Goal: Information Seeking & Learning: Learn about a topic

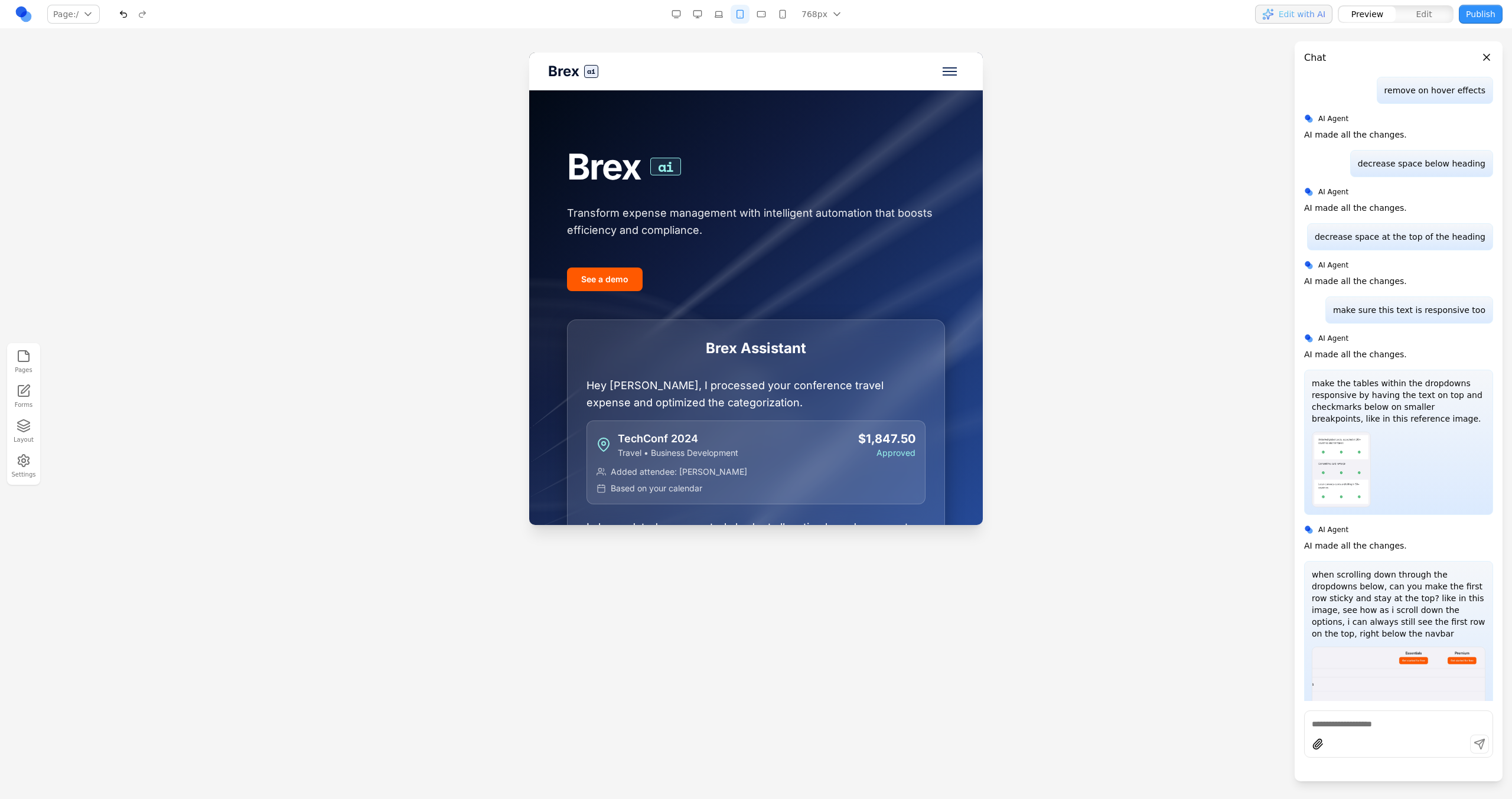
scroll to position [1542, 0]
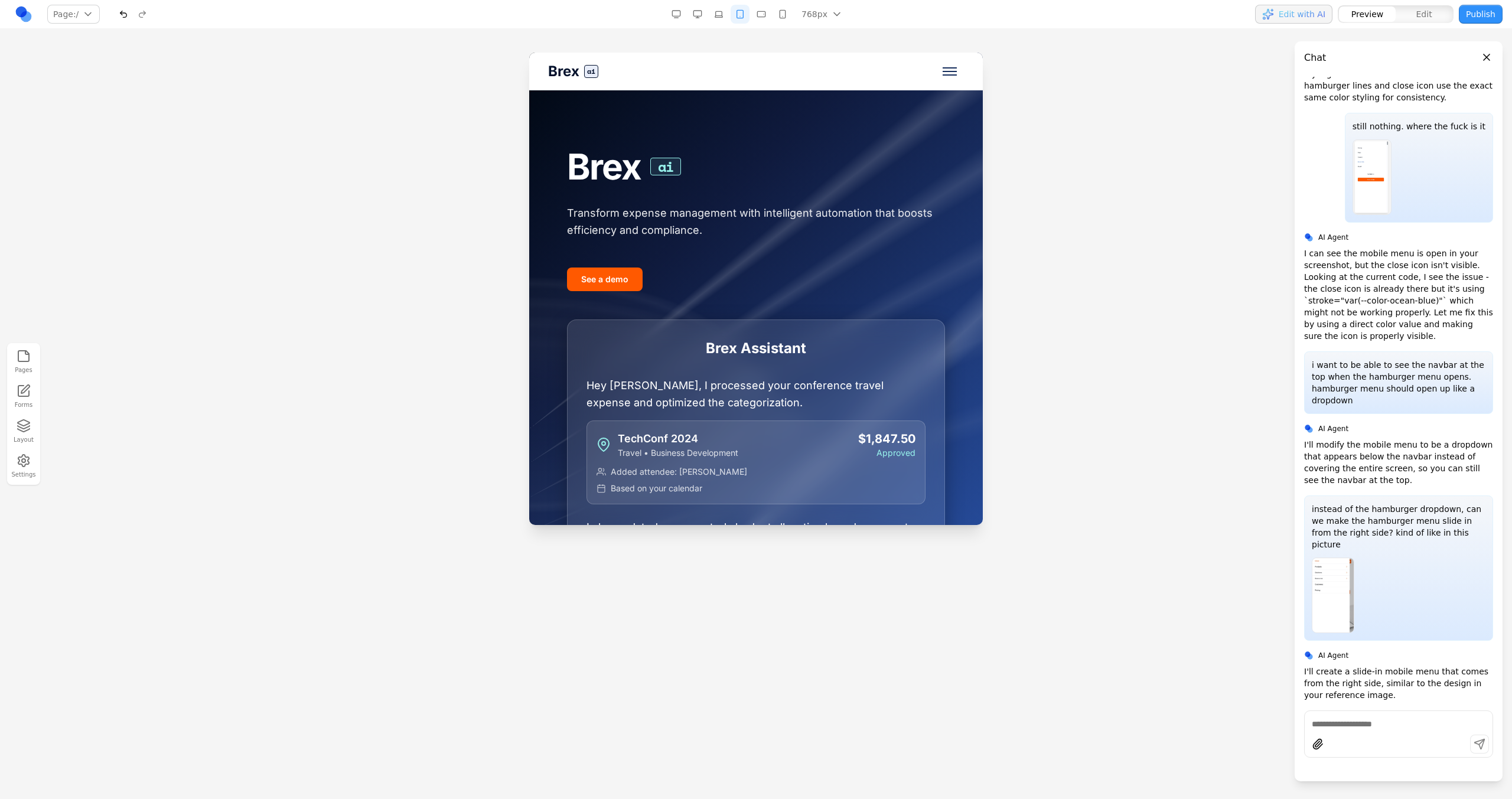
click at [117, 13] on button "button" at bounding box center [123, 14] width 19 height 19
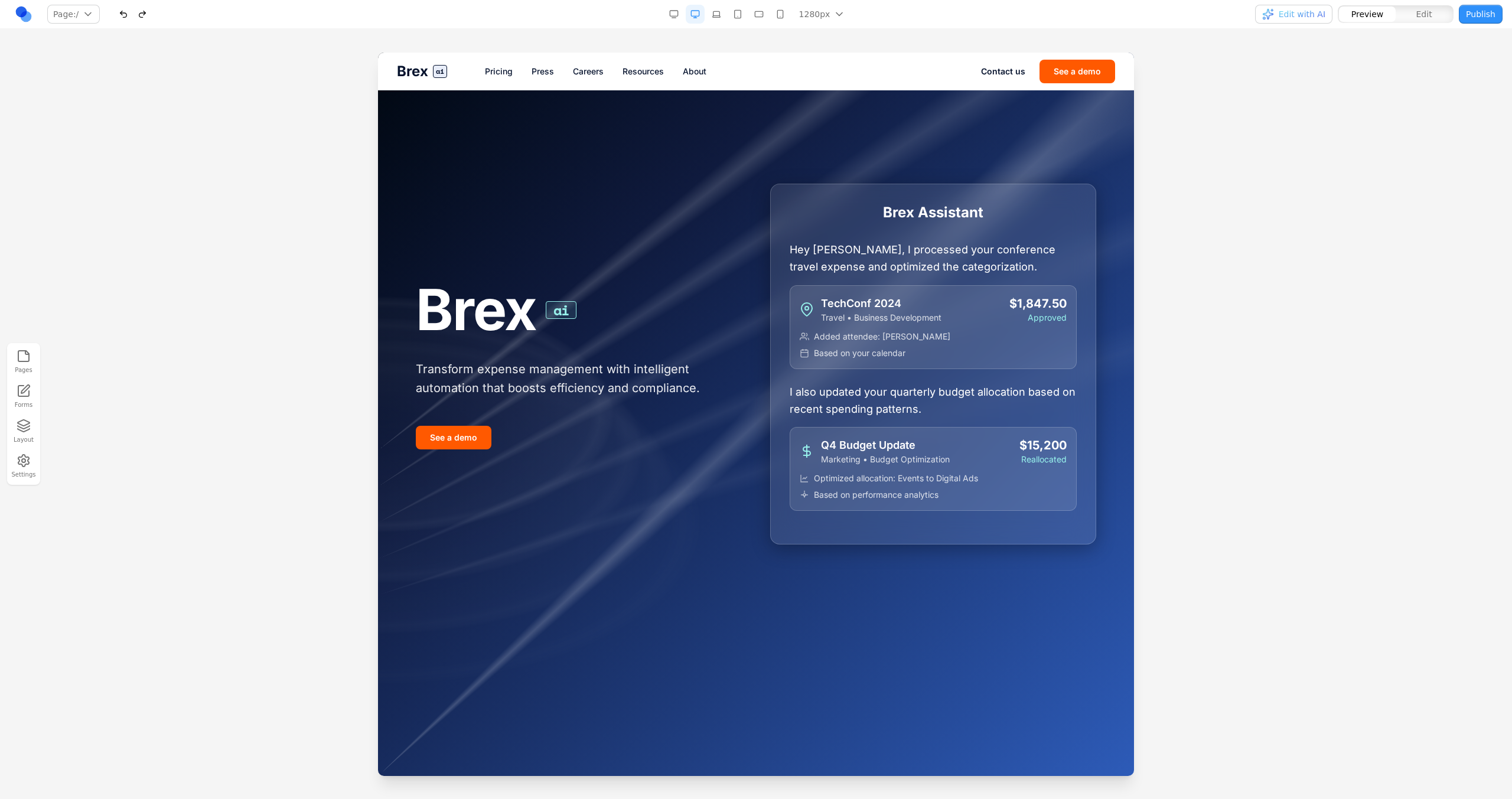
click at [782, 17] on button "button" at bounding box center [780, 14] width 19 height 19
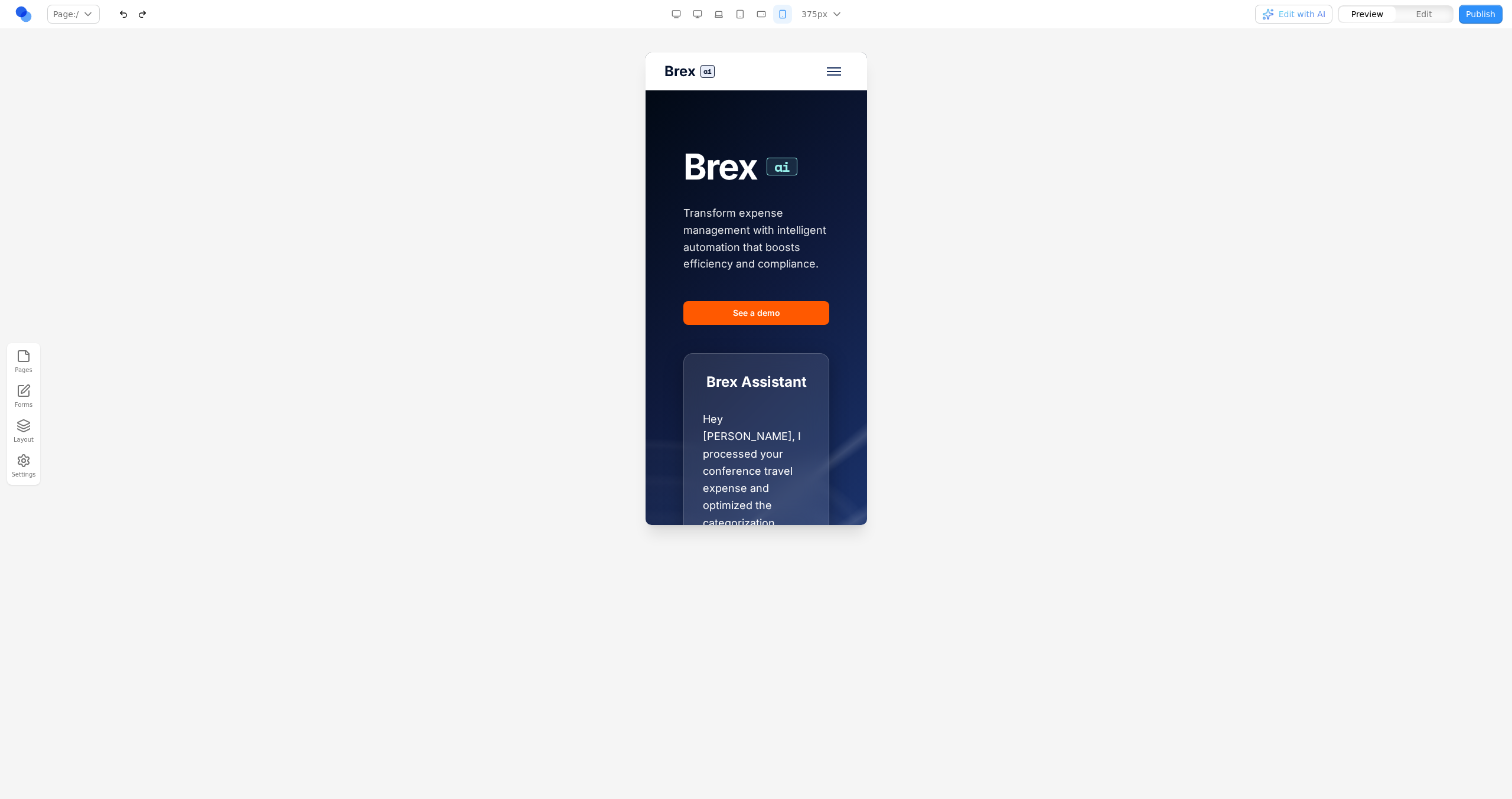
click at [831, 73] on button "Toggle mobile menu" at bounding box center [833, 71] width 28 height 28
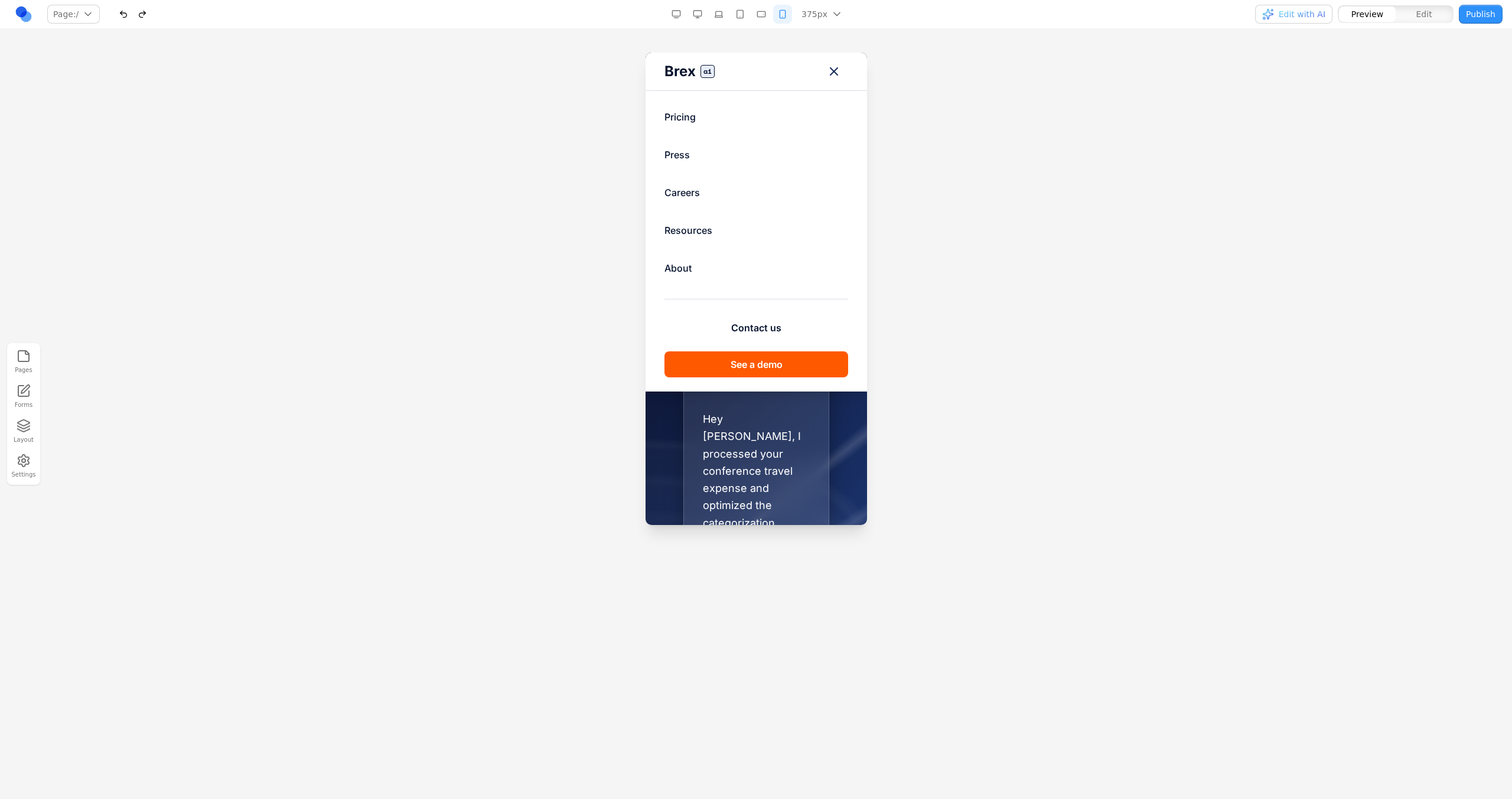
click at [829, 62] on button "Toggle mobile menu" at bounding box center [833, 71] width 28 height 28
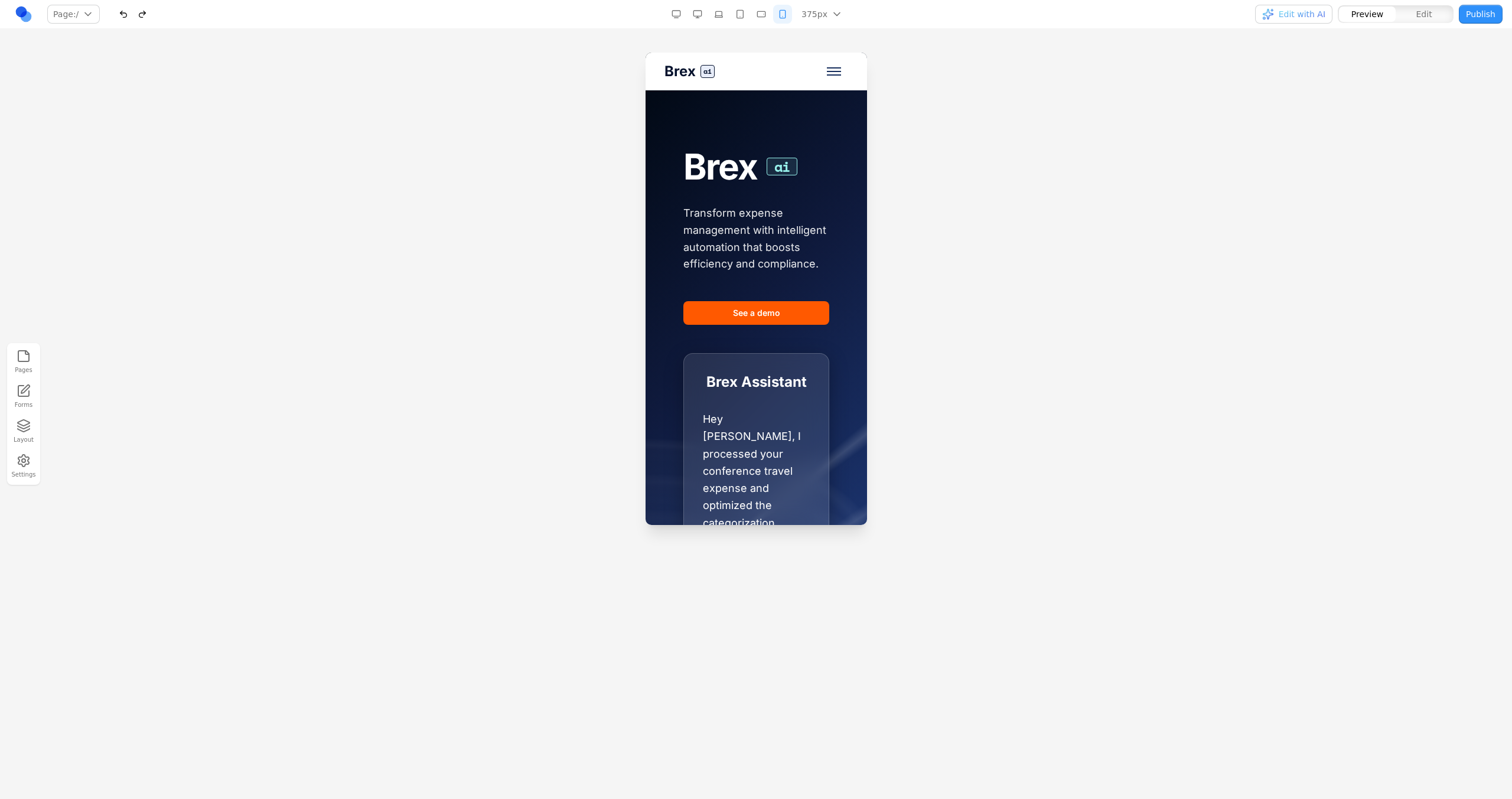
click at [829, 62] on button "Toggle mobile menu" at bounding box center [833, 71] width 28 height 28
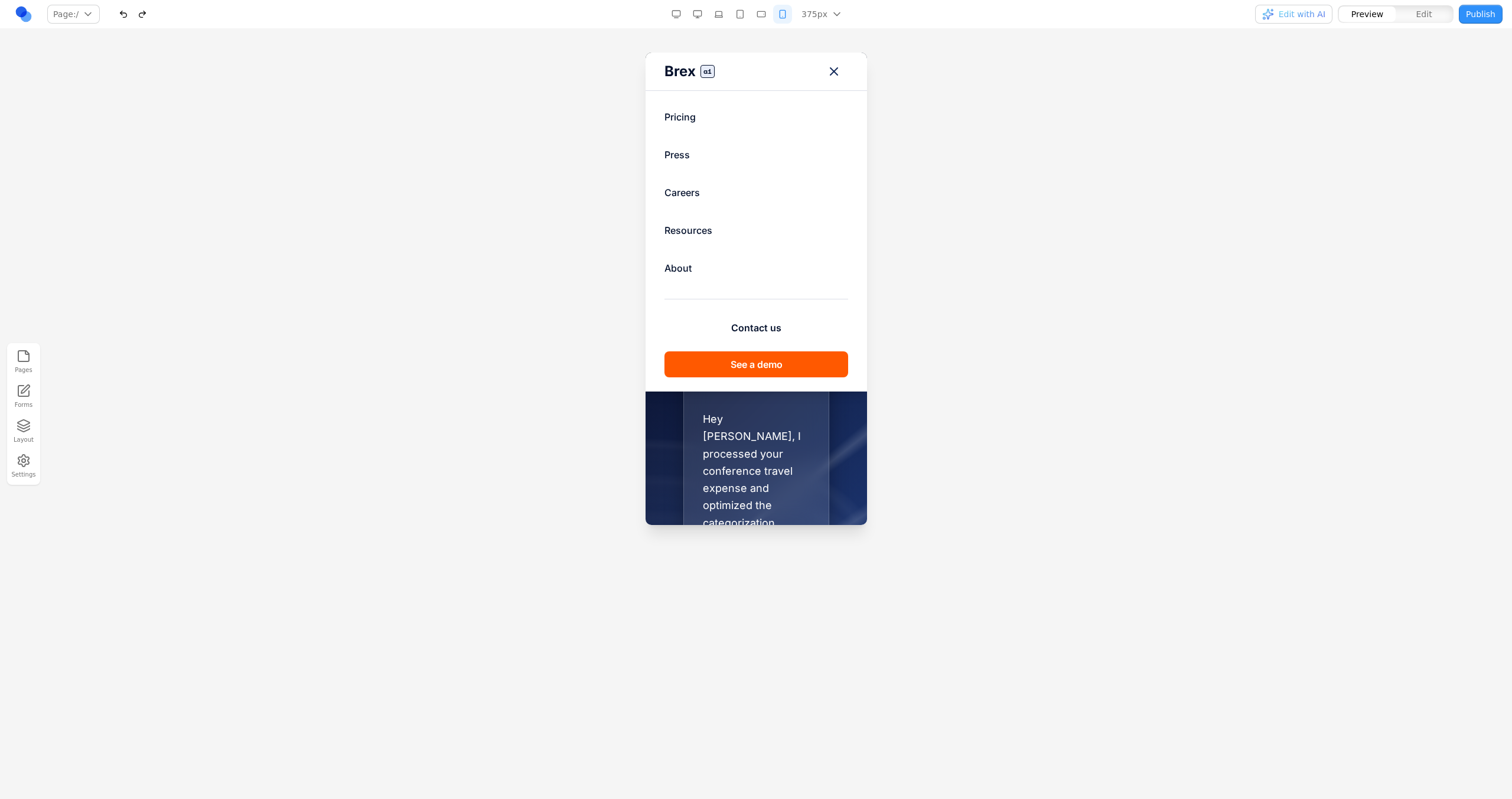
click at [829, 62] on button "Toggle mobile menu" at bounding box center [833, 71] width 28 height 28
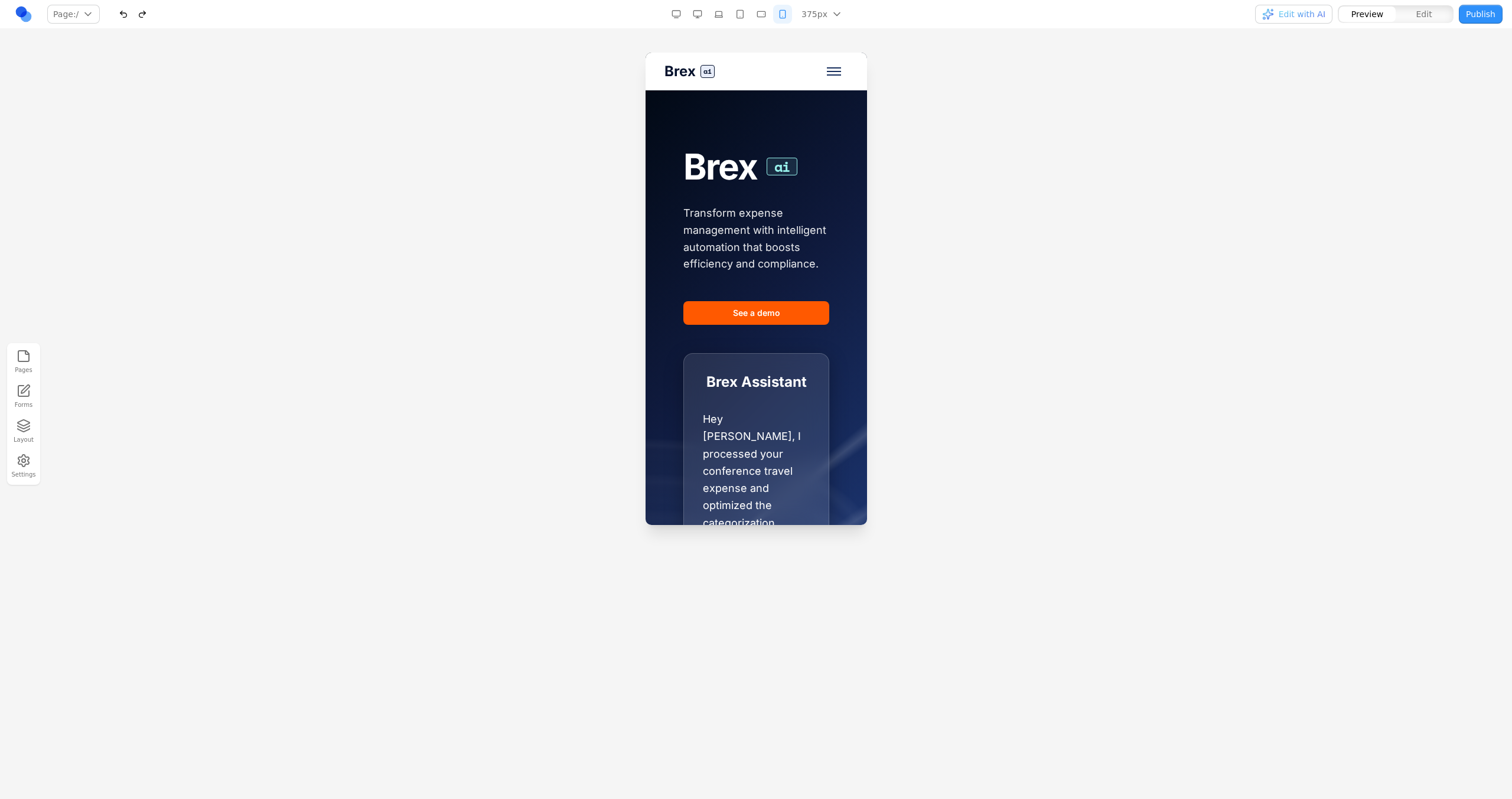
click at [829, 62] on button "Toggle mobile menu" at bounding box center [833, 71] width 28 height 28
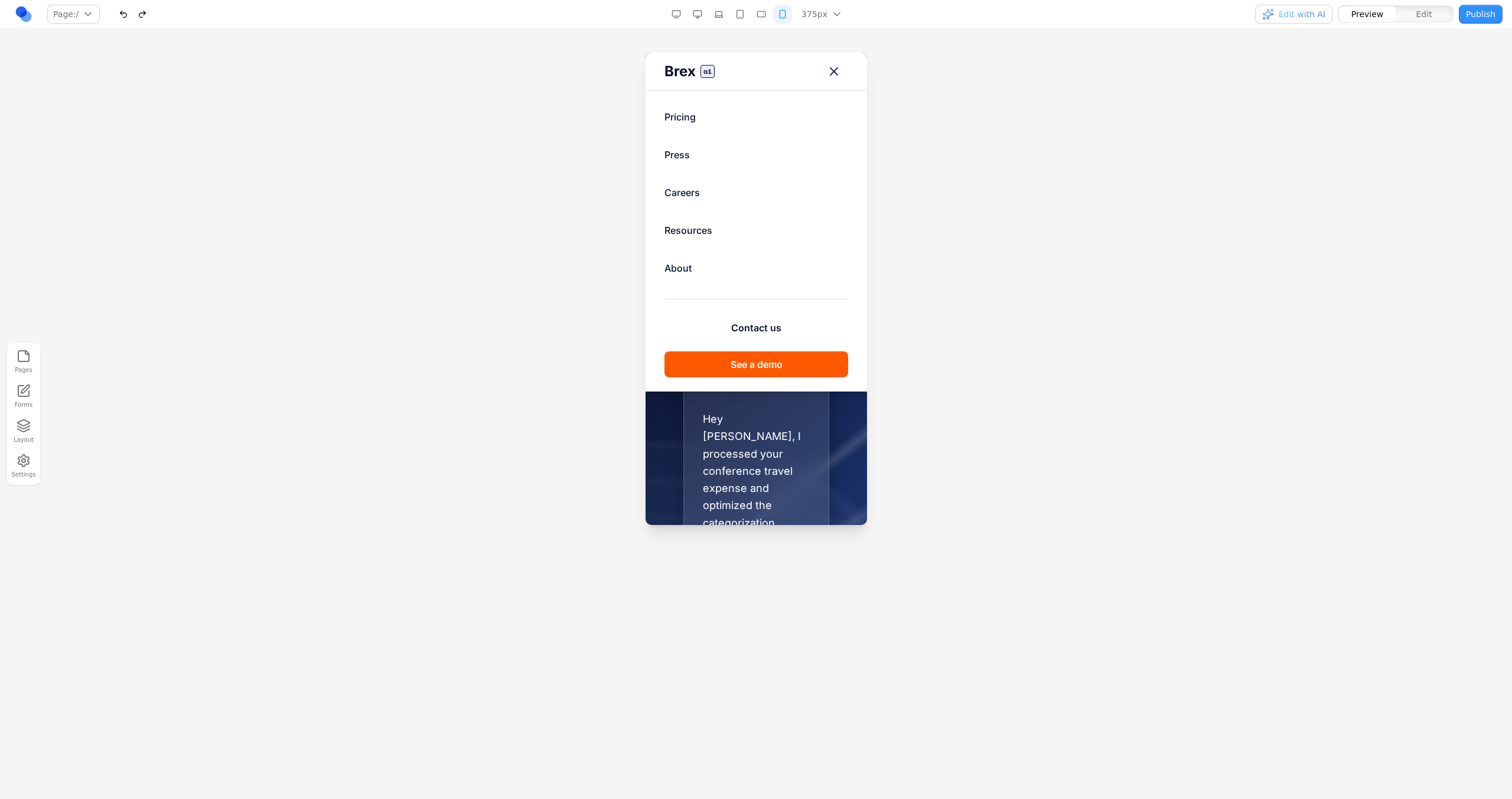
click at [830, 62] on button "Toggle mobile menu" at bounding box center [833, 71] width 28 height 28
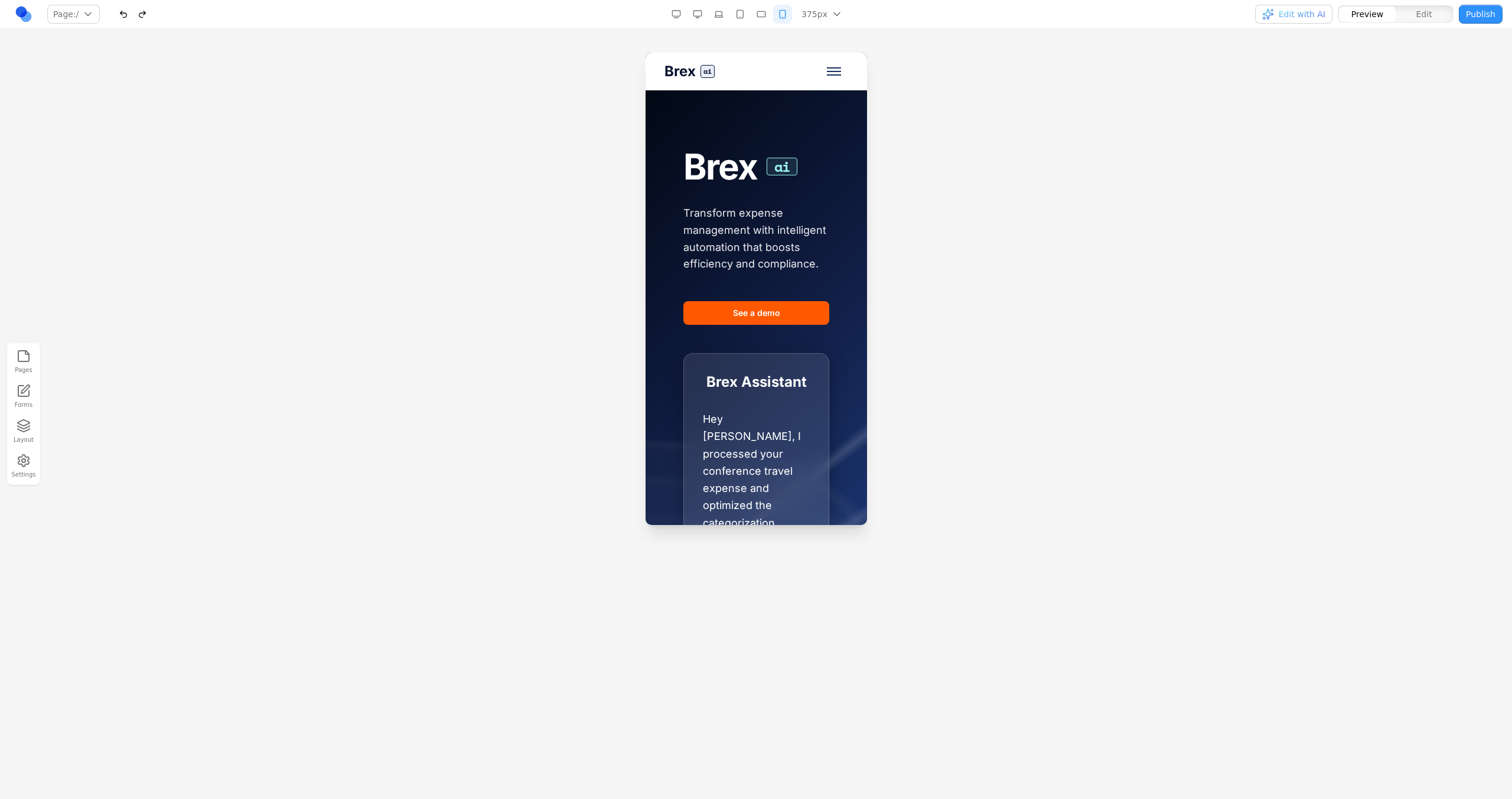
click at [830, 62] on button "Toggle mobile menu" at bounding box center [833, 71] width 28 height 28
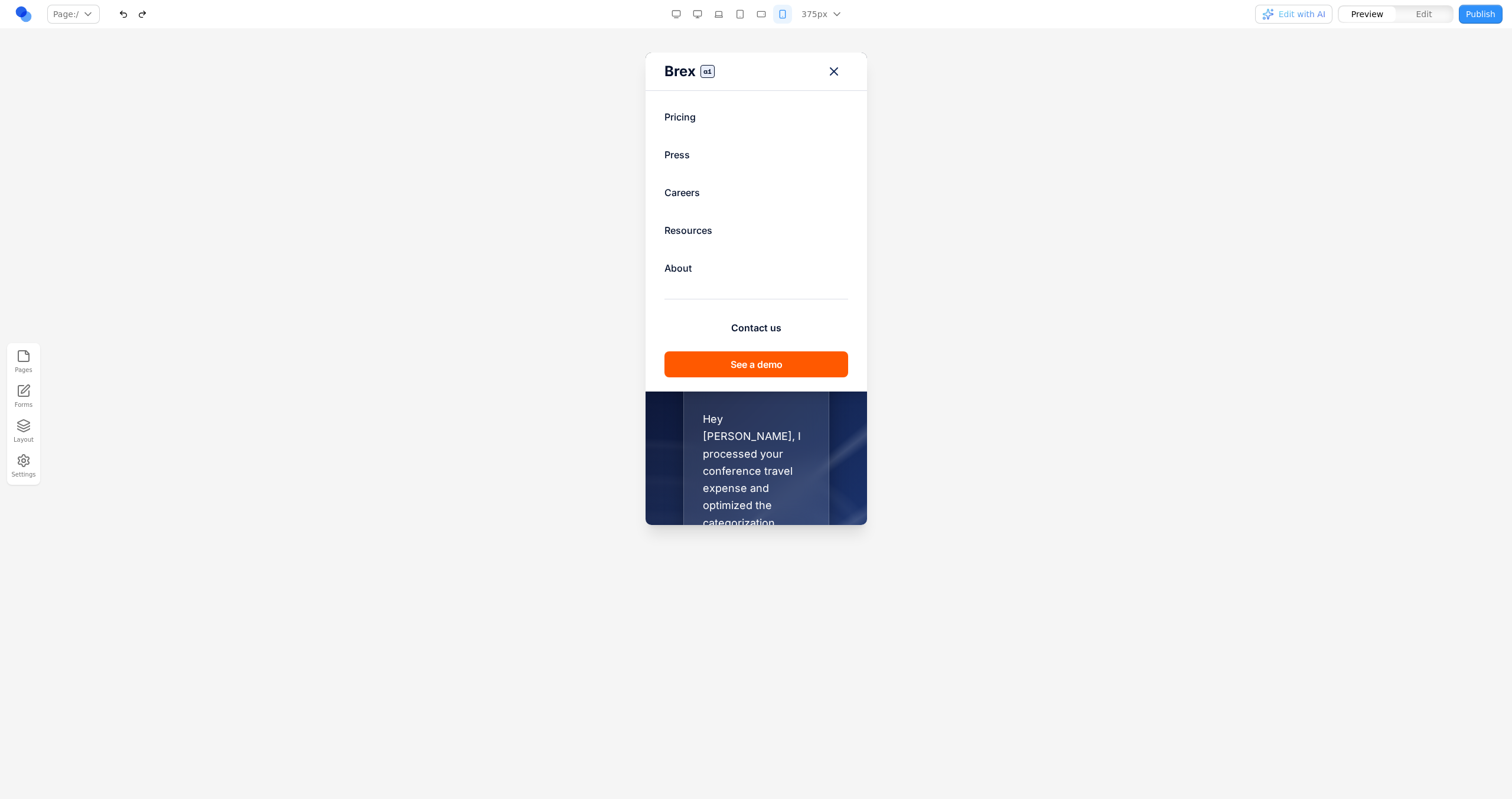
click at [830, 62] on button "Toggle mobile menu" at bounding box center [833, 71] width 28 height 28
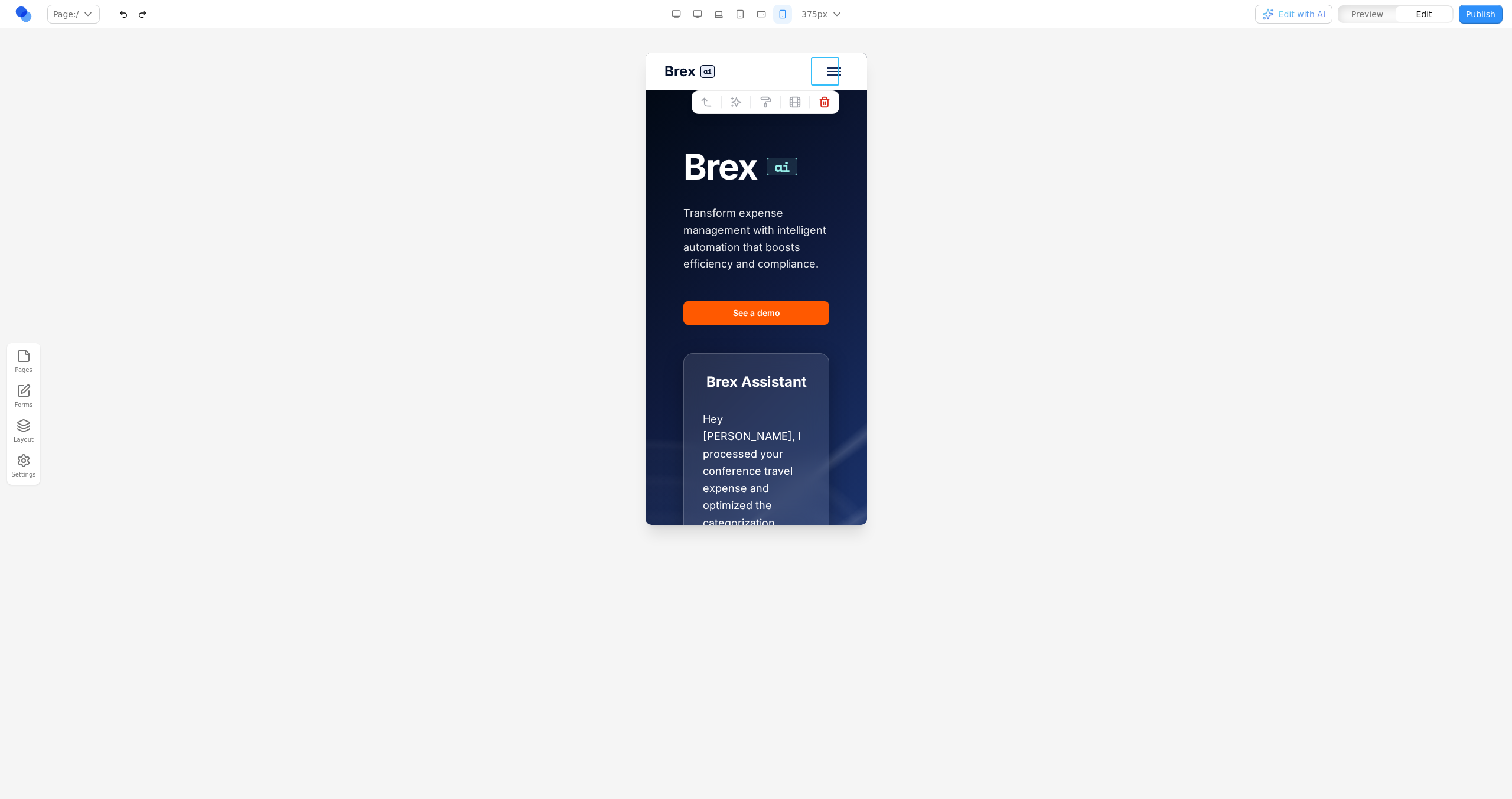
click at [831, 63] on button "Toggle mobile menu" at bounding box center [833, 71] width 28 height 28
click at [726, 96] on button at bounding box center [735, 102] width 19 height 19
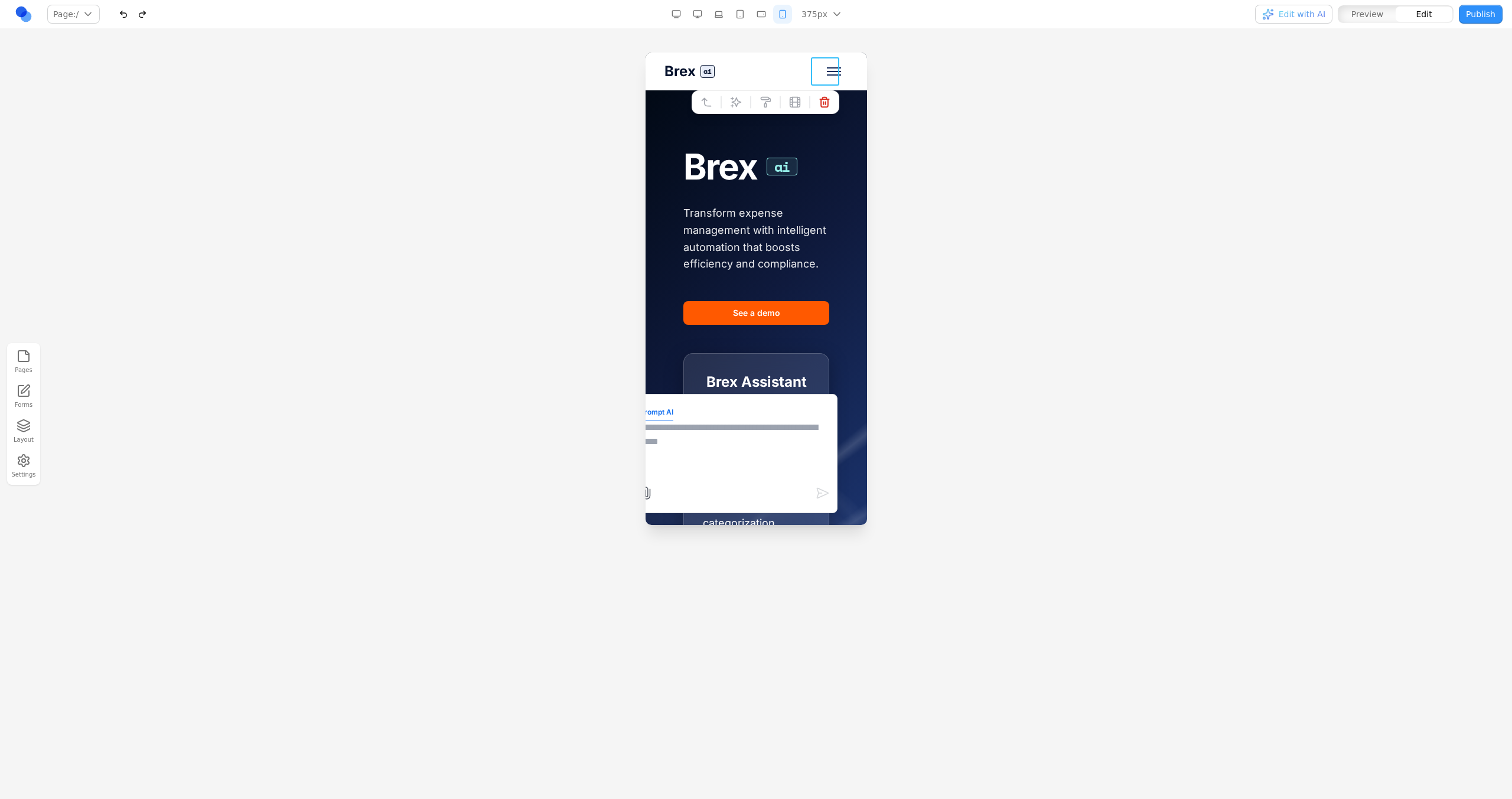
click at [727, 445] on textarea at bounding box center [733, 449] width 189 height 59
type textarea "**********"
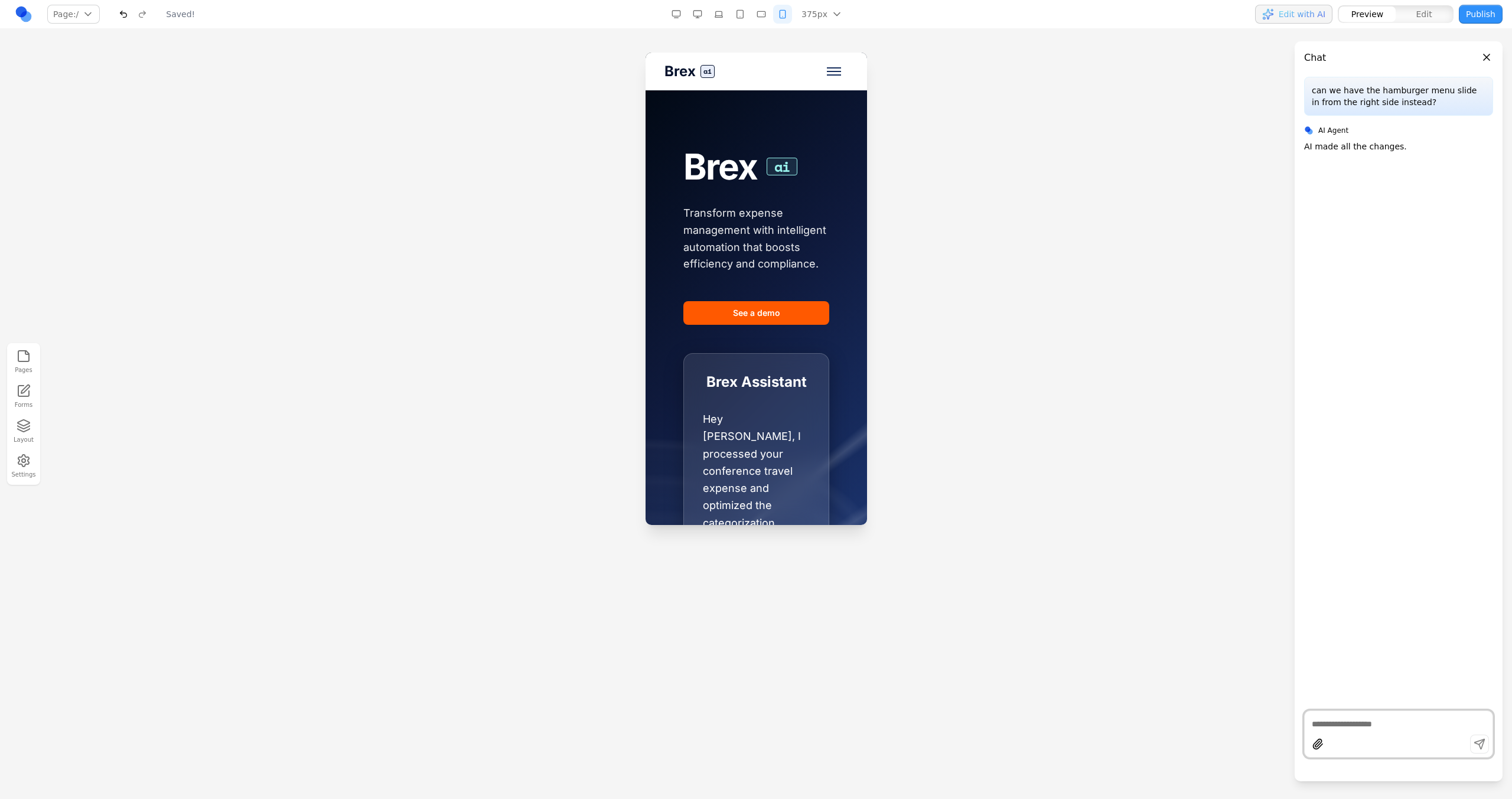
click at [824, 80] on button "Toggle mobile menu" at bounding box center [833, 71] width 28 height 28
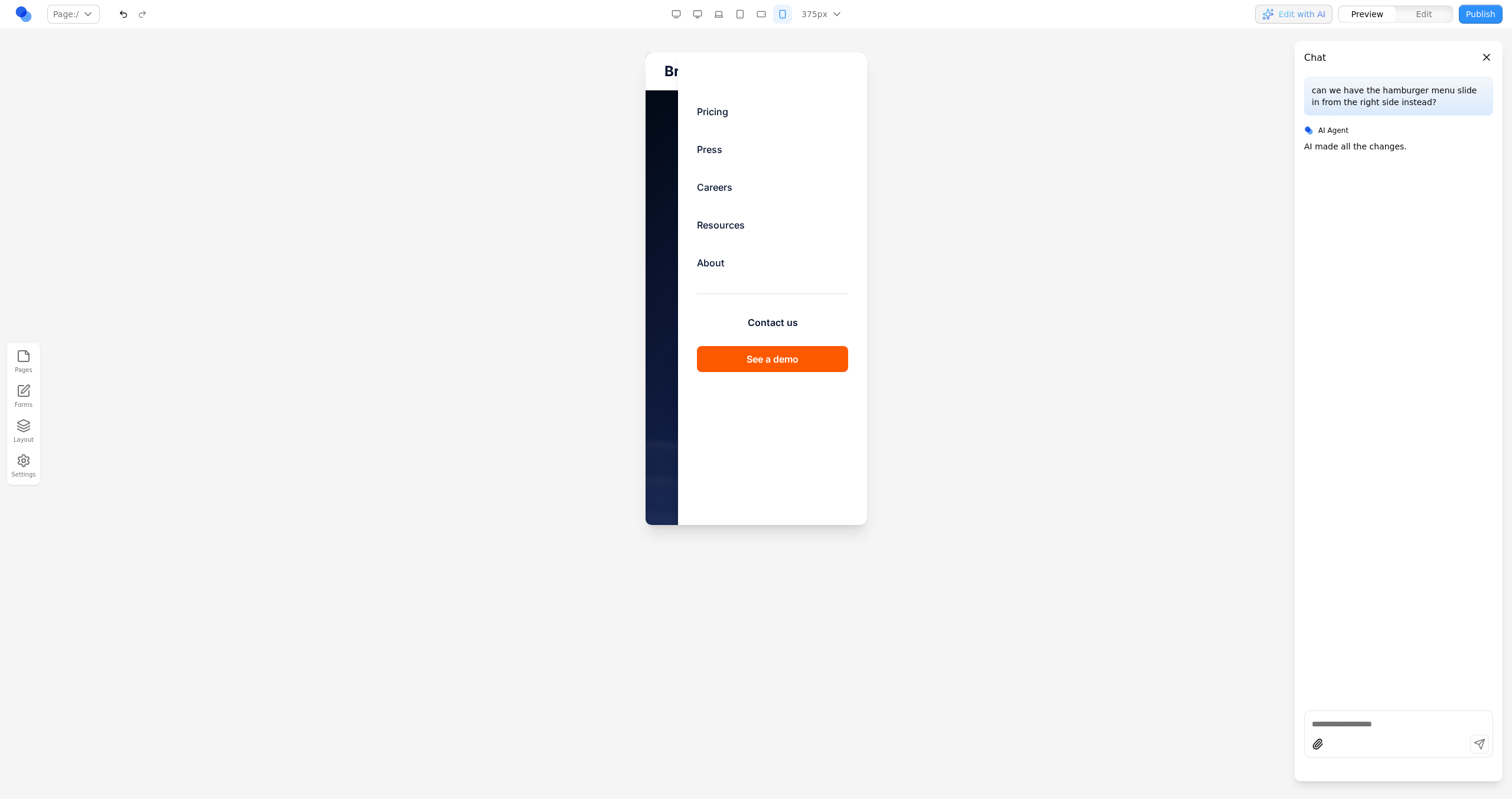
click at [836, 69] on div "Pricing Press Careers Resources About Contact us See a demo" at bounding box center [771, 289] width 189 height 473
click at [653, 98] on div at bounding box center [755, 556] width 221 height 1008
click at [702, 13] on button "button" at bounding box center [697, 14] width 19 height 19
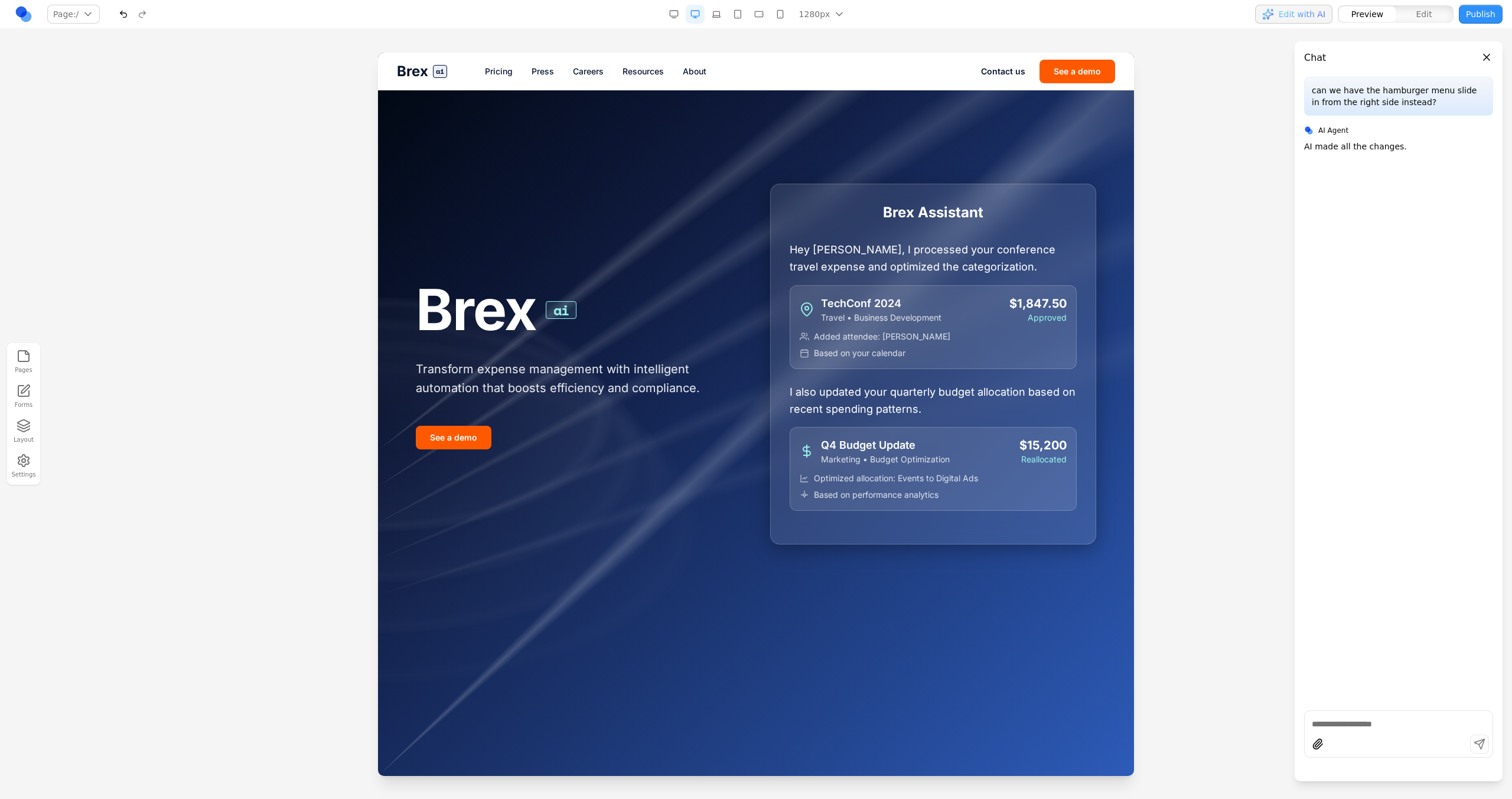
click at [766, 23] on button "button" at bounding box center [758, 14] width 19 height 19
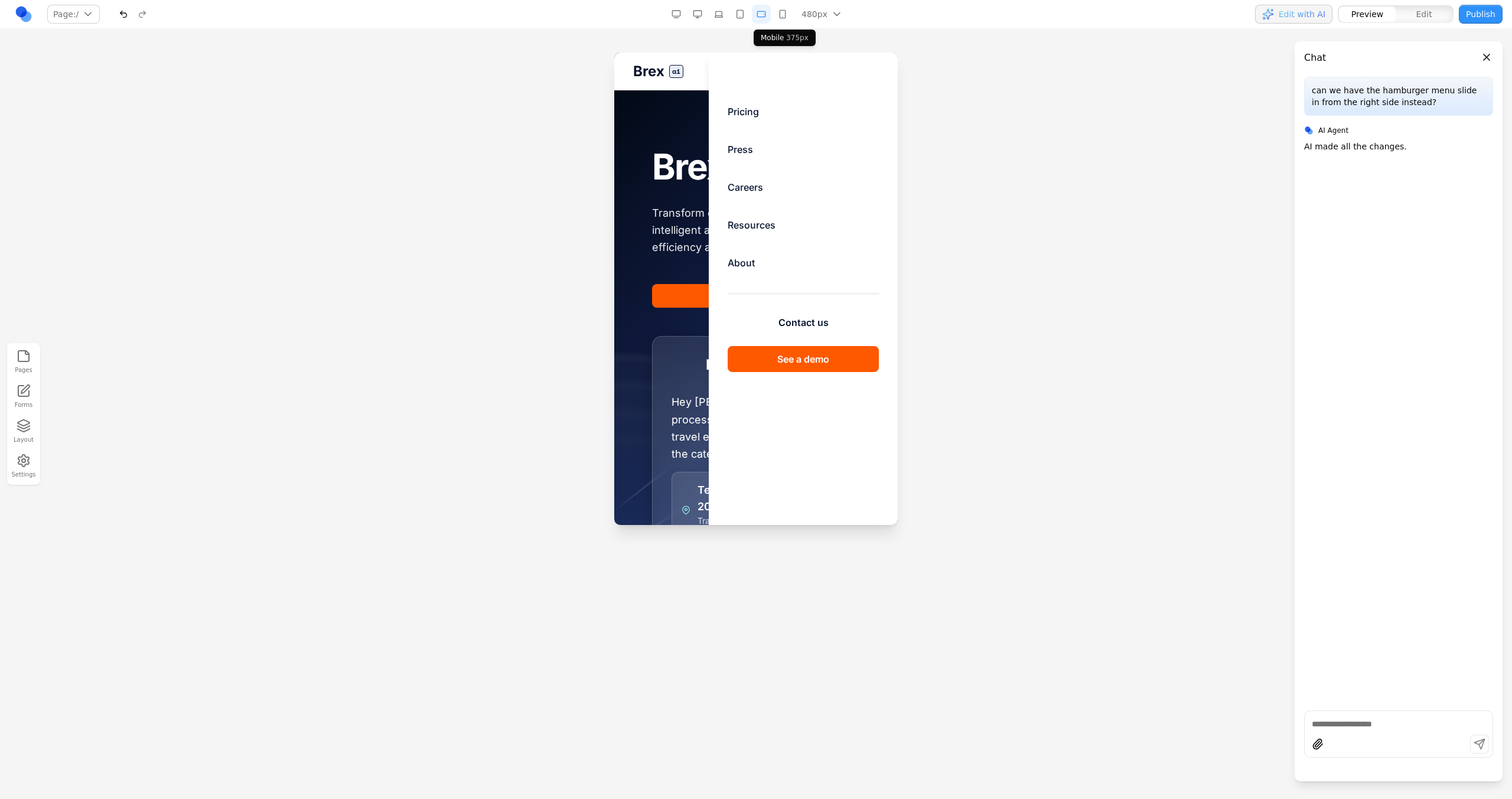
click at [779, 19] on button "button" at bounding box center [783, 14] width 19 height 19
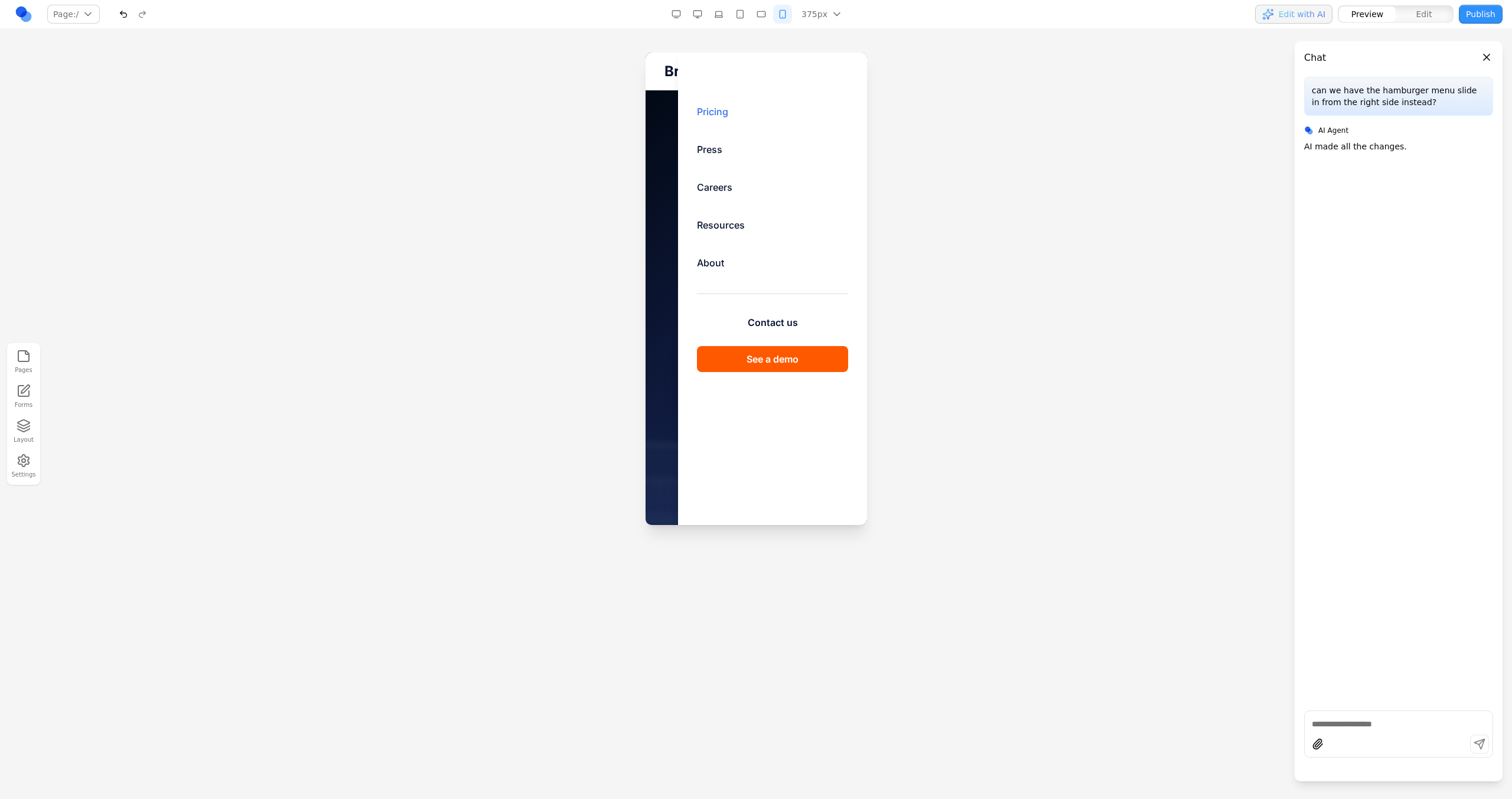
click at [714, 109] on link "Pricing" at bounding box center [772, 111] width 151 height 23
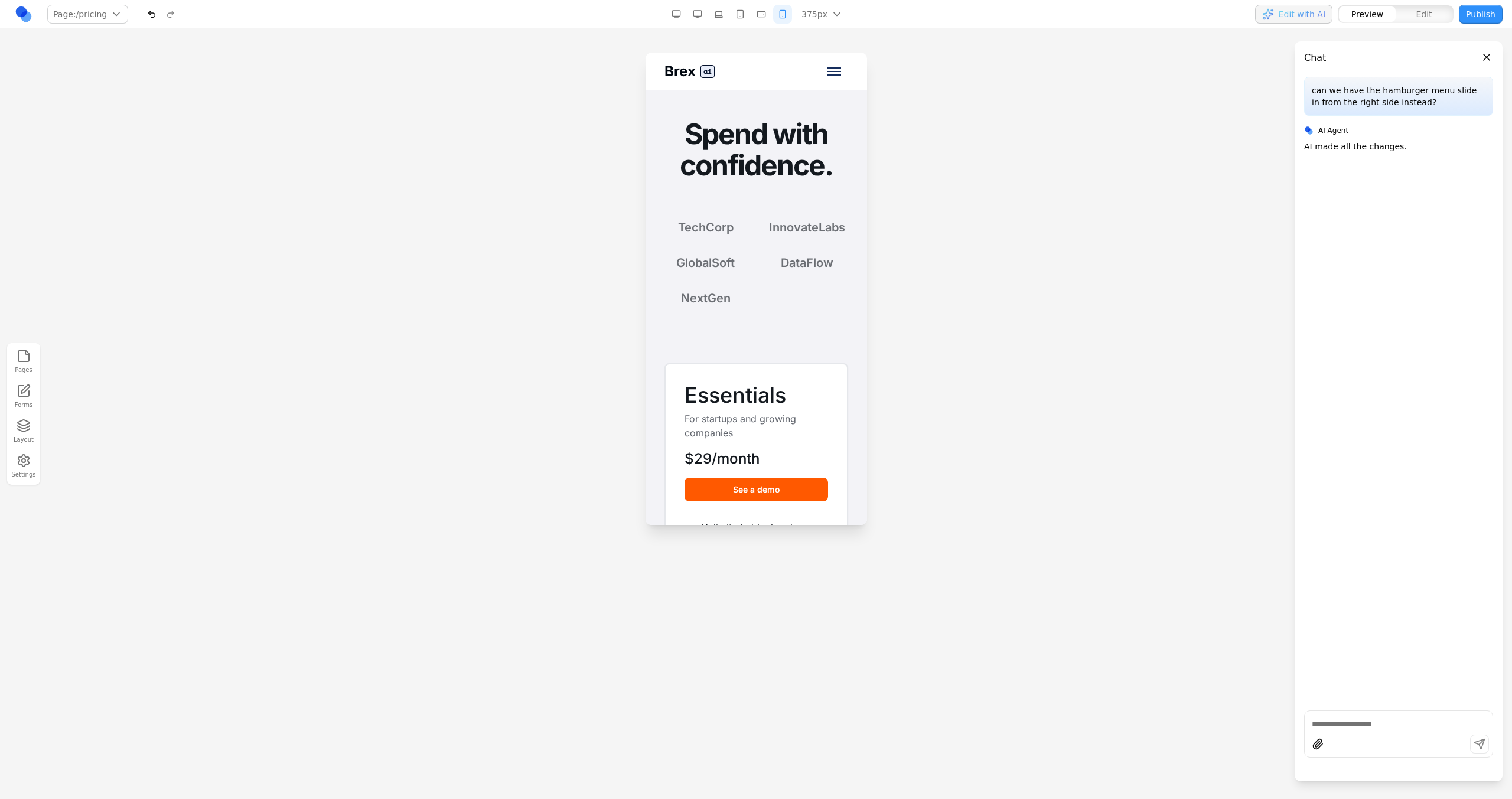
click at [692, 71] on span "Brex" at bounding box center [679, 71] width 31 height 19
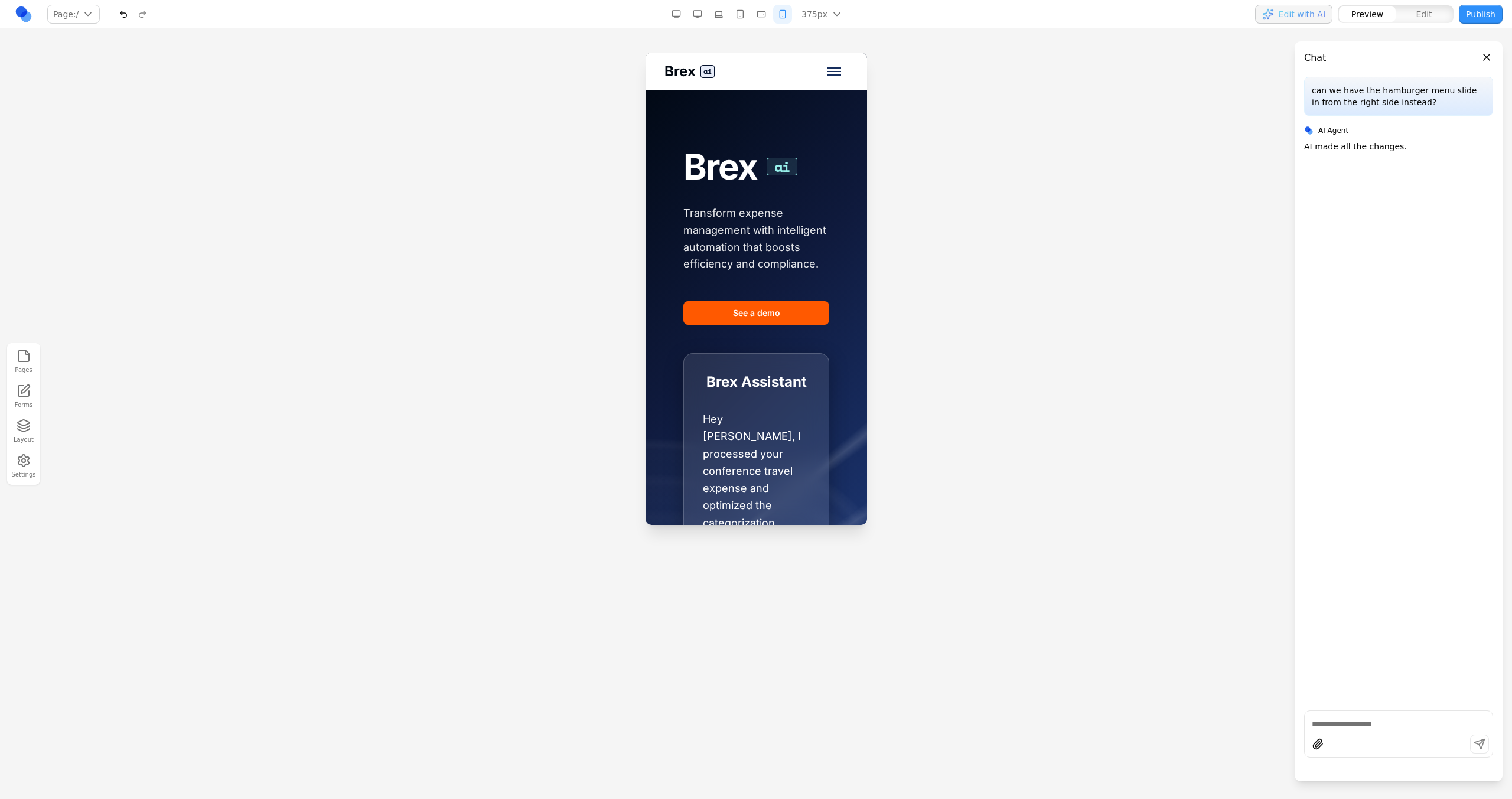
click at [826, 74] on span "Toggle mobile menu" at bounding box center [833, 75] width 14 height 1
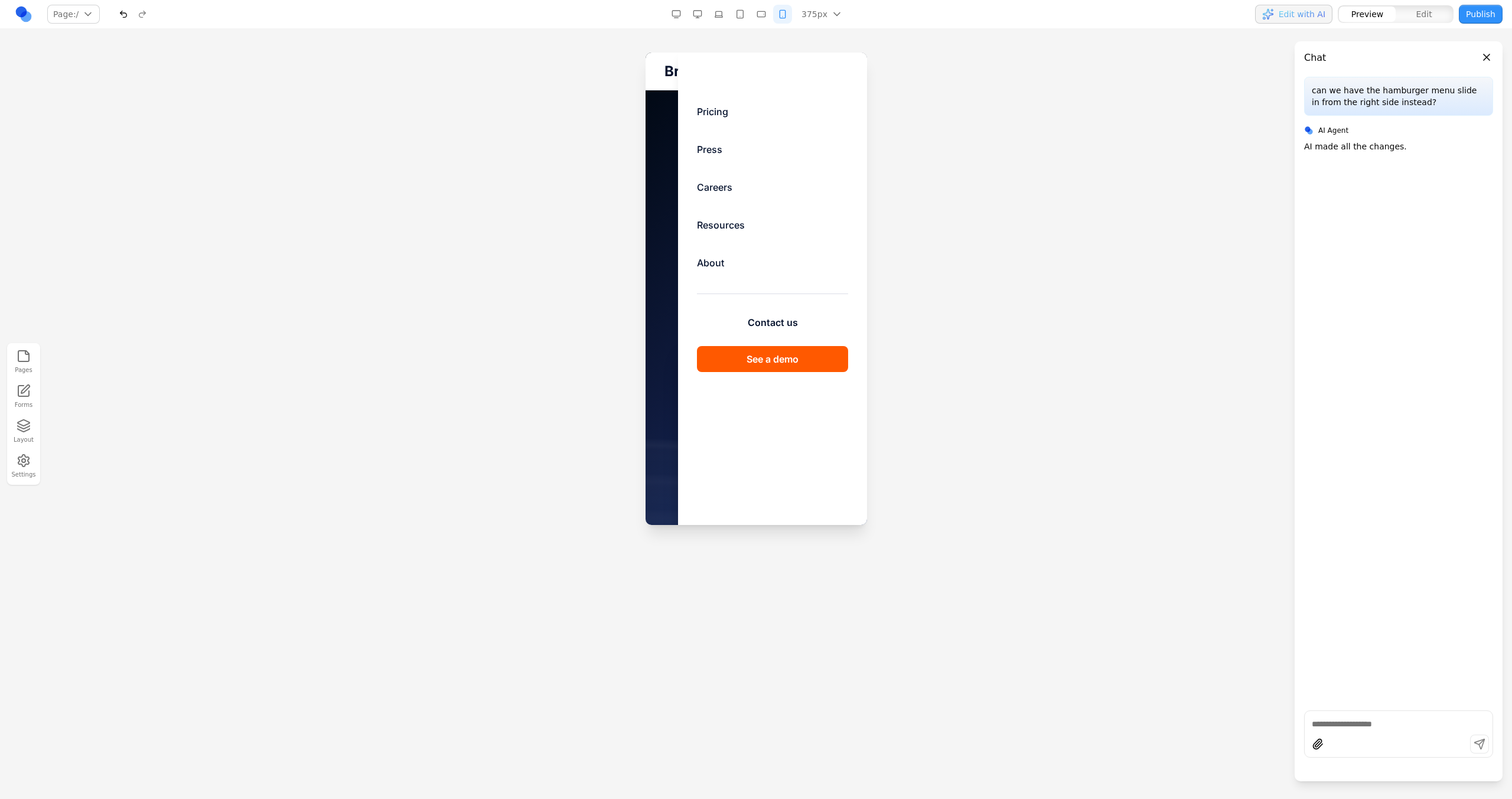
click at [663, 72] on div "Brex ai Pricing Press Careers Resources About Contact us See a demo" at bounding box center [755, 71] width 221 height 38
click at [665, 72] on span "Brex" at bounding box center [679, 71] width 31 height 19
click at [698, 105] on link "Pricing" at bounding box center [772, 111] width 151 height 23
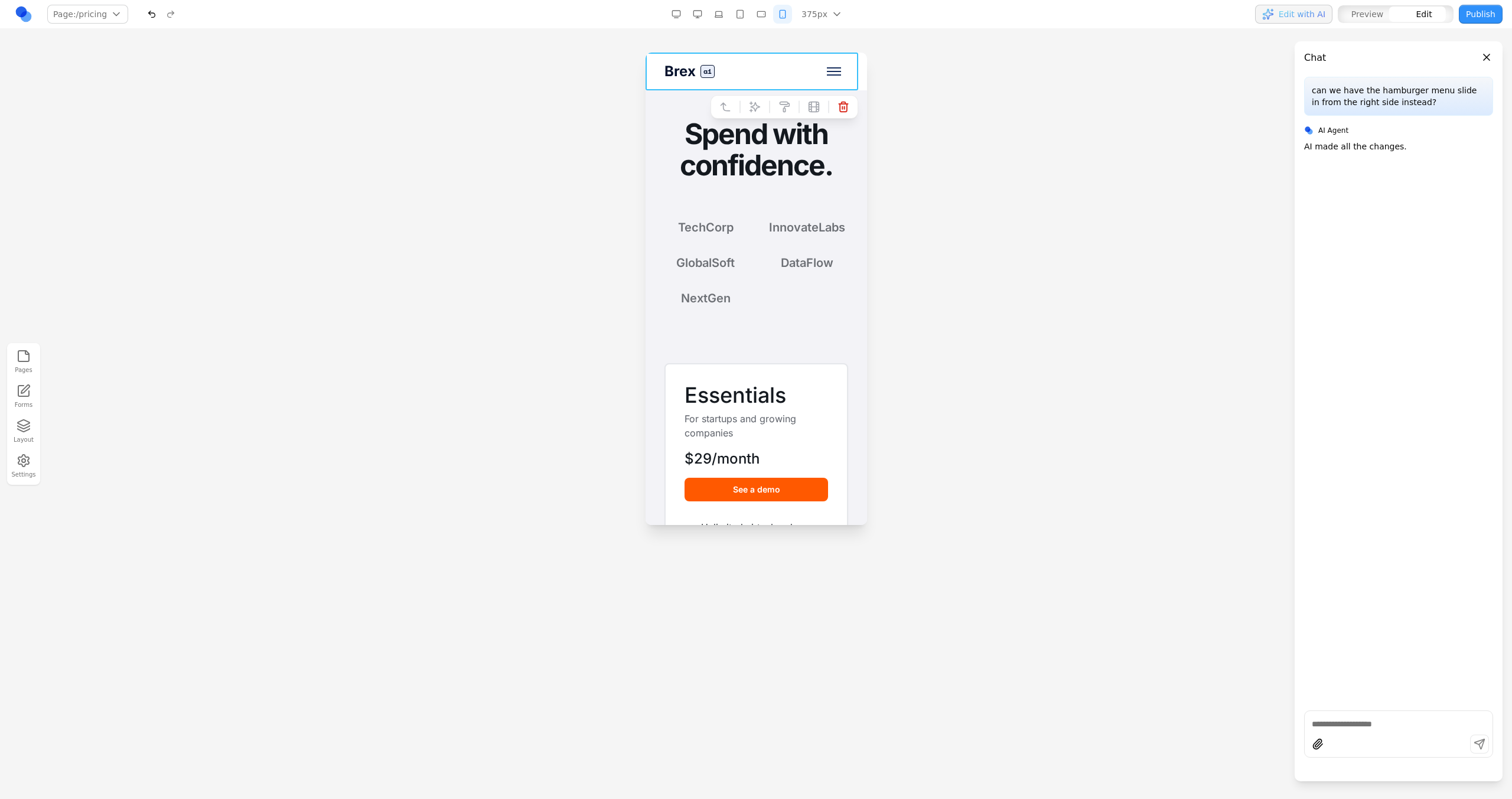
click at [845, 67] on div "Brex ai Pricing Press Careers Resources About Contact us See a demo" at bounding box center [755, 71] width 221 height 38
click at [745, 114] on button at bounding box center [754, 107] width 19 height 19
click at [734, 438] on textarea at bounding box center [733, 449] width 189 height 59
type textarea "**********"
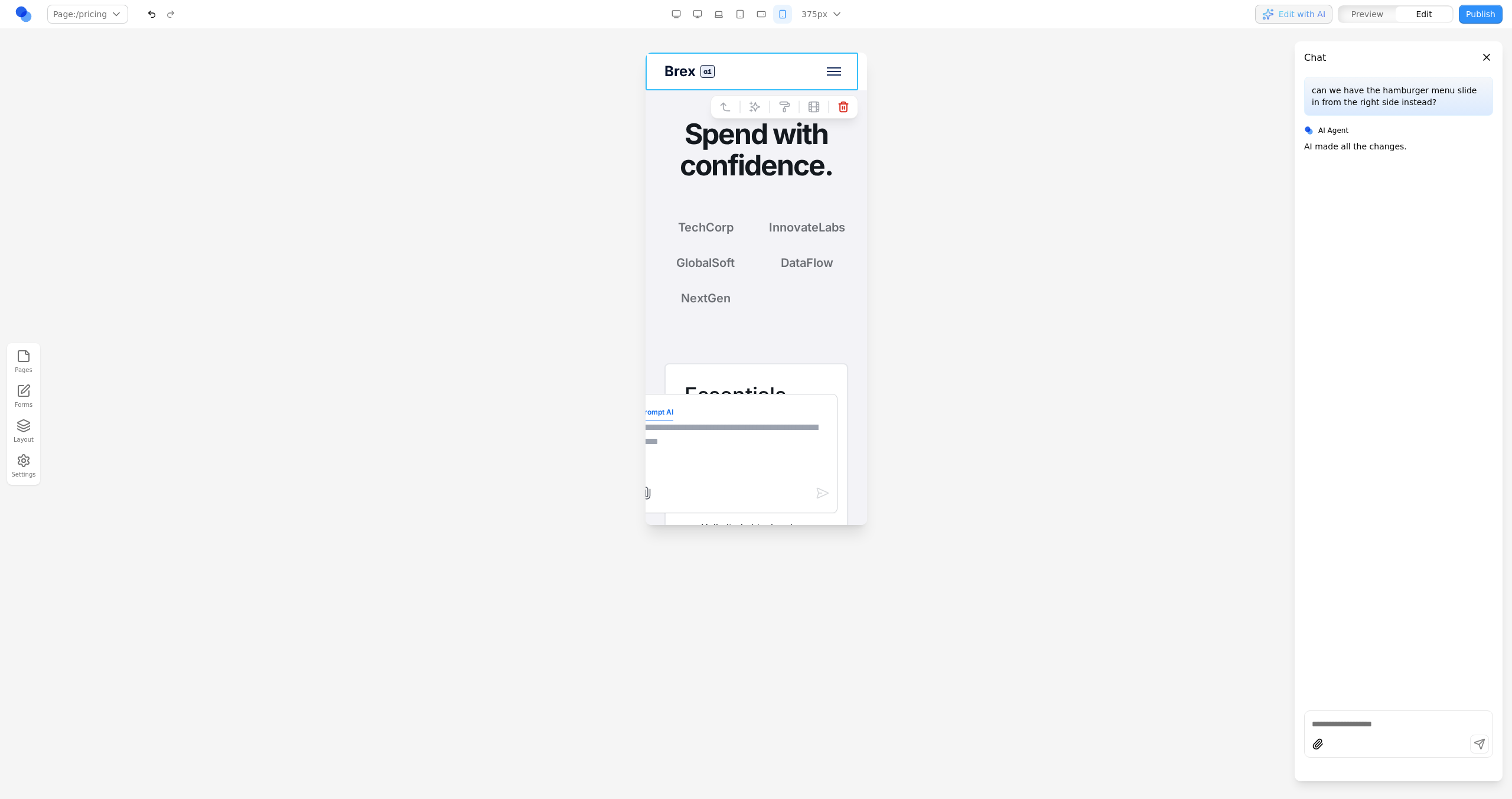
click at [735, 435] on textarea at bounding box center [733, 449] width 189 height 59
click at [819, 248] on div "TechCorp InnovateLabs GlobalSoft DataFlow NextGen" at bounding box center [756, 263] width 184 height 88
click at [760, 73] on div "Brex ai Pricing Press Careers Resources About Contact us See a demo" at bounding box center [755, 71] width 221 height 38
click at [745, 110] on button at bounding box center [754, 107] width 19 height 19
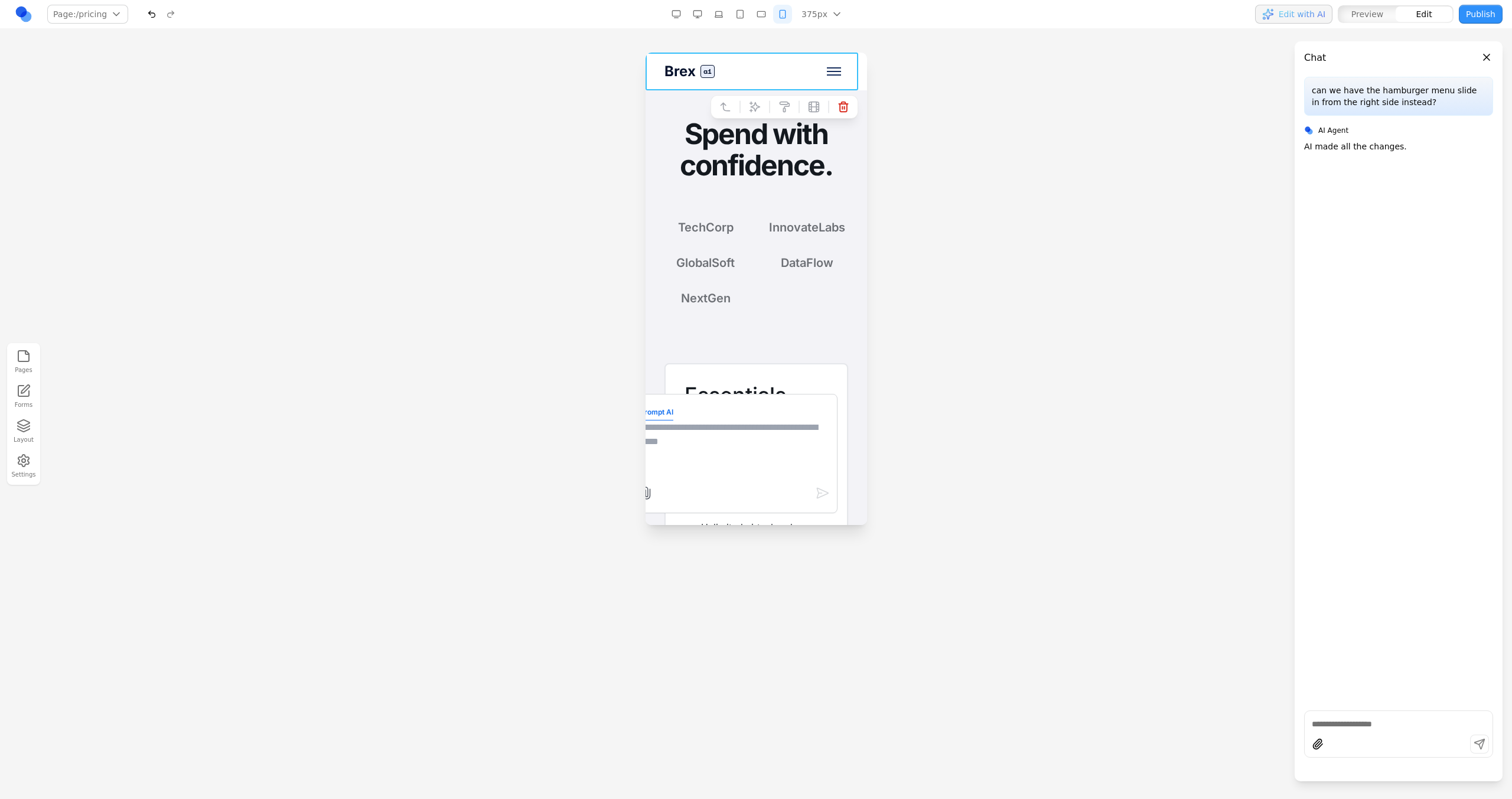
click at [733, 419] on form "Prompt AI" at bounding box center [733, 454] width 189 height 102
click at [733, 445] on textarea at bounding box center [733, 449] width 189 height 59
paste textarea "**"
type textarea "**********"
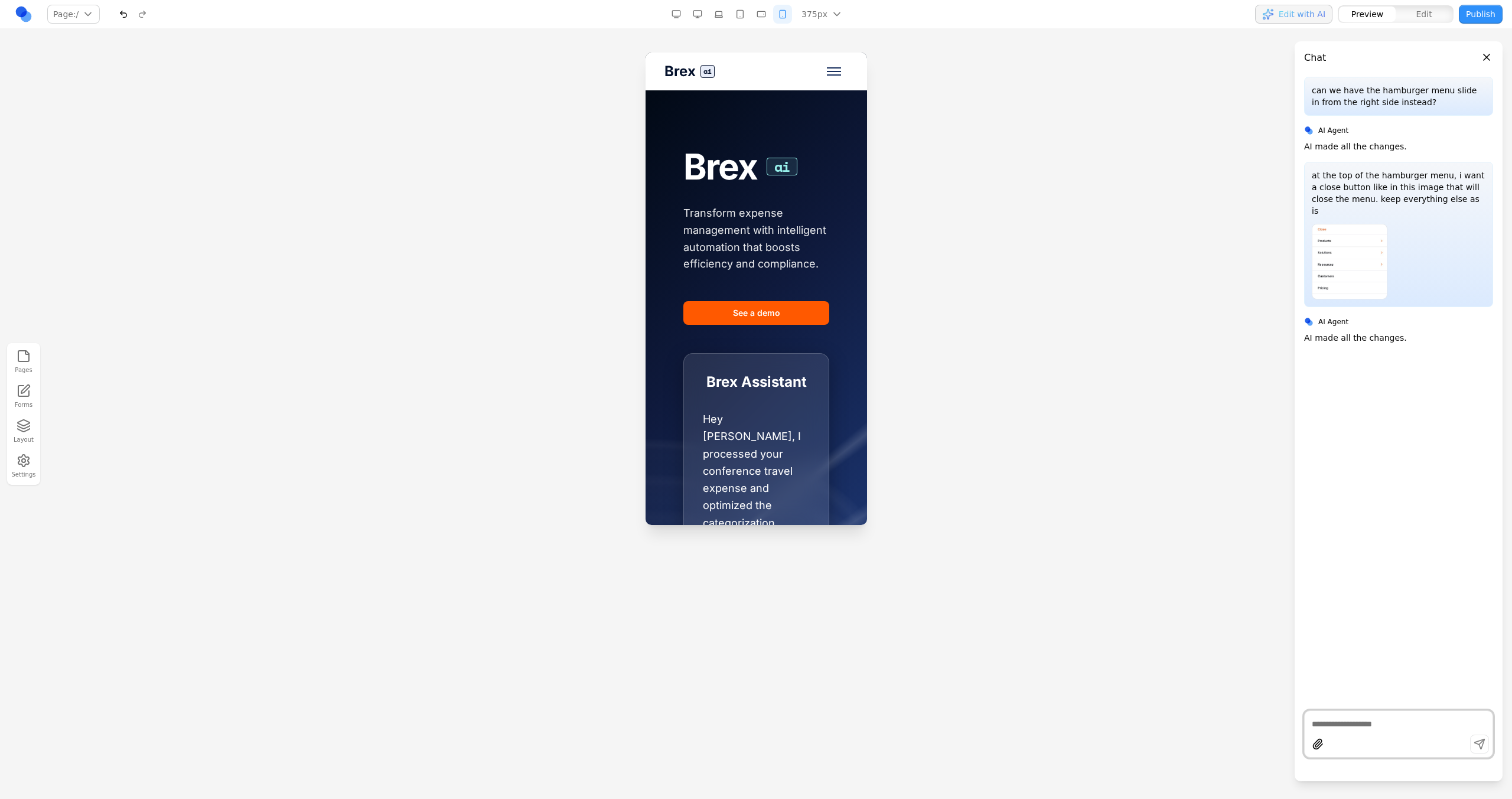
click at [826, 71] on span "Toggle mobile menu" at bounding box center [833, 71] width 14 height 1
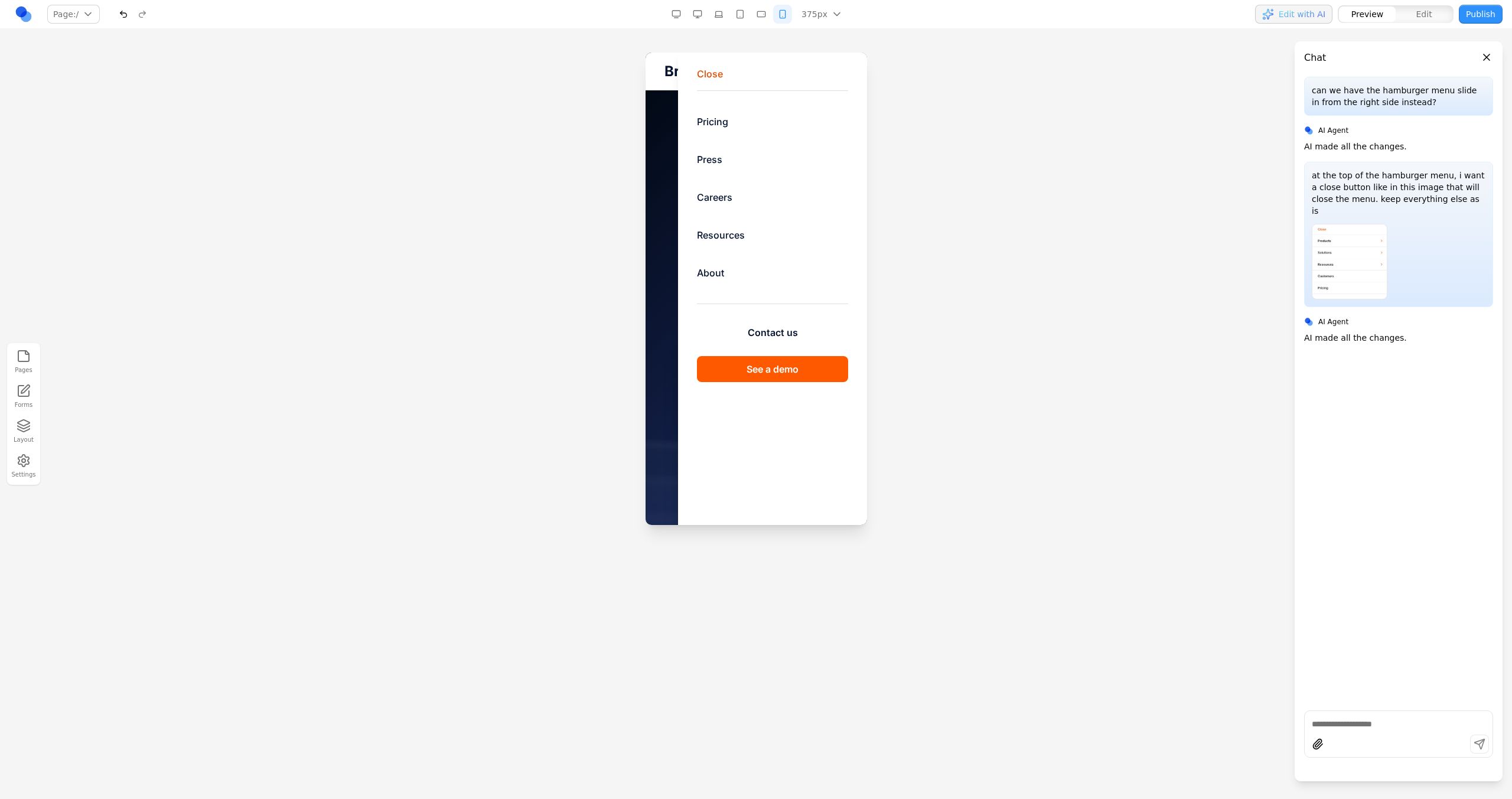
click at [696, 74] on button "Close" at bounding box center [709, 74] width 26 height 14
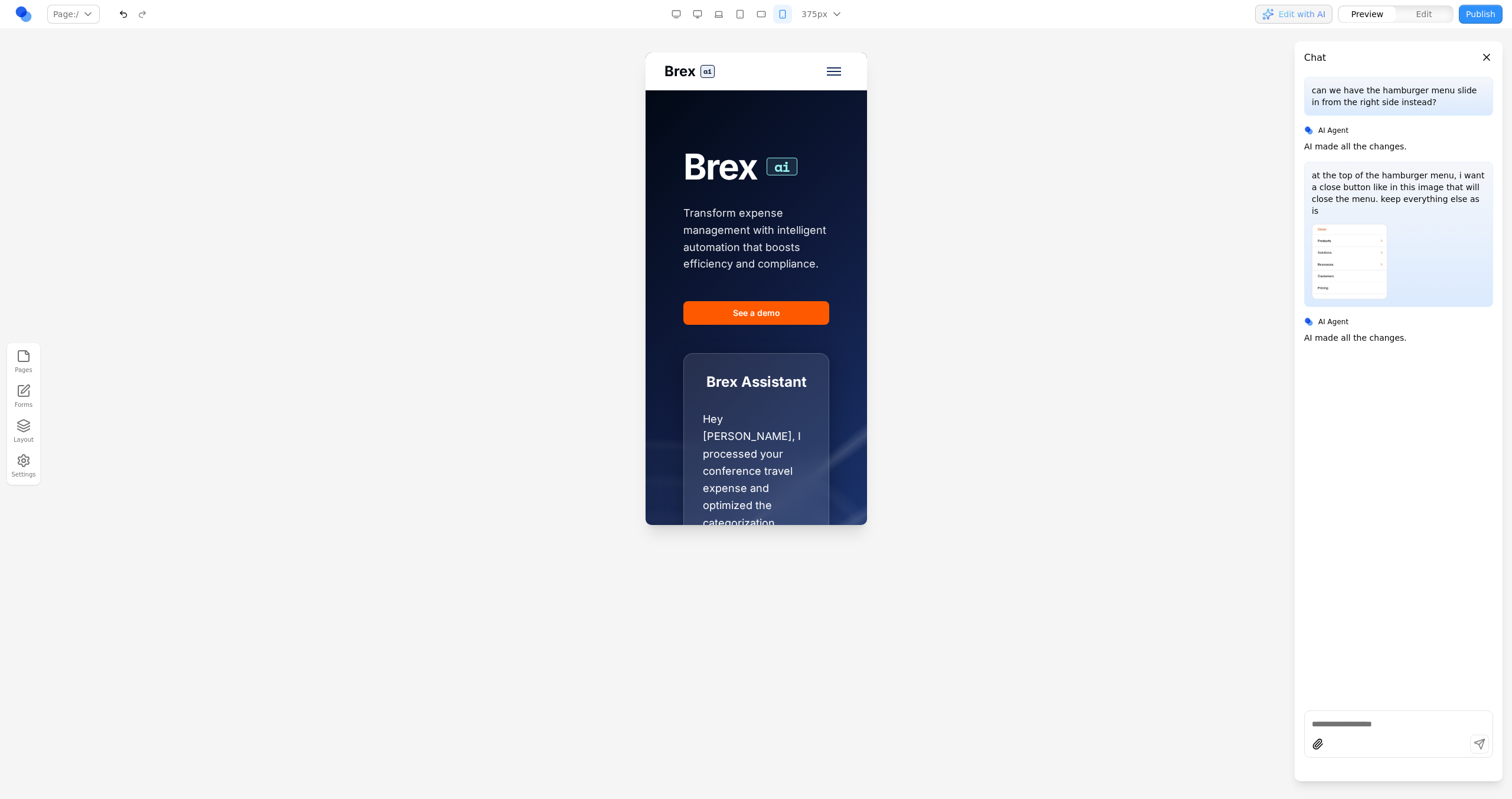
click at [826, 67] on span "Toggle mobile menu" at bounding box center [833, 68] width 14 height 1
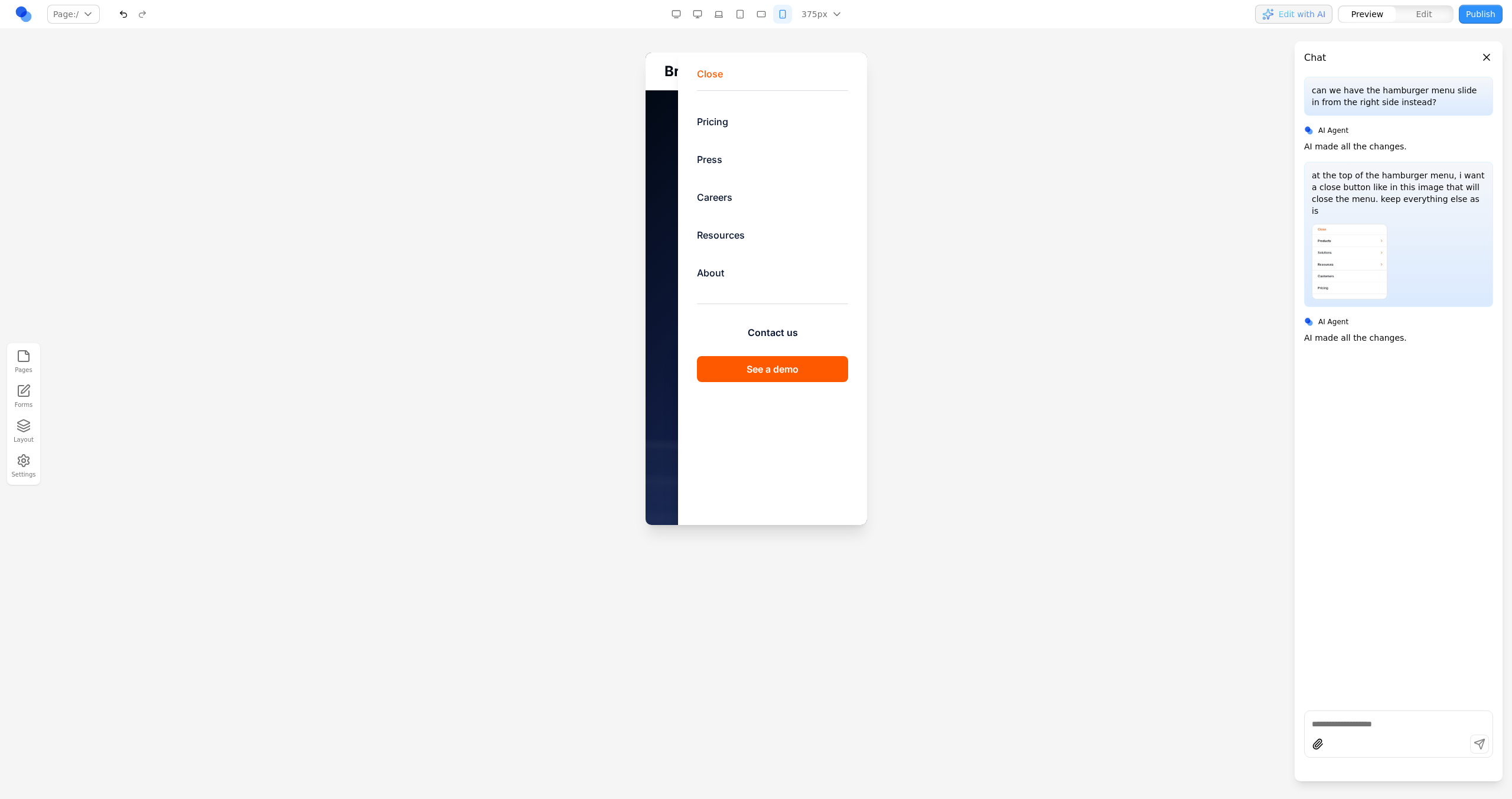
click at [755, 9] on button "button" at bounding box center [761, 14] width 19 height 19
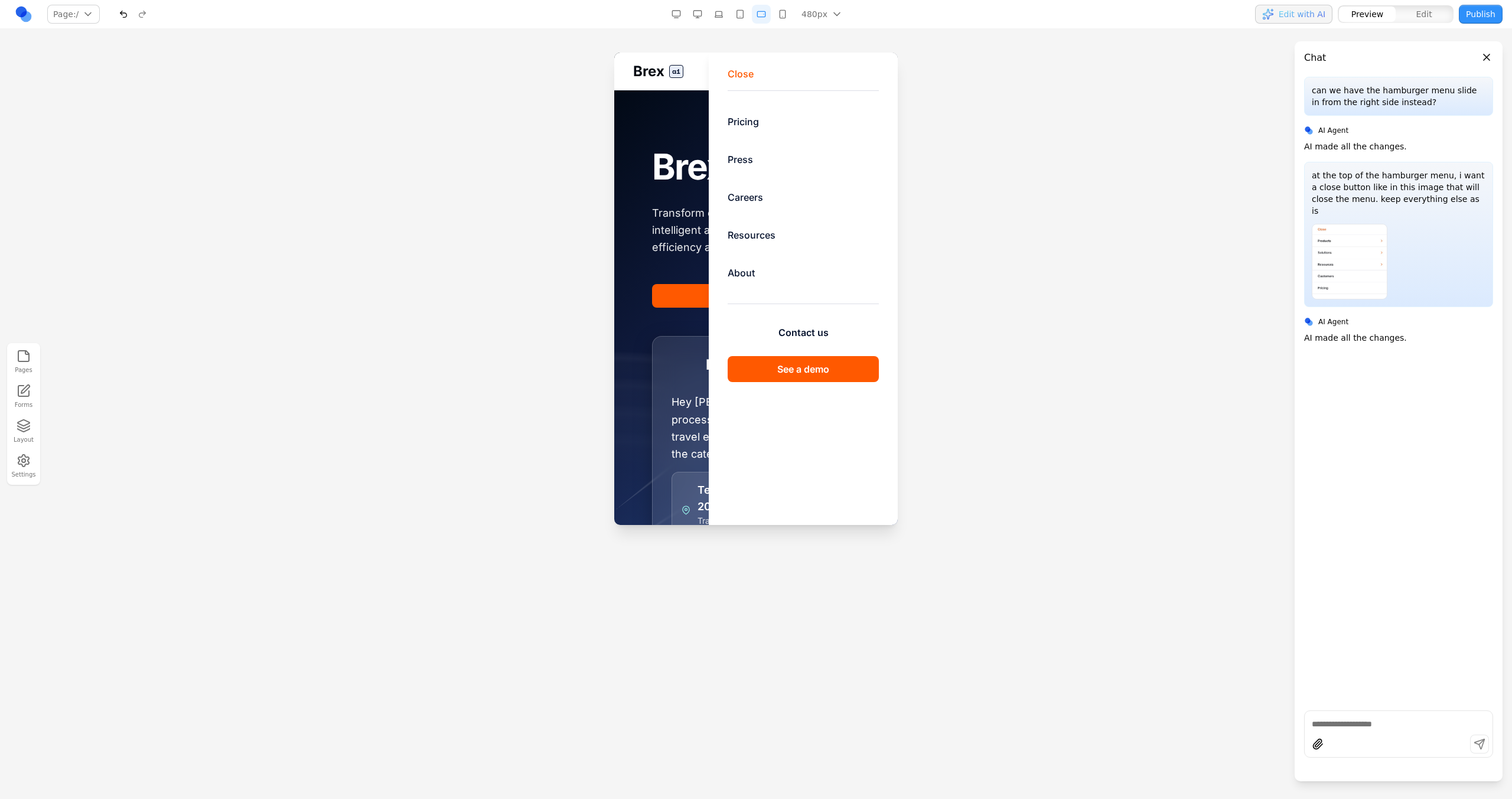
click at [746, 10] on button "button" at bounding box center [739, 14] width 19 height 19
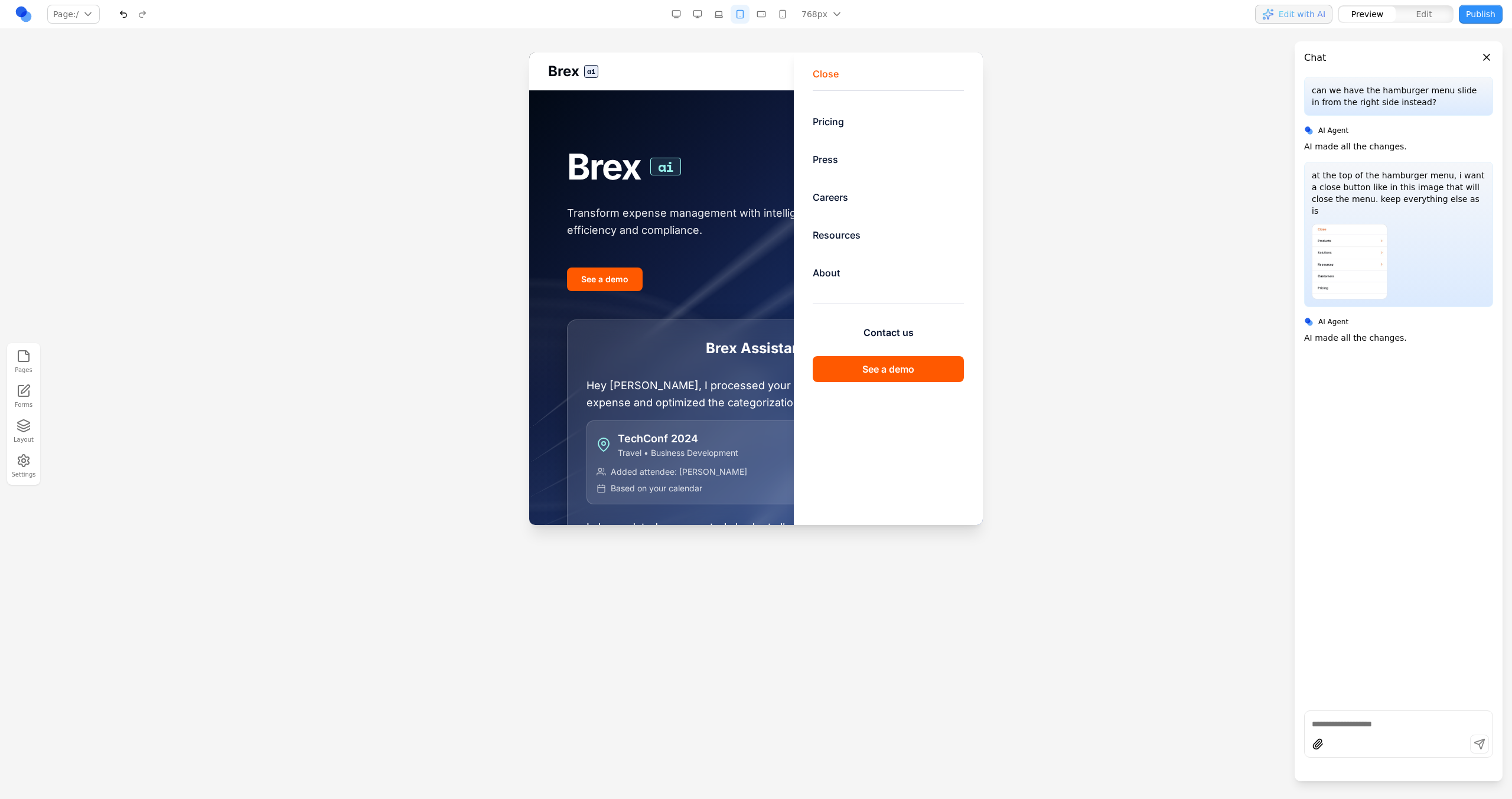
click at [816, 78] on button "Close" at bounding box center [826, 74] width 26 height 14
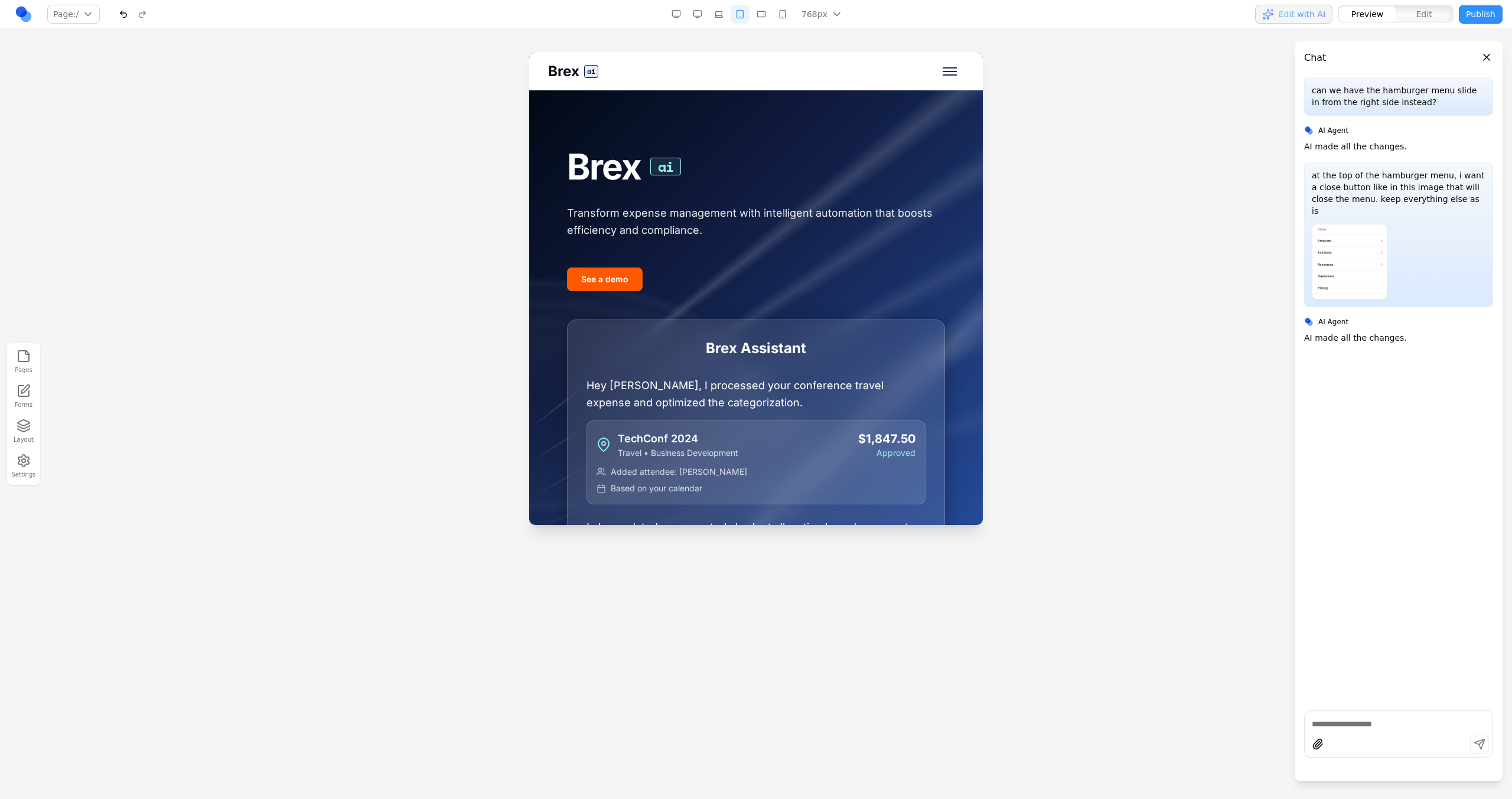
click at [768, 13] on button "button" at bounding box center [761, 14] width 19 height 19
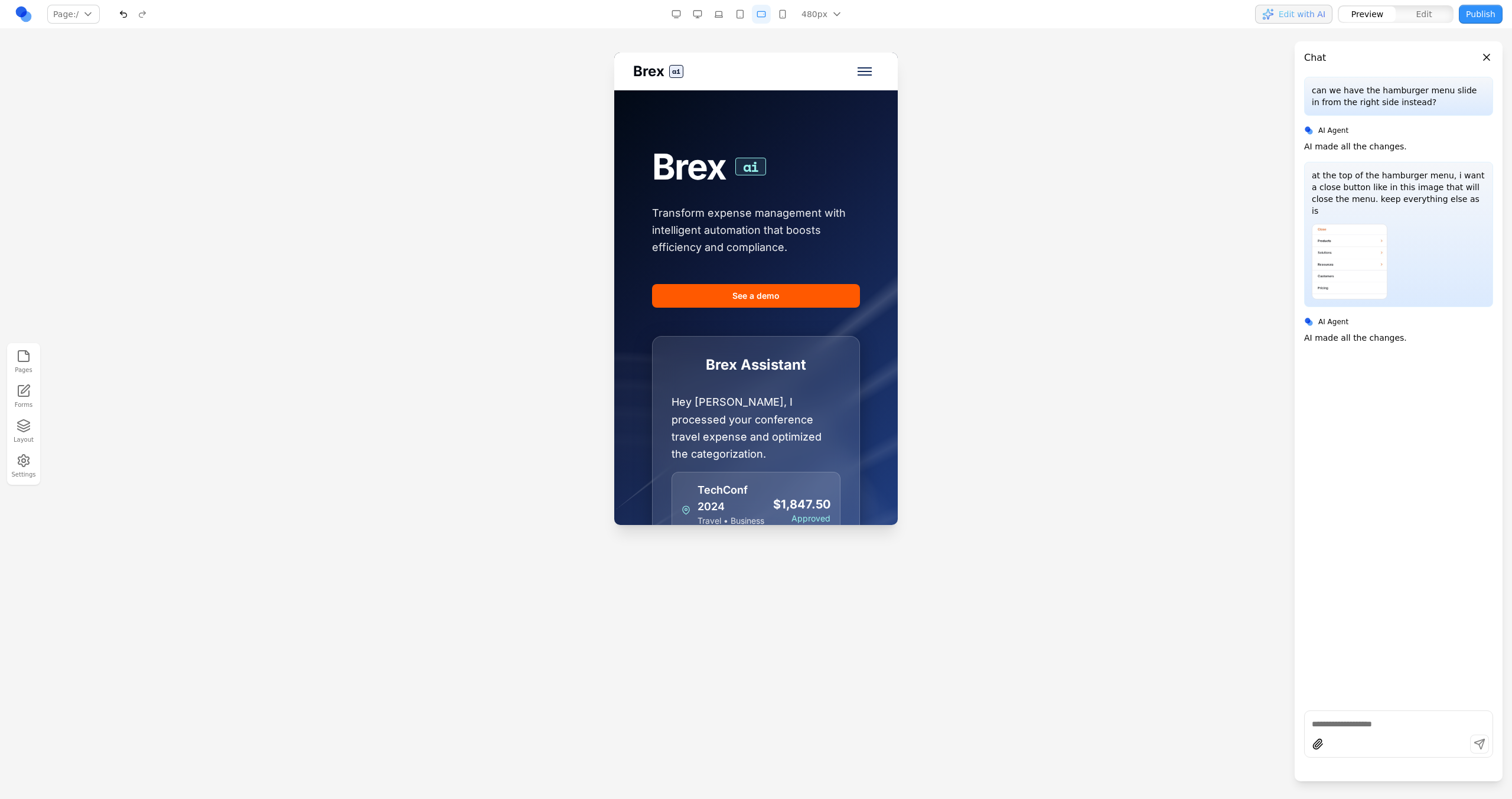
click at [860, 69] on button "Toggle mobile menu" at bounding box center [865, 71] width 28 height 28
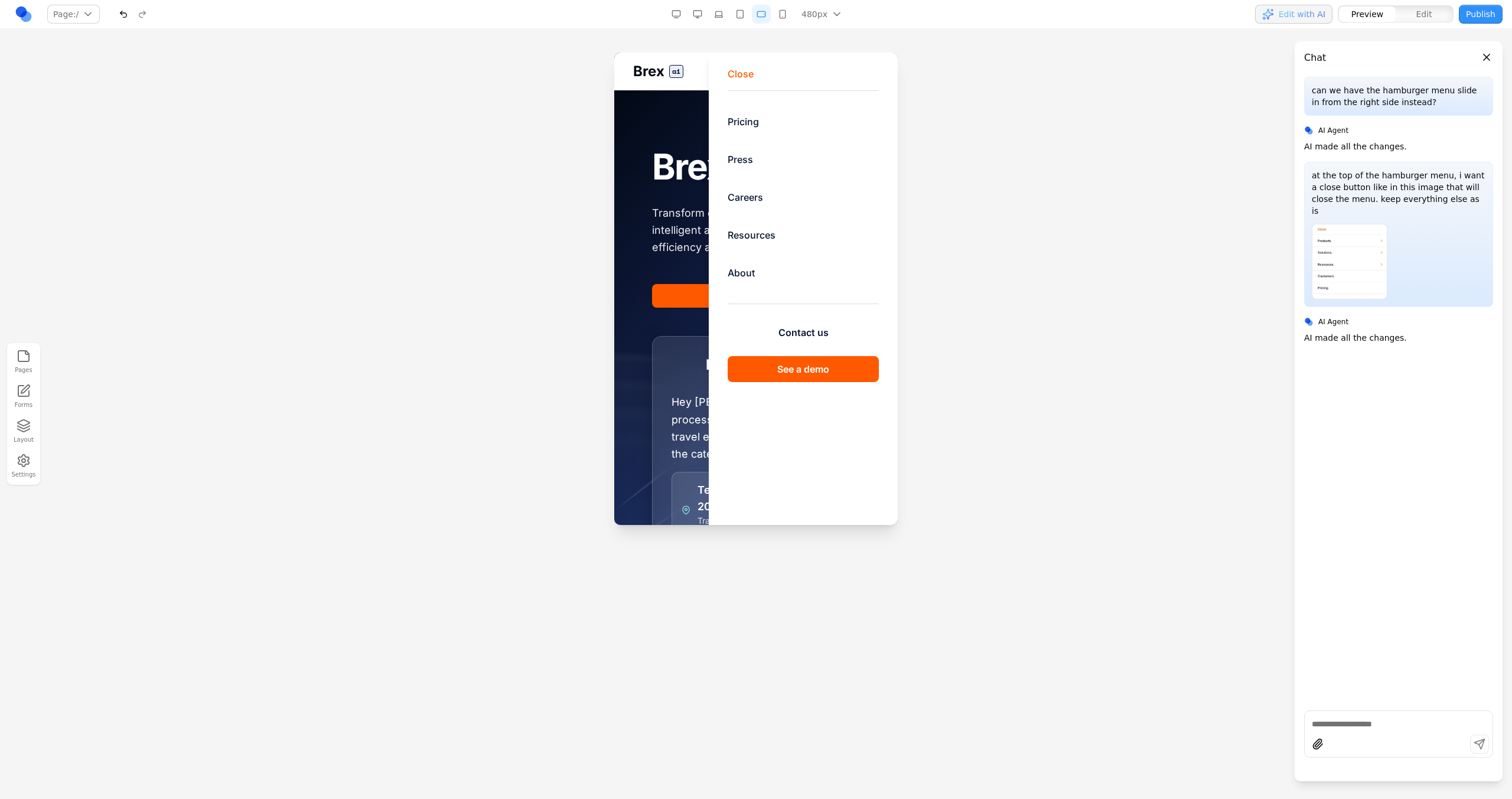
click at [762, 20] on button "button" at bounding box center [761, 14] width 19 height 19
click at [781, 20] on button "button" at bounding box center [783, 14] width 19 height 19
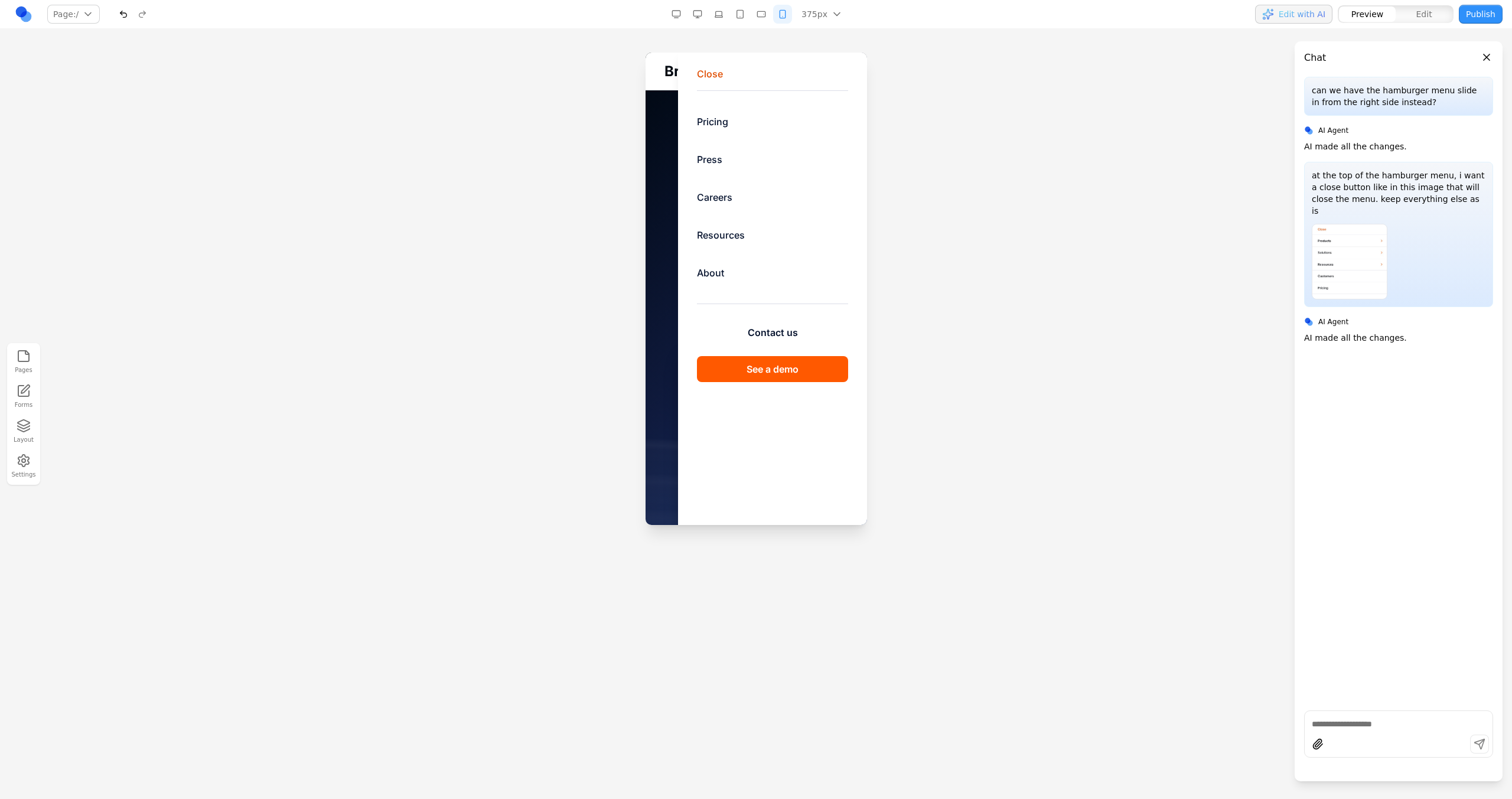
click at [702, 70] on button "Close" at bounding box center [709, 74] width 26 height 14
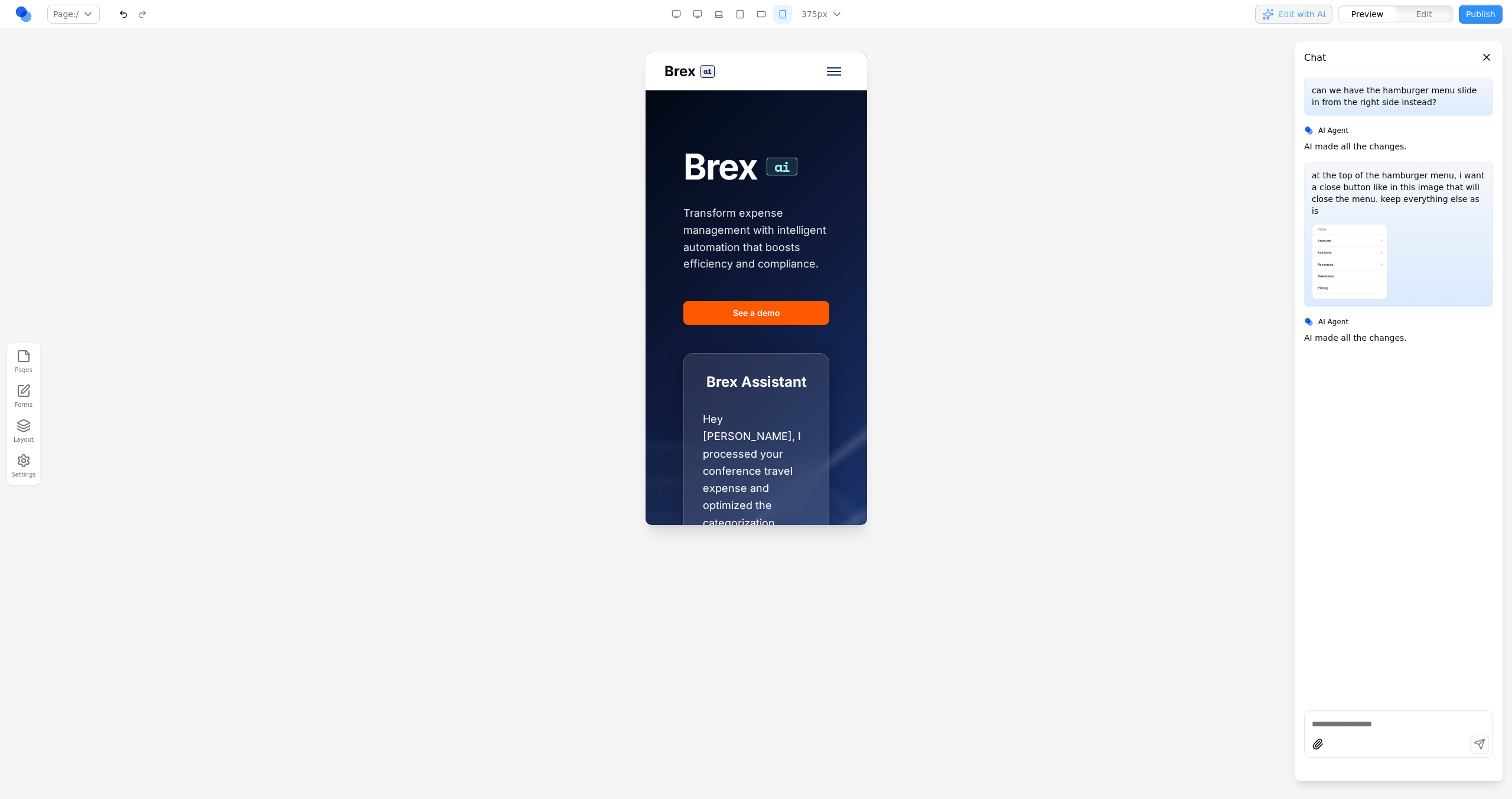
click at [721, 15] on button "button" at bounding box center [718, 14] width 19 height 19
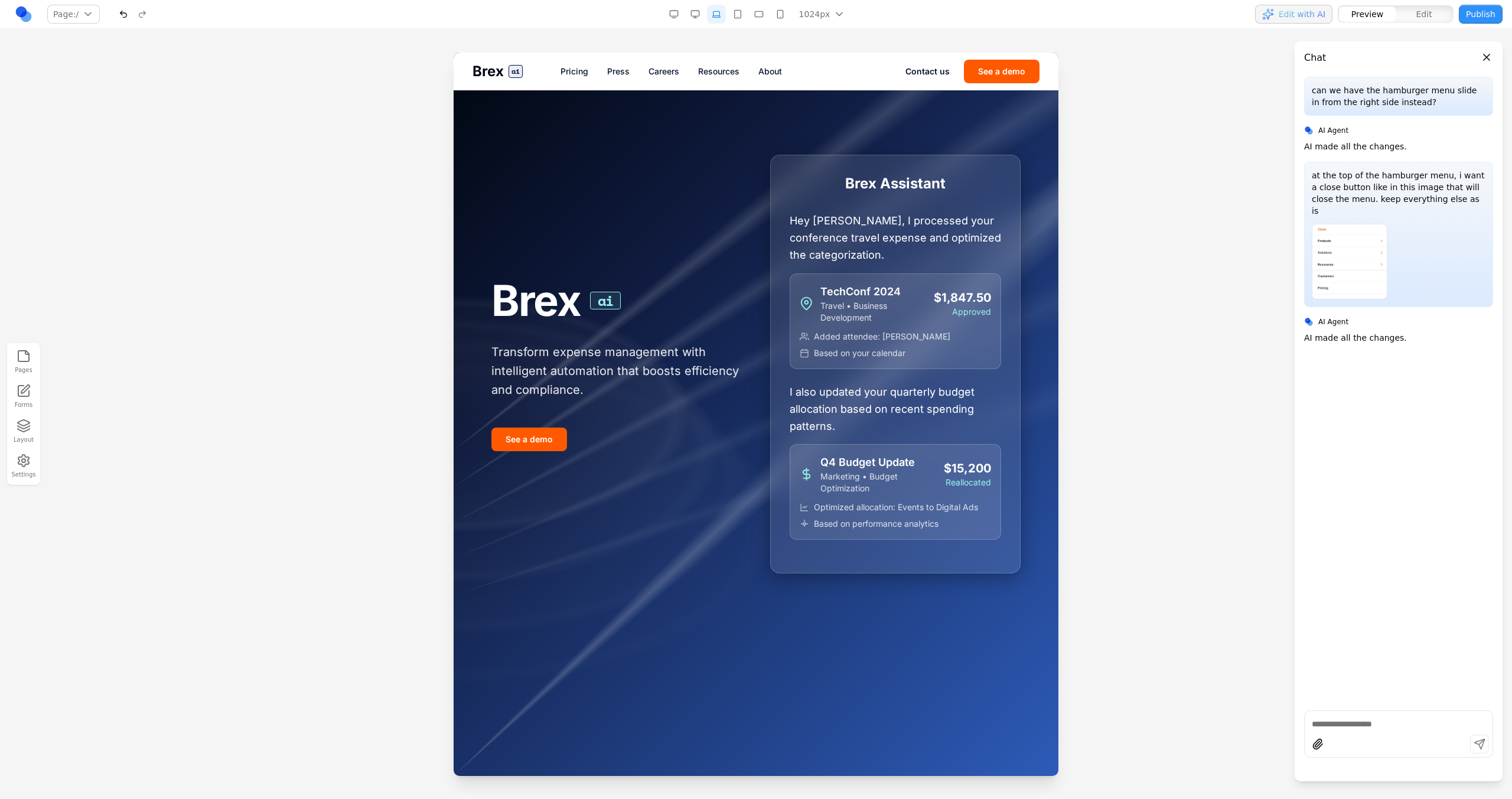
click at [757, 17] on button "button" at bounding box center [758, 14] width 19 height 19
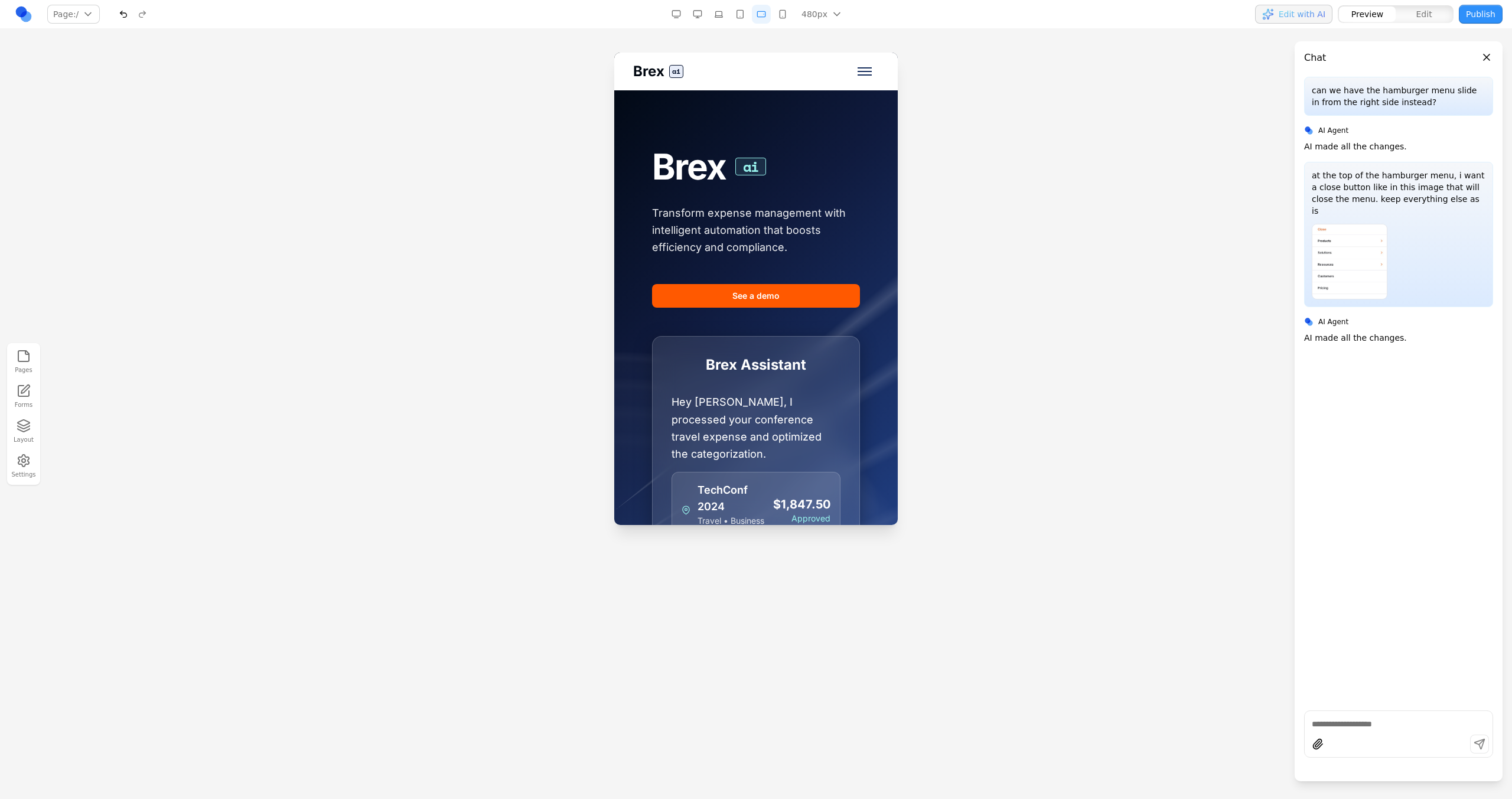
click at [739, 17] on button "button" at bounding box center [739, 14] width 19 height 19
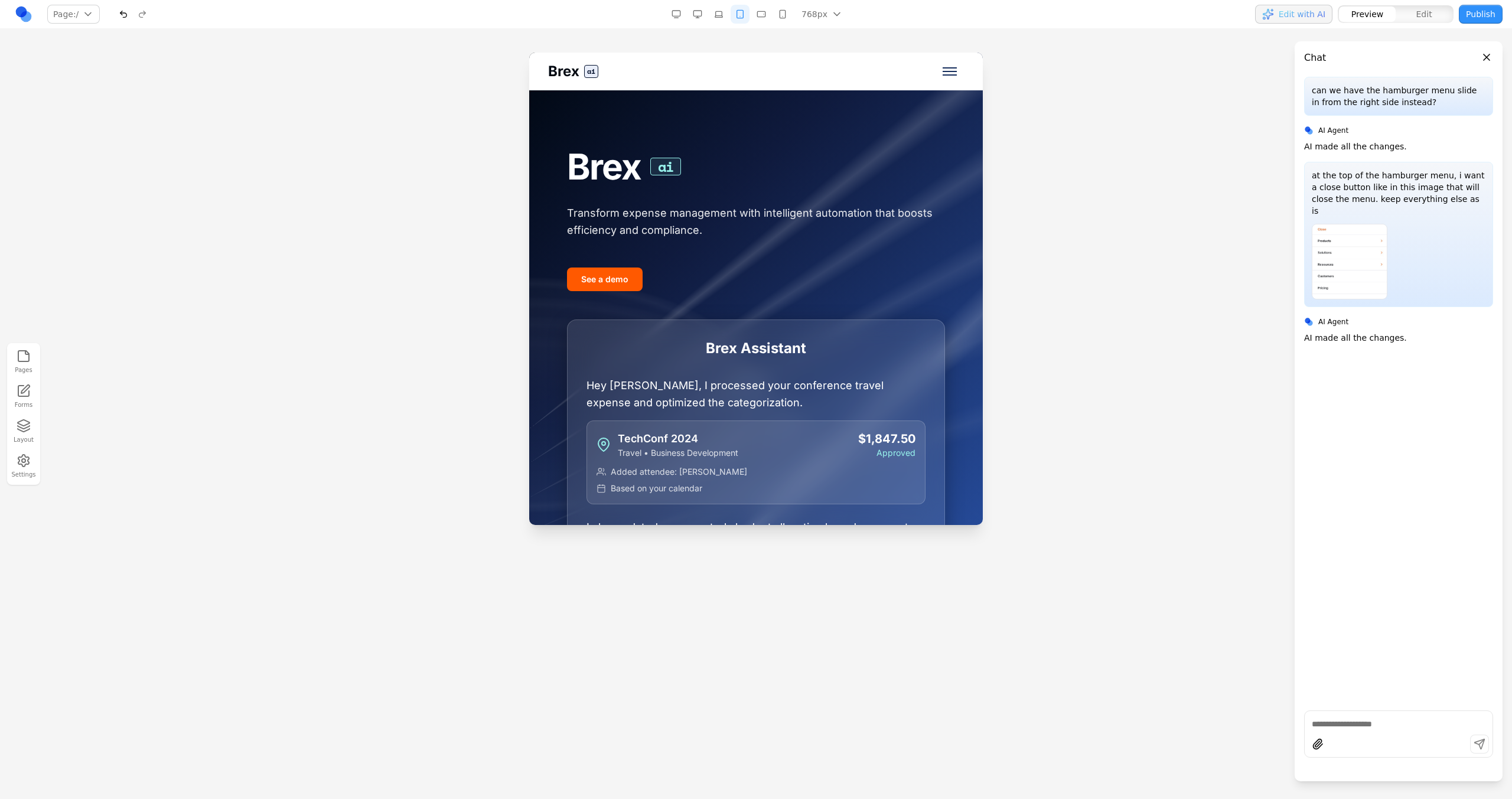
click at [935, 71] on button "Toggle mobile menu" at bounding box center [950, 71] width 28 height 28
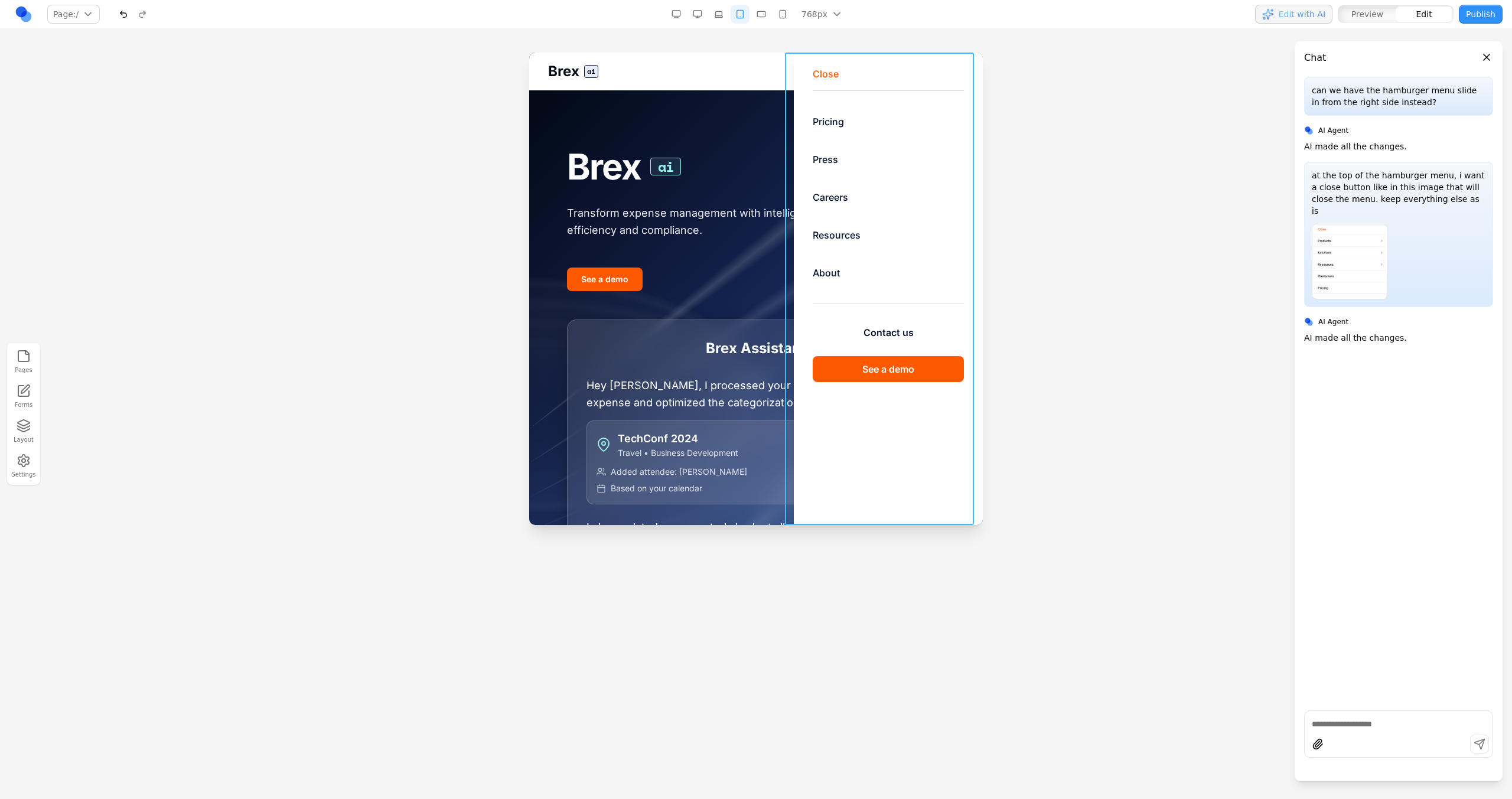
click at [797, 88] on div "Close Pricing Press Careers Resources About Contact us See a demo" at bounding box center [888, 289] width 189 height 473
click at [754, 79] on div "Brex ai Pricing Press Careers Resources About Contact us See a demo" at bounding box center [756, 71] width 454 height 38
click at [821, 71] on button "Close" at bounding box center [826, 74] width 26 height 14
click at [822, 71] on button "*****" at bounding box center [826, 74] width 25 height 14
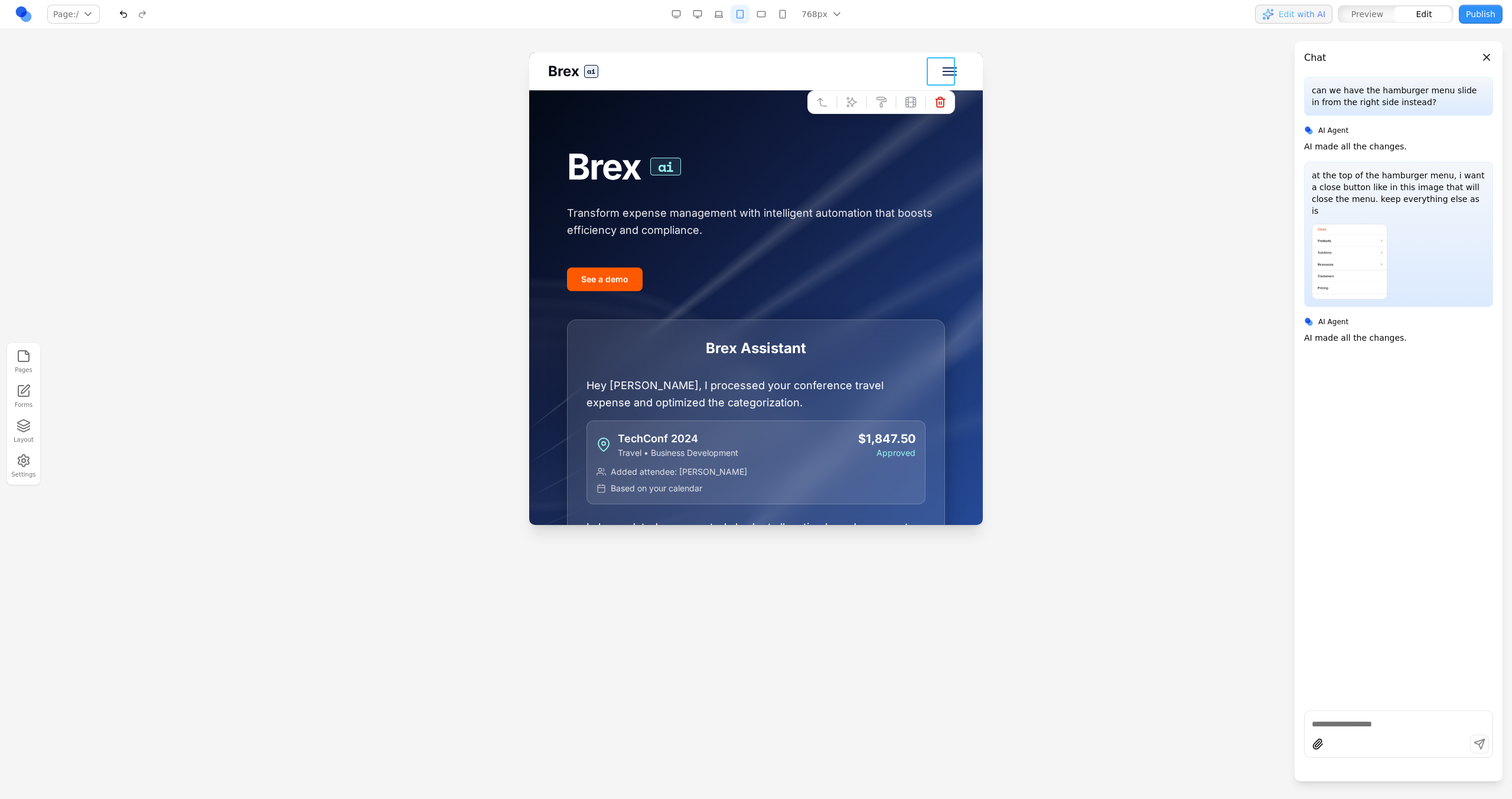
click at [947, 74] on span "Toggle mobile menu" at bounding box center [950, 75] width 14 height 1
click at [844, 95] on button at bounding box center [851, 102] width 19 height 19
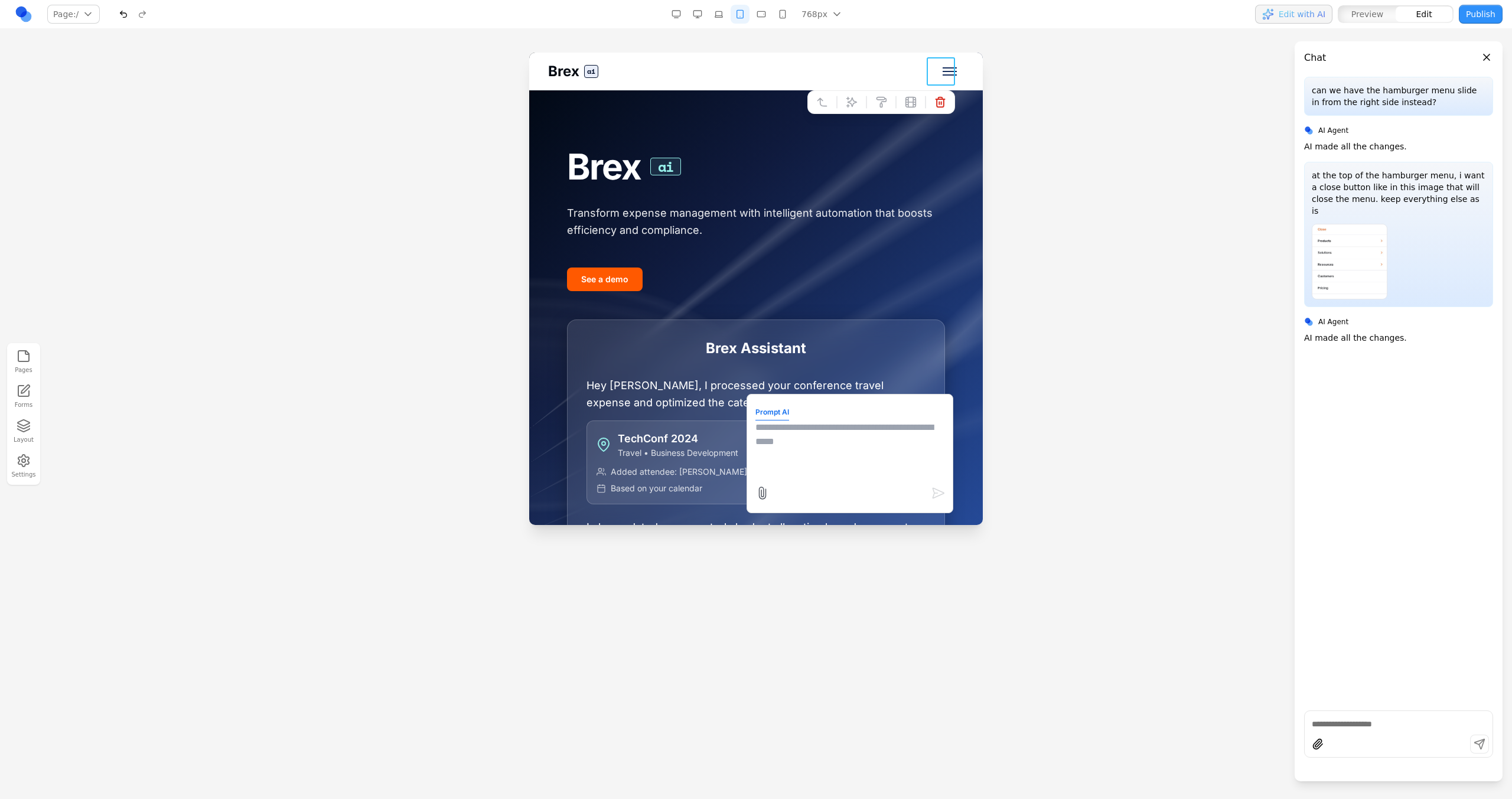
click at [835, 471] on textarea at bounding box center [850, 449] width 189 height 59
type textarea "**********"
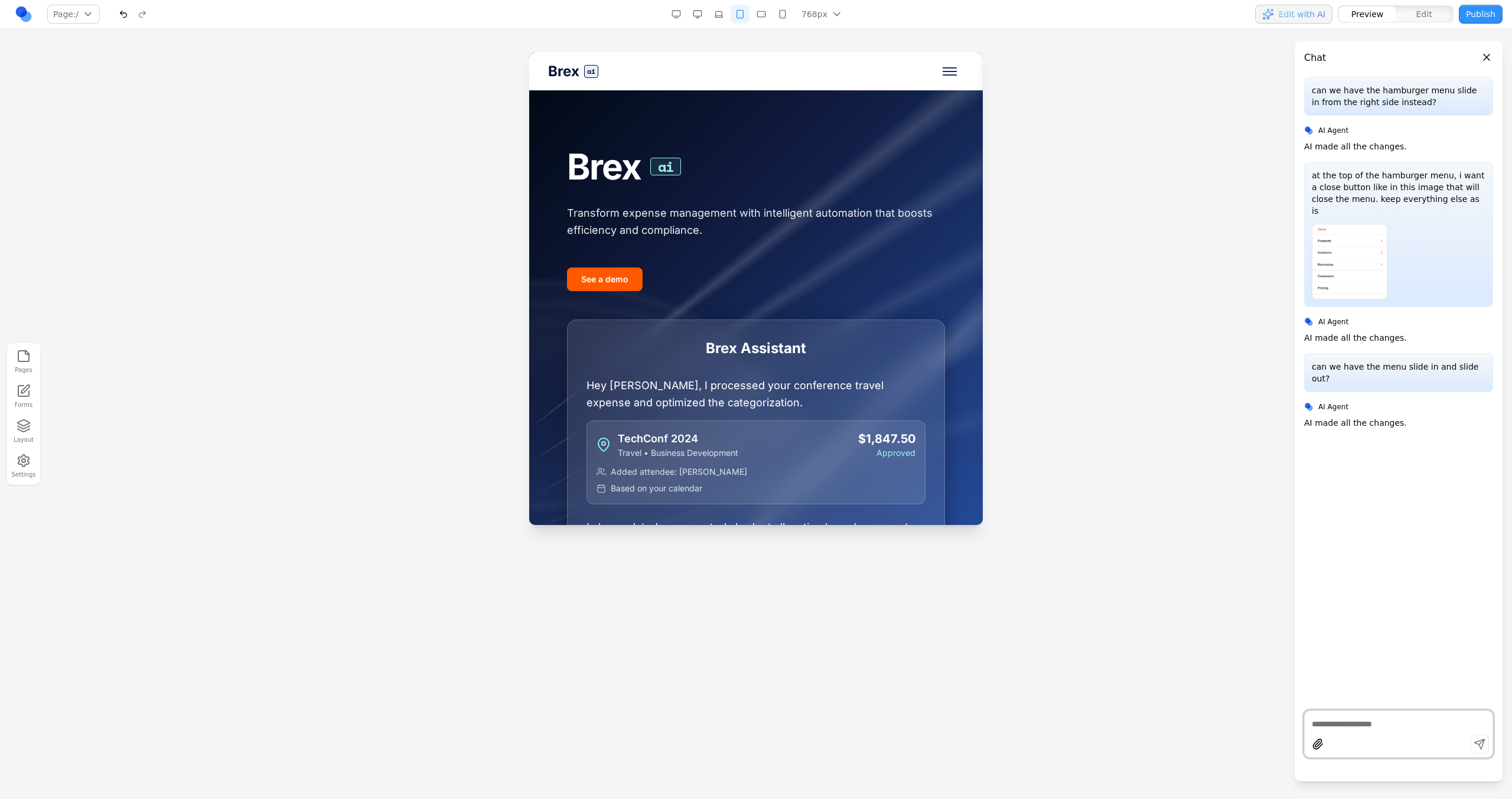
click at [940, 77] on button "Toggle mobile menu" at bounding box center [950, 71] width 28 height 28
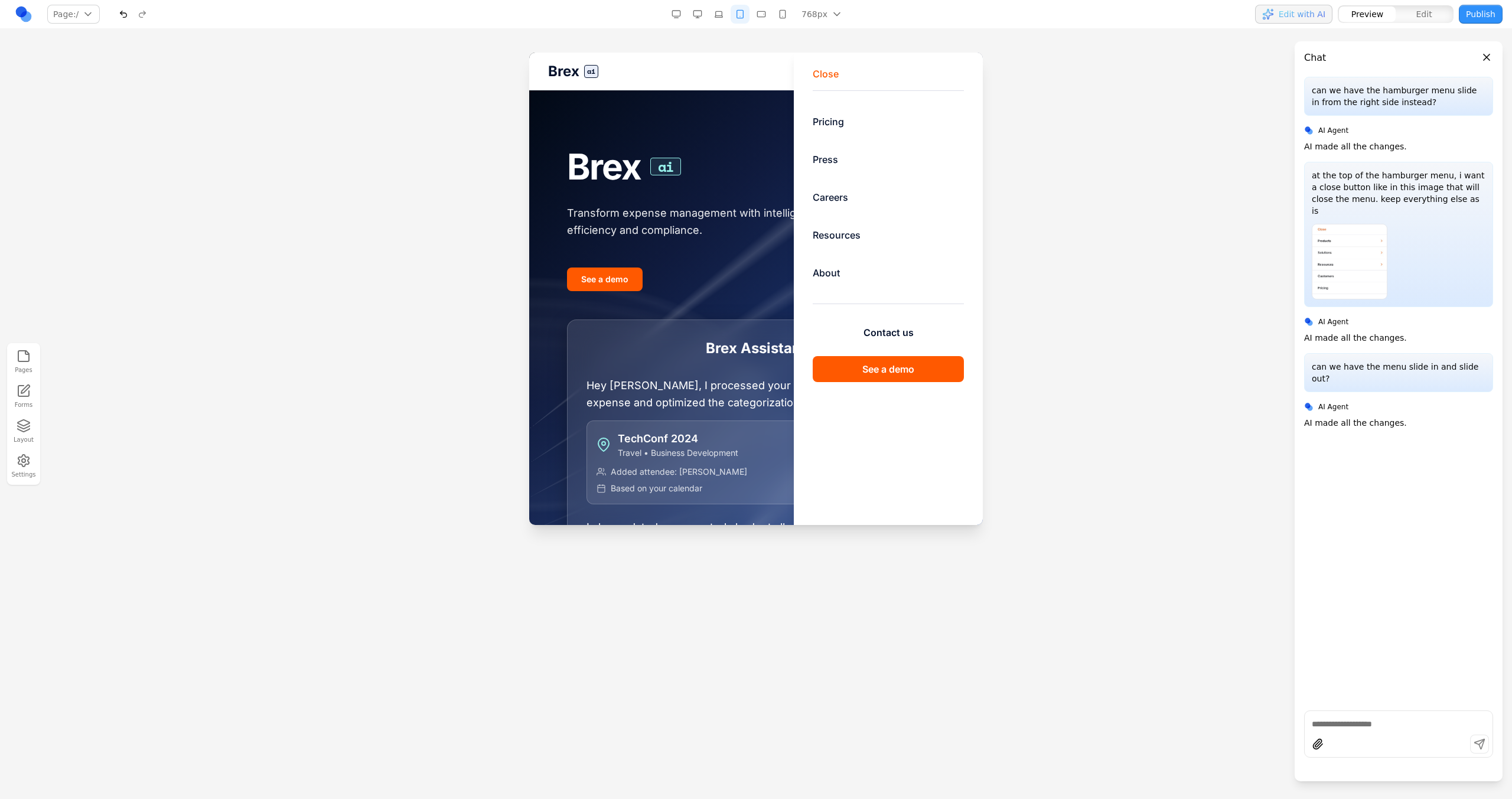
click at [826, 70] on button "Close" at bounding box center [826, 74] width 26 height 14
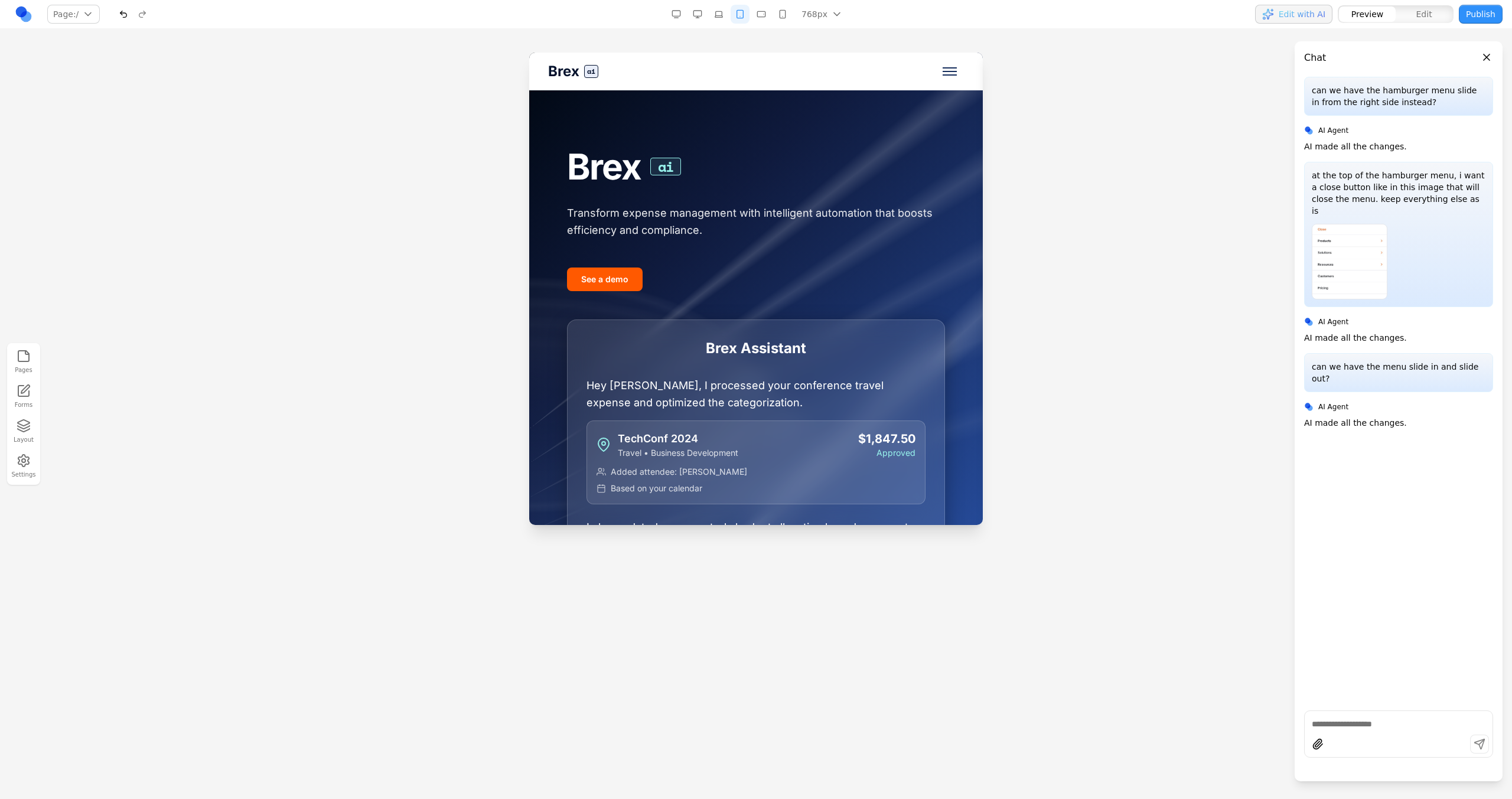
click at [942, 75] on span "Toggle mobile menu" at bounding box center [950, 75] width 14 height 1
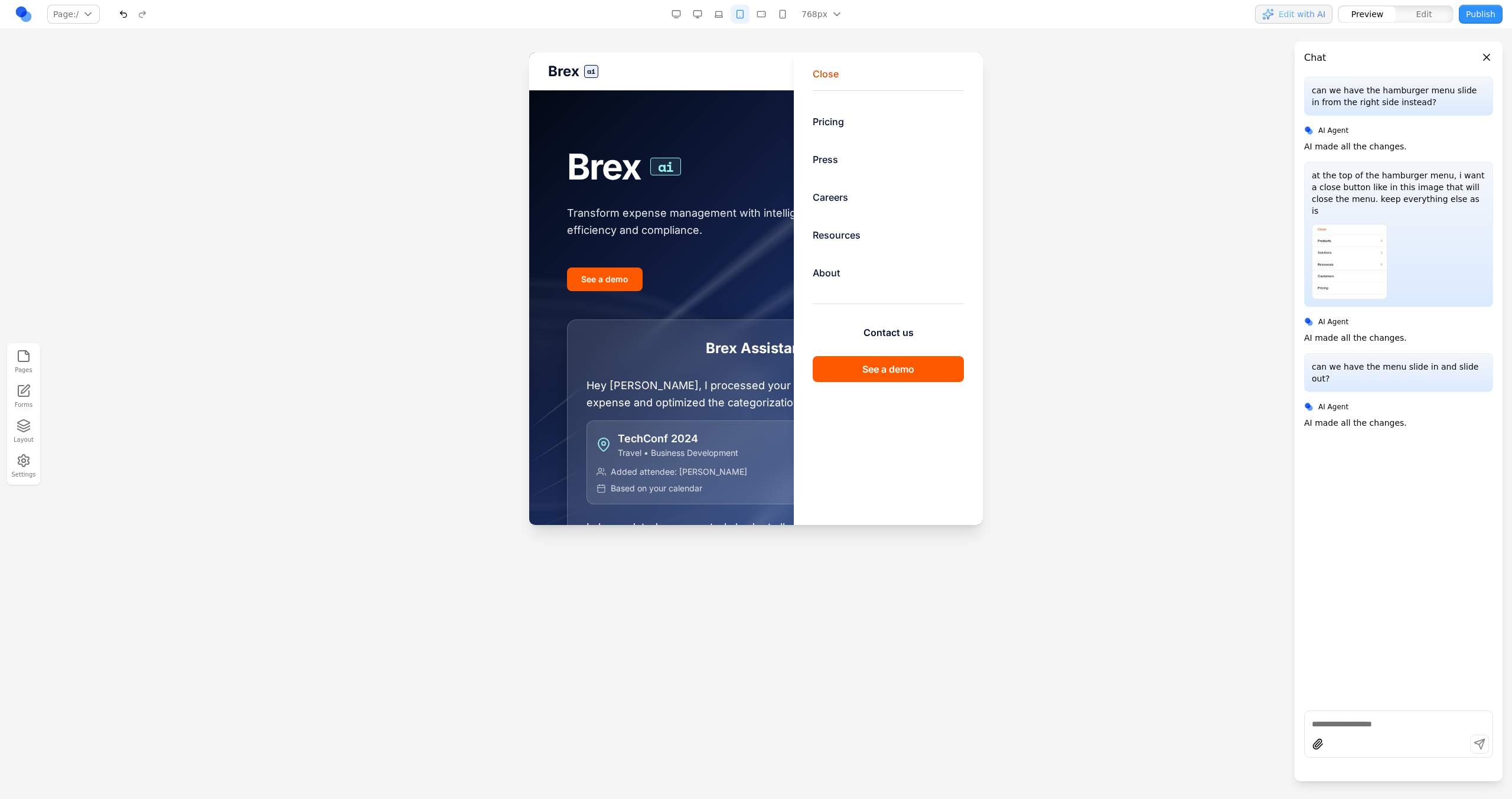
click at [820, 69] on button "Close" at bounding box center [826, 74] width 26 height 14
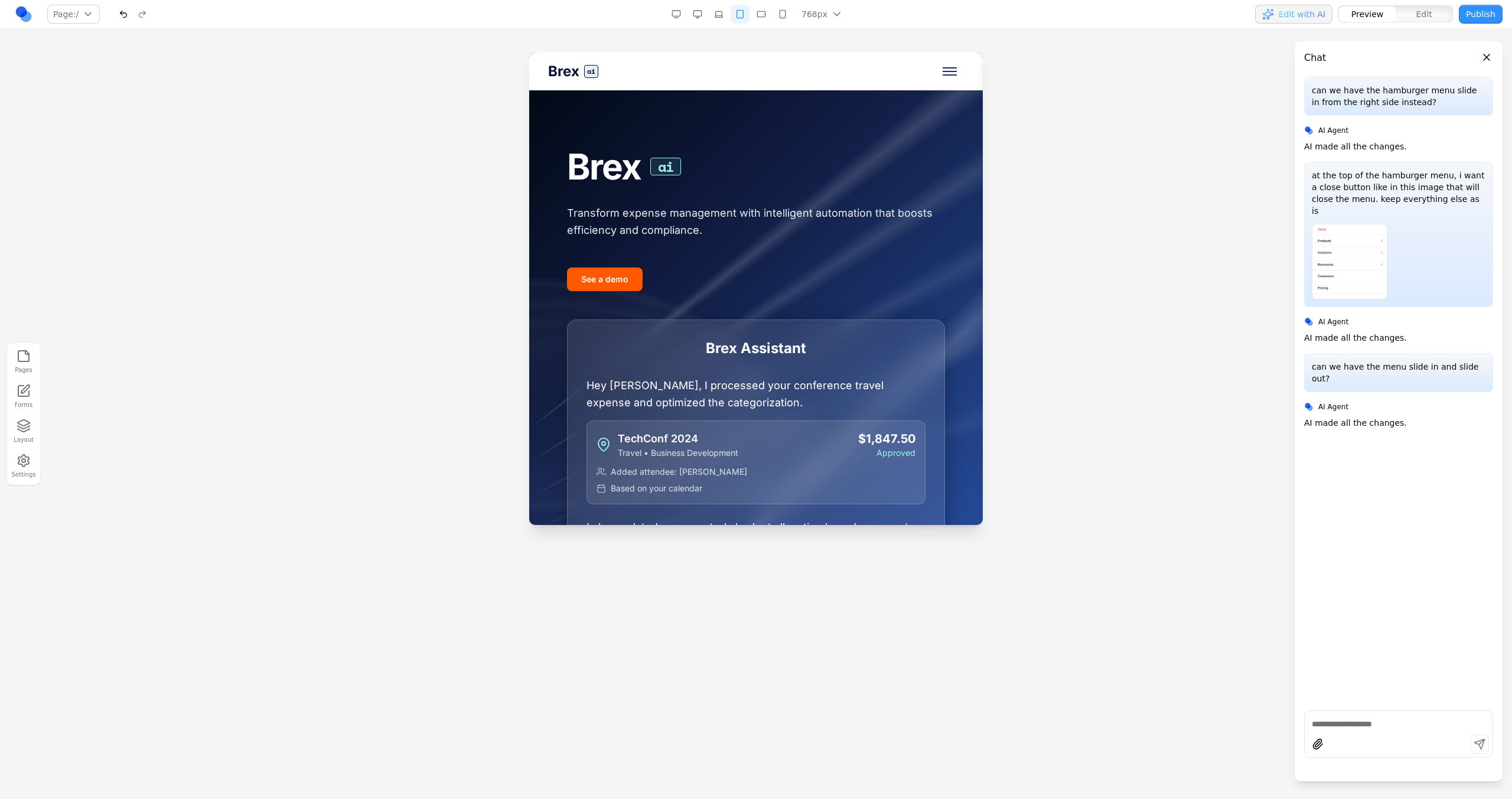
click at [788, 13] on button "button" at bounding box center [783, 14] width 19 height 19
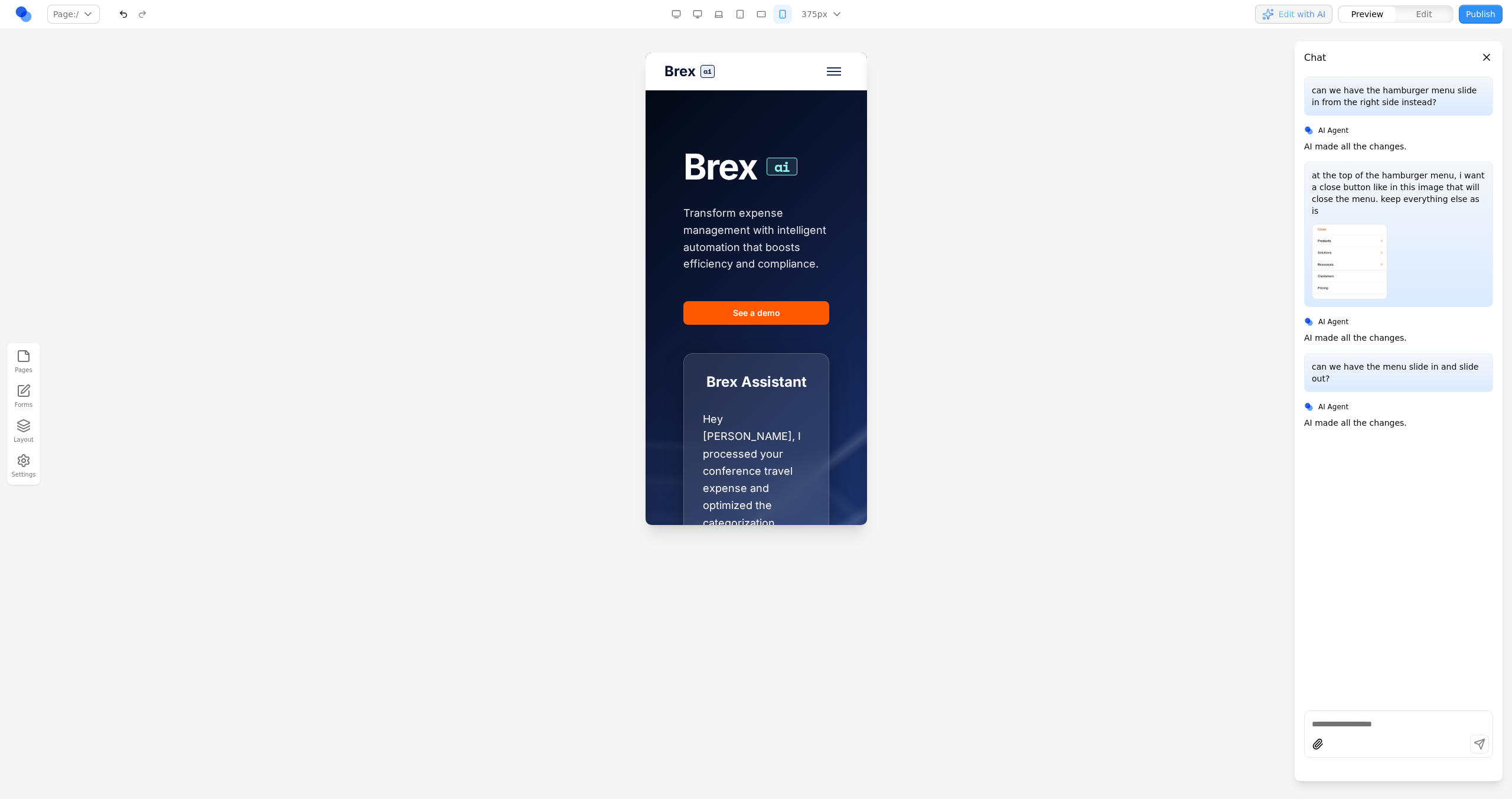
click at [819, 76] on button "Toggle mobile menu" at bounding box center [833, 71] width 28 height 28
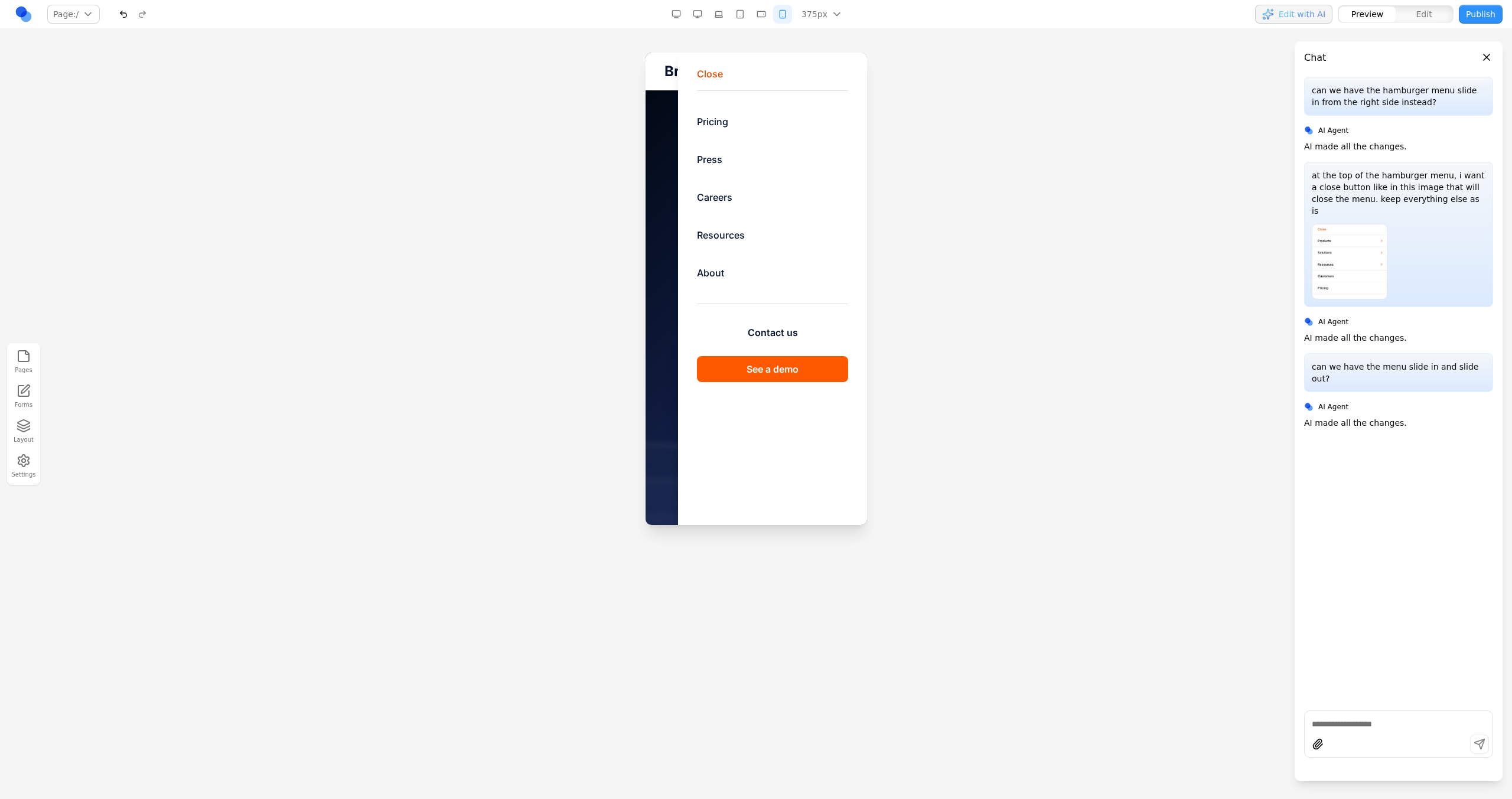
click at [704, 78] on button "Close" at bounding box center [709, 74] width 26 height 14
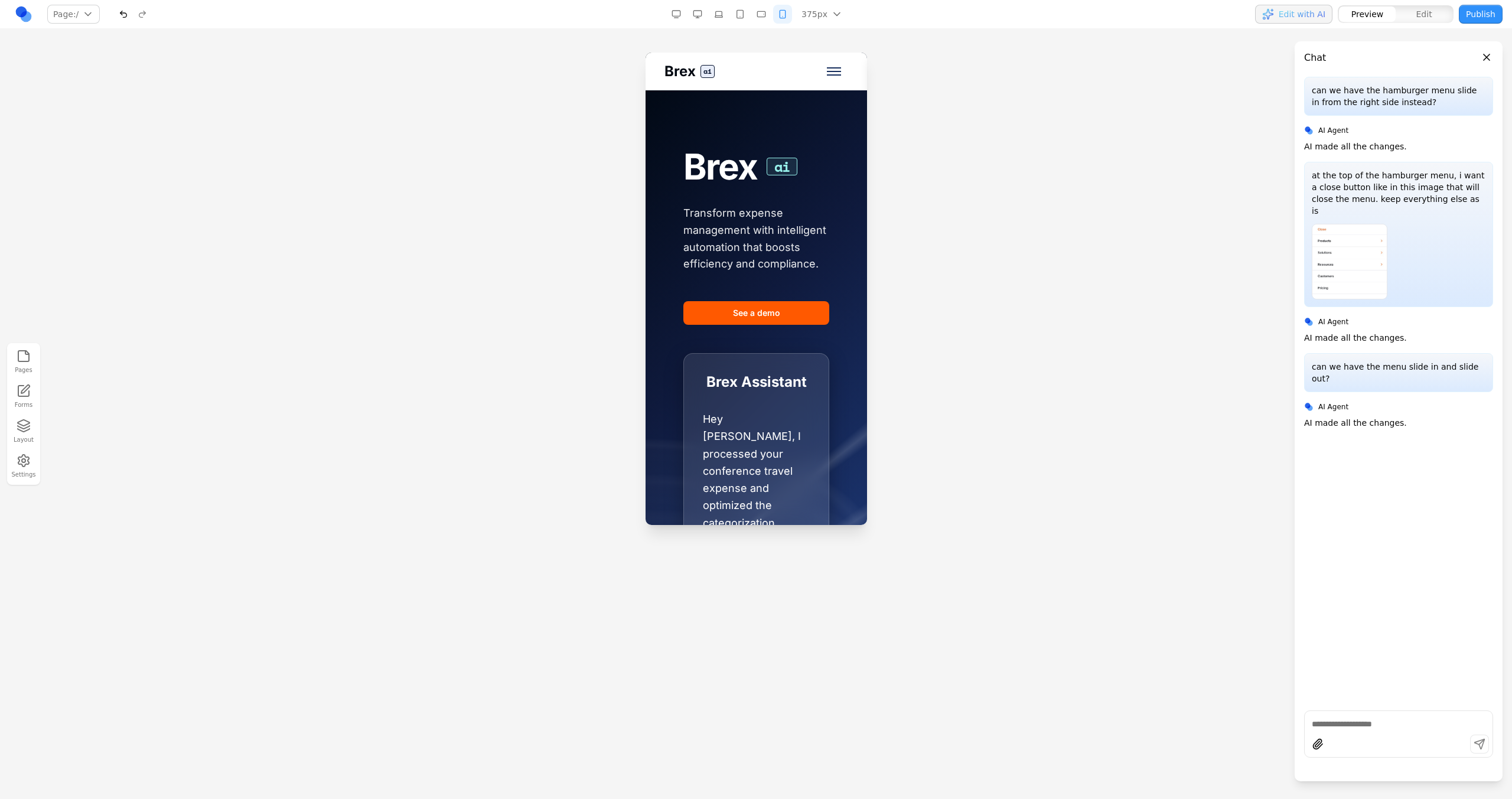
click at [703, 20] on button "button" at bounding box center [697, 14] width 19 height 19
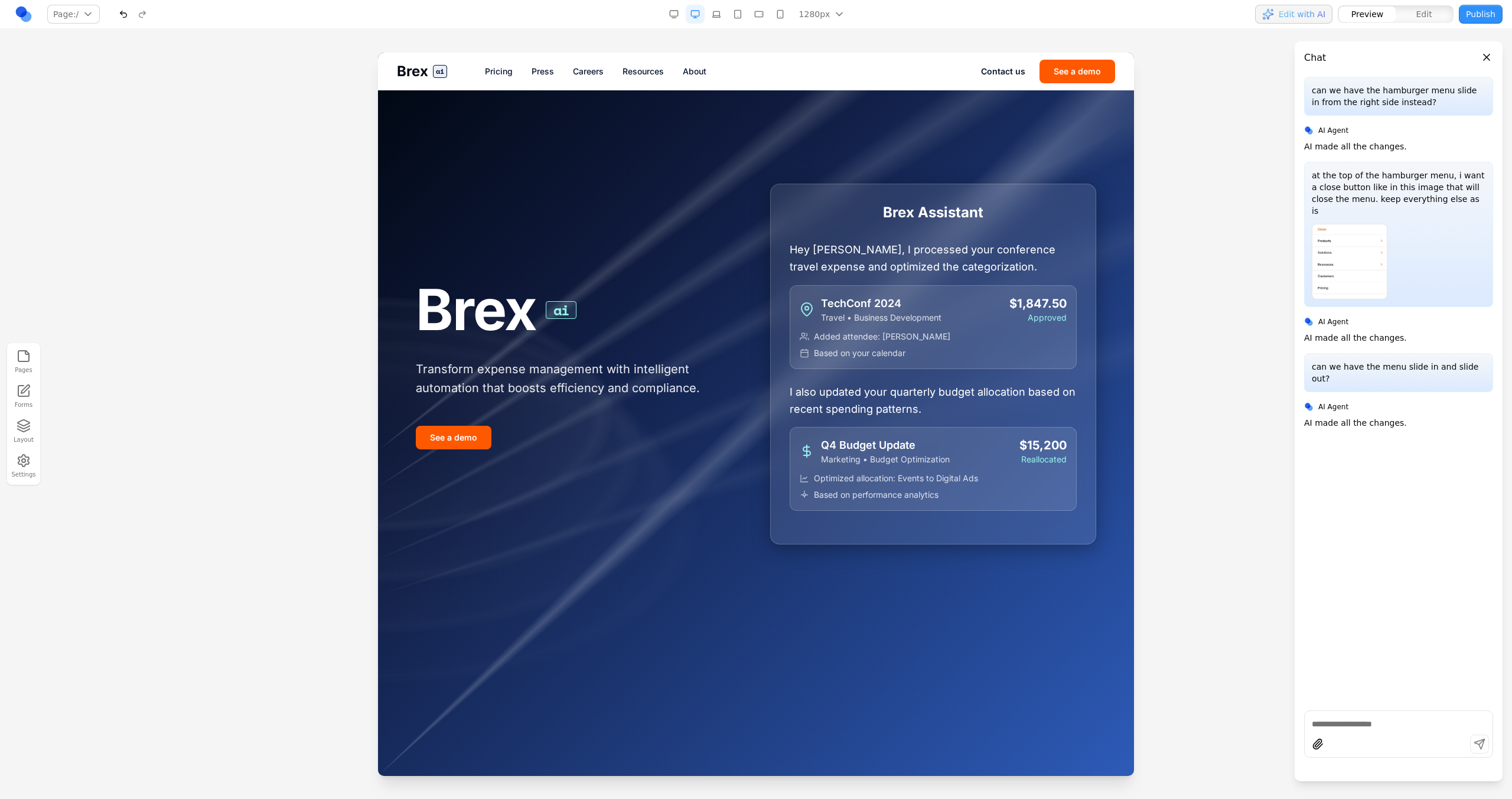
click at [761, 16] on button "button" at bounding box center [758, 14] width 19 height 19
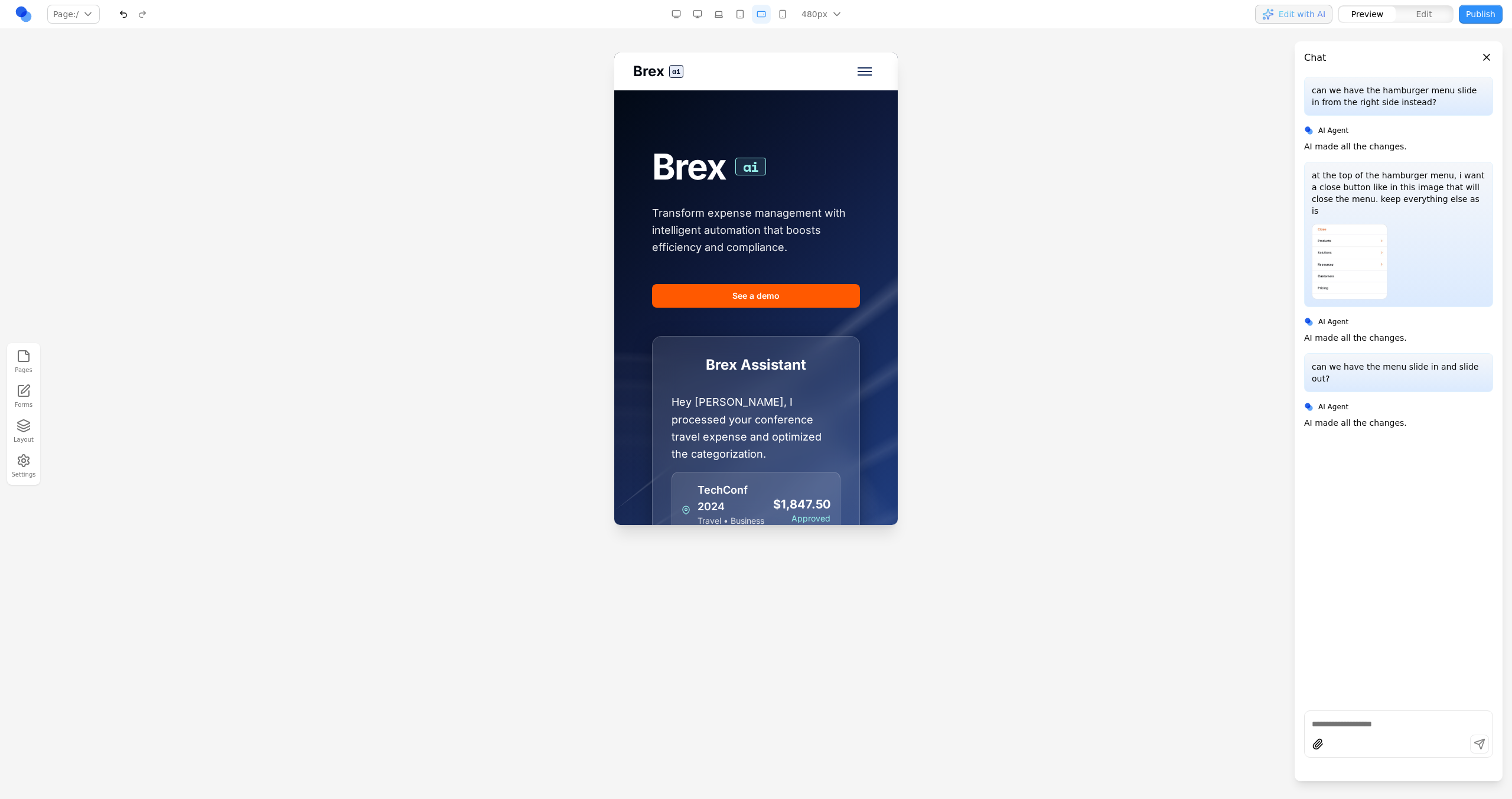
click at [858, 74] on span "Toggle mobile menu" at bounding box center [865, 75] width 14 height 1
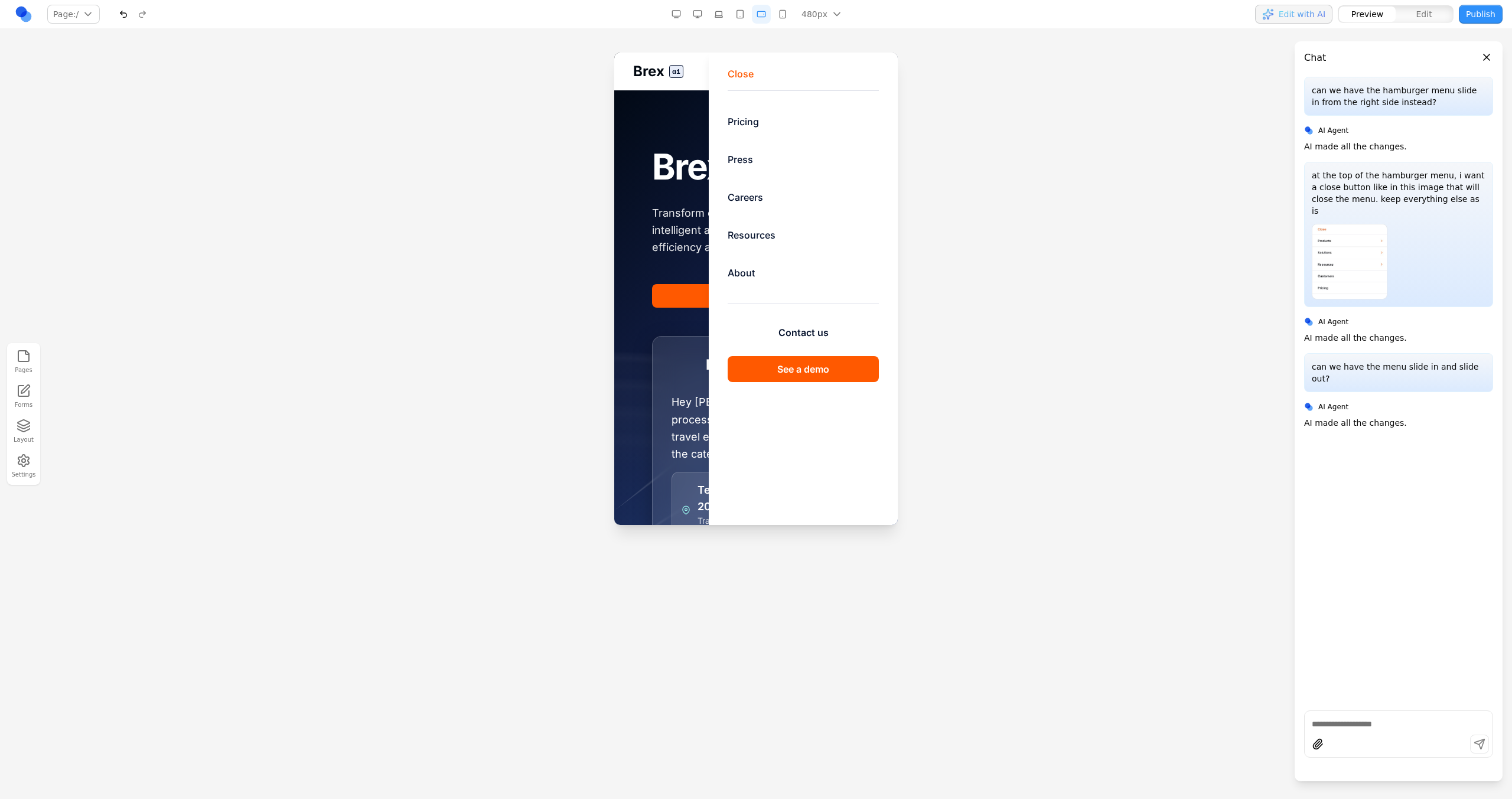
click at [667, 143] on div at bounding box center [756, 469] width 284 height 834
click at [727, 72] on button "Close" at bounding box center [740, 74] width 26 height 14
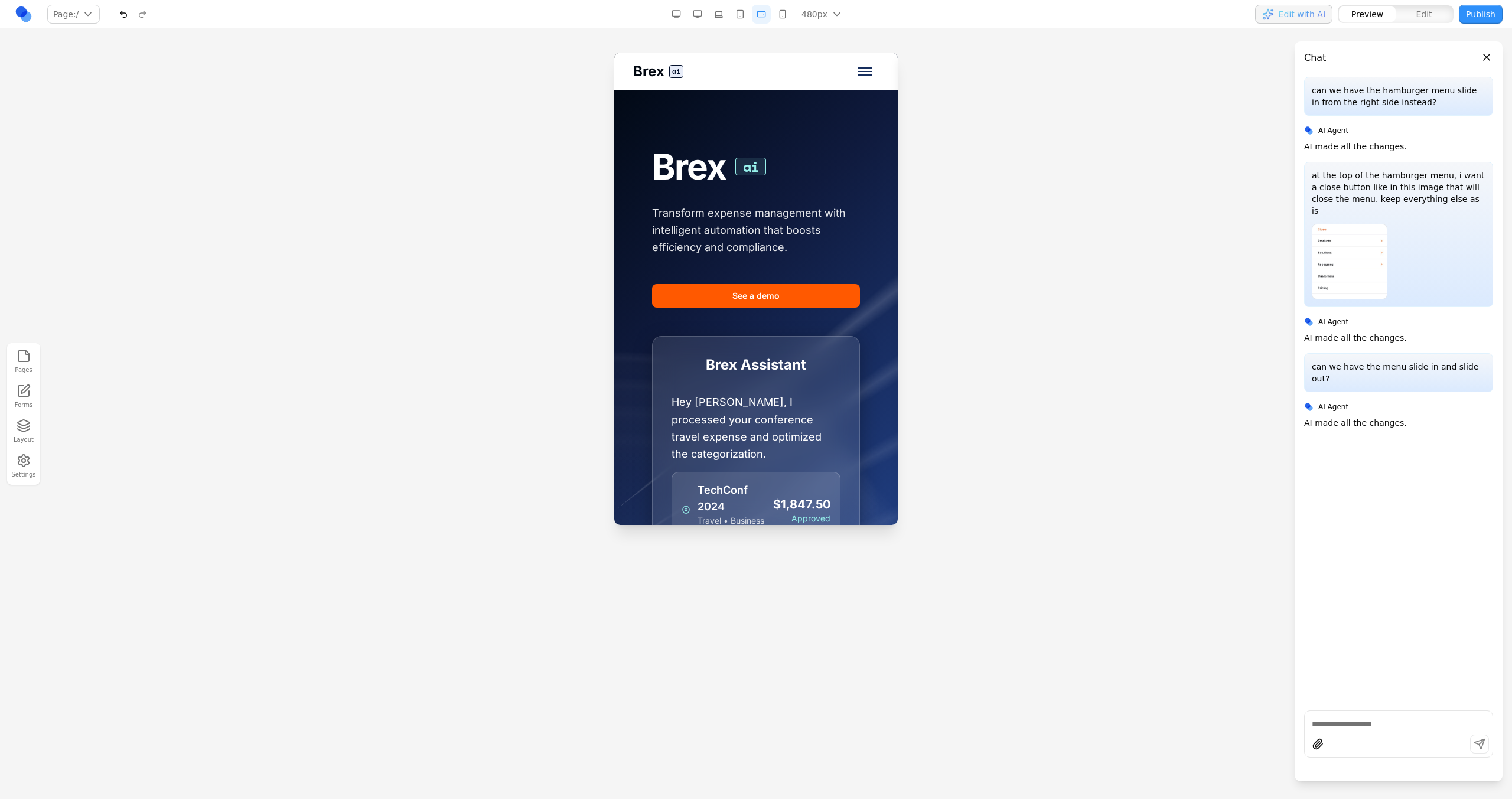
click at [702, 16] on button "button" at bounding box center [697, 14] width 19 height 19
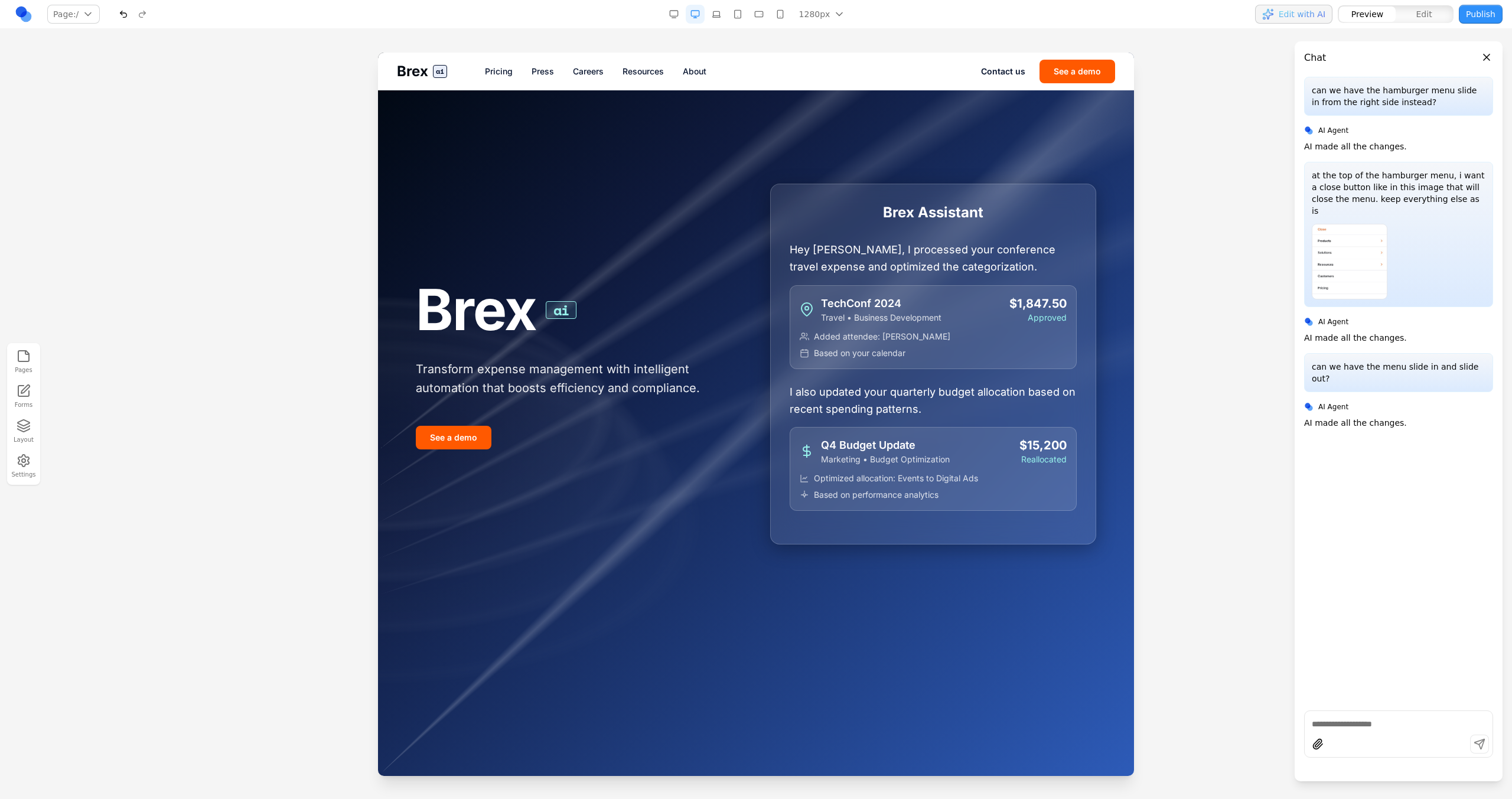
click at [501, 73] on link "Pricing" at bounding box center [498, 71] width 28 height 12
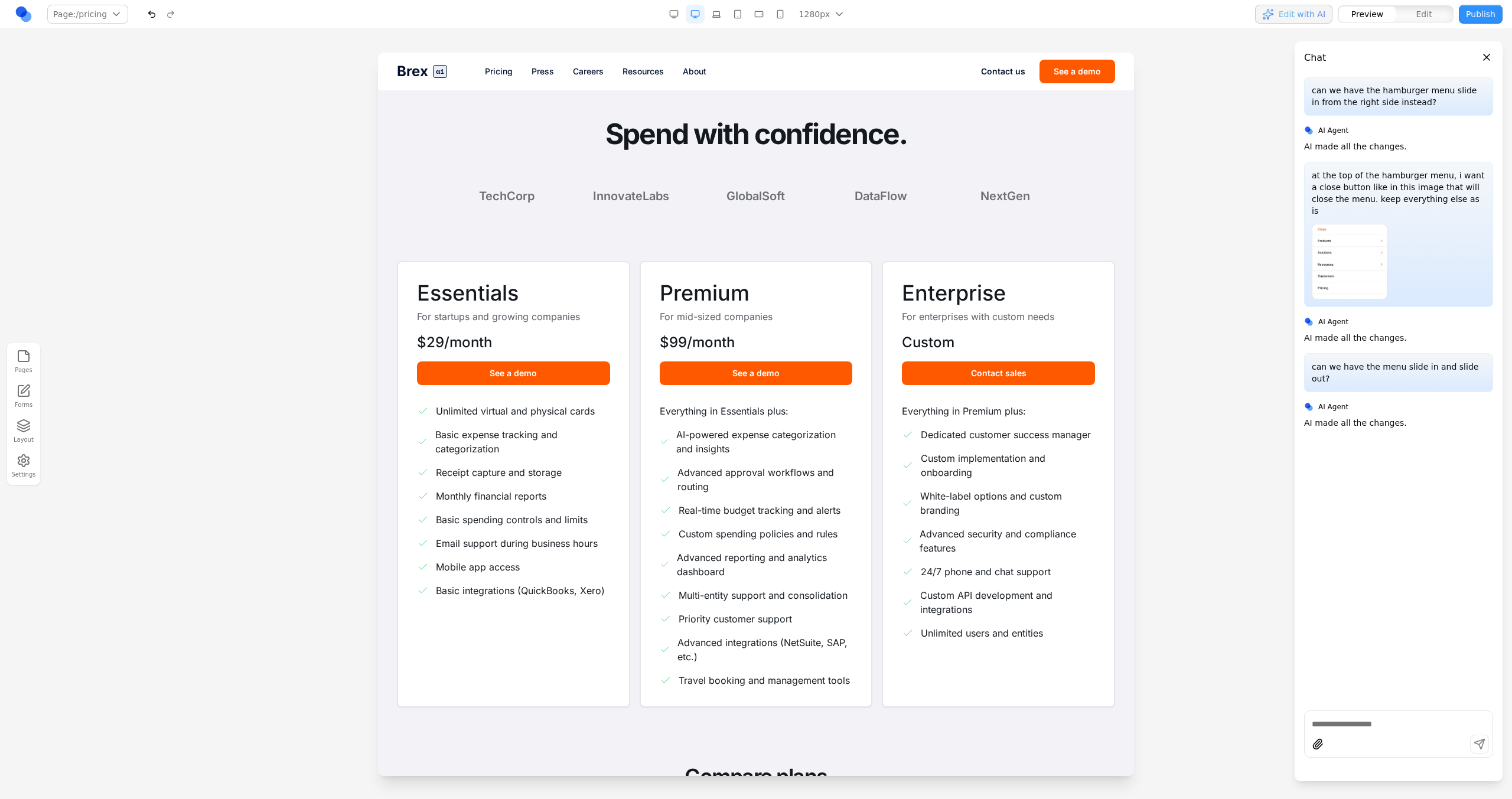
click at [464, 283] on h3 "Essentials" at bounding box center [513, 292] width 193 height 23
click at [542, 70] on link "Press" at bounding box center [543, 71] width 23 height 12
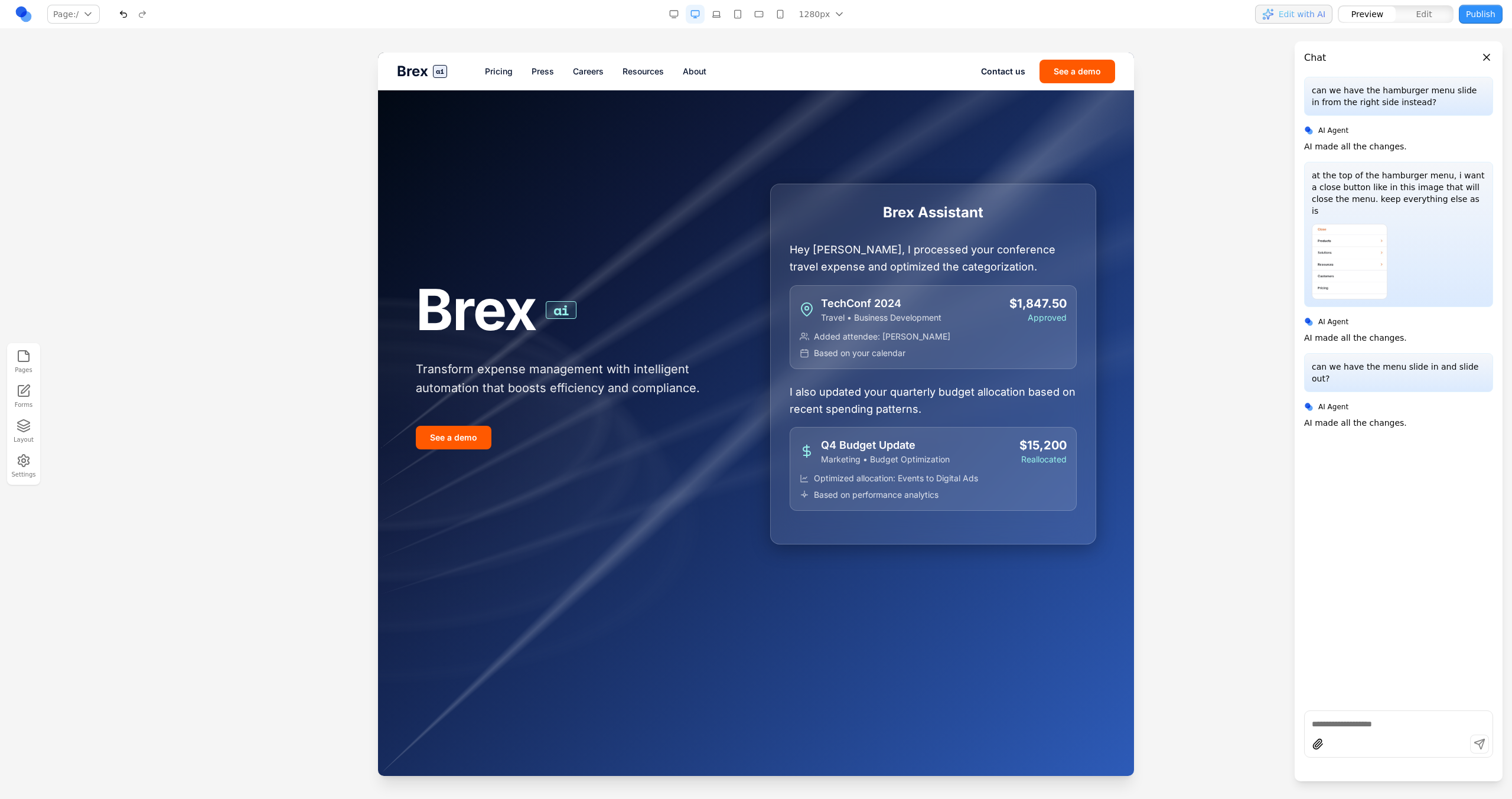
click at [495, 75] on link "Pricing" at bounding box center [498, 71] width 28 height 12
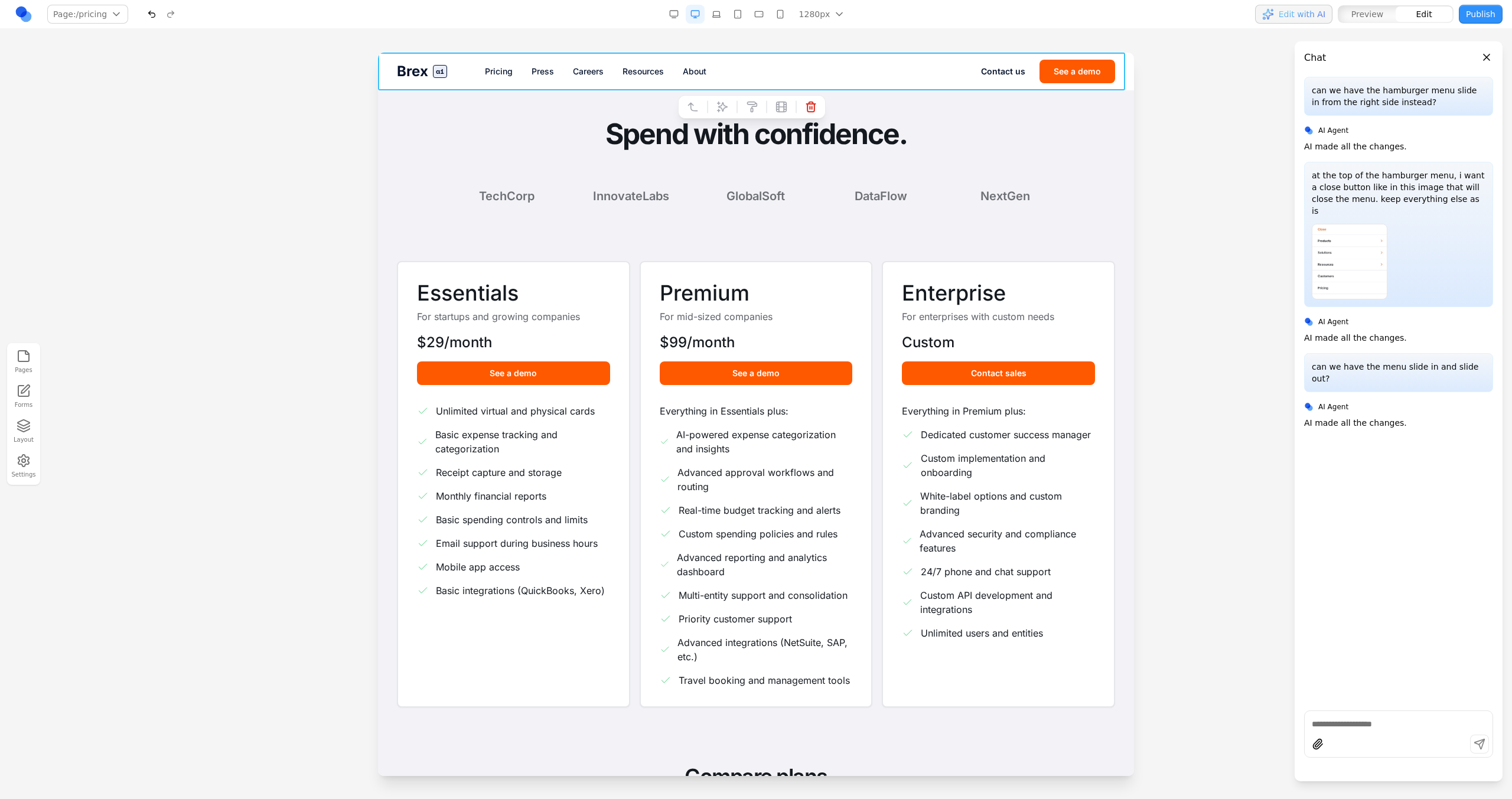
click at [857, 58] on div "Brex ai Pricing Press Careers Resources About Contact us See a demo" at bounding box center [756, 71] width 756 height 38
click at [730, 98] on button at bounding box center [722, 107] width 19 height 19
click at [928, 699] on textarea at bounding box center [1000, 701] width 189 height 59
type textarea "**********"
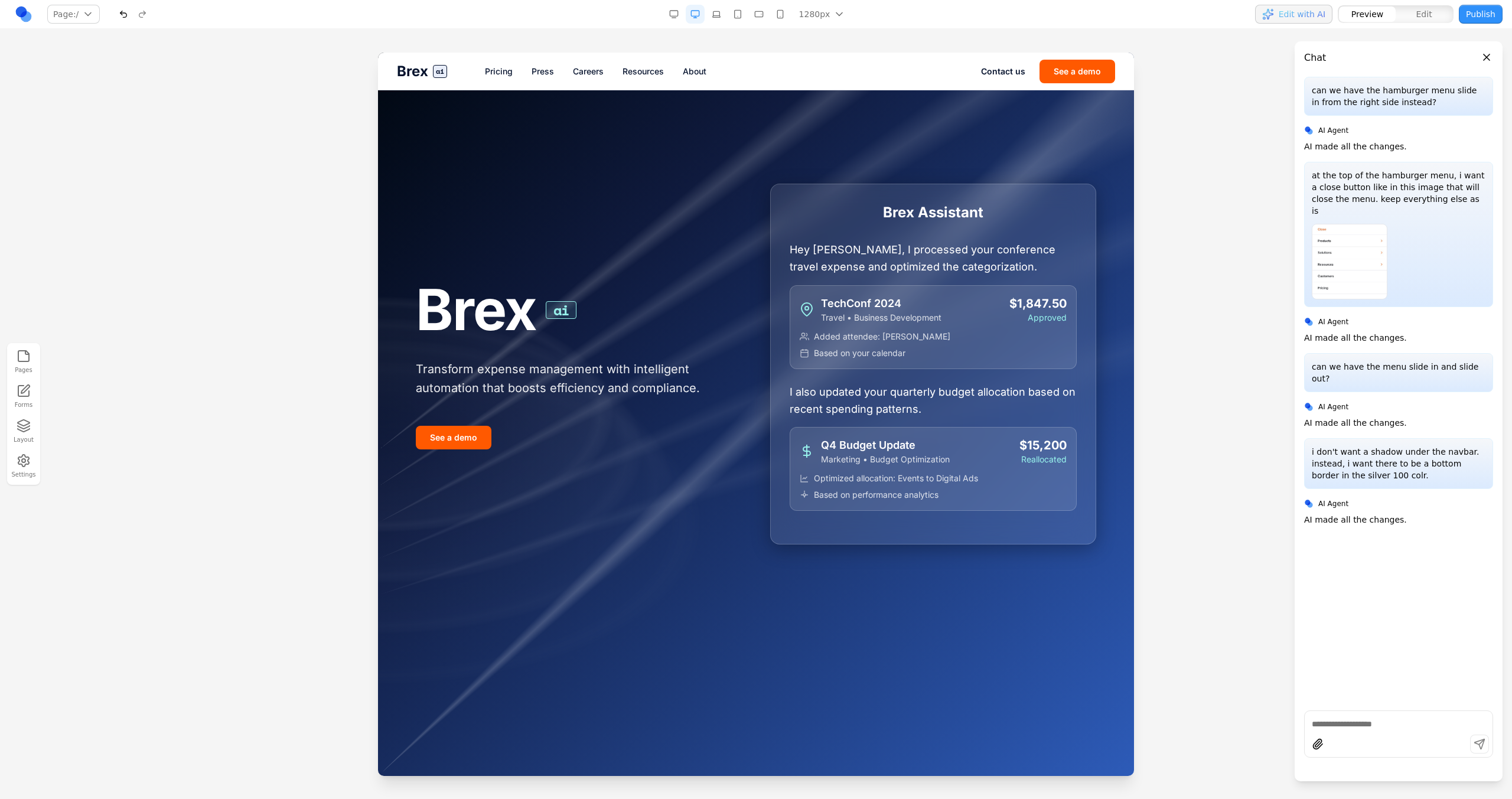
click at [512, 76] on link "Pricing" at bounding box center [498, 71] width 28 height 12
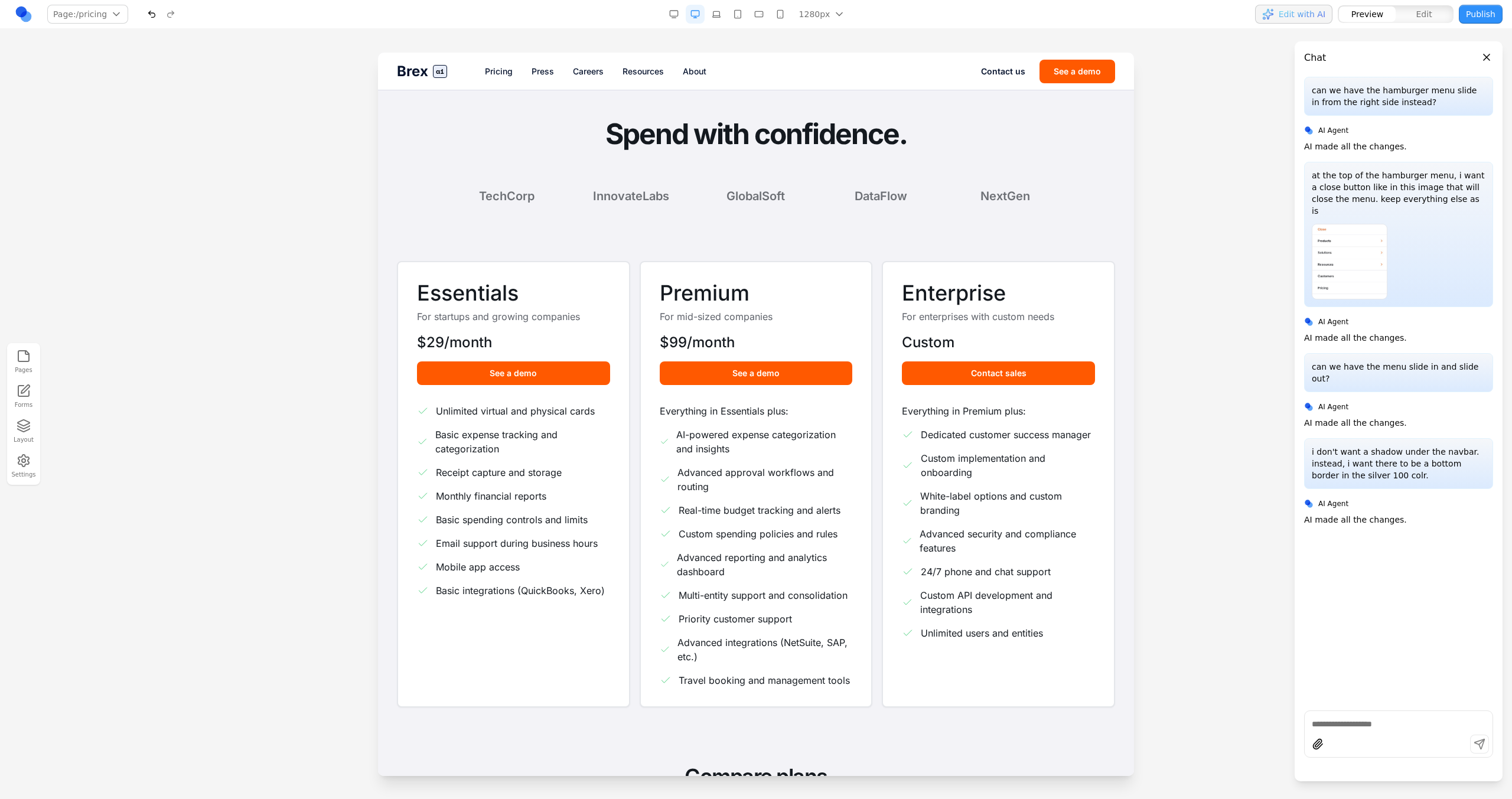
click at [430, 73] on link "Brex ai" at bounding box center [422, 71] width 50 height 19
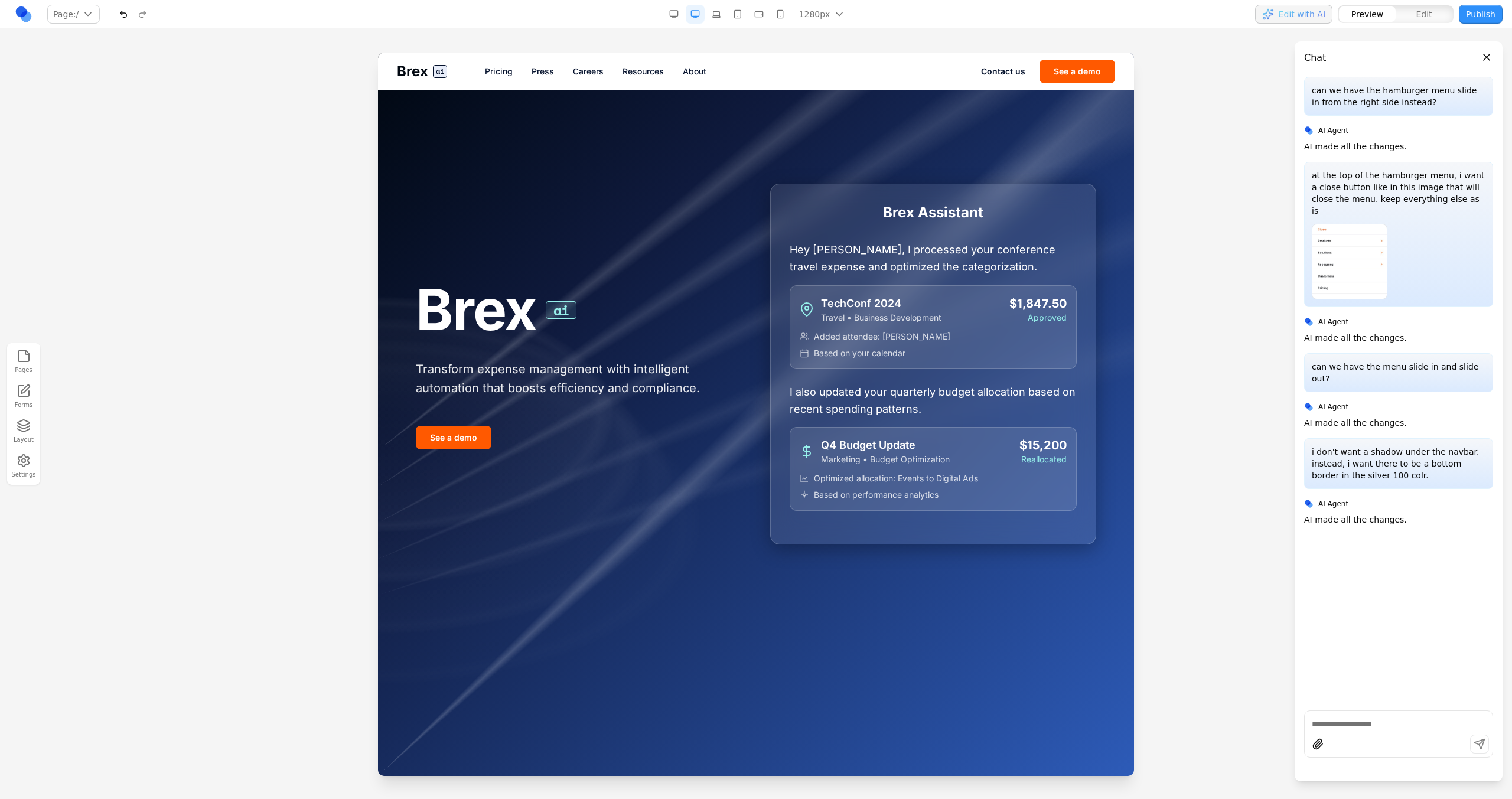
click at [487, 77] on div "Brex ai Pricing Press Careers Resources About Contact us See a demo" at bounding box center [756, 71] width 756 height 38
click at [492, 64] on div "Brex ai Pricing Press Careers Resources About Contact us See a demo" at bounding box center [756, 71] width 756 height 38
click at [495, 69] on link "Pricing" at bounding box center [498, 71] width 28 height 12
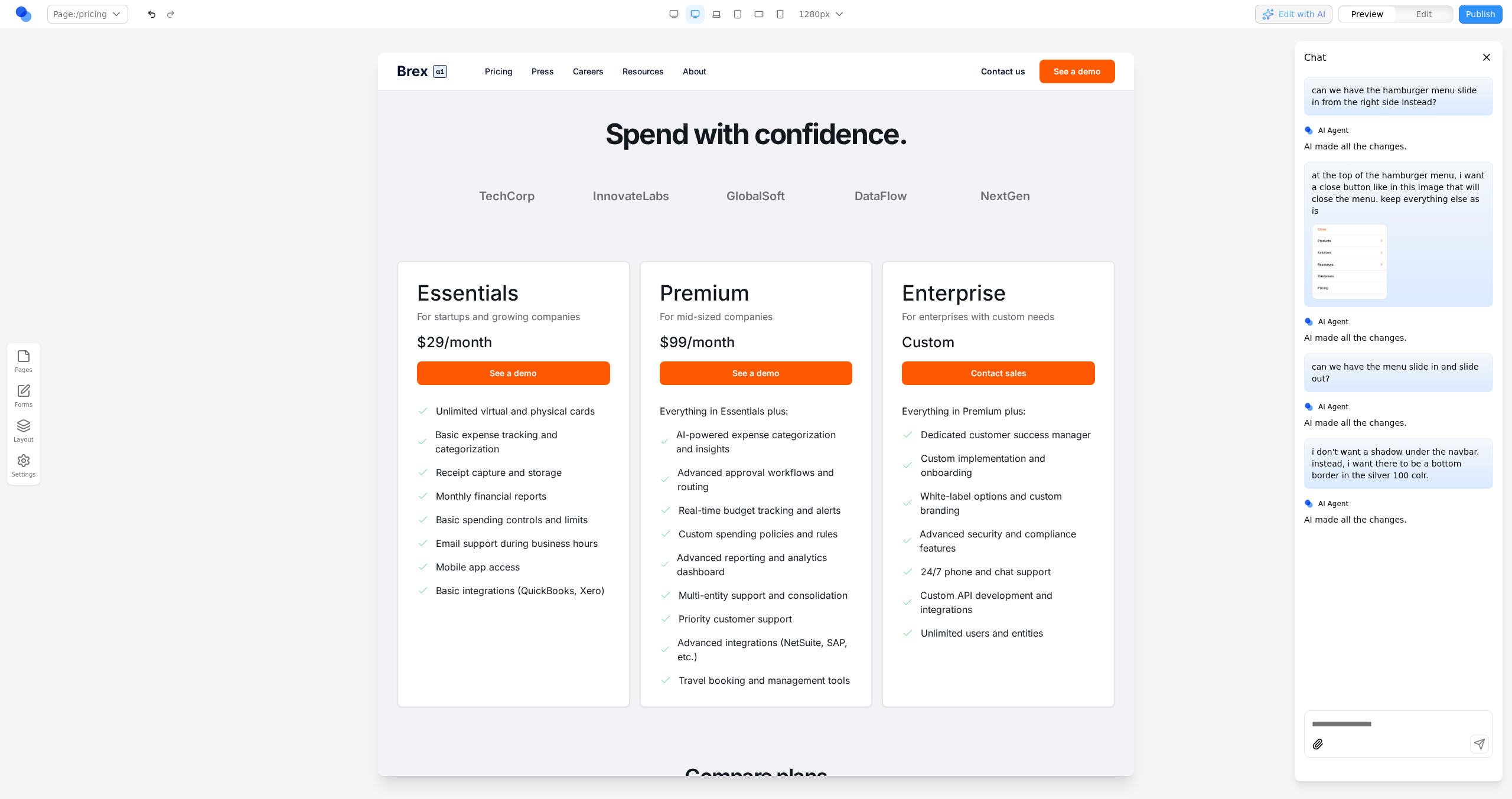
click at [540, 74] on link "Press" at bounding box center [543, 71] width 23 height 12
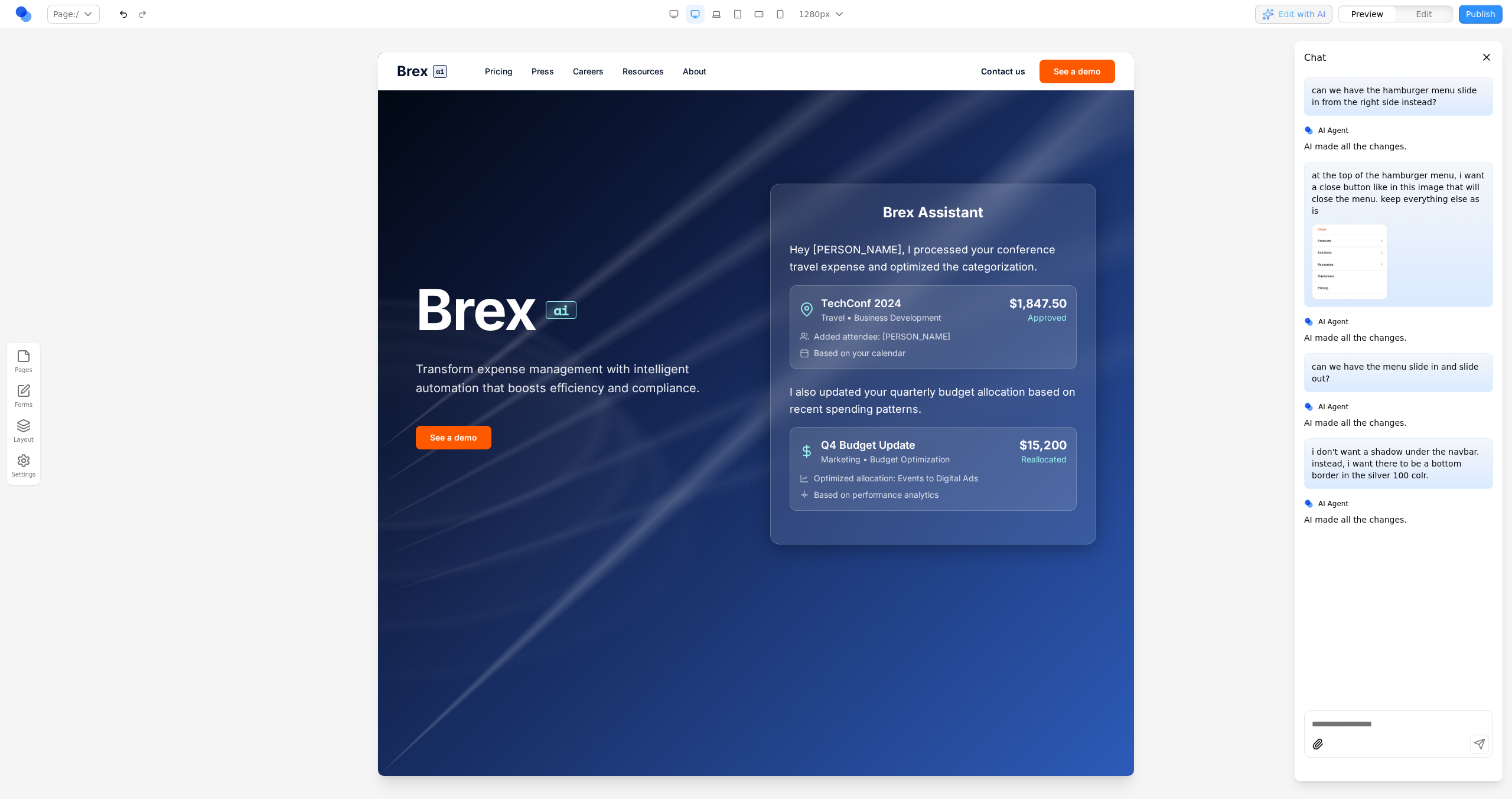
click at [1334, 720] on textarea at bounding box center [1398, 724] width 173 height 12
paste textarea "**********"
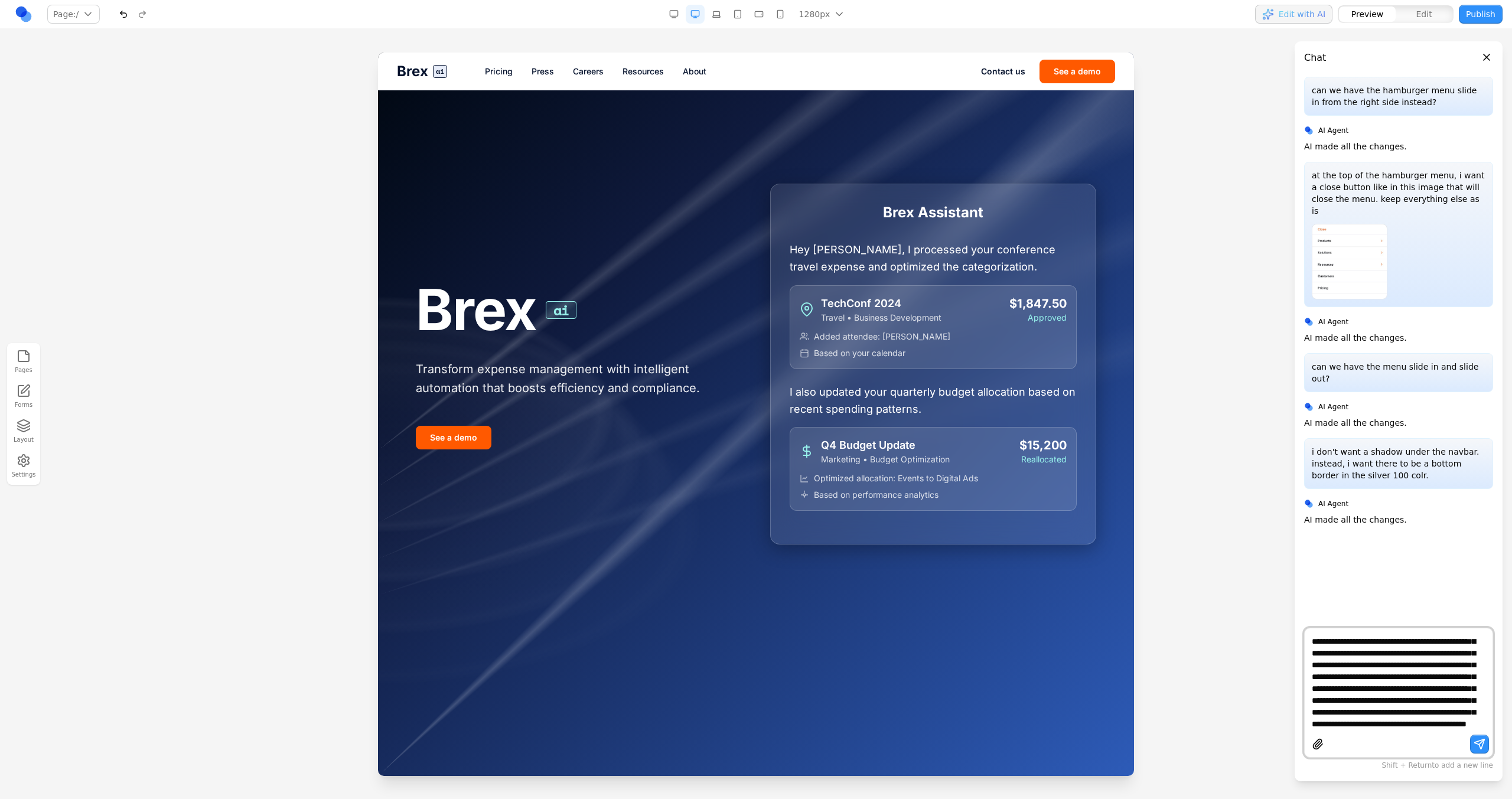
type textarea "**********"
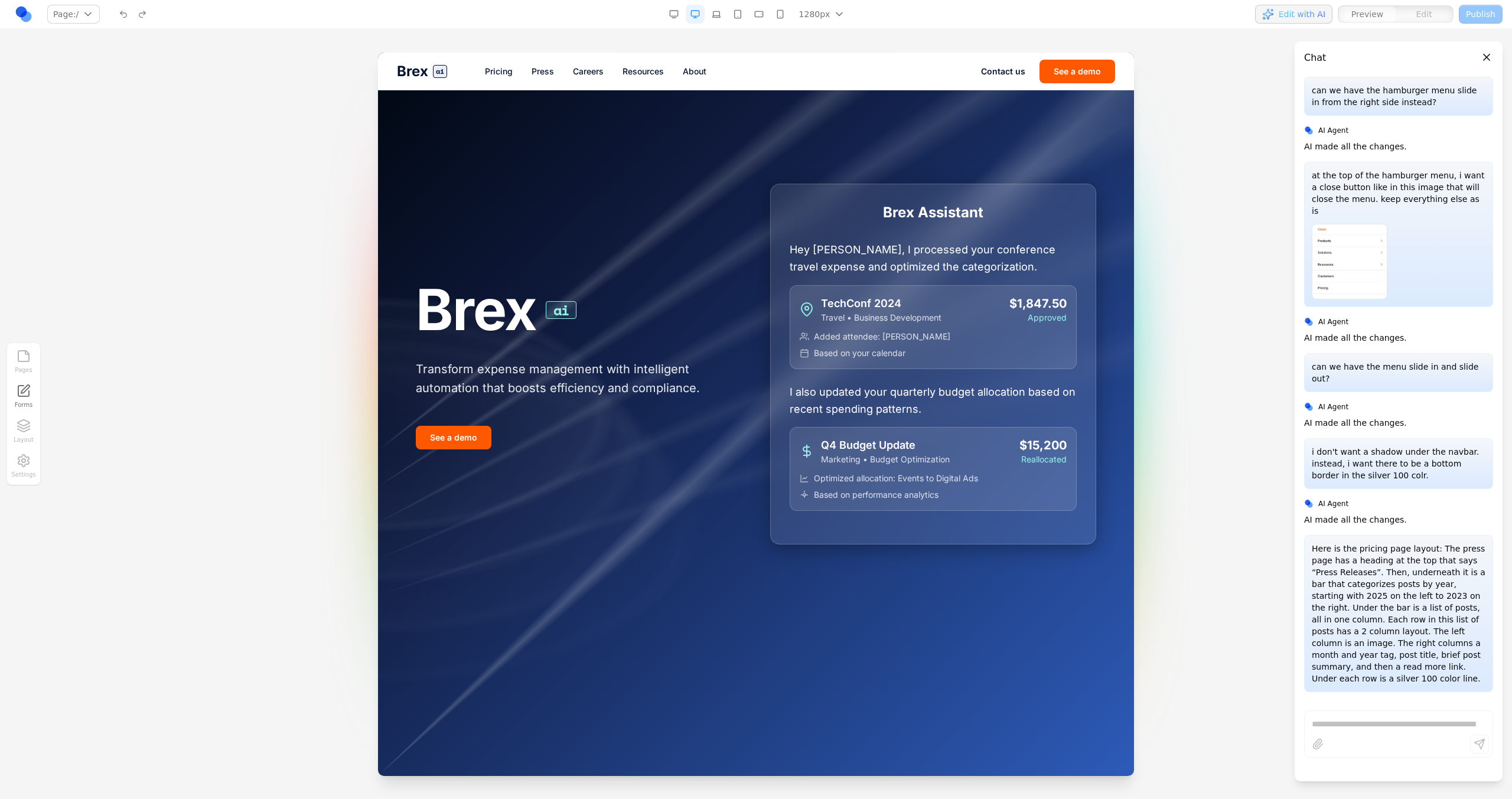
scroll to position [87, 0]
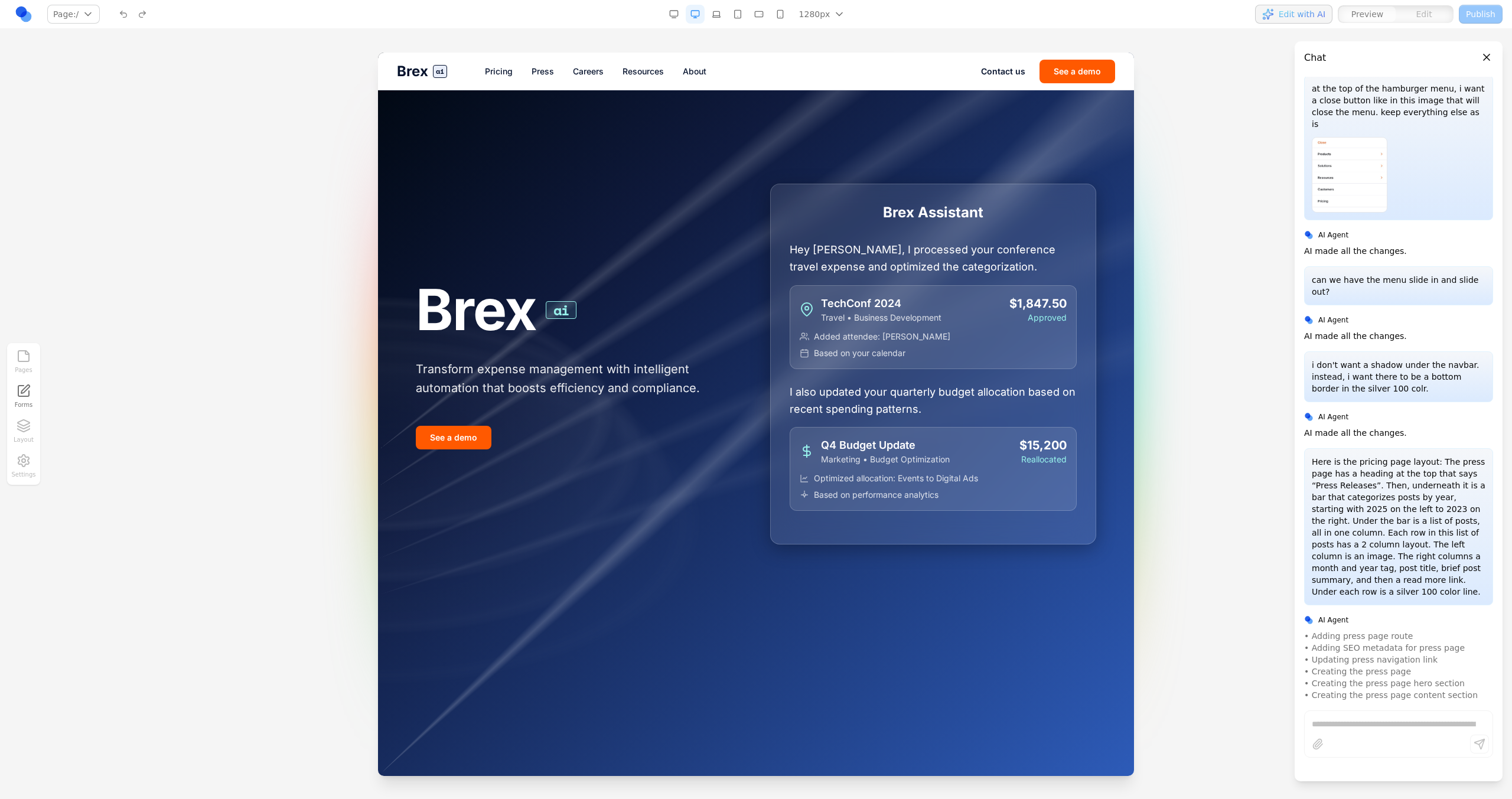
click at [508, 71] on link "Pricing" at bounding box center [498, 71] width 28 height 12
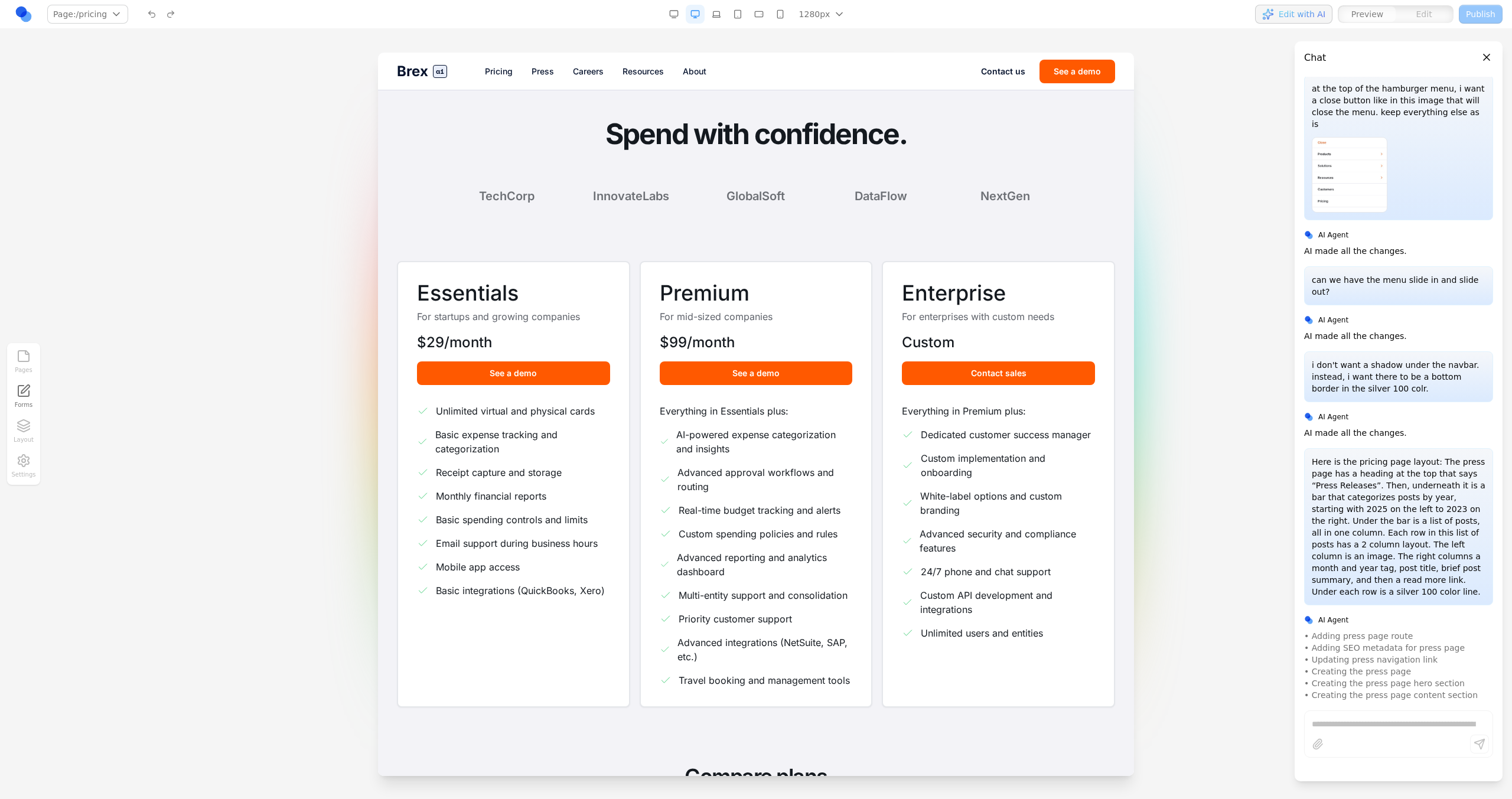
click at [533, 71] on link "Press" at bounding box center [543, 71] width 23 height 12
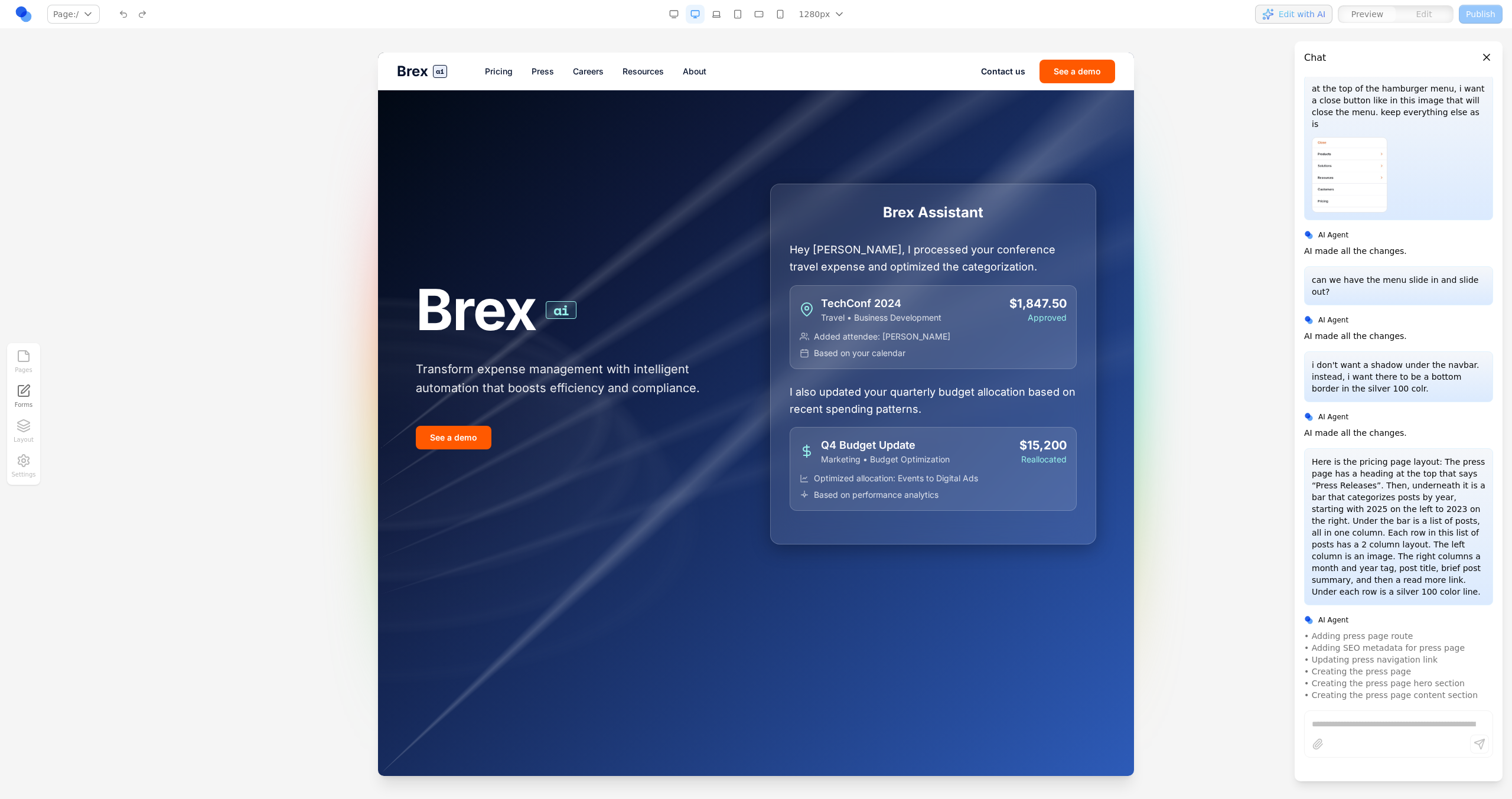
click at [494, 72] on link "Pricing" at bounding box center [498, 71] width 28 height 12
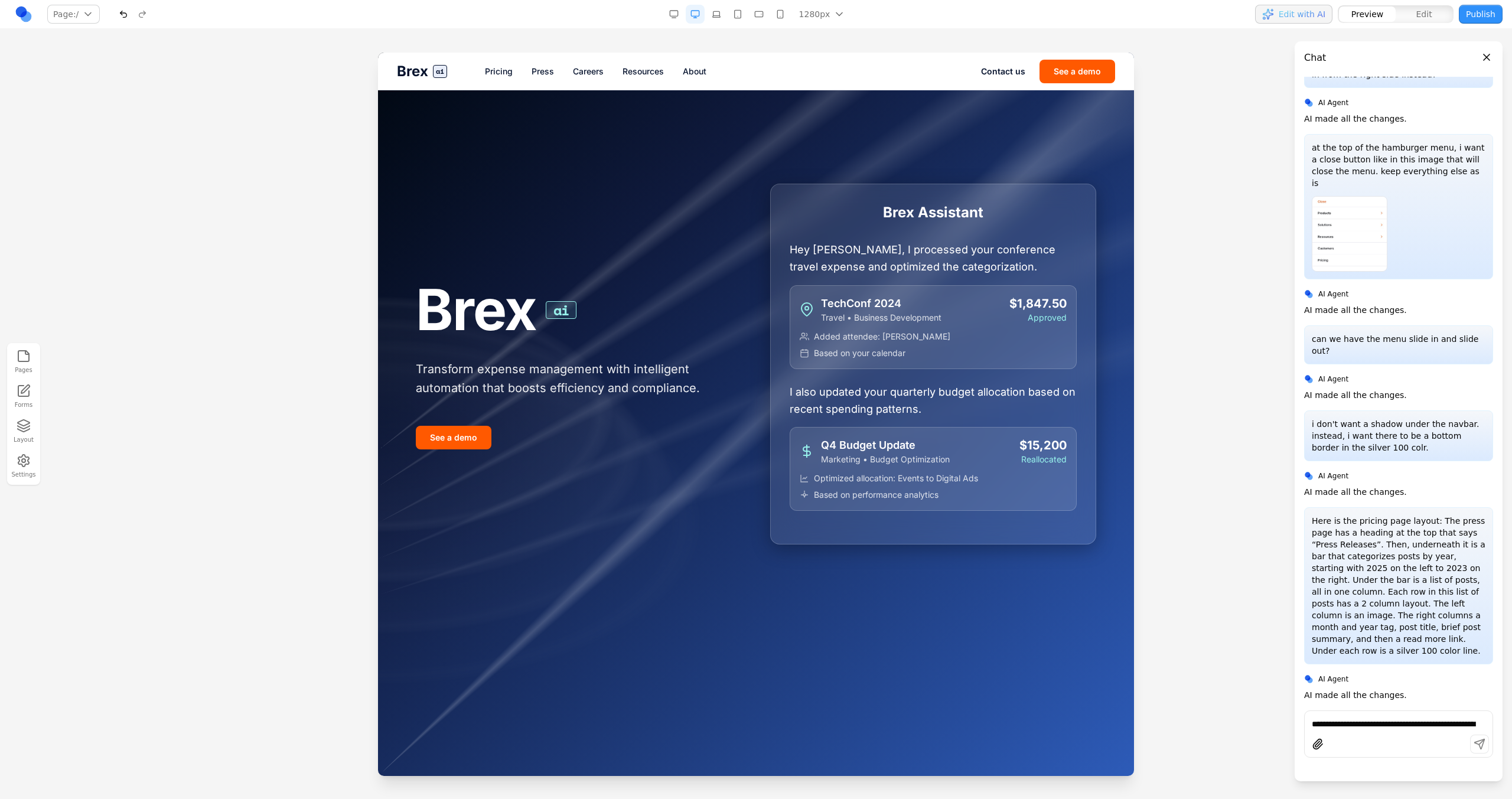
scroll to position [16, 0]
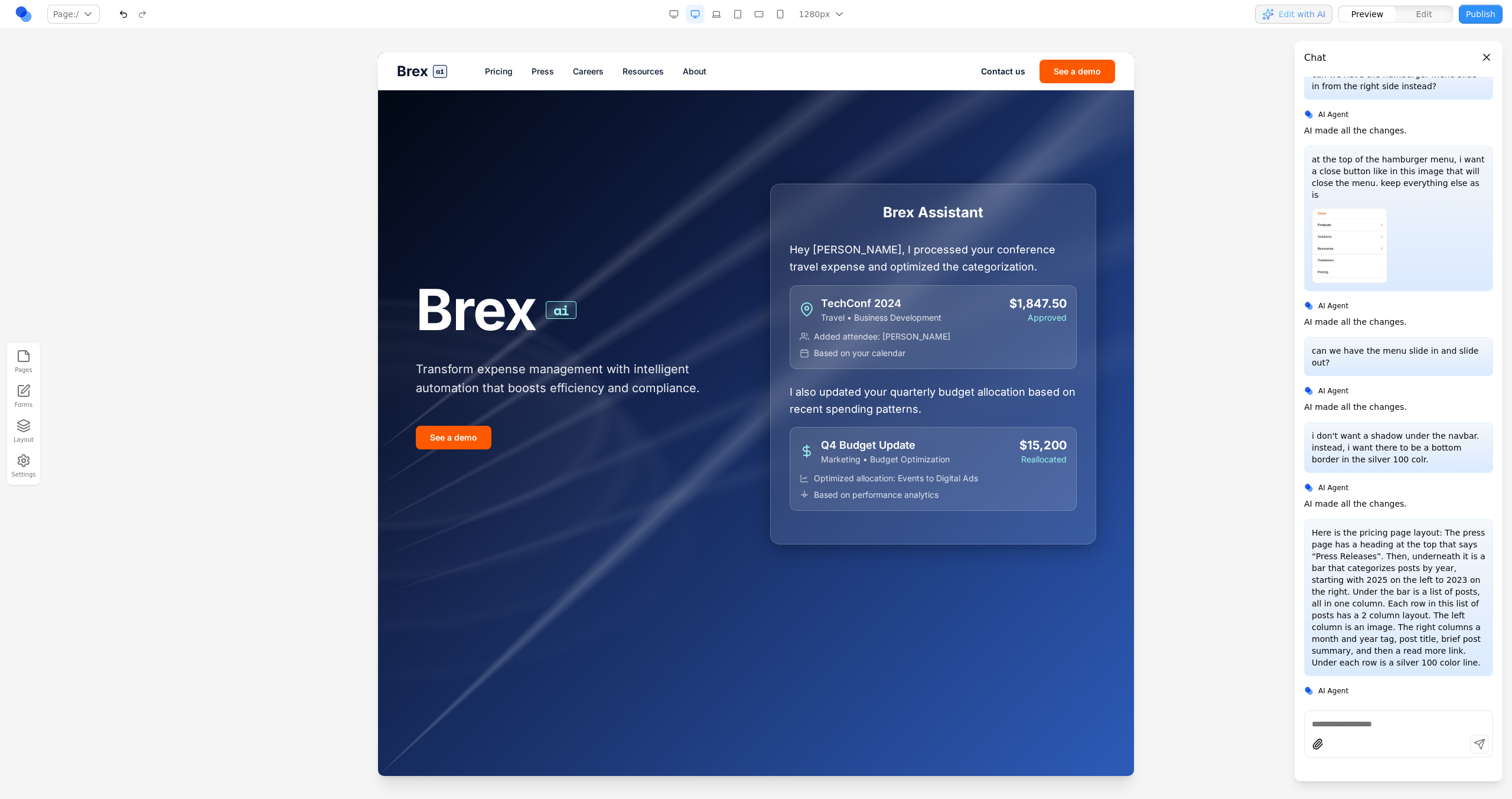
click at [555, 74] on nav "Pricing Press Careers Resources About" at bounding box center [732, 71] width 496 height 12
click at [552, 74] on link "Press" at bounding box center [543, 71] width 23 height 12
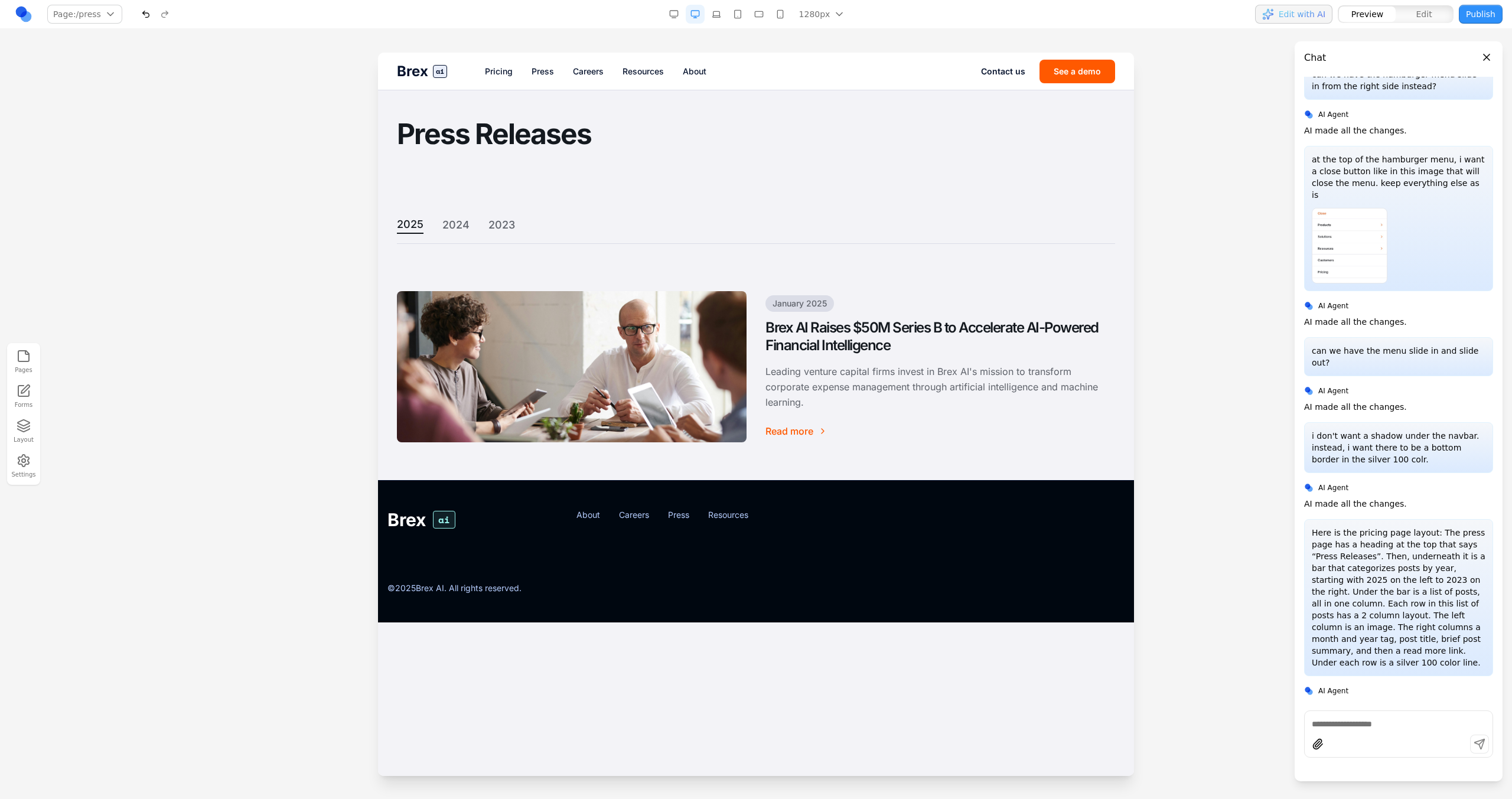
click at [451, 236] on div "2025 2024 2023" at bounding box center [756, 229] width 718 height 28
click at [451, 234] on div "2025 2024 2023" at bounding box center [756, 229] width 718 height 28
click at [452, 228] on button "2024" at bounding box center [456, 224] width 27 height 18
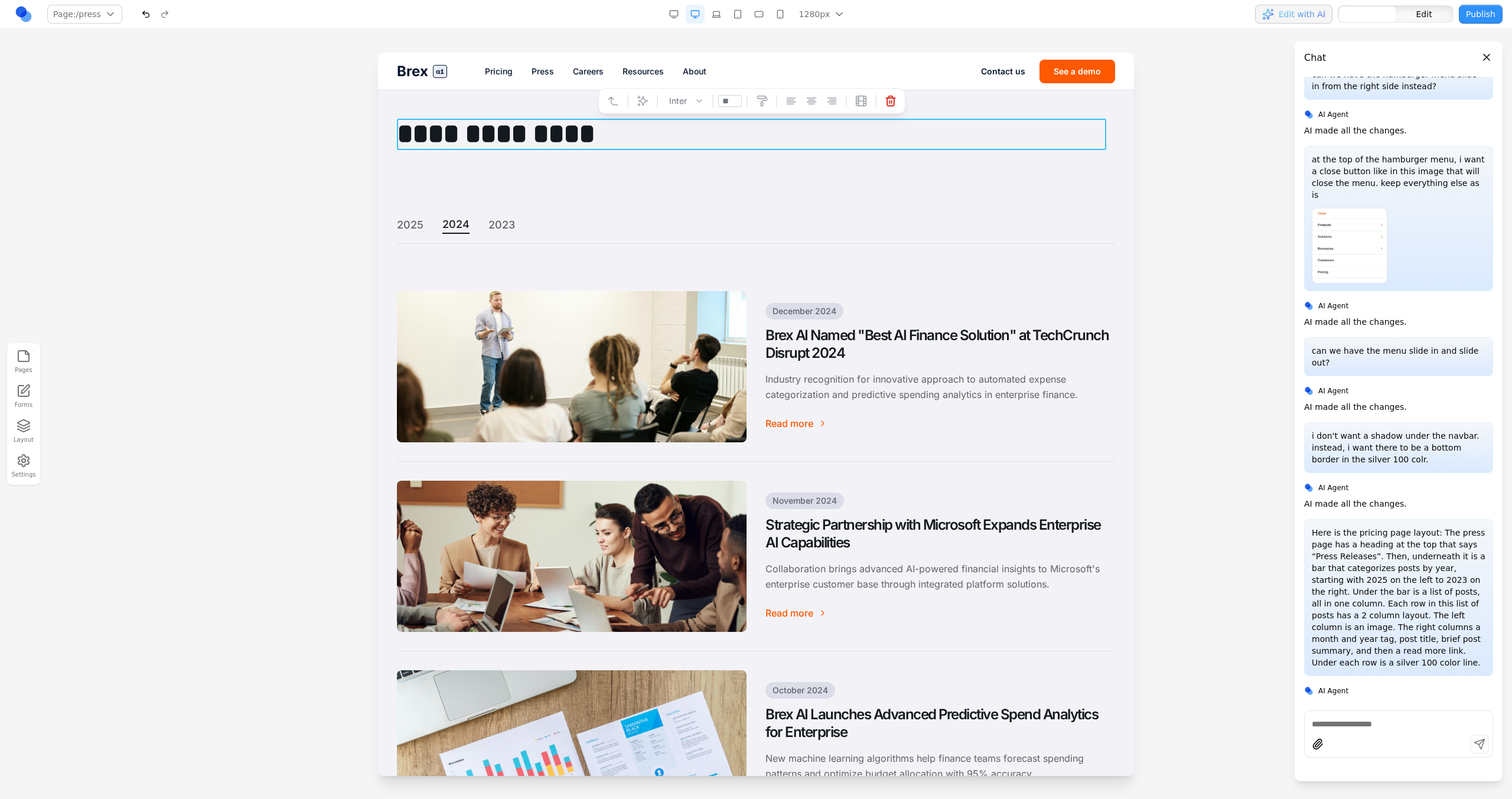
click at [477, 132] on h1 "**********" at bounding box center [751, 134] width 709 height 31
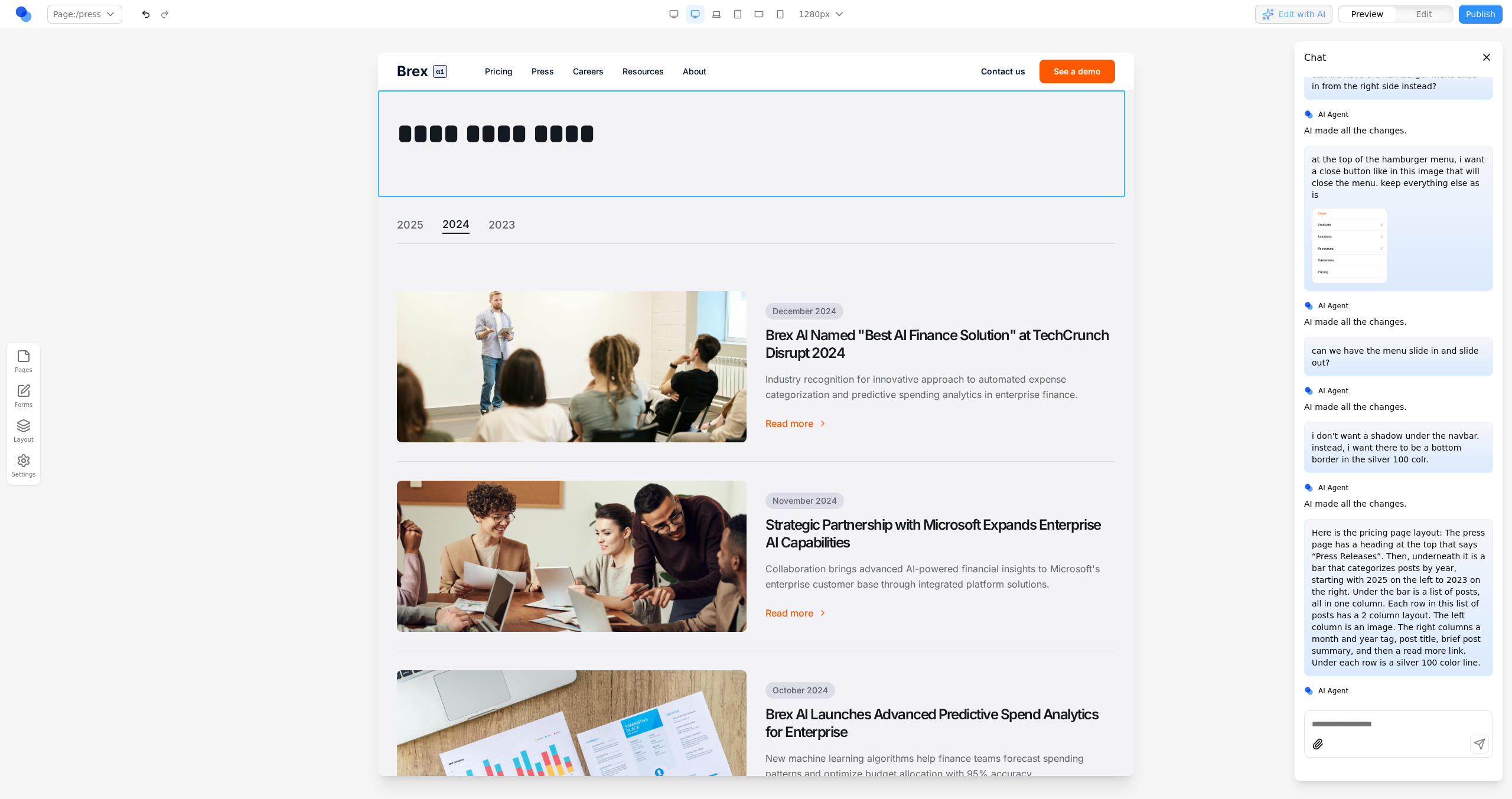
click at [502, 77] on div "Brex ai Pricing Press Careers Resources About Contact us See a demo" at bounding box center [756, 71] width 756 height 38
click at [505, 51] on div "Pages Forms Layout Settings" at bounding box center [756, 414] width 1512 height 770
click at [505, 66] on link "Pricing" at bounding box center [498, 71] width 28 height 12
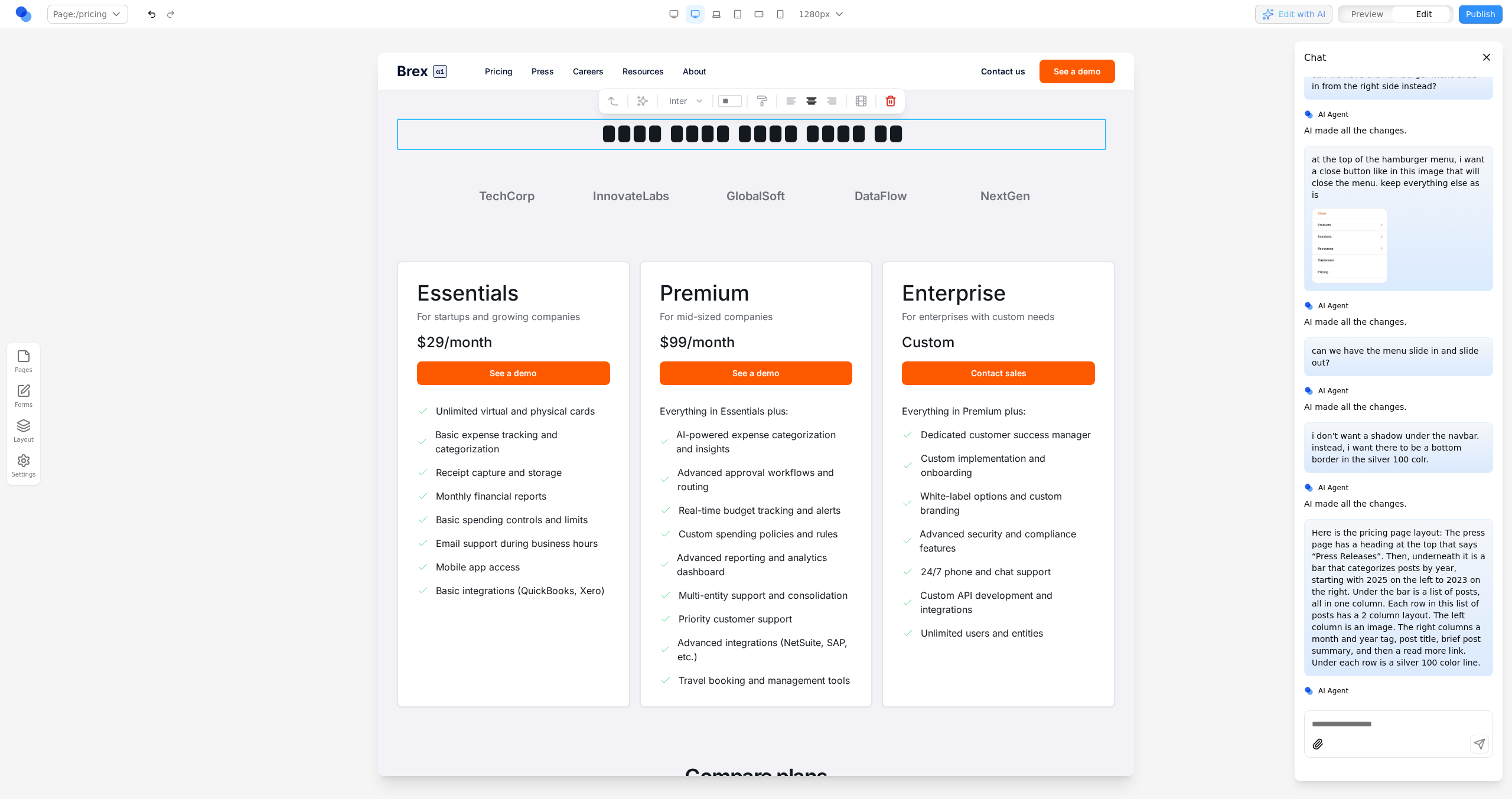
click at [695, 122] on h1 "**********" at bounding box center [751, 134] width 709 height 31
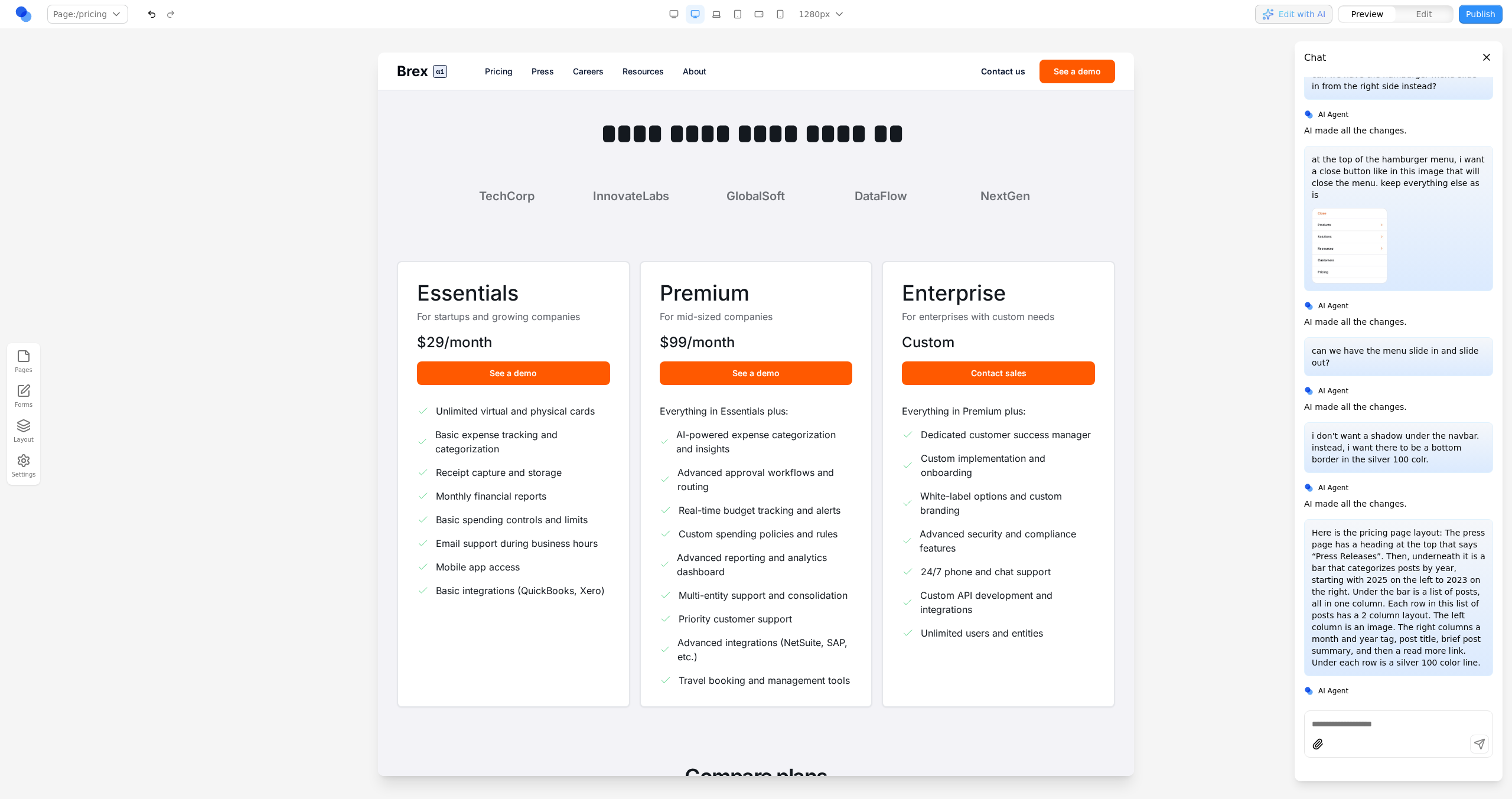
click at [418, 67] on span "Brex" at bounding box center [412, 71] width 31 height 19
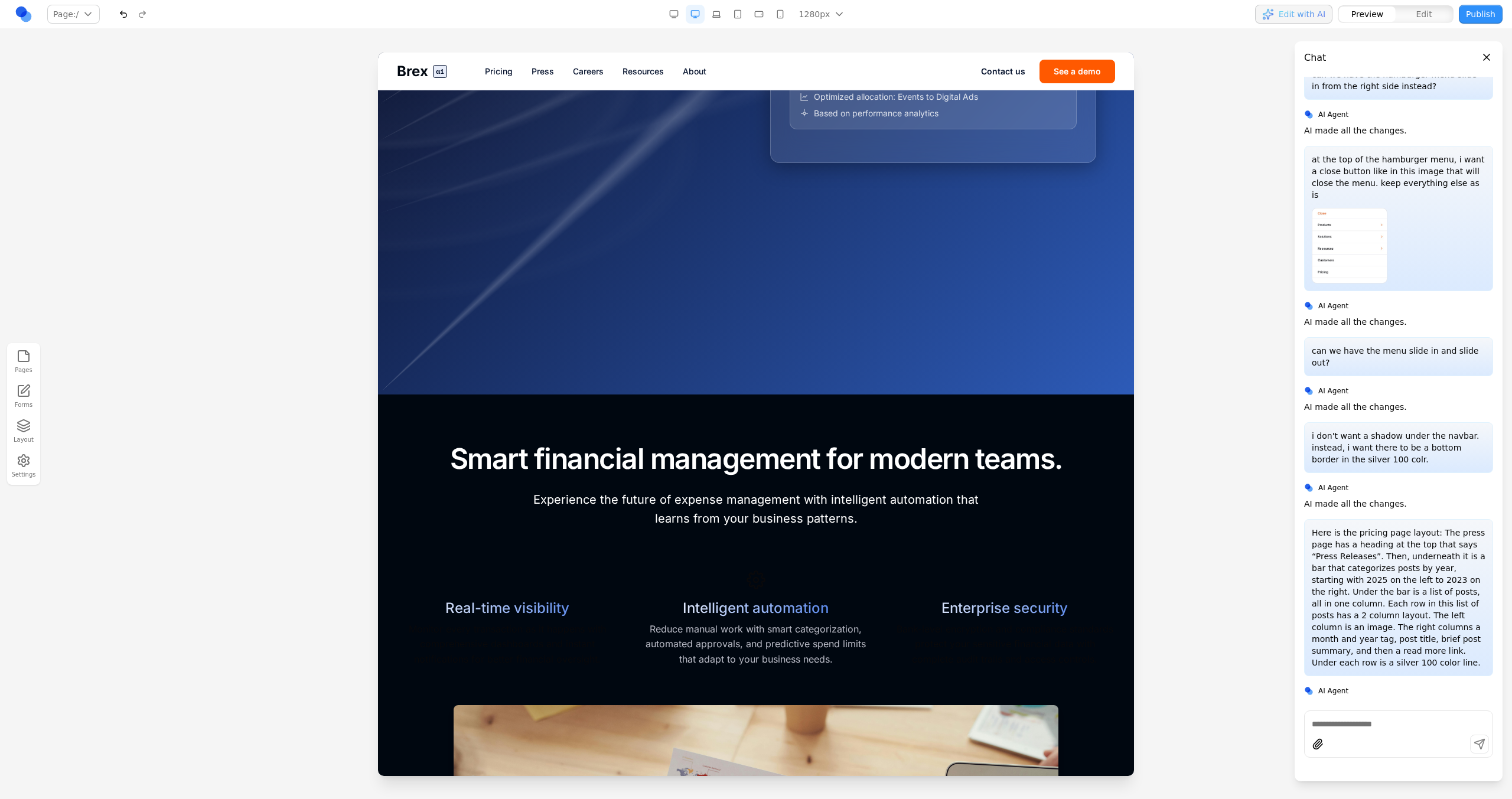
scroll to position [584, 0]
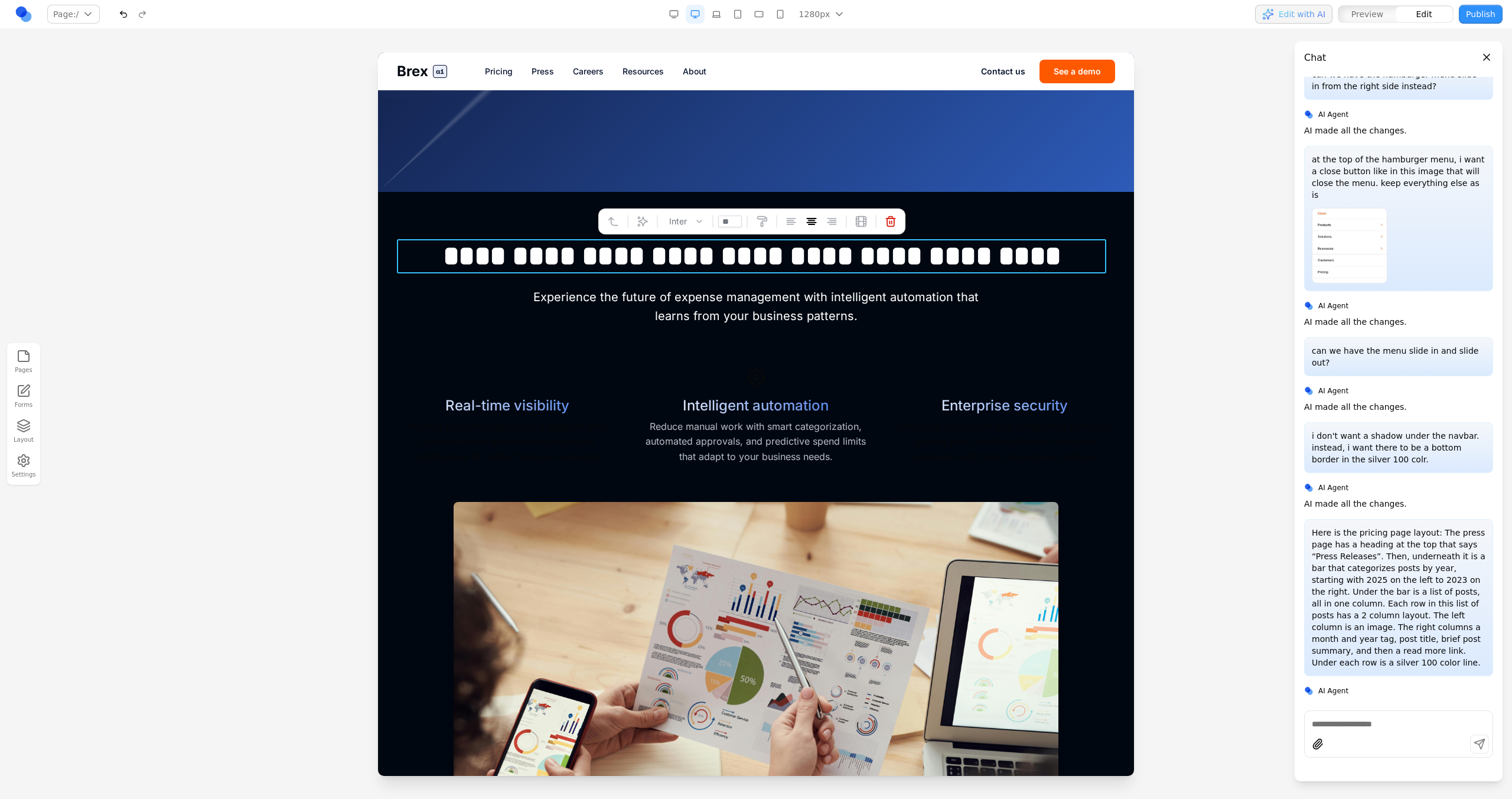
click at [559, 264] on h2 "**********" at bounding box center [751, 256] width 709 height 34
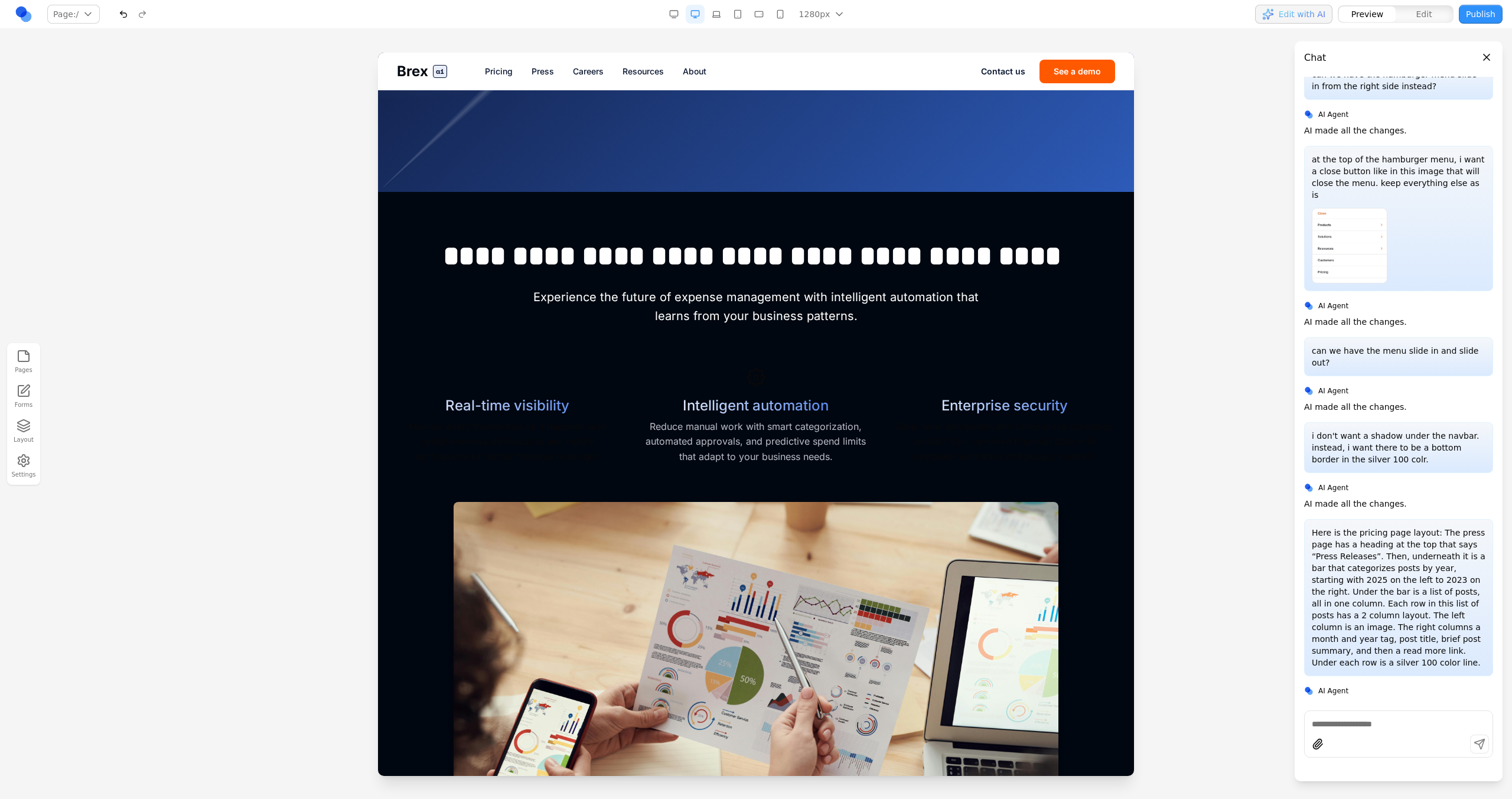
click at [538, 81] on div "Brex ai Pricing Press Careers Resources About Contact us See a demo" at bounding box center [756, 71] width 756 height 38
click at [538, 74] on link "Press" at bounding box center [543, 71] width 23 height 12
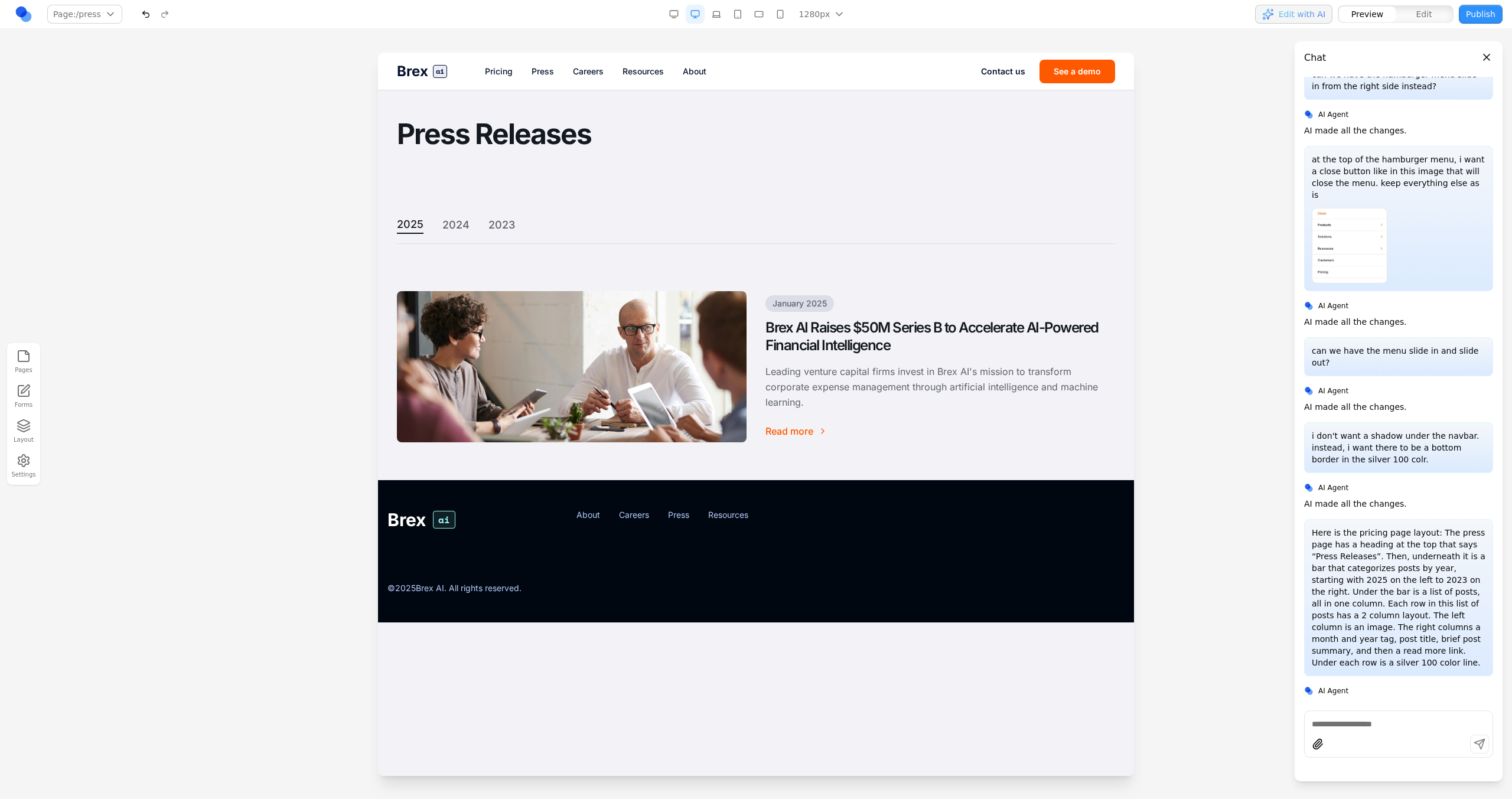
click at [462, 235] on div "2025 2024 2023" at bounding box center [756, 229] width 718 height 28
click at [458, 229] on button "2024" at bounding box center [456, 224] width 27 height 18
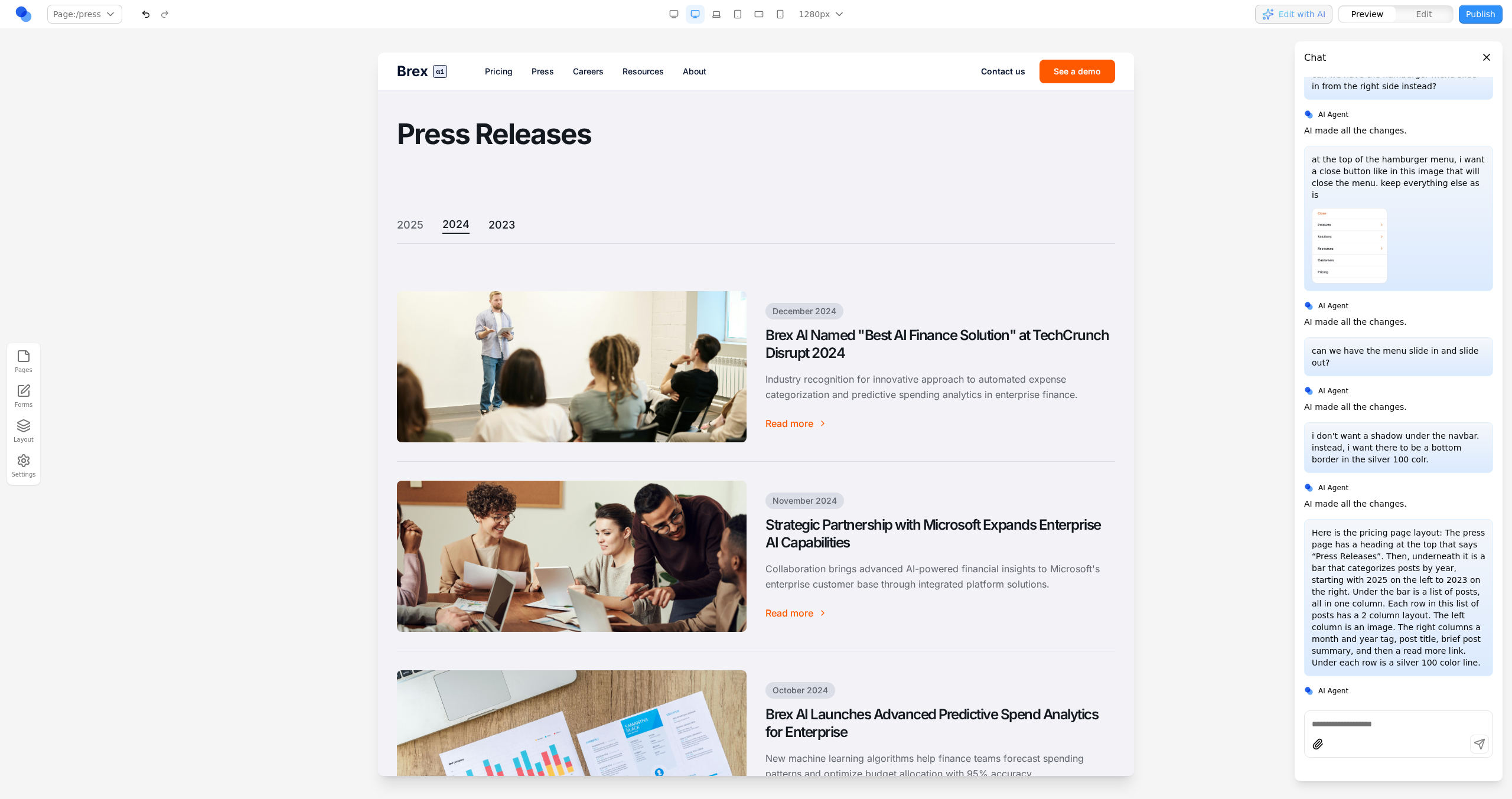
click at [499, 229] on button "2023" at bounding box center [502, 224] width 27 height 18
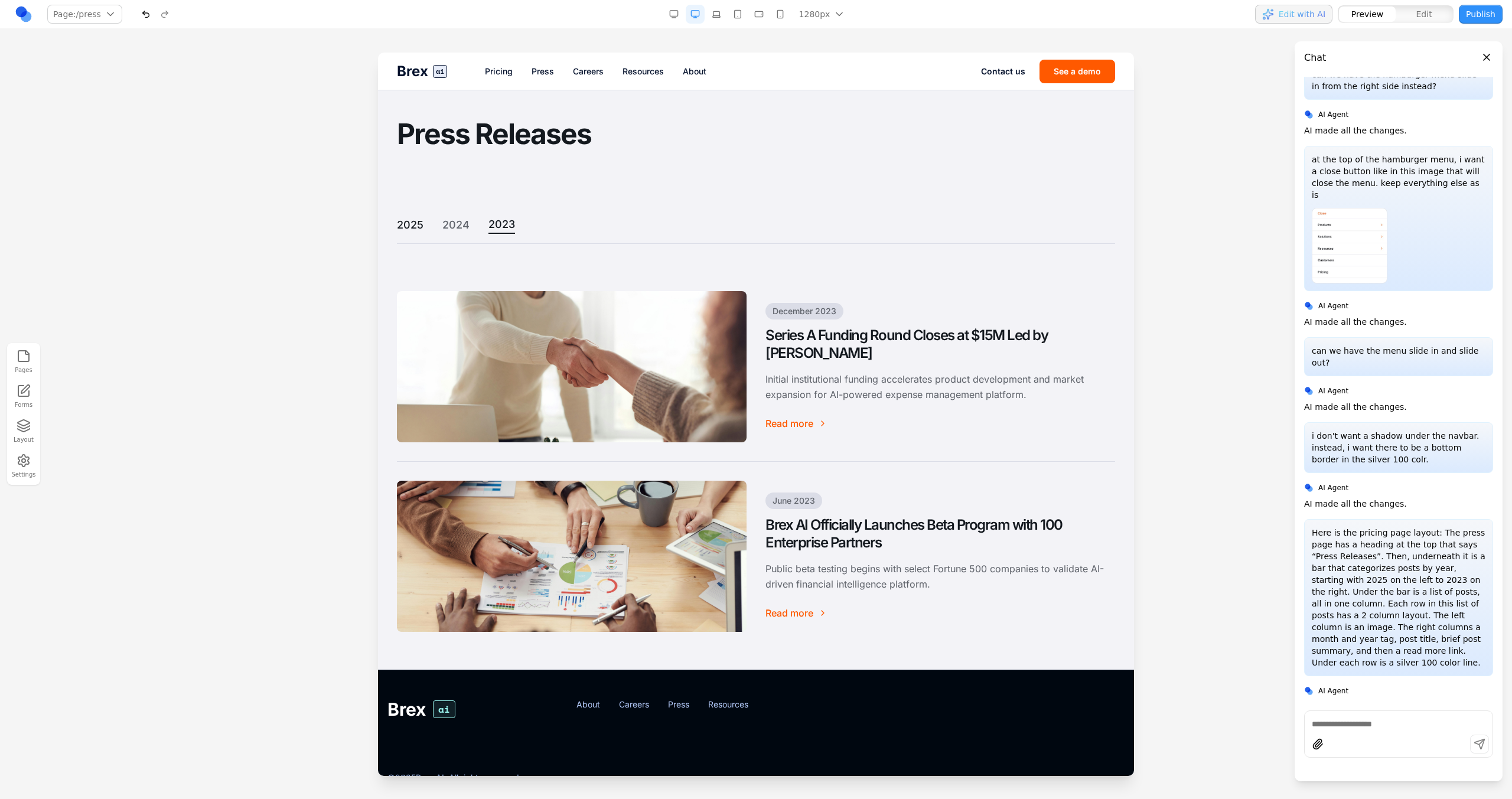
click at [403, 226] on button "2025" at bounding box center [410, 224] width 27 height 18
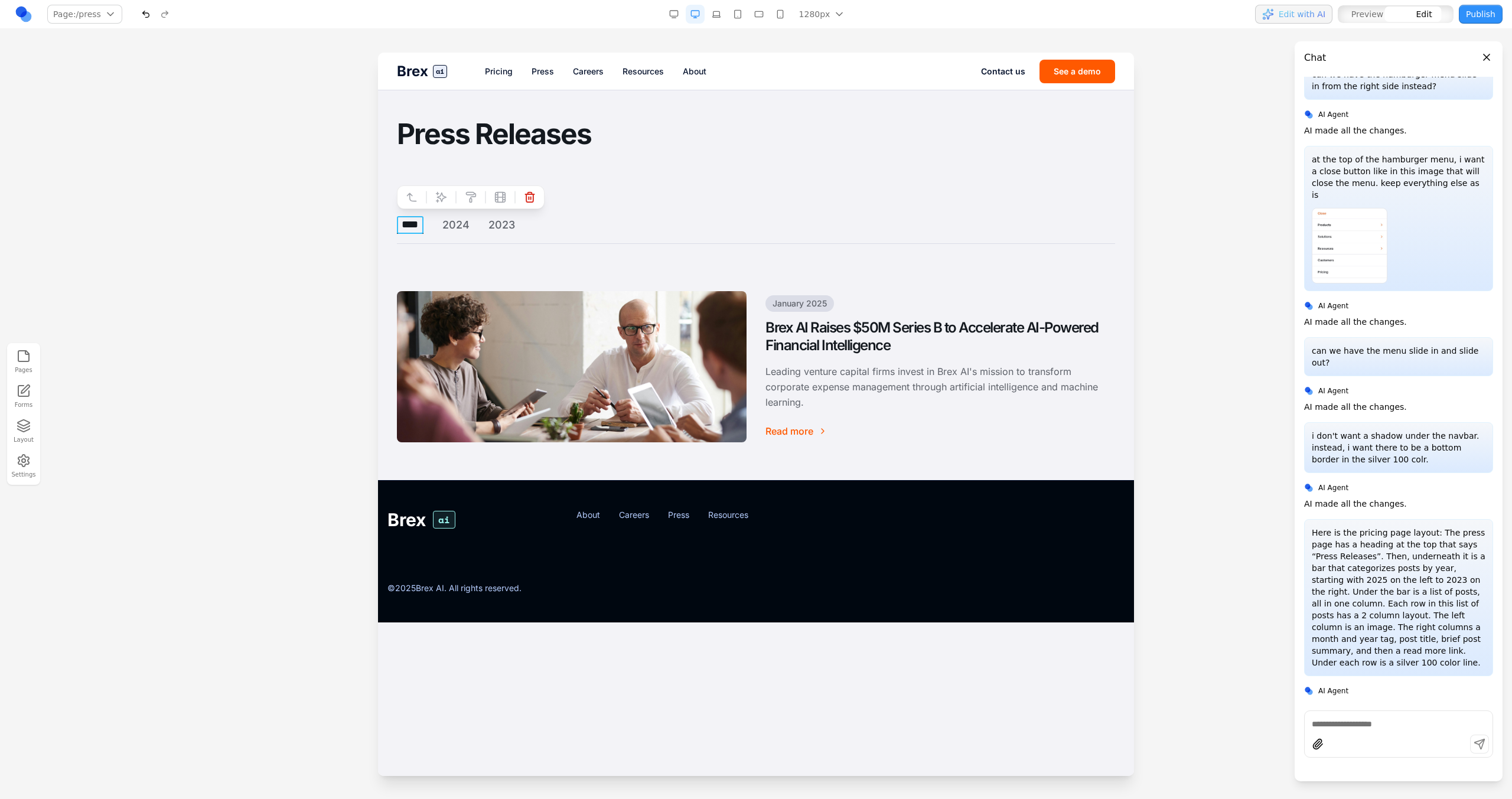
click at [410, 229] on button "****" at bounding box center [410, 224] width 27 height 18
click at [444, 248] on div "**** 2024 2023 January 2025 Brex AI Raises $50M Series B to Accelerate AI-Power…" at bounding box center [756, 338] width 718 height 245
click at [526, 226] on div "**** 2024 2023" at bounding box center [756, 229] width 718 height 28
click at [745, 192] on div at bounding box center [741, 197] width 8 height 20
click at [738, 192] on div at bounding box center [741, 197] width 8 height 20
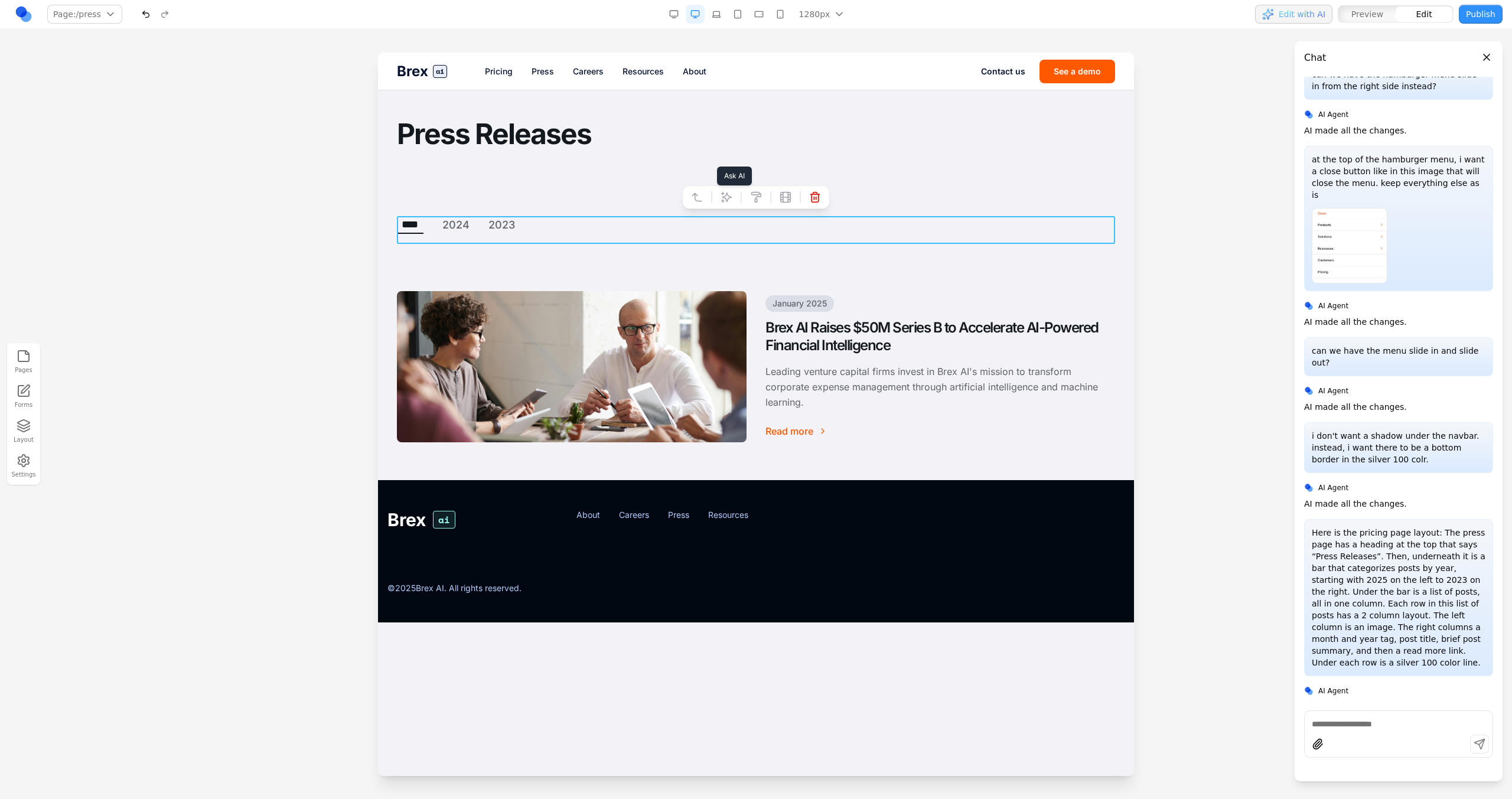
click at [729, 192] on icon at bounding box center [726, 197] width 12 height 12
click at [947, 677] on textarea at bounding box center [1000, 701] width 189 height 59
paste textarea "**********"
type textarea "**********"
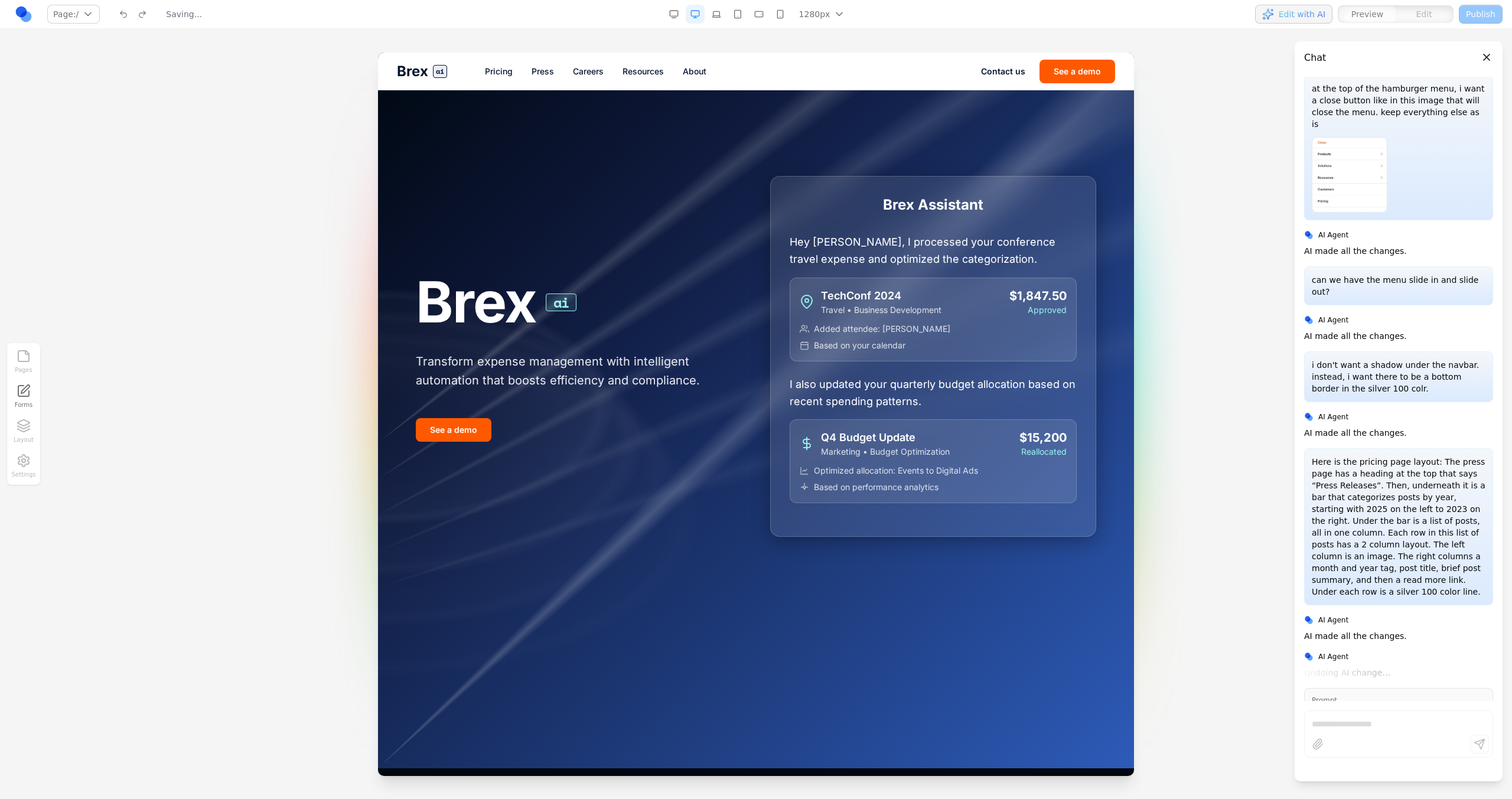
scroll to position [16, 0]
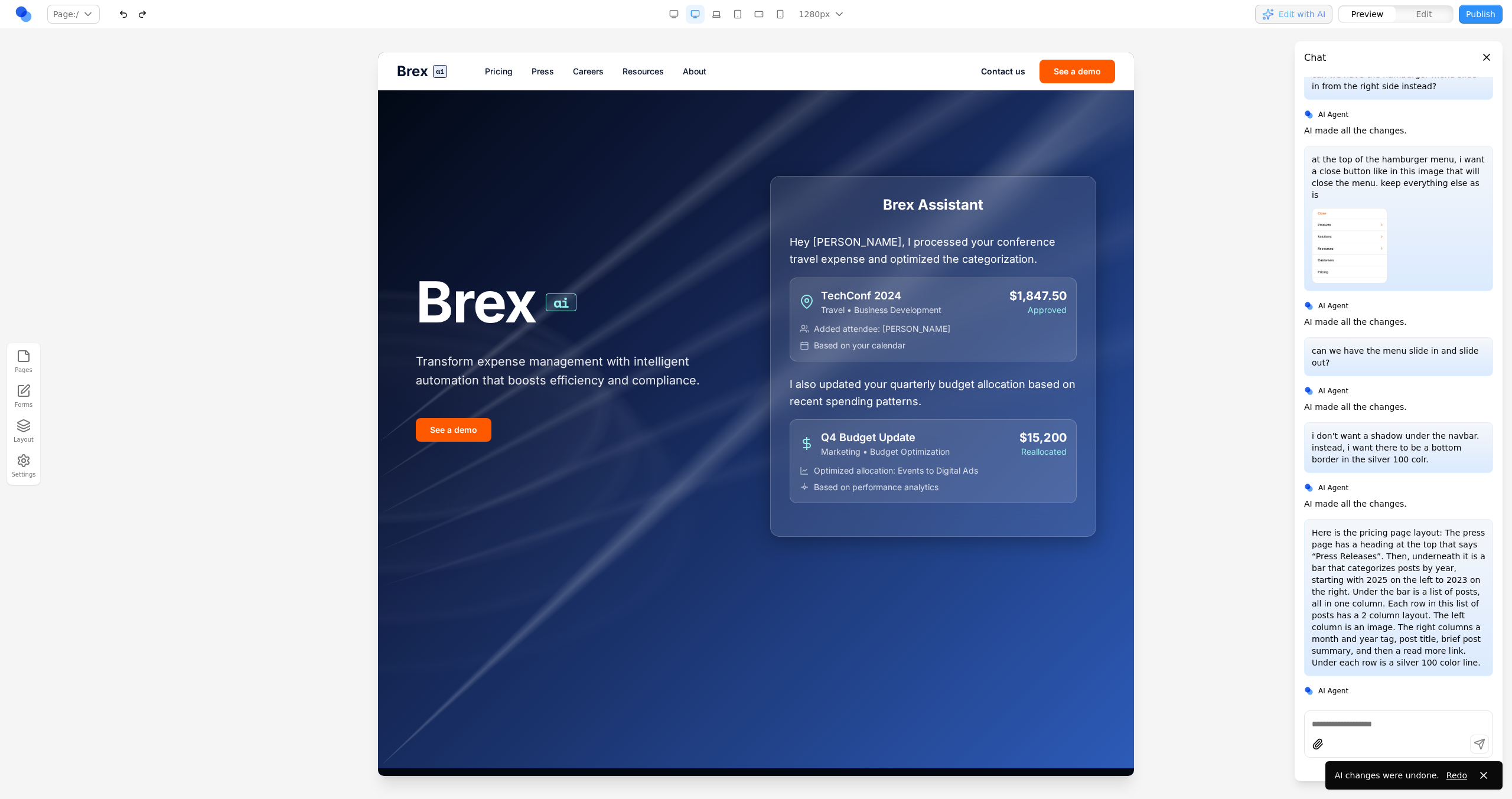
click at [536, 73] on link "Press" at bounding box center [543, 71] width 23 height 12
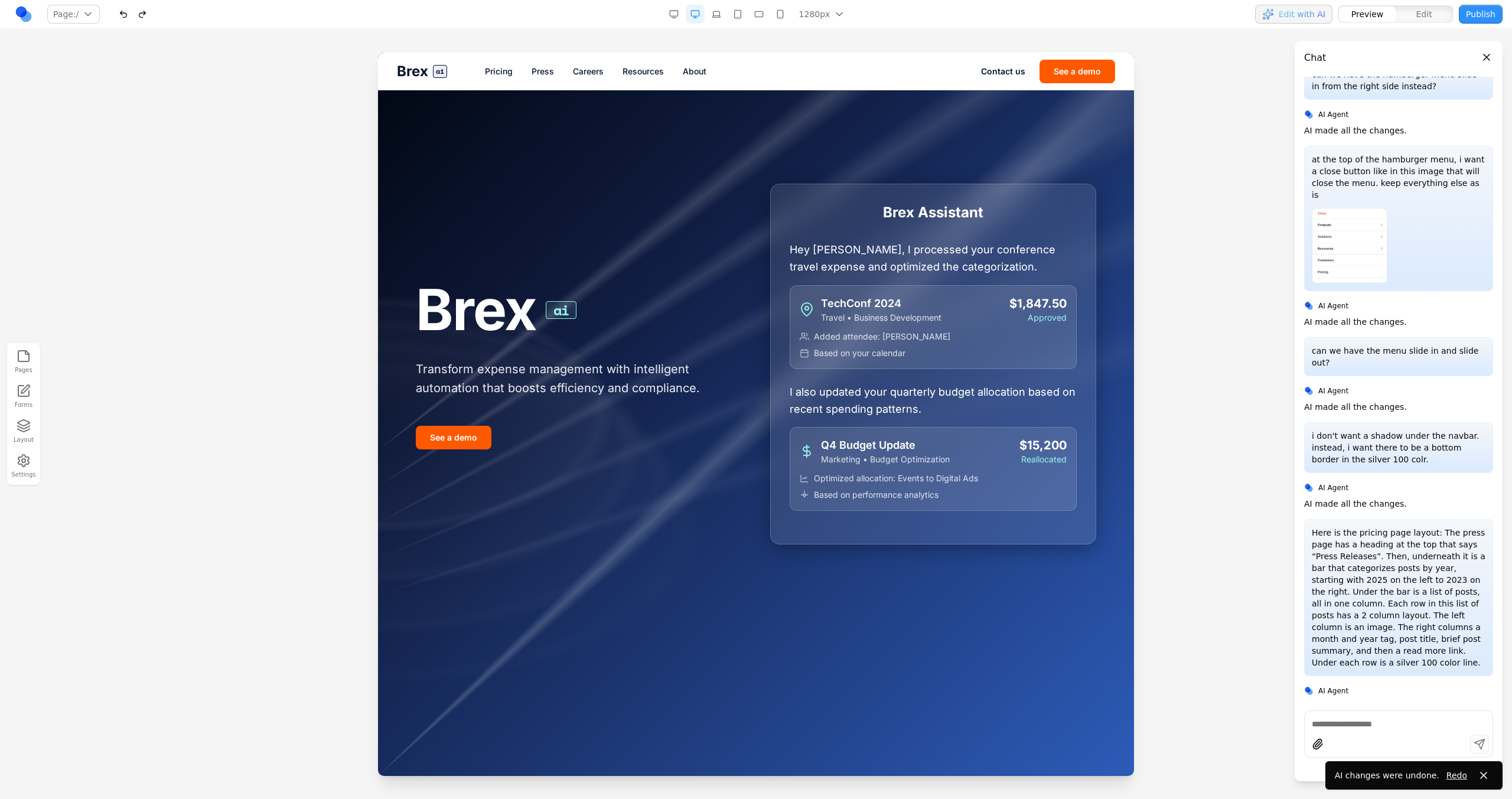
click at [538, 76] on link "Press" at bounding box center [543, 71] width 23 height 12
click at [148, 6] on button "button" at bounding box center [142, 14] width 19 height 19
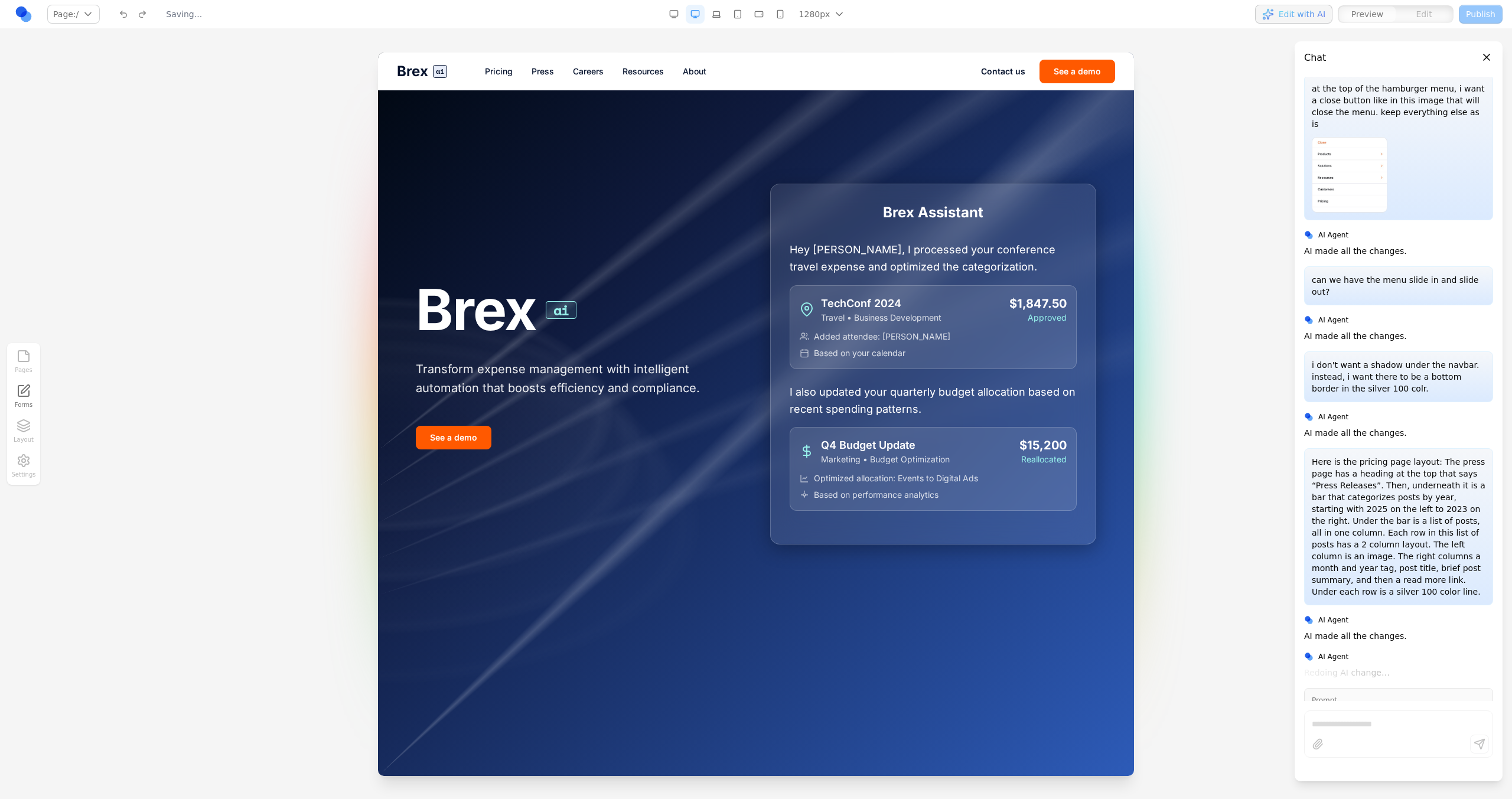
click at [541, 71] on link "Press" at bounding box center [543, 71] width 23 height 12
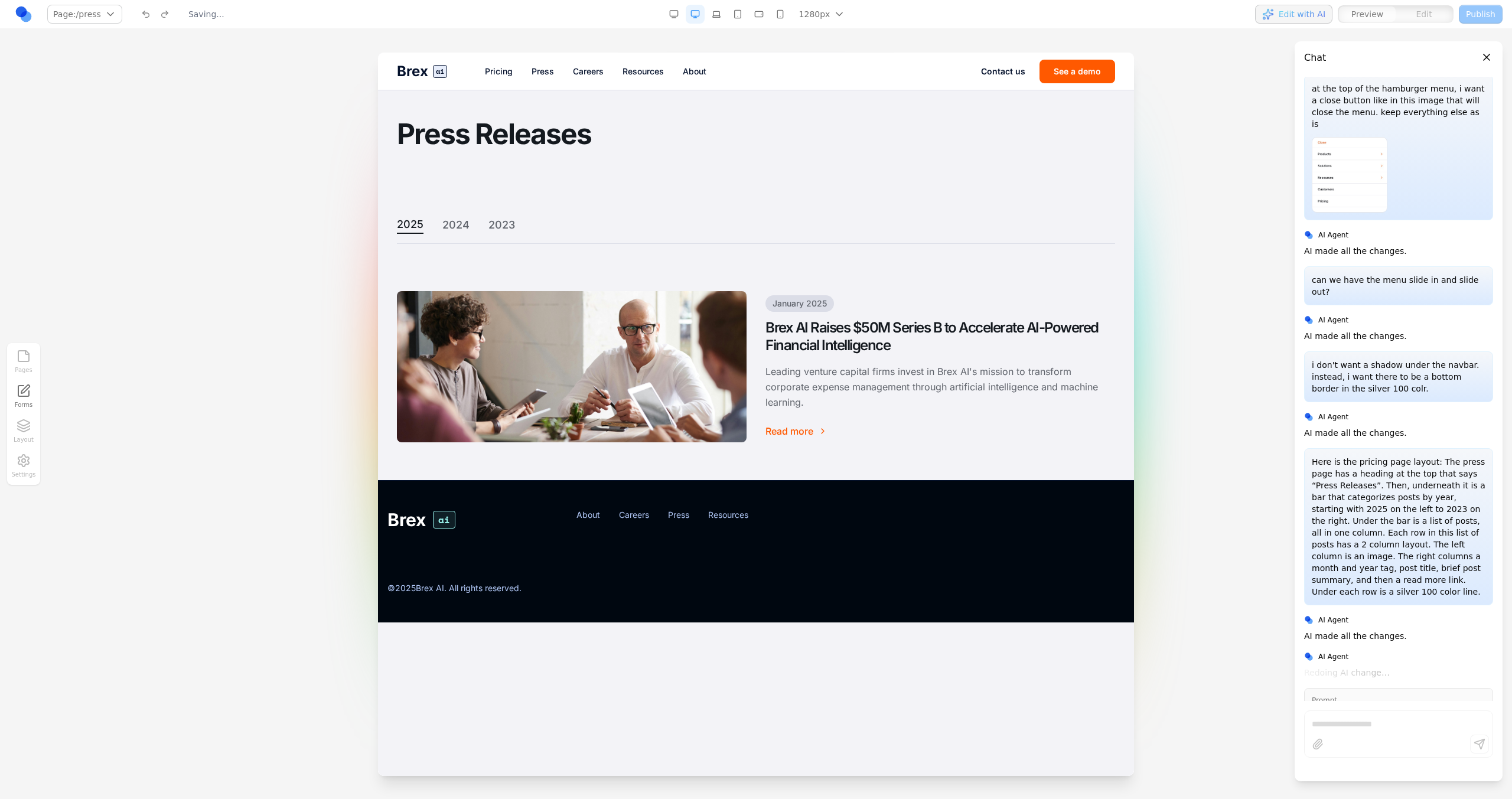
scroll to position [16, 0]
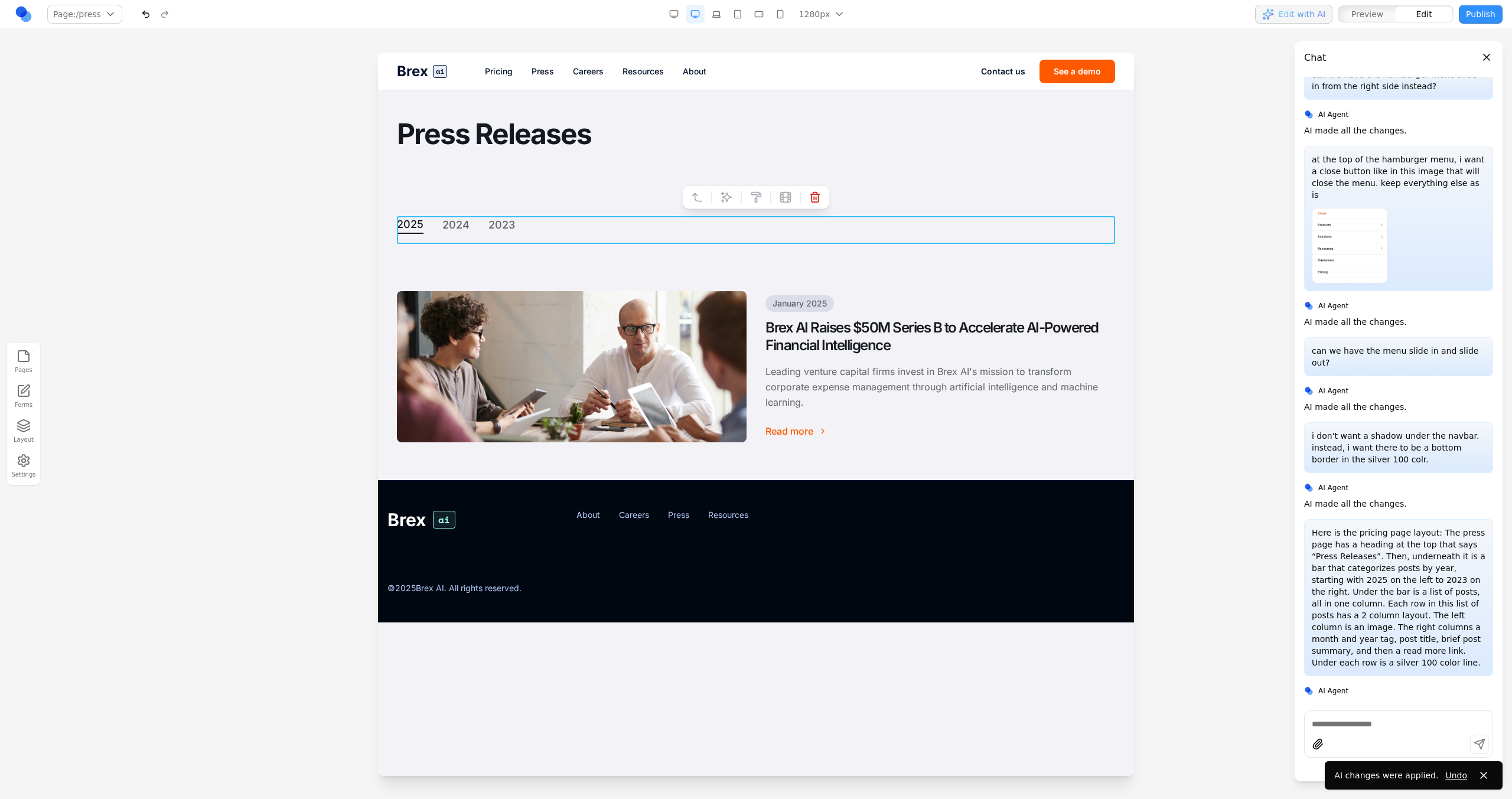
click at [543, 226] on div "2025 2024 2023" at bounding box center [756, 229] width 718 height 28
click at [732, 195] on icon at bounding box center [726, 197] width 12 height 12
click at [978, 700] on textarea at bounding box center [1000, 701] width 189 height 59
paste textarea
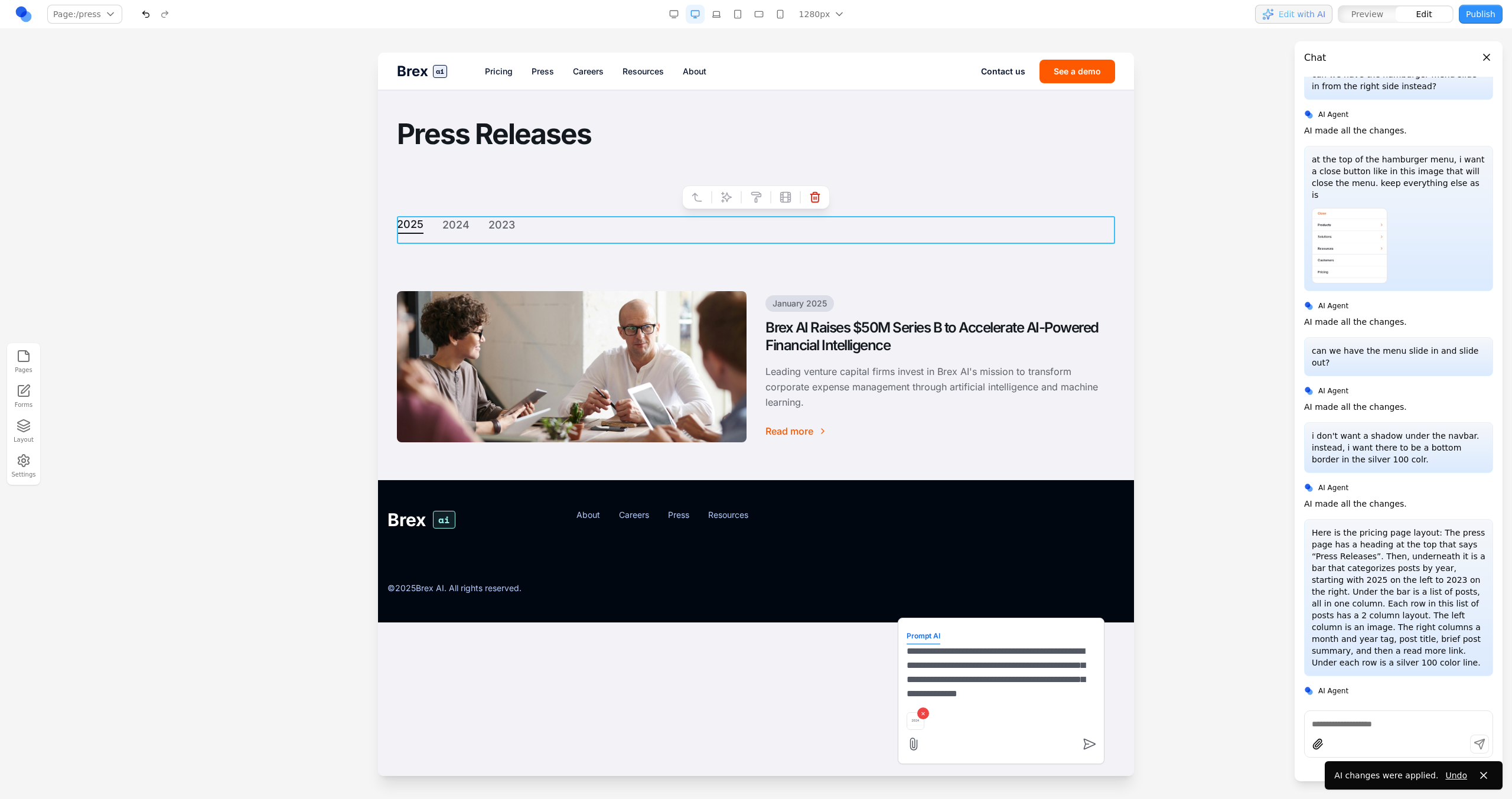
scroll to position [0, 0]
type textarea "**********"
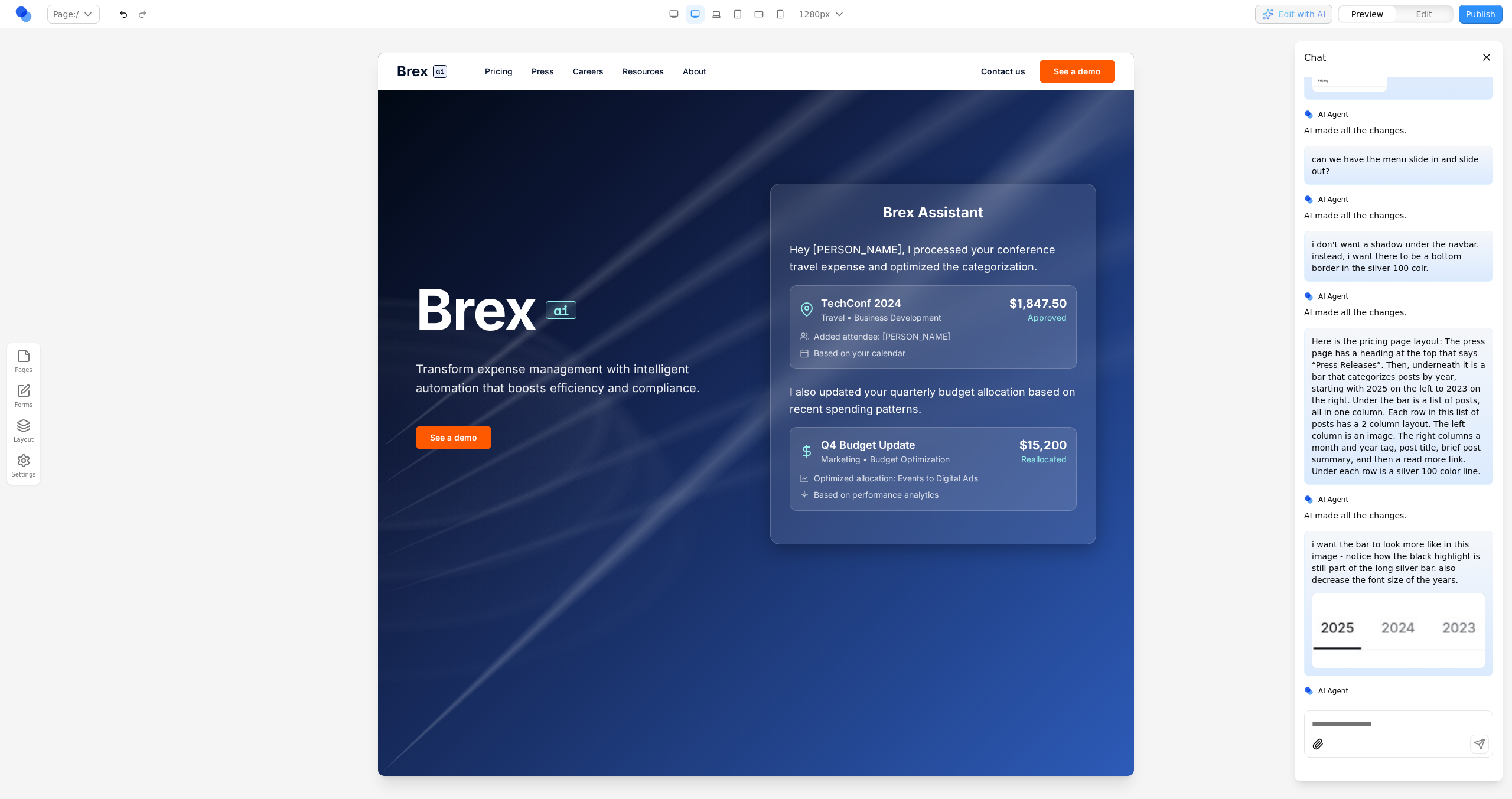
click at [538, 73] on link "Press" at bounding box center [543, 71] width 23 height 12
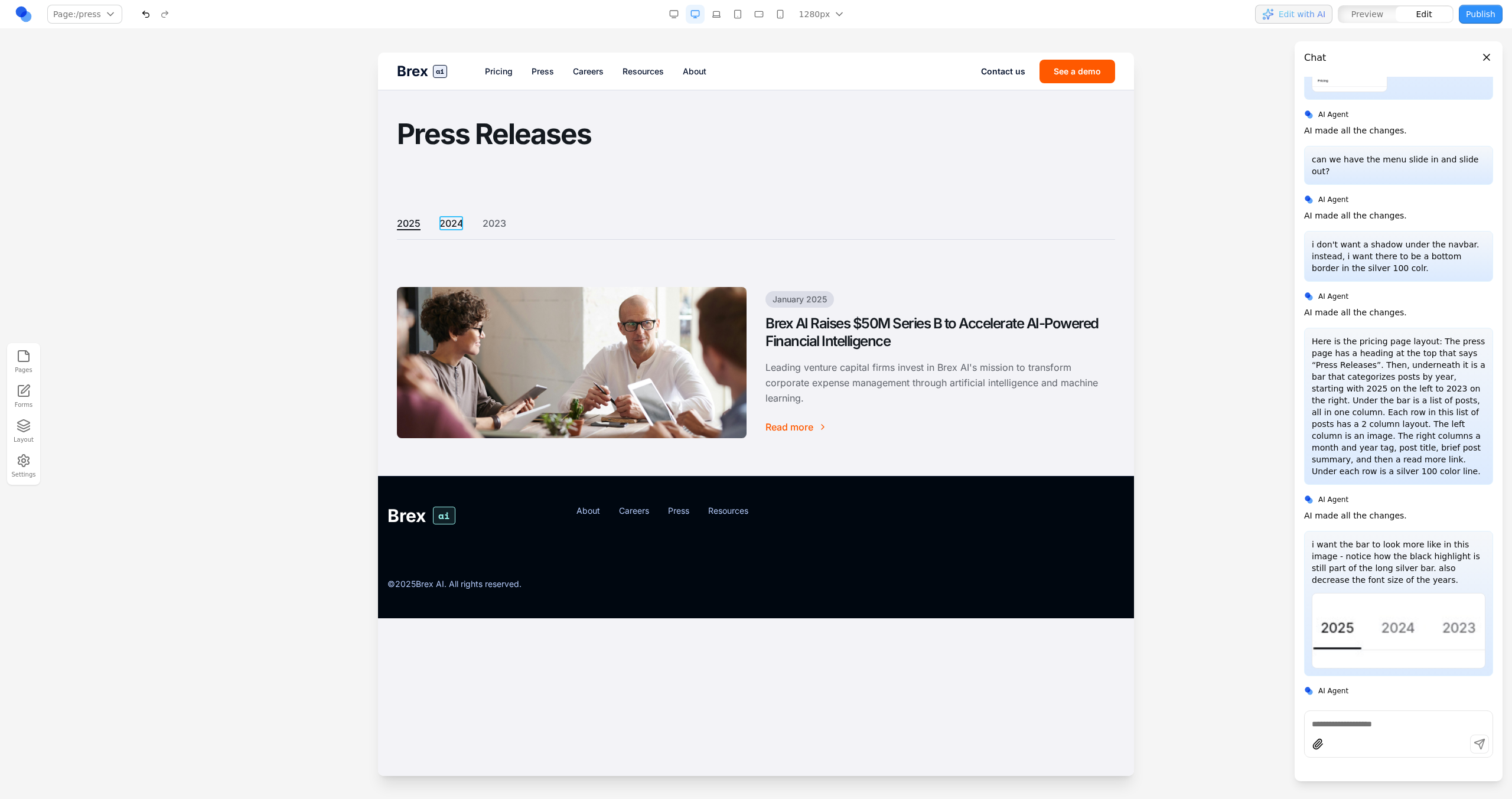
click at [452, 223] on button "2024" at bounding box center [451, 223] width 24 height 14
click at [483, 234] on div "2025 **** 2023" at bounding box center [756, 227] width 718 height 23
click at [727, 198] on icon at bounding box center [727, 197] width 10 height 10
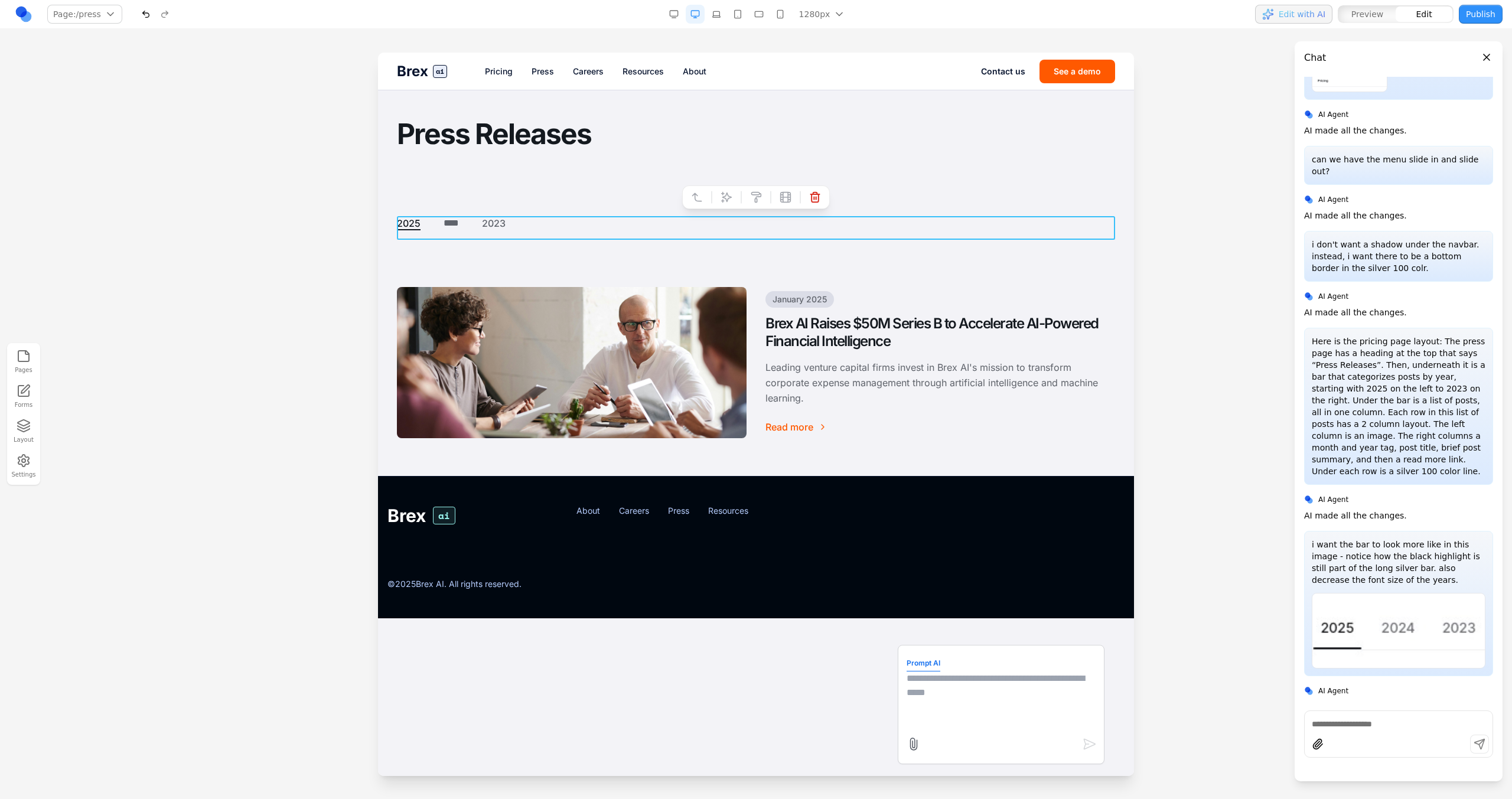
click at [899, 674] on div "Prompt AI" at bounding box center [1001, 704] width 207 height 120
click at [935, 701] on textarea at bounding box center [1000, 701] width 189 height 59
type textarea "*"
paste textarea
click at [947, 715] on button "×" at bounding box center [945, 713] width 12 height 12
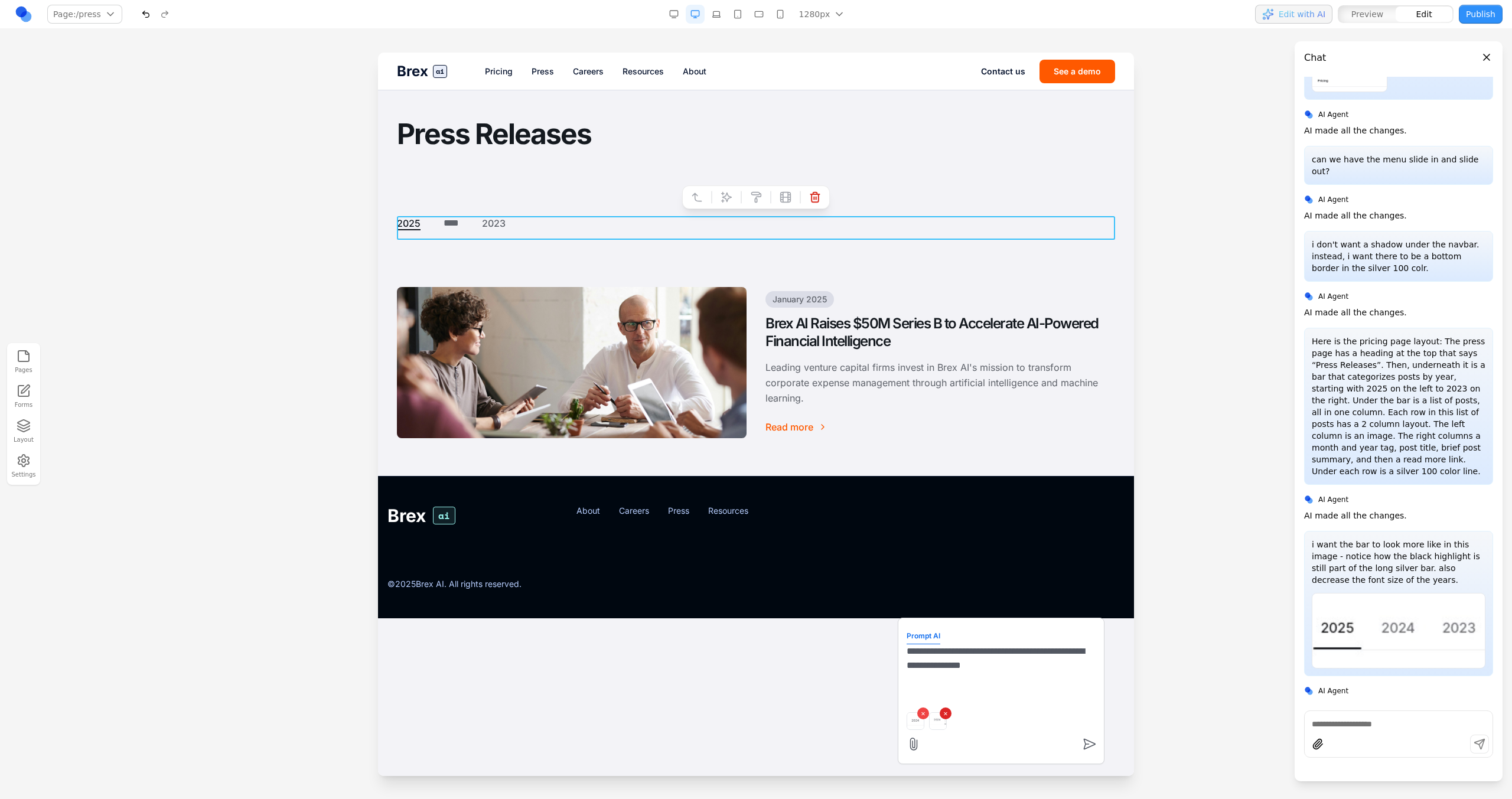
click at [947, 715] on button "×" at bounding box center [945, 713] width 12 height 12
click at [1027, 681] on textarea "**********" at bounding box center [1000, 674] width 189 height 59
paste textarea "**"
click at [988, 665] on textarea "**********" at bounding box center [1000, 674] width 189 height 59
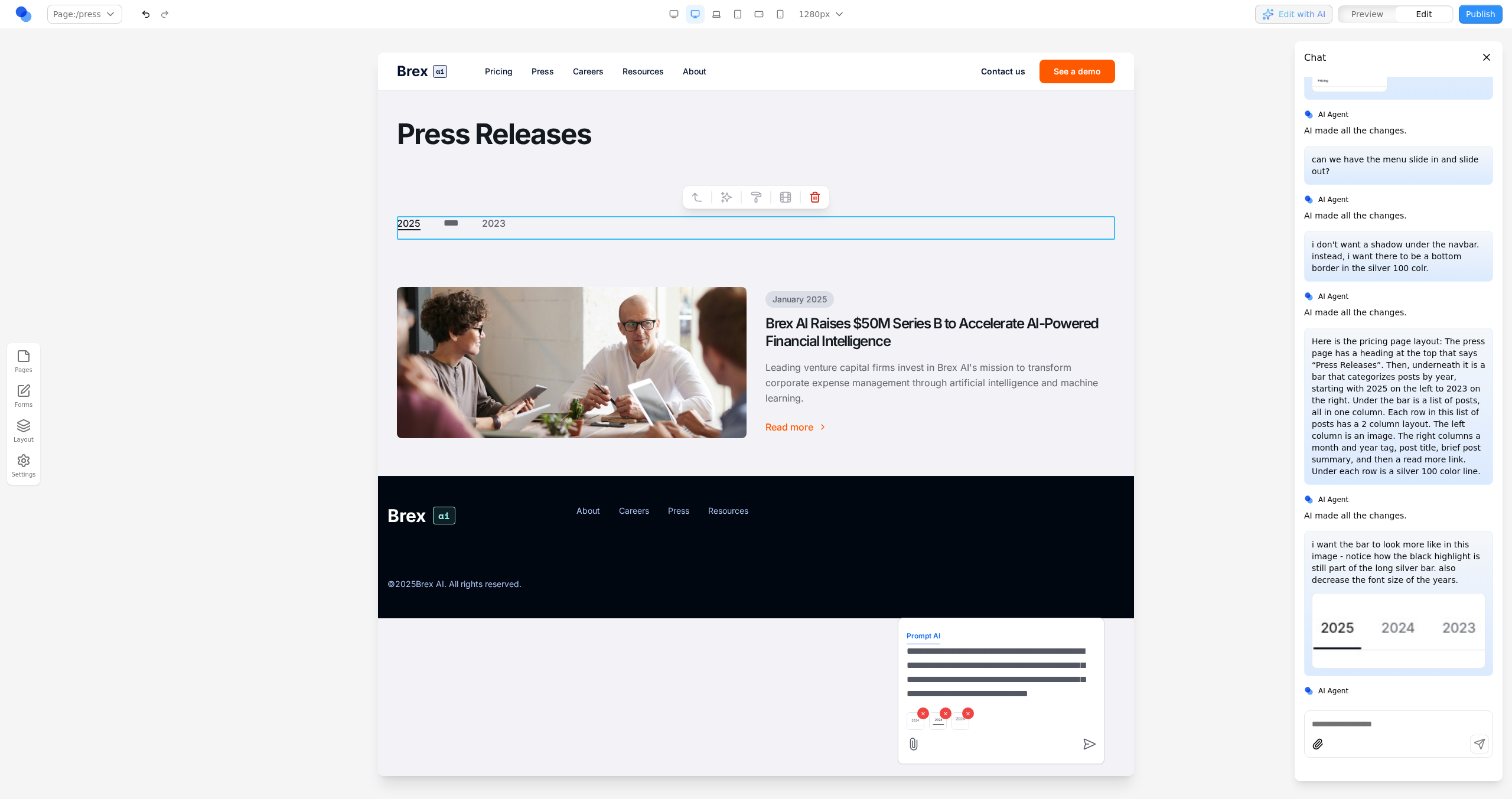
click at [1071, 702] on textarea "**********" at bounding box center [1000, 674] width 189 height 59
type textarea "**********"
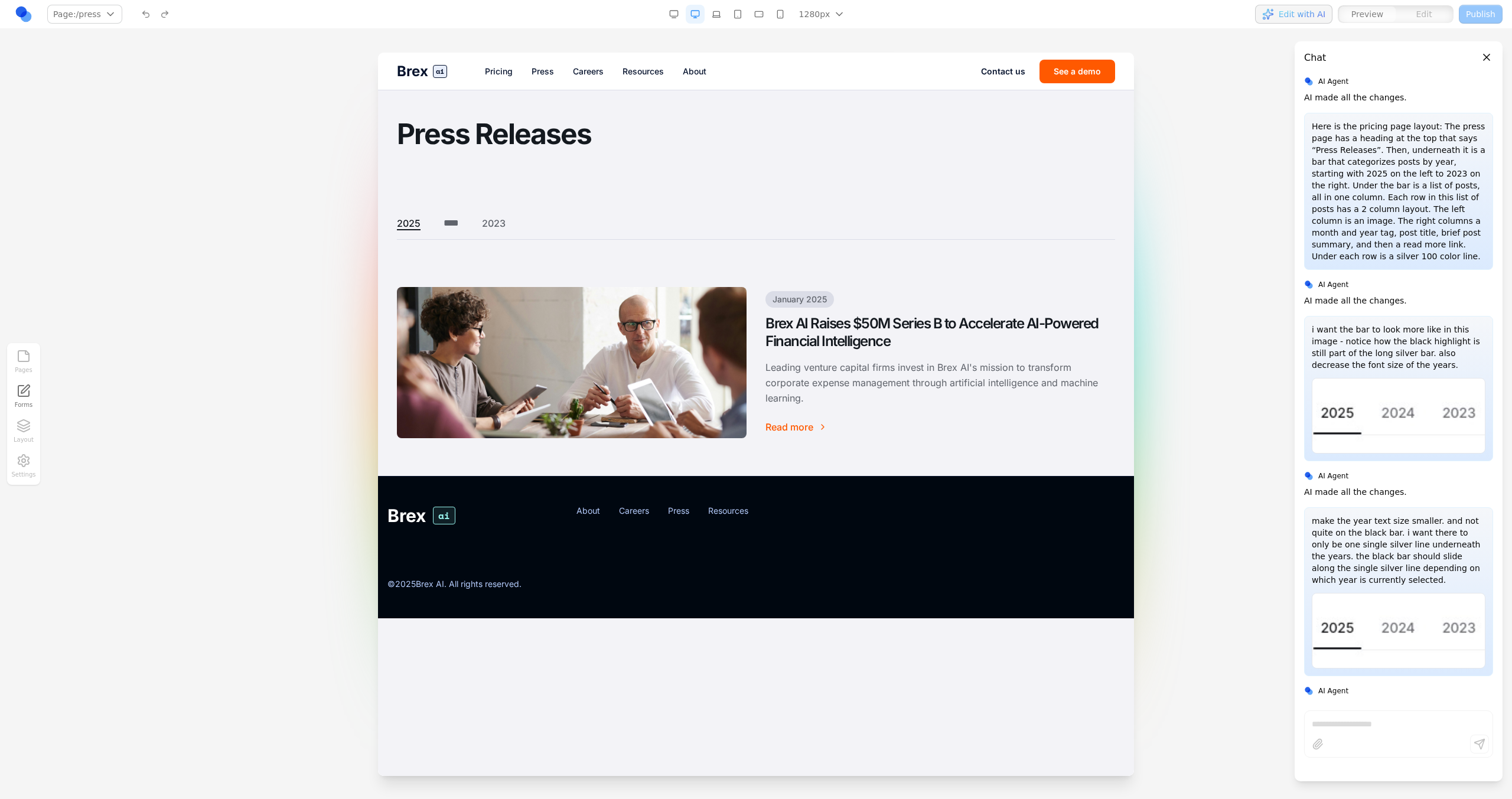
scroll to position [431, 0]
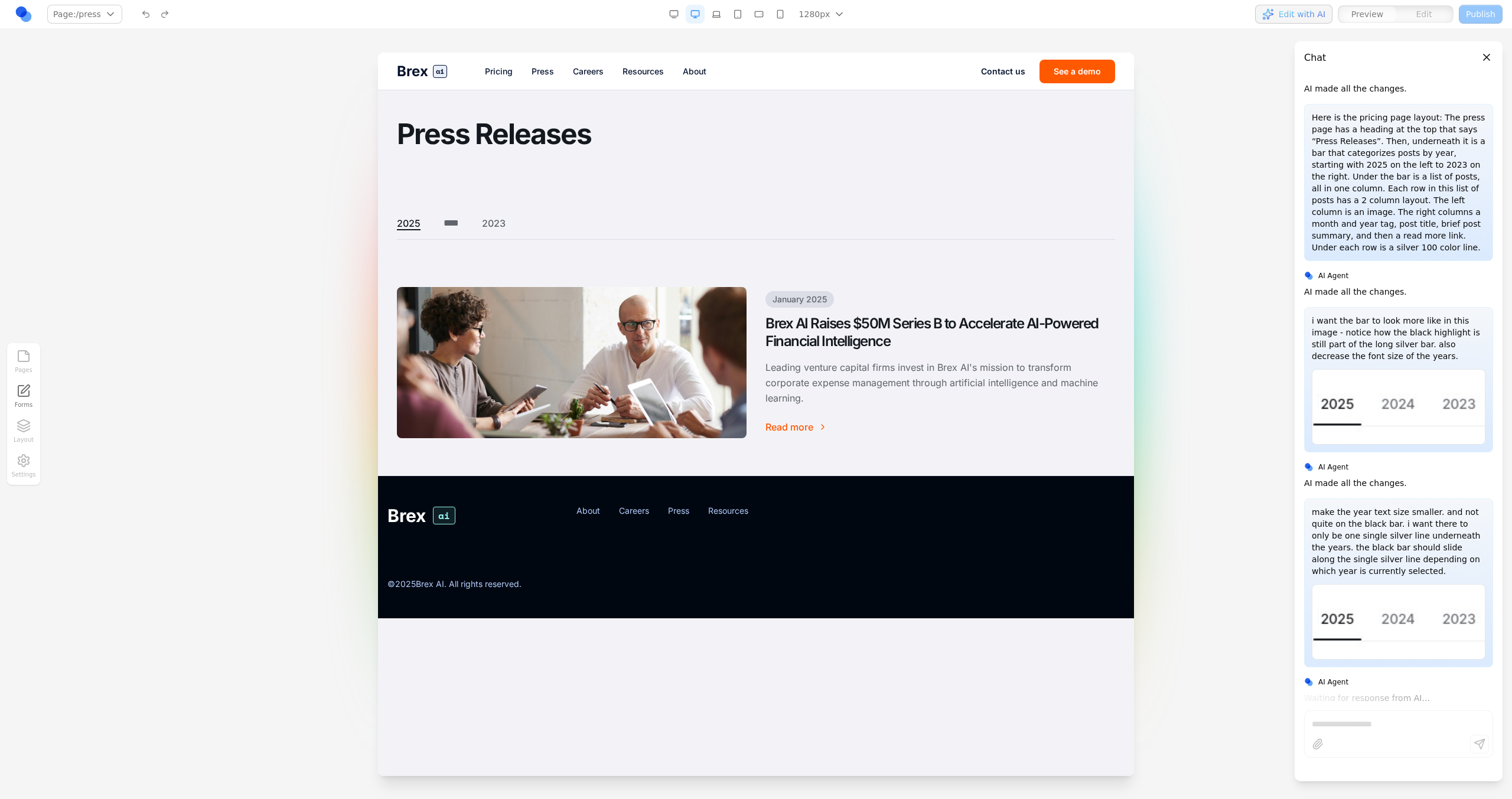
click at [447, 225] on button "****" at bounding box center [451, 223] width 23 height 14
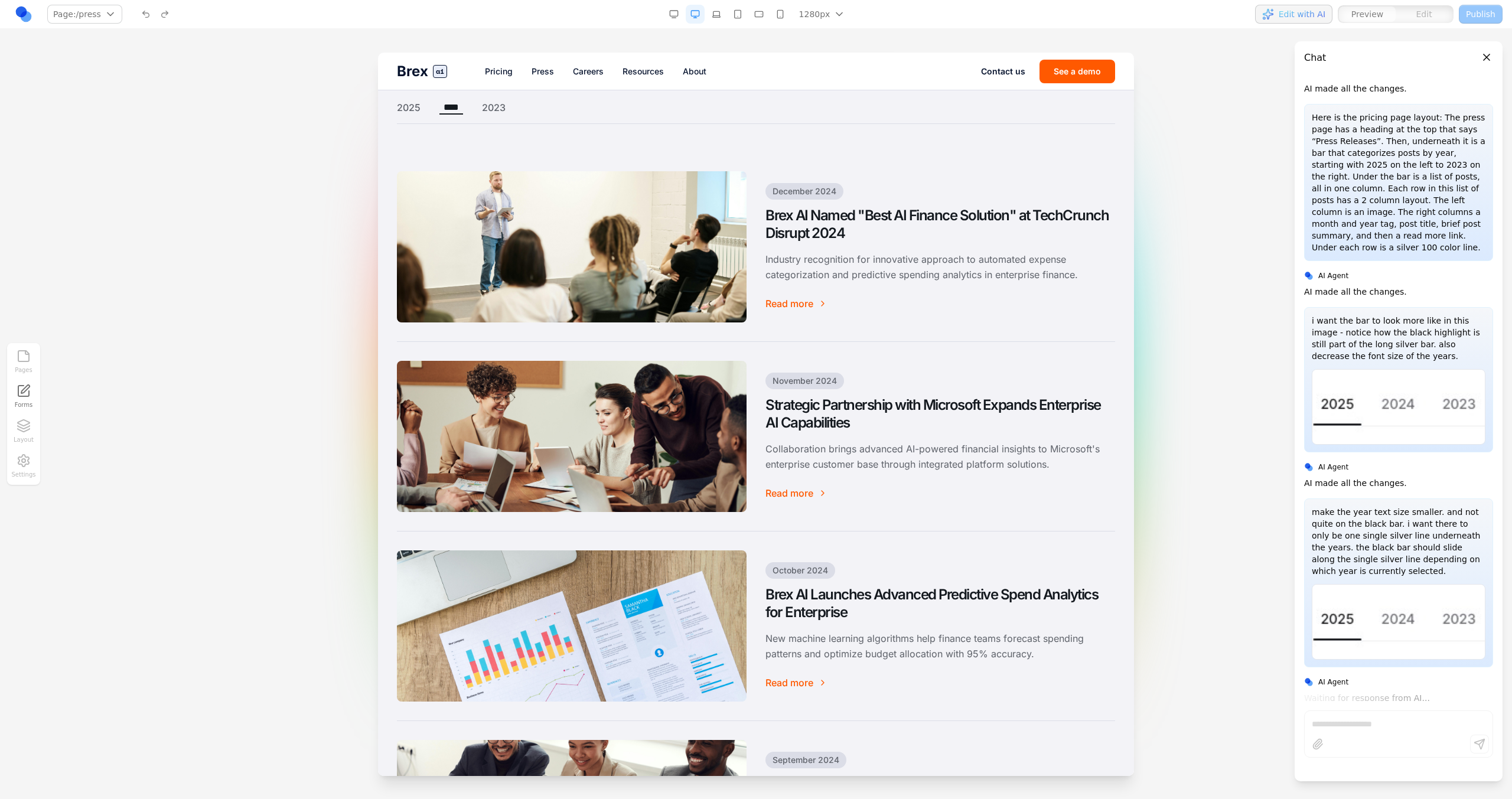
scroll to position [0, 0]
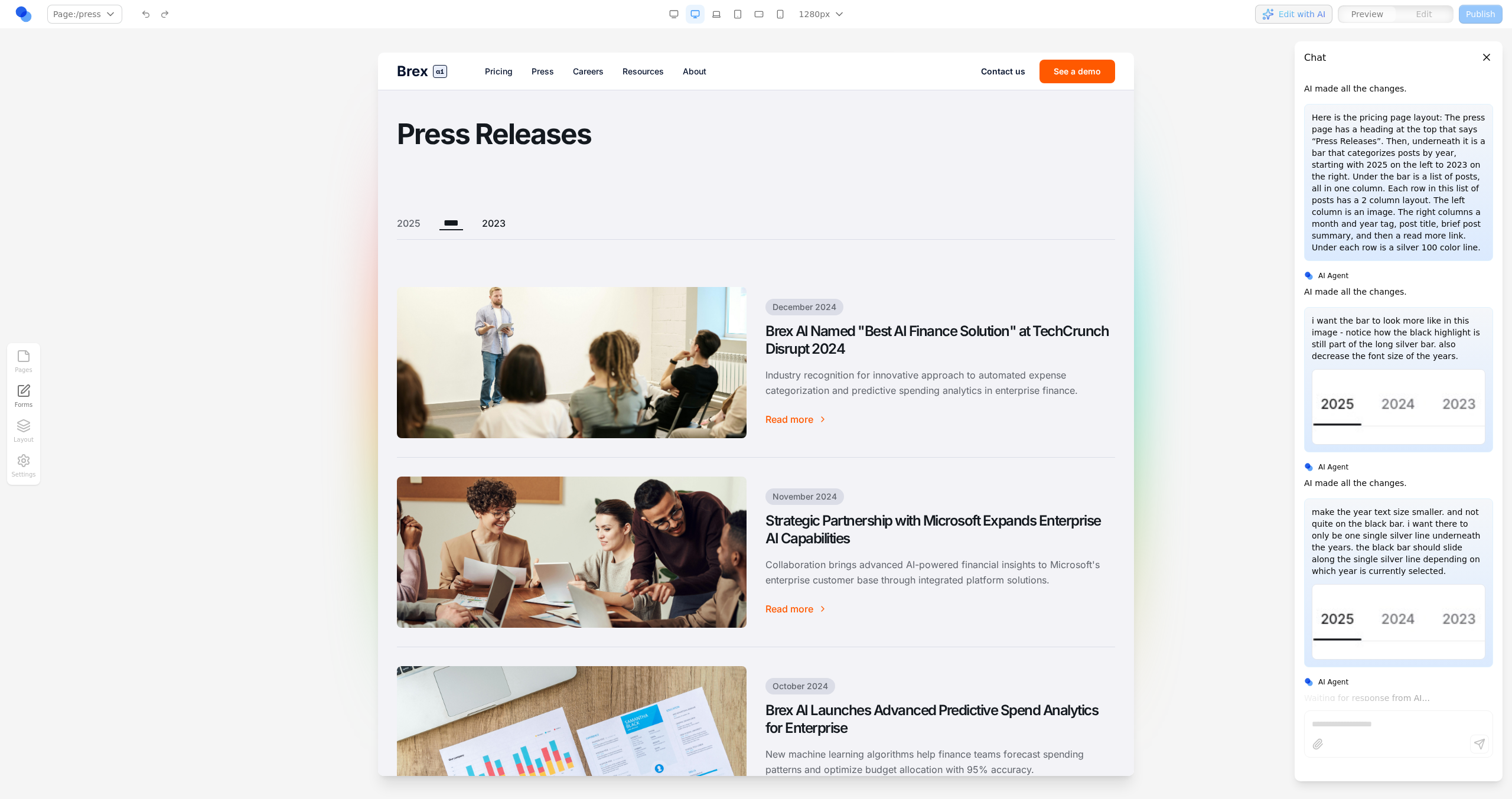
click at [489, 219] on button "2023" at bounding box center [493, 223] width 23 height 14
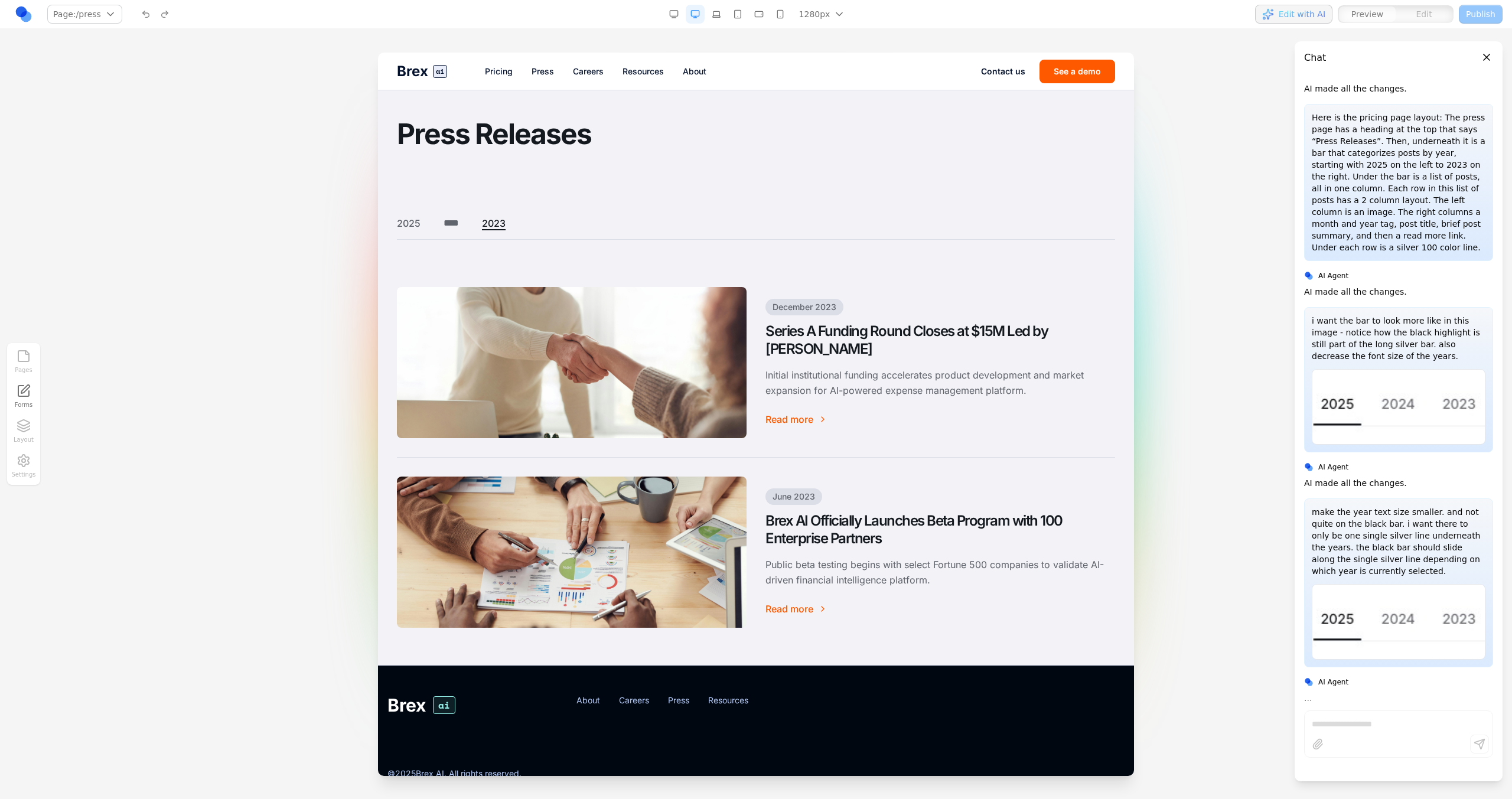
scroll to position [443, 0]
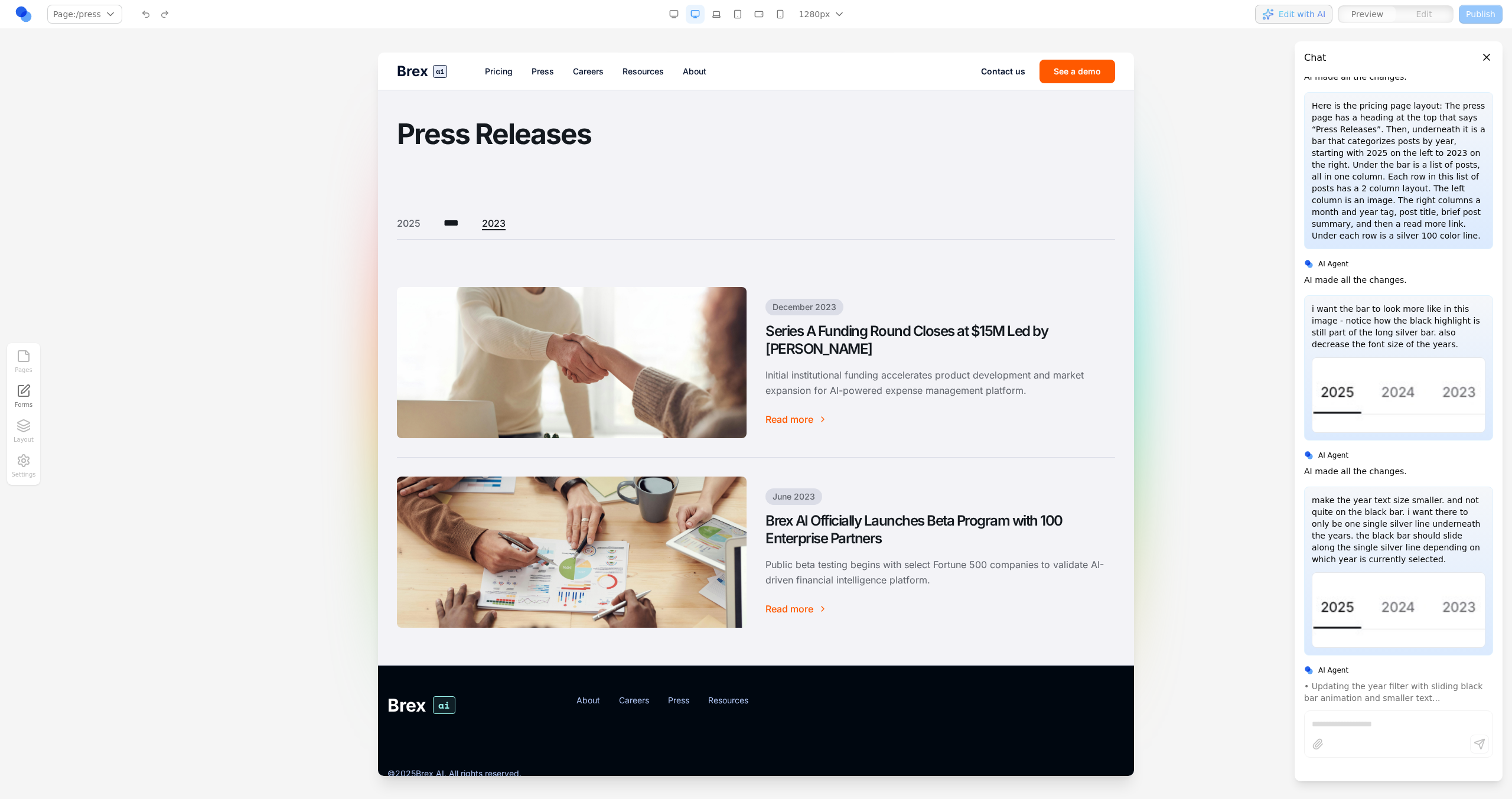
click at [461, 222] on button "****" at bounding box center [451, 223] width 23 height 14
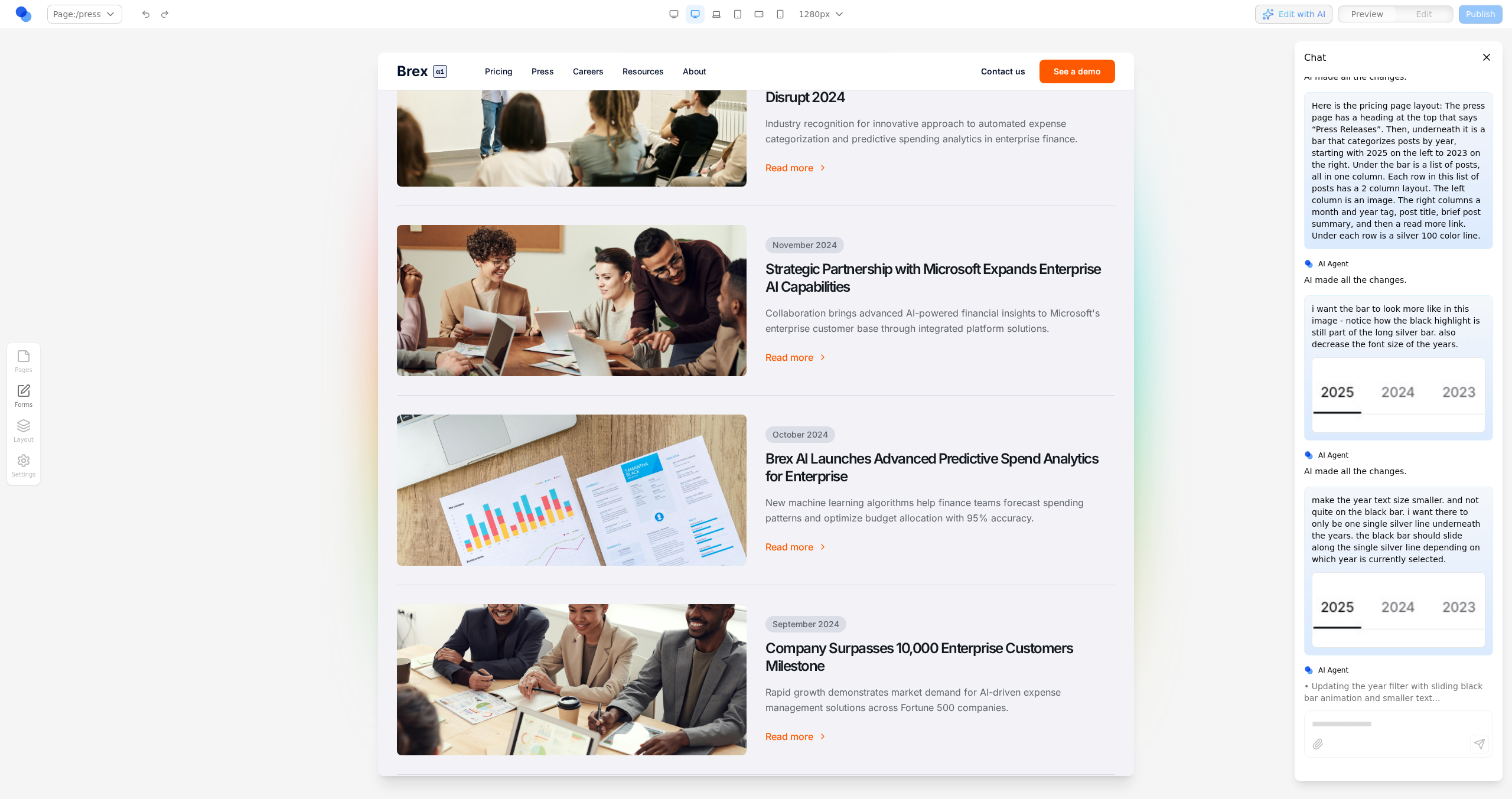
scroll to position [0, 0]
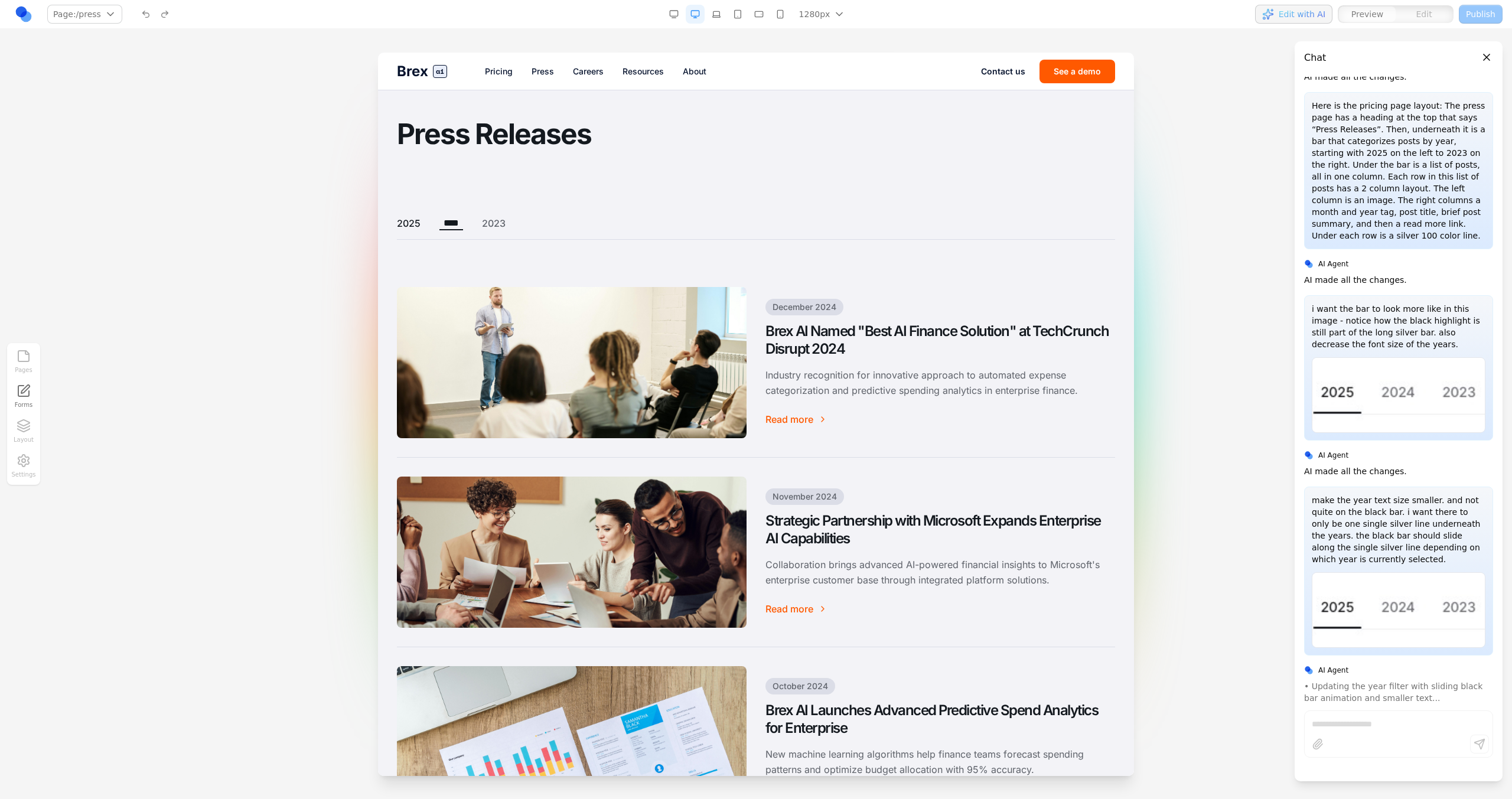
click at [414, 226] on button "2025" at bounding box center [408, 223] width 23 height 14
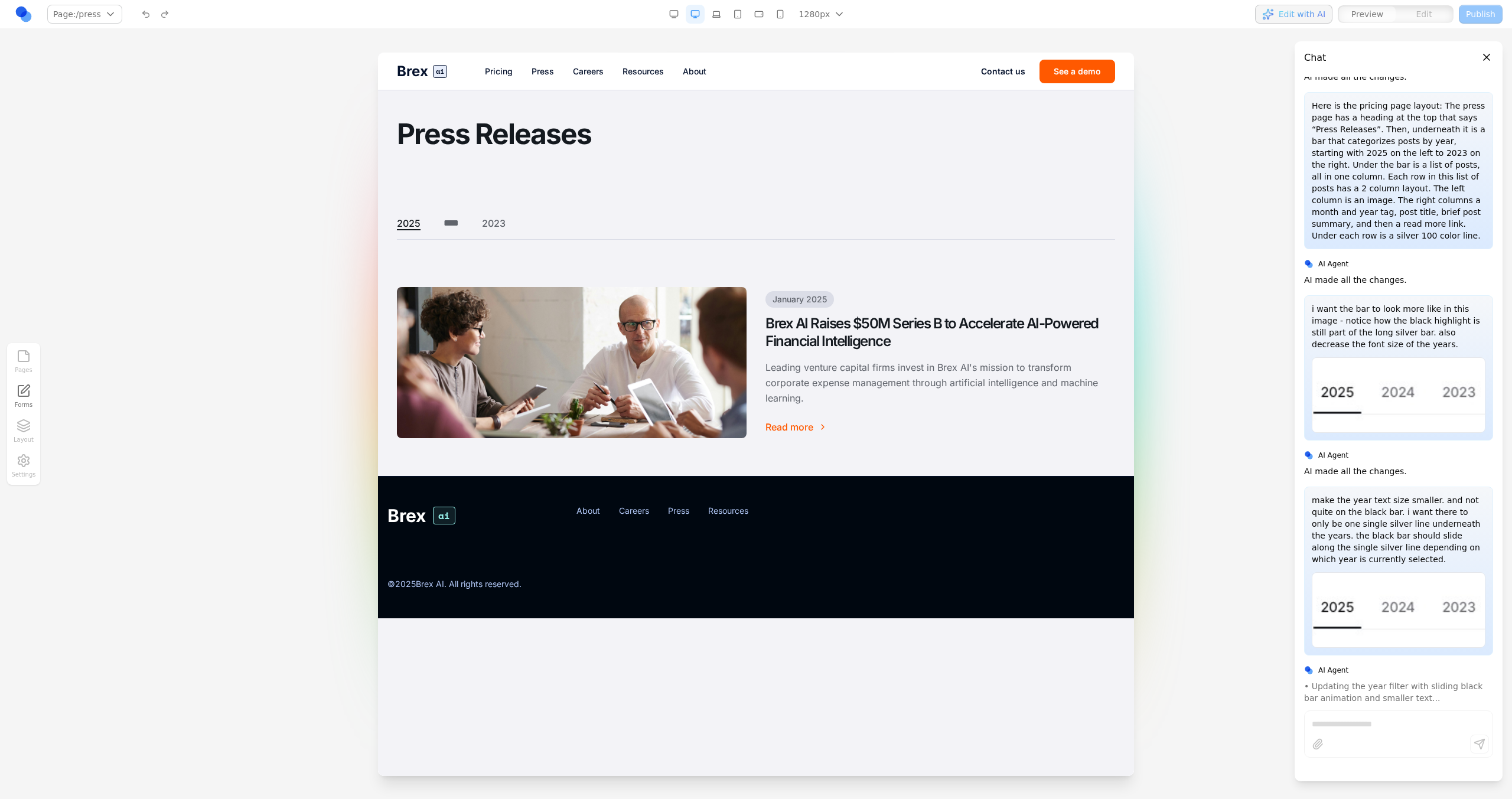
click at [507, 69] on link "Pricing" at bounding box center [498, 71] width 28 height 12
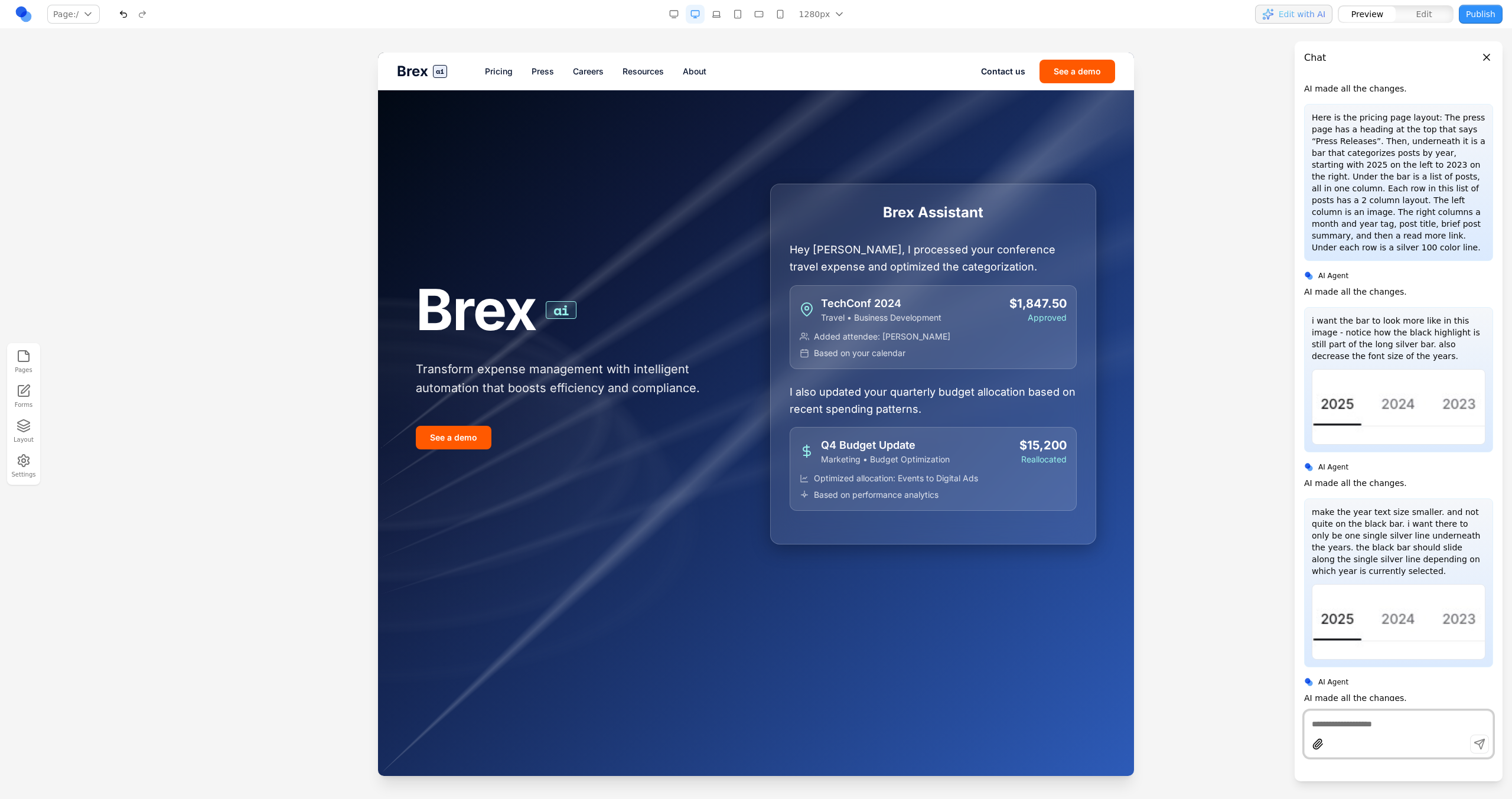
click at [541, 63] on div "Brex ai Pricing Press Careers Resources About Contact us See a demo" at bounding box center [756, 71] width 756 height 38
click at [541, 66] on link "Press" at bounding box center [543, 71] width 23 height 12
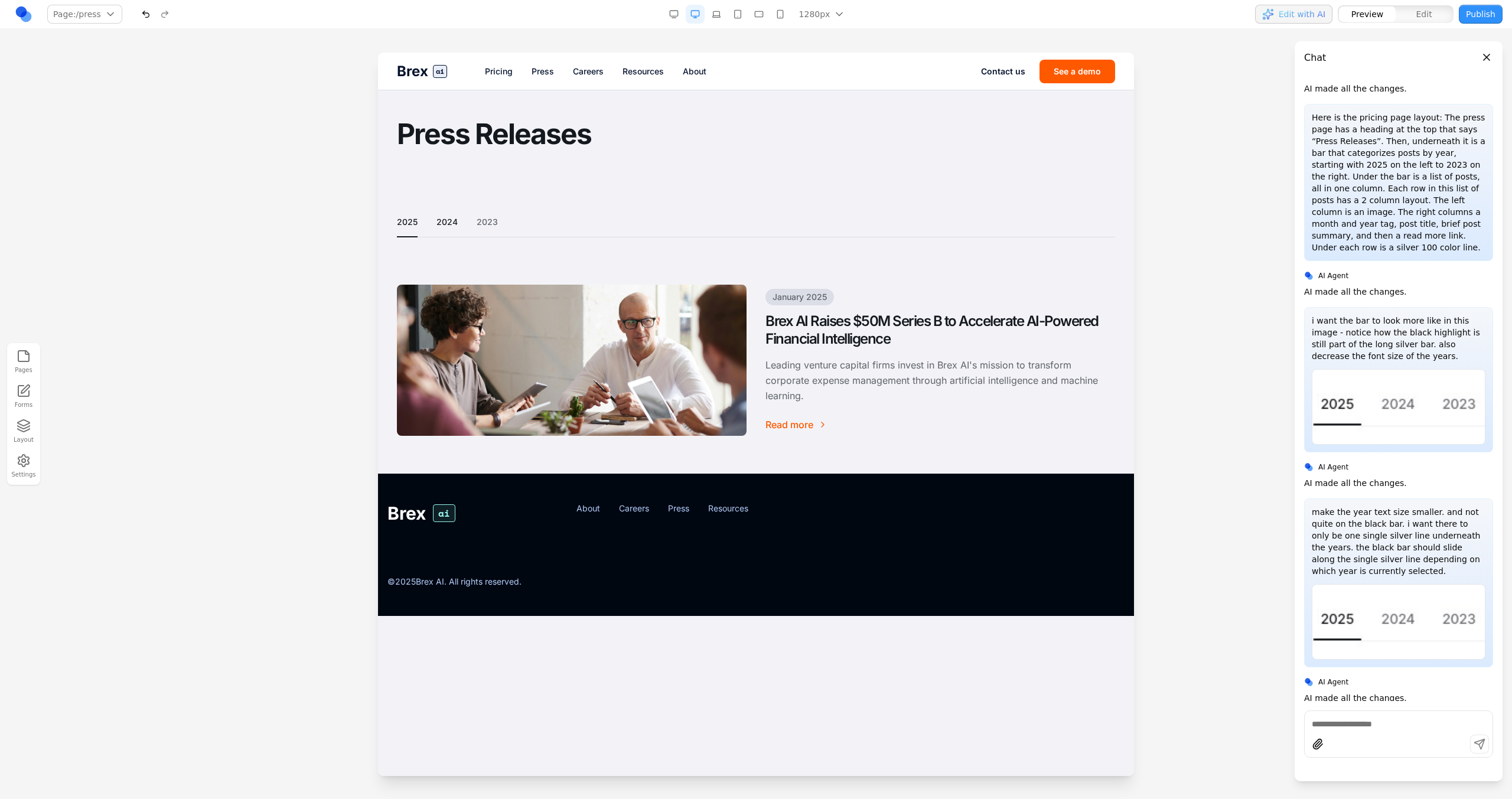
click at [445, 227] on button "2024" at bounding box center [447, 222] width 21 height 12
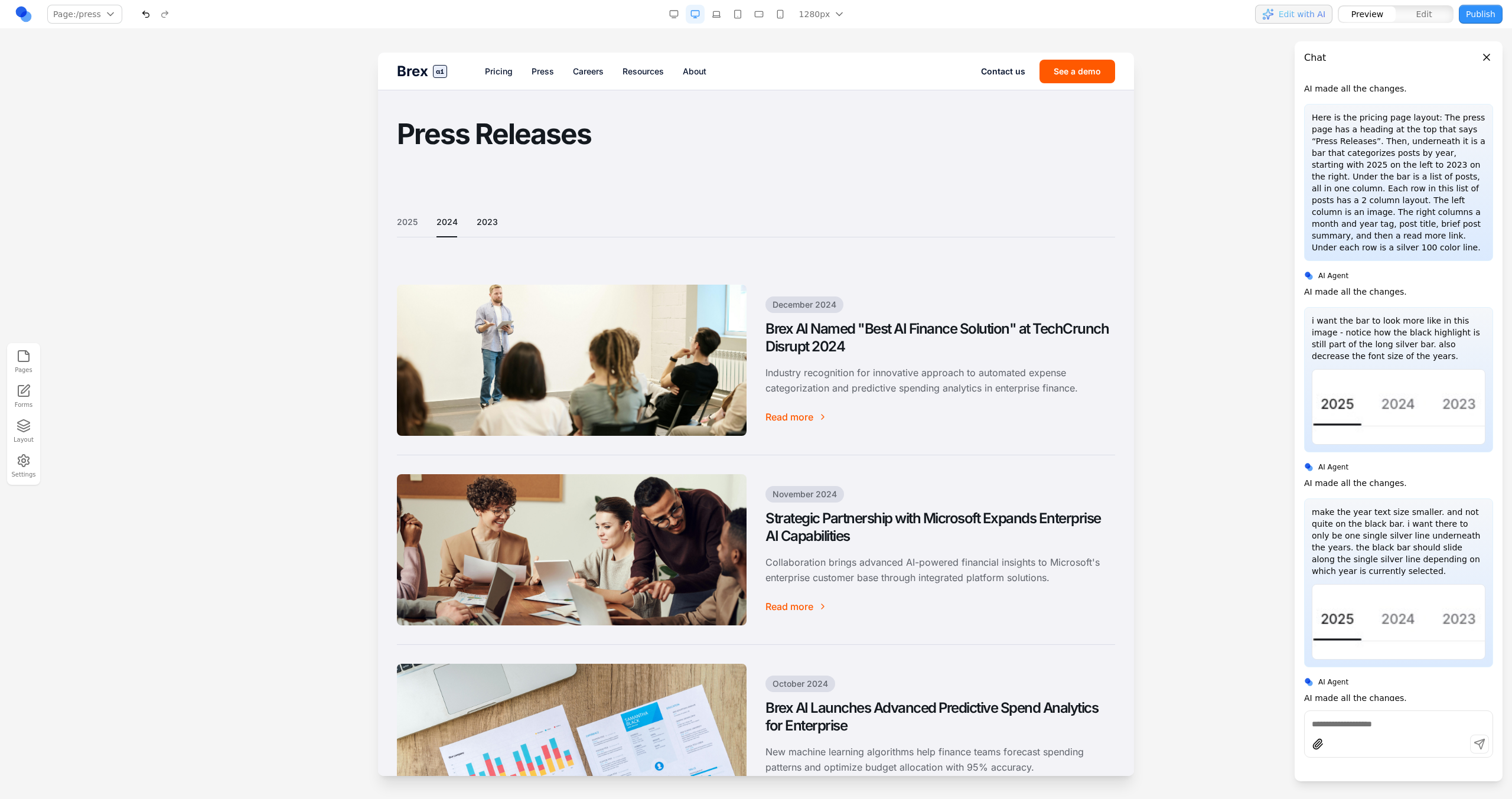
click at [490, 227] on button "2023" at bounding box center [487, 222] width 21 height 12
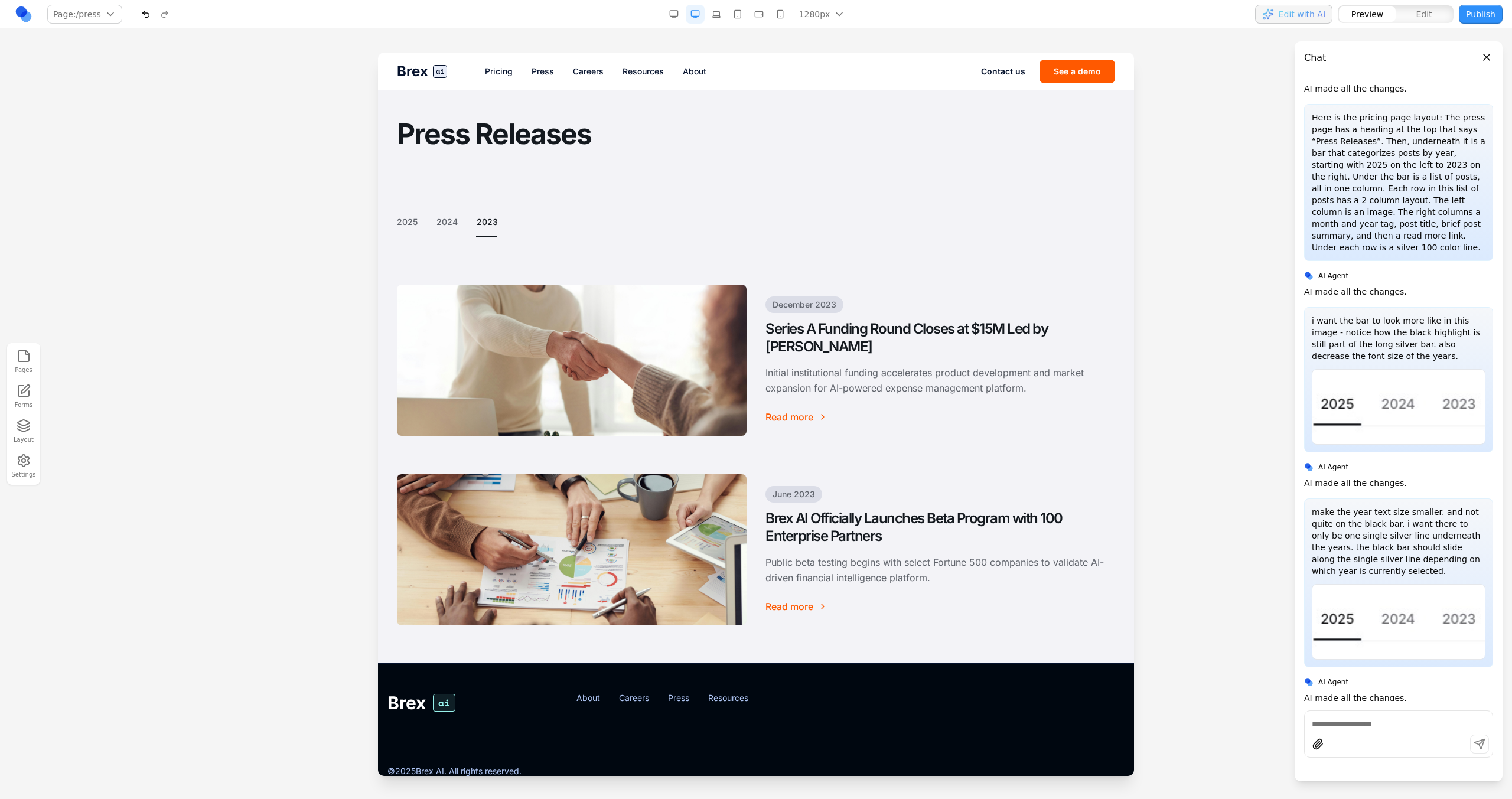
click at [425, 227] on div "2025 2024 2023" at bounding box center [756, 226] width 718 height 21
click at [420, 226] on div "2025 2024 2023" at bounding box center [756, 226] width 718 height 21
click at [414, 226] on button "2025" at bounding box center [407, 222] width 21 height 12
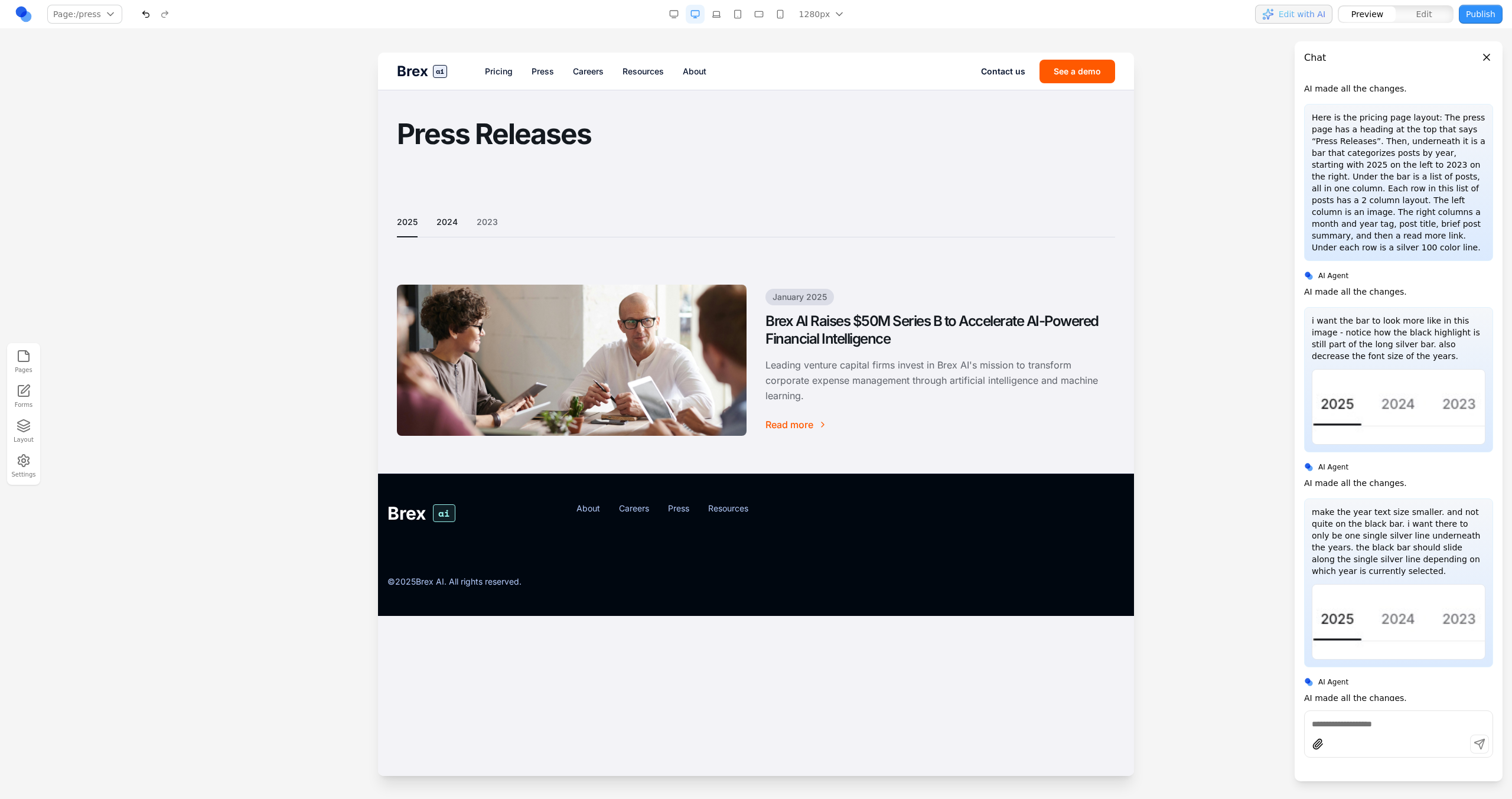
click at [441, 226] on button "2024" at bounding box center [447, 222] width 21 height 12
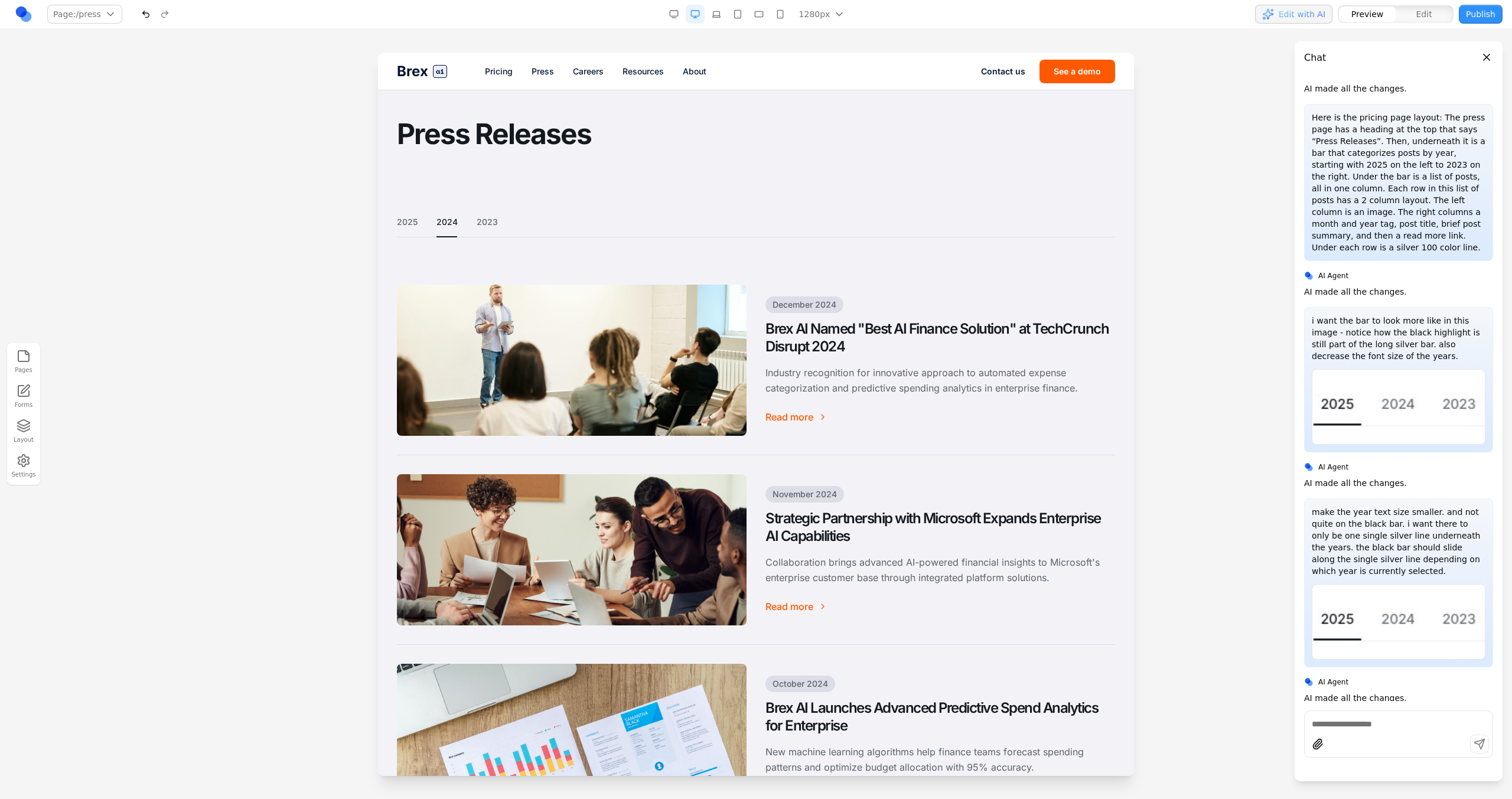
click at [475, 219] on div "2025 2024 2023" at bounding box center [756, 226] width 718 height 21
drag, startPoint x: 853, startPoint y: 272, endPoint x: 475, endPoint y: 219, distance: 381.7
click at [475, 219] on div "2025 2024 2023" at bounding box center [756, 226] width 718 height 21
click at [477, 219] on button "2023" at bounding box center [487, 222] width 21 height 12
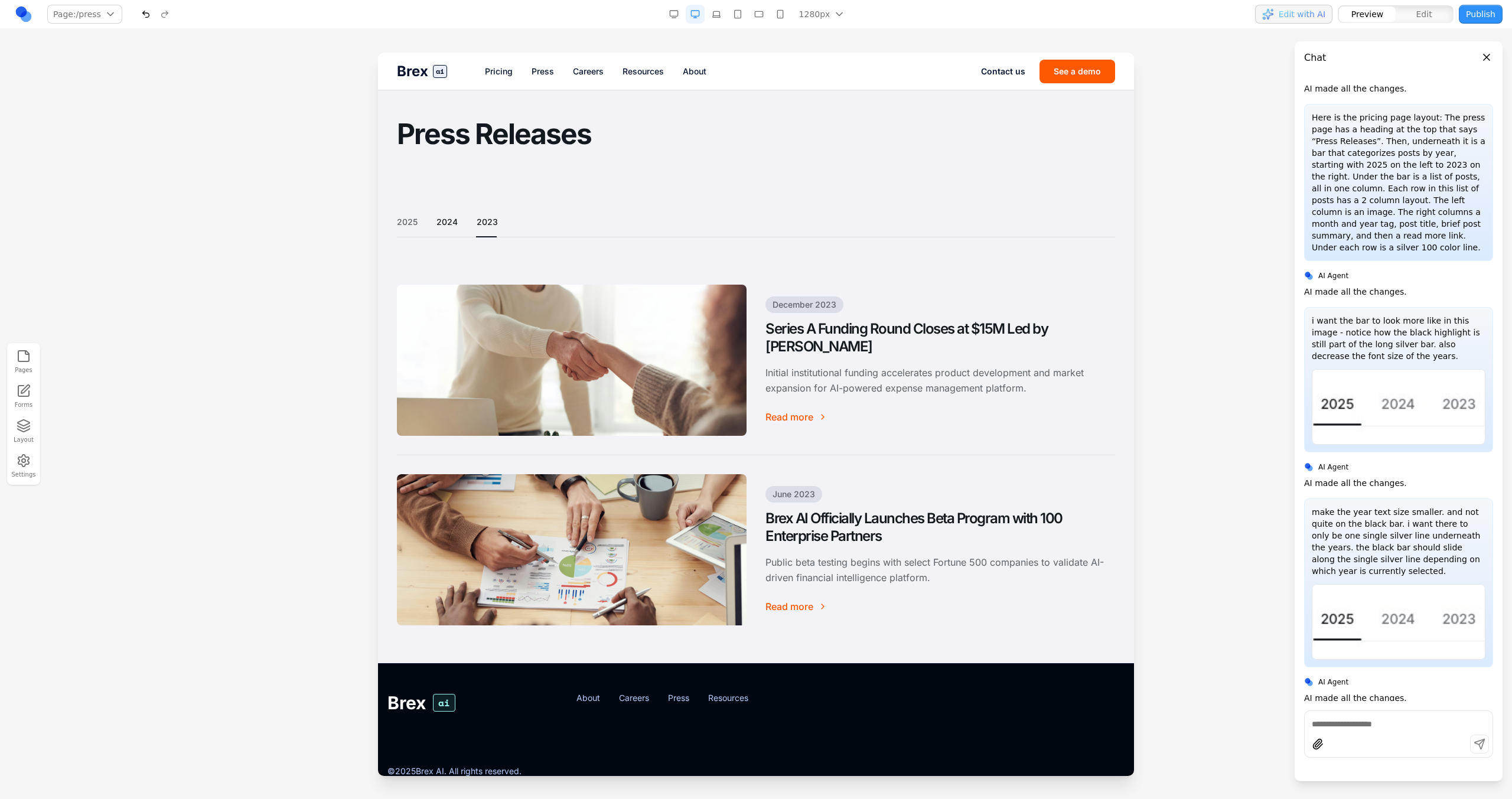
click at [451, 221] on button "2024" at bounding box center [447, 222] width 21 height 12
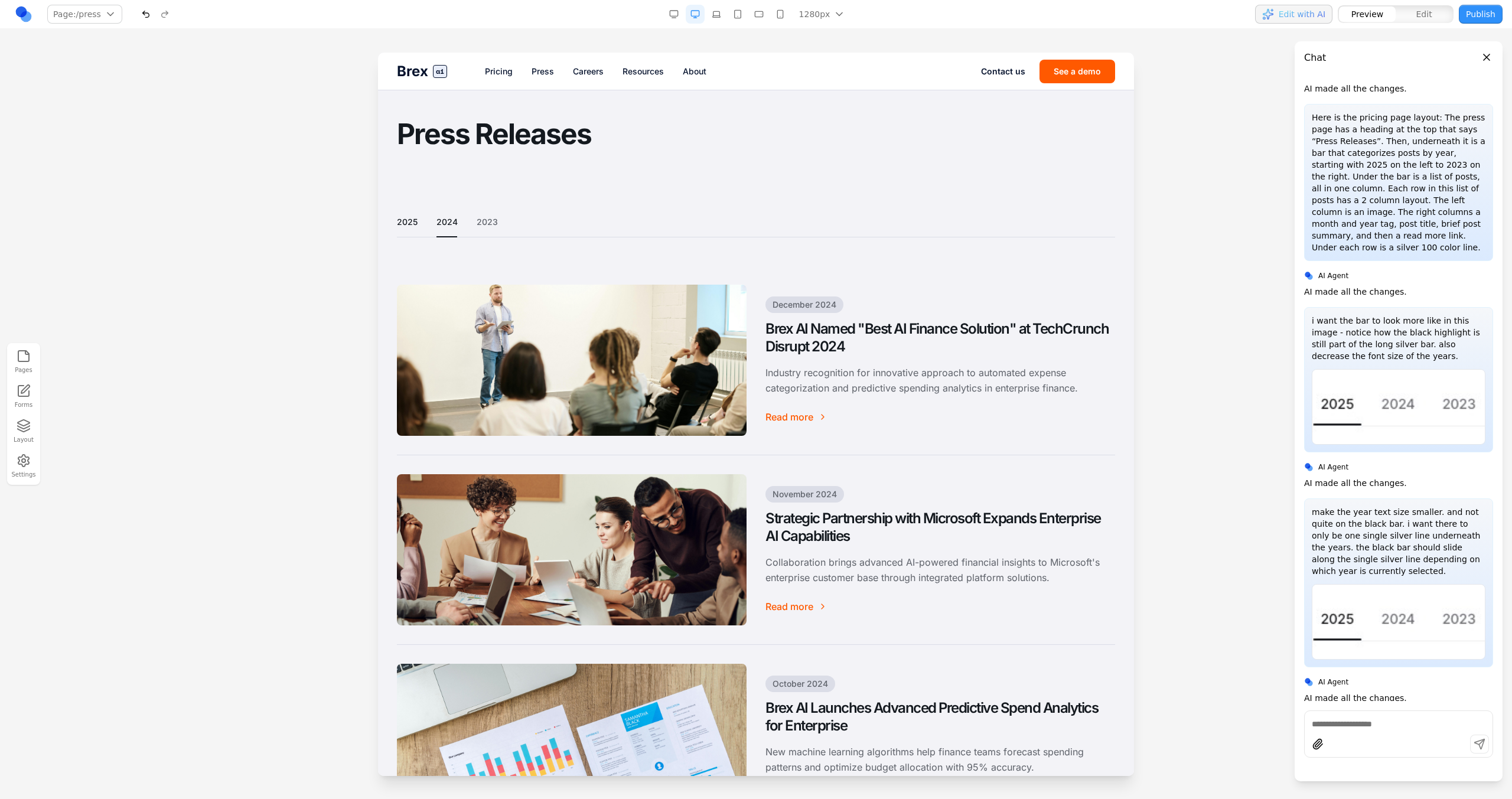
click at [414, 221] on button "2025" at bounding box center [407, 222] width 21 height 12
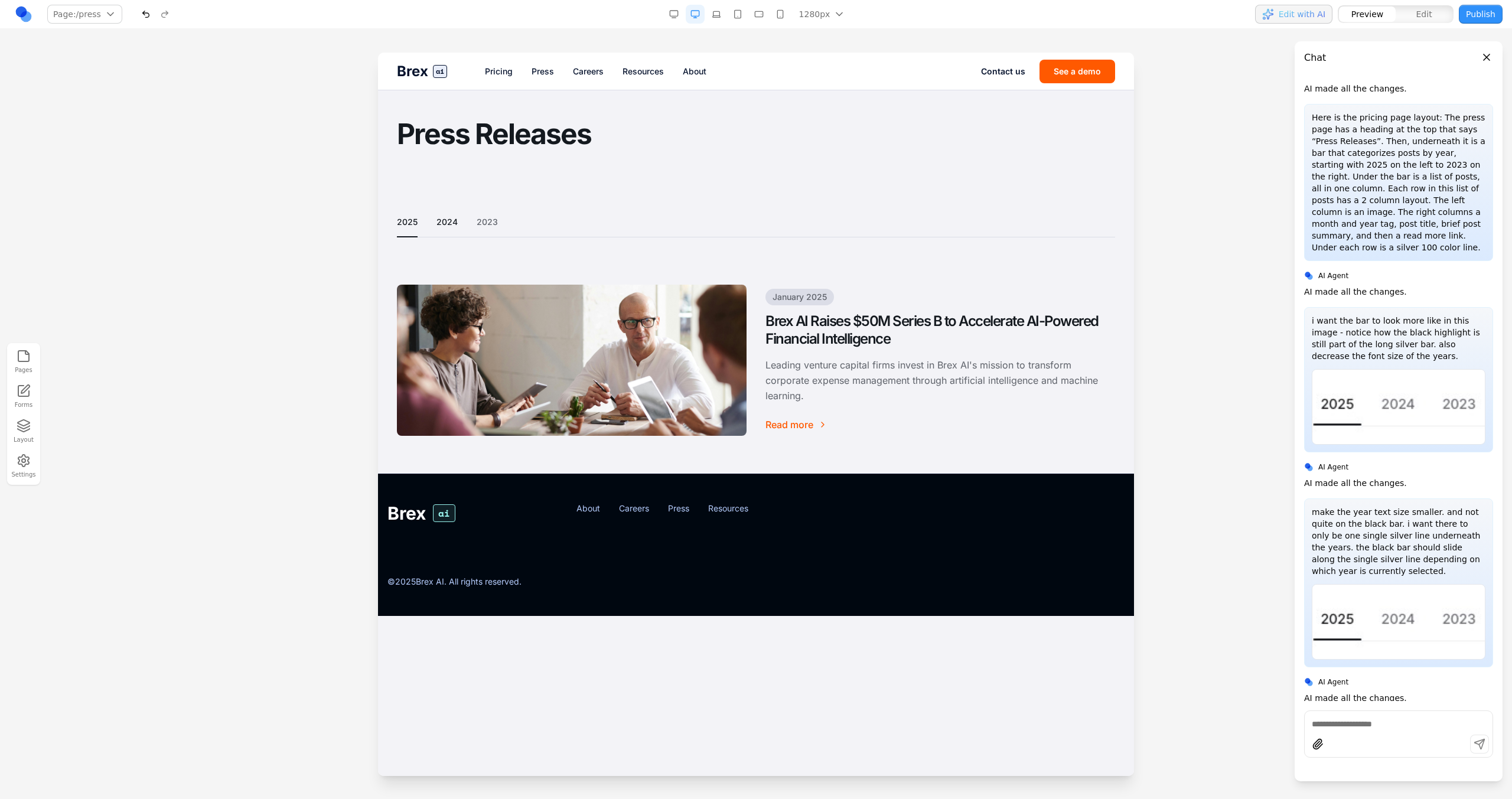
click at [450, 226] on button "2024" at bounding box center [447, 222] width 21 height 12
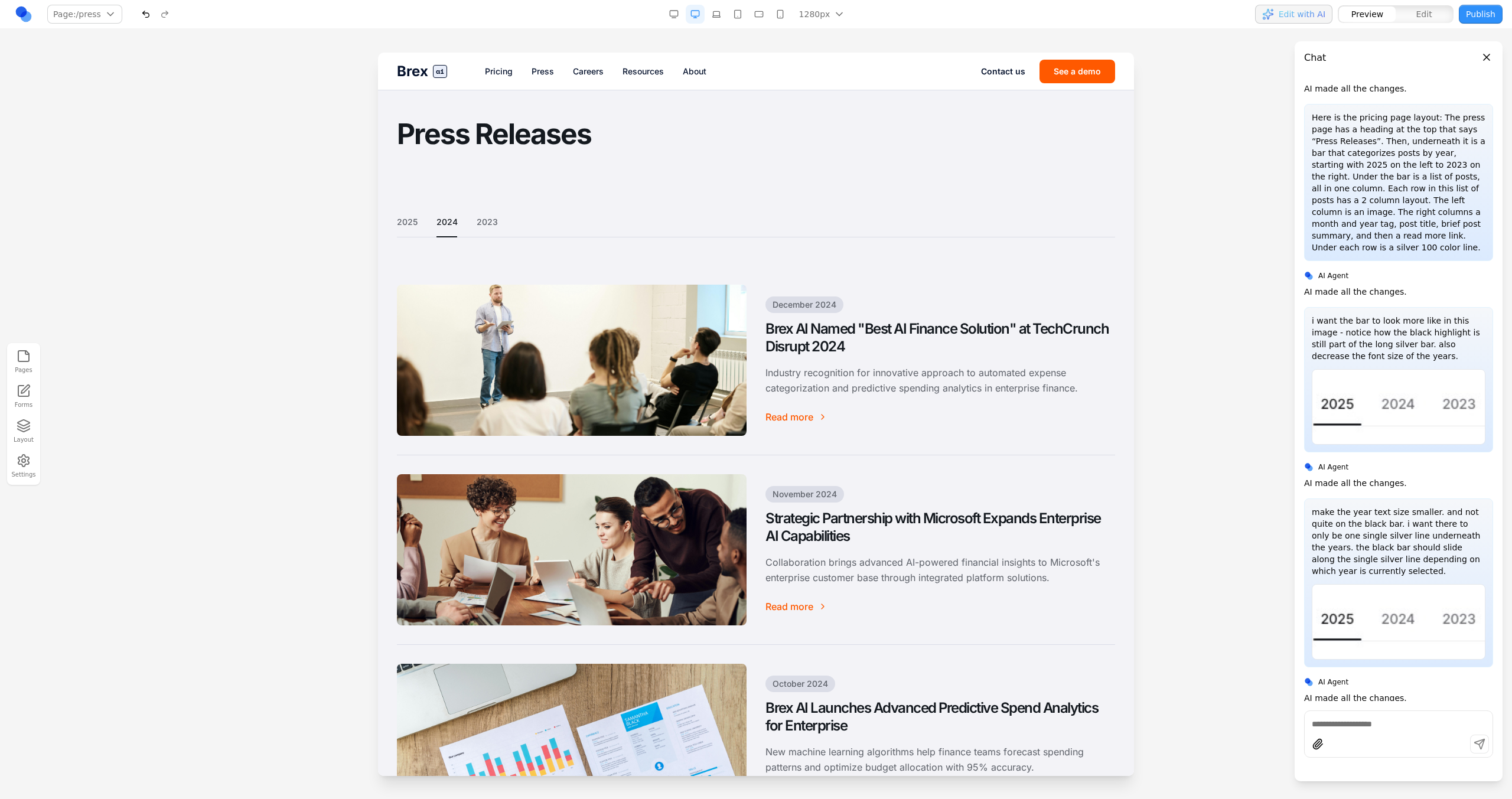
click at [471, 226] on div "2025 2024 2023" at bounding box center [756, 226] width 718 height 21
click at [480, 227] on button "2023" at bounding box center [487, 222] width 21 height 12
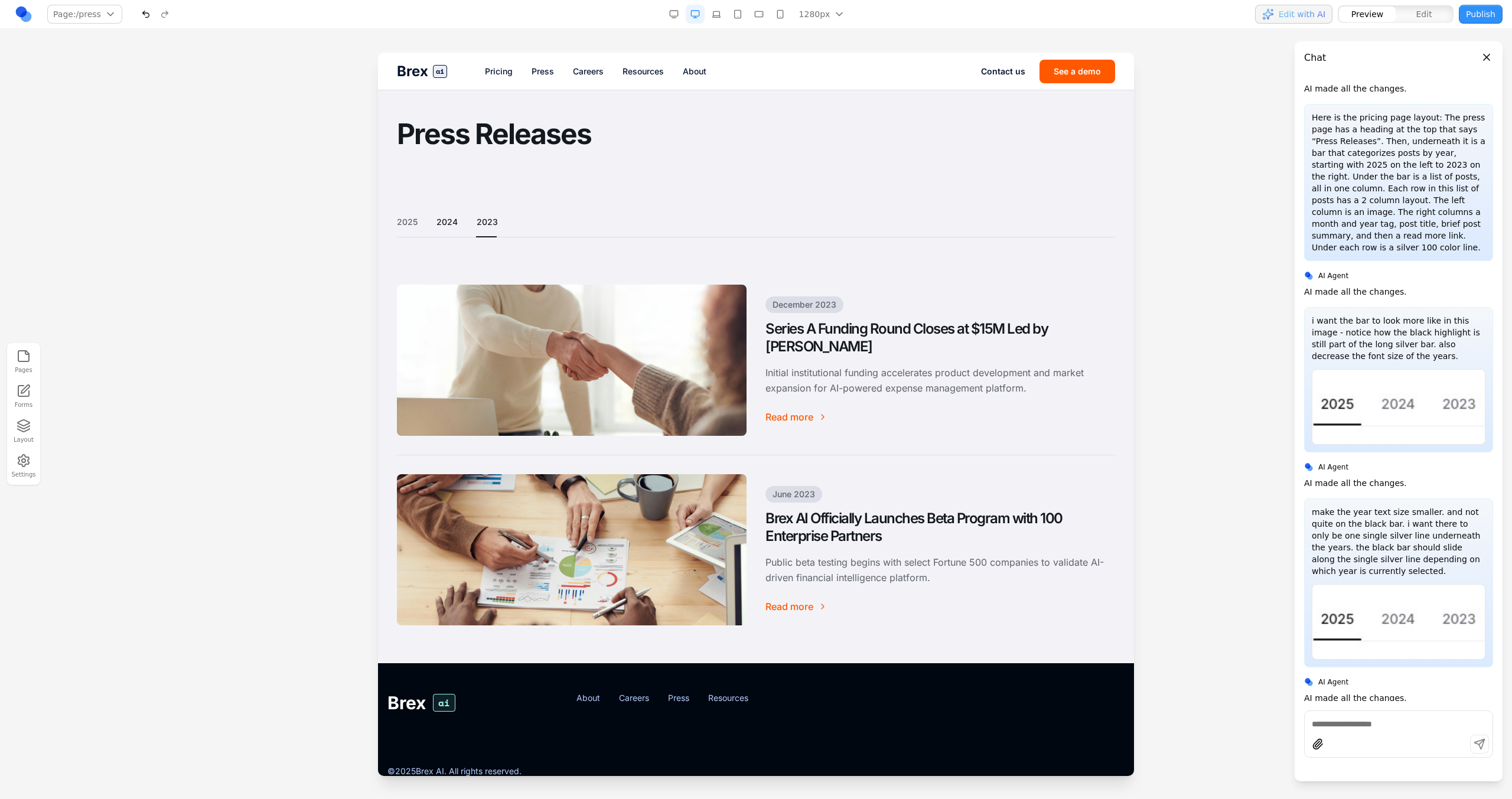
click at [451, 226] on button "2024" at bounding box center [447, 222] width 21 height 12
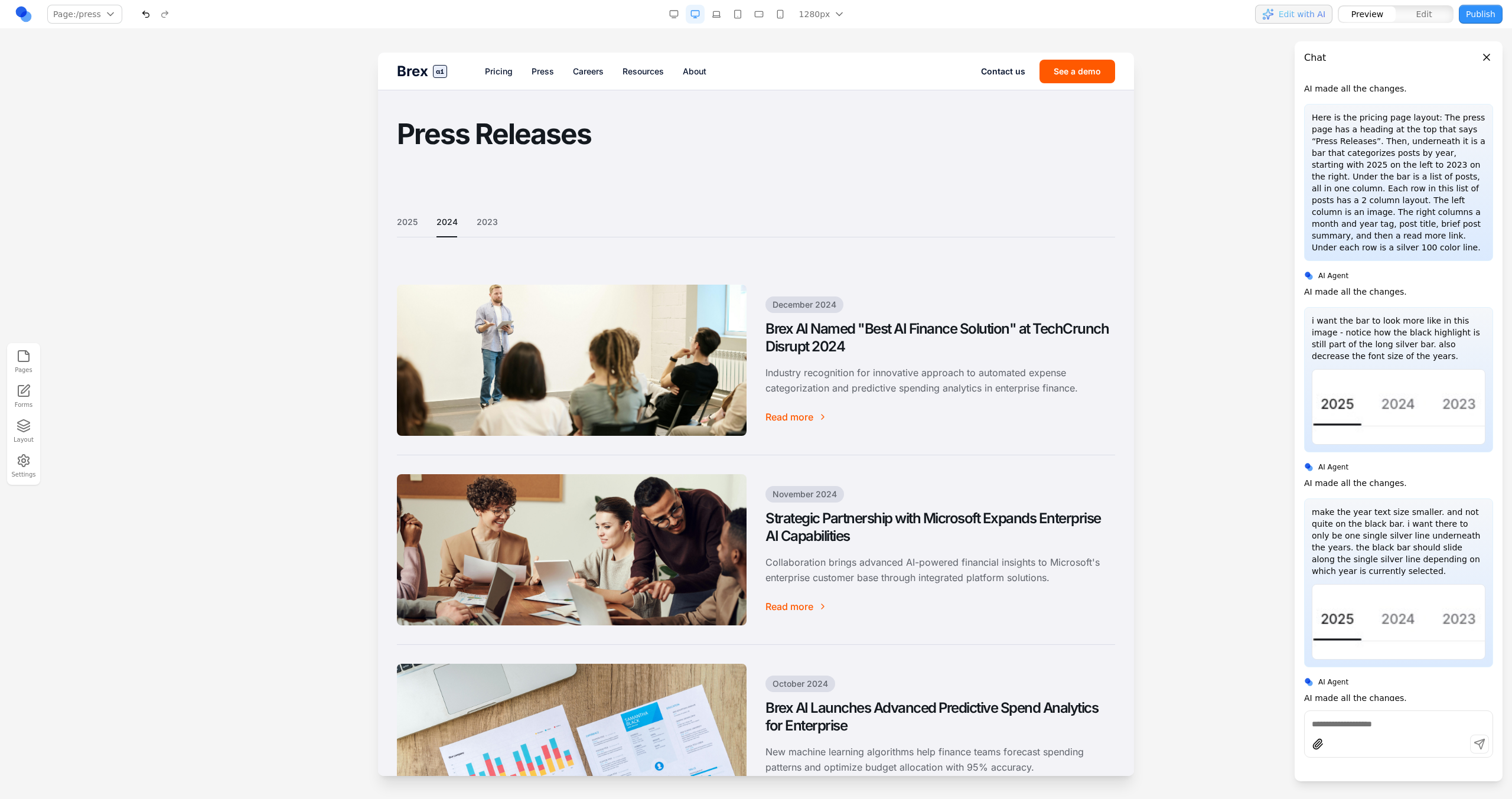
click at [417, 224] on div "2025 2024 2023" at bounding box center [756, 226] width 718 height 21
click at [413, 224] on button "2025" at bounding box center [407, 222] width 21 height 12
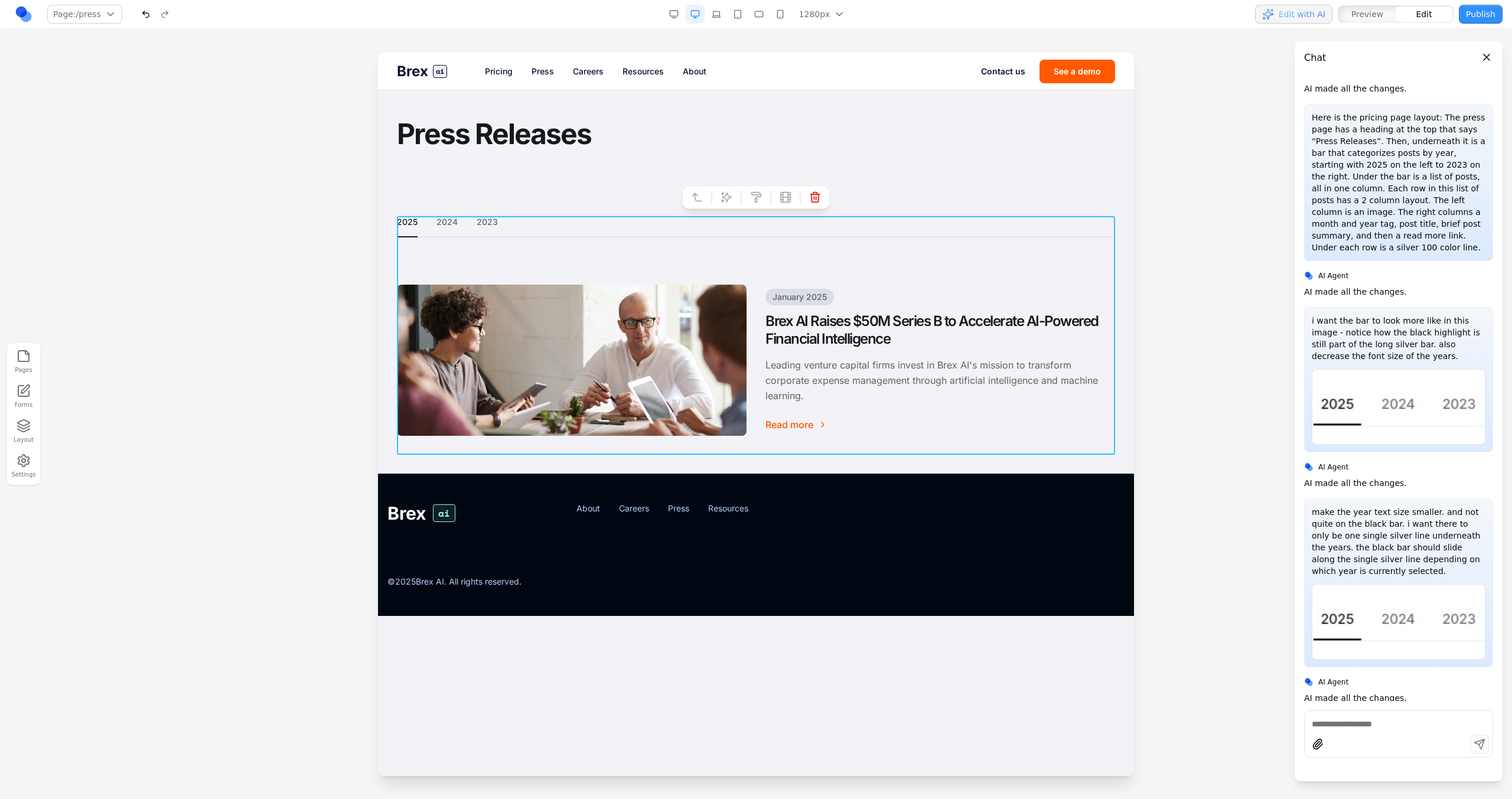
click at [454, 254] on div "2025 2024 2023 January 2025 Brex AI Raises $50M Series B to Accelerate AI-Power…" at bounding box center [756, 335] width 718 height 238
click at [641, 159] on section "Press Releases" at bounding box center [756, 144] width 756 height 107
click at [562, 233] on div "2025 2024 2023" at bounding box center [756, 226] width 718 height 21
click at [722, 205] on button at bounding box center [726, 197] width 19 height 19
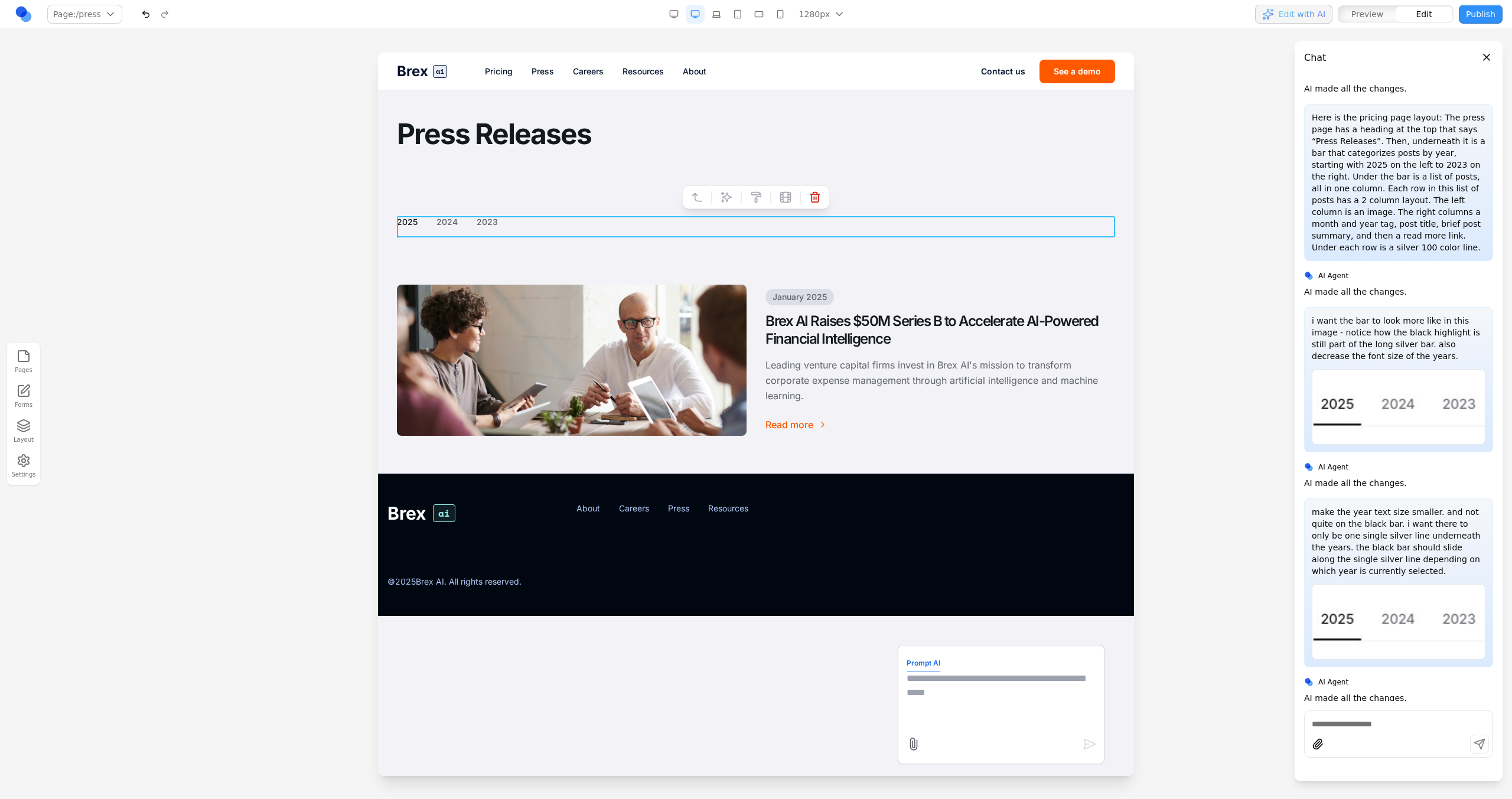
click at [937, 689] on textarea at bounding box center [1000, 701] width 189 height 59
type textarea "**********"
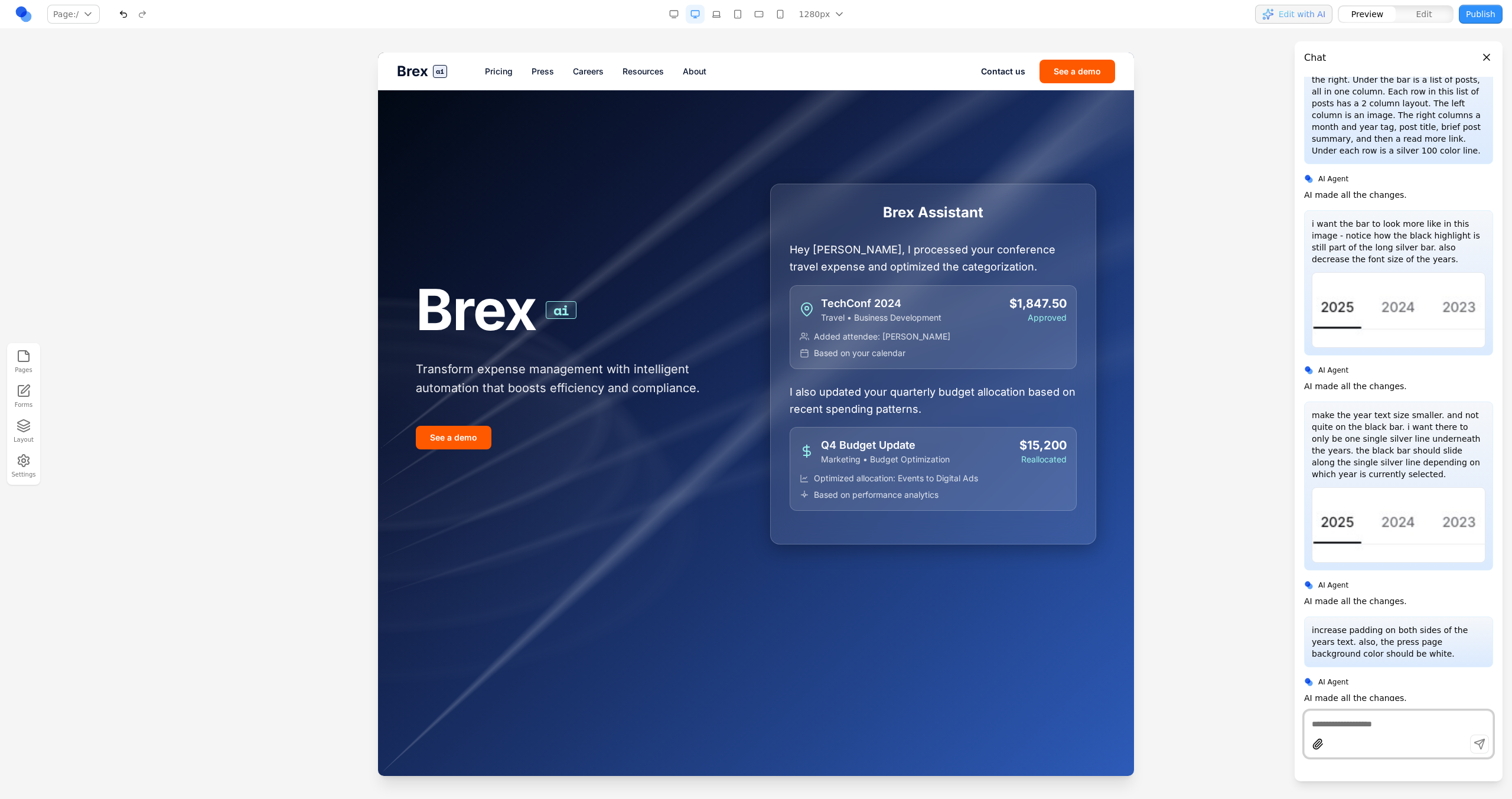
click at [504, 74] on link "Pricing" at bounding box center [498, 71] width 28 height 12
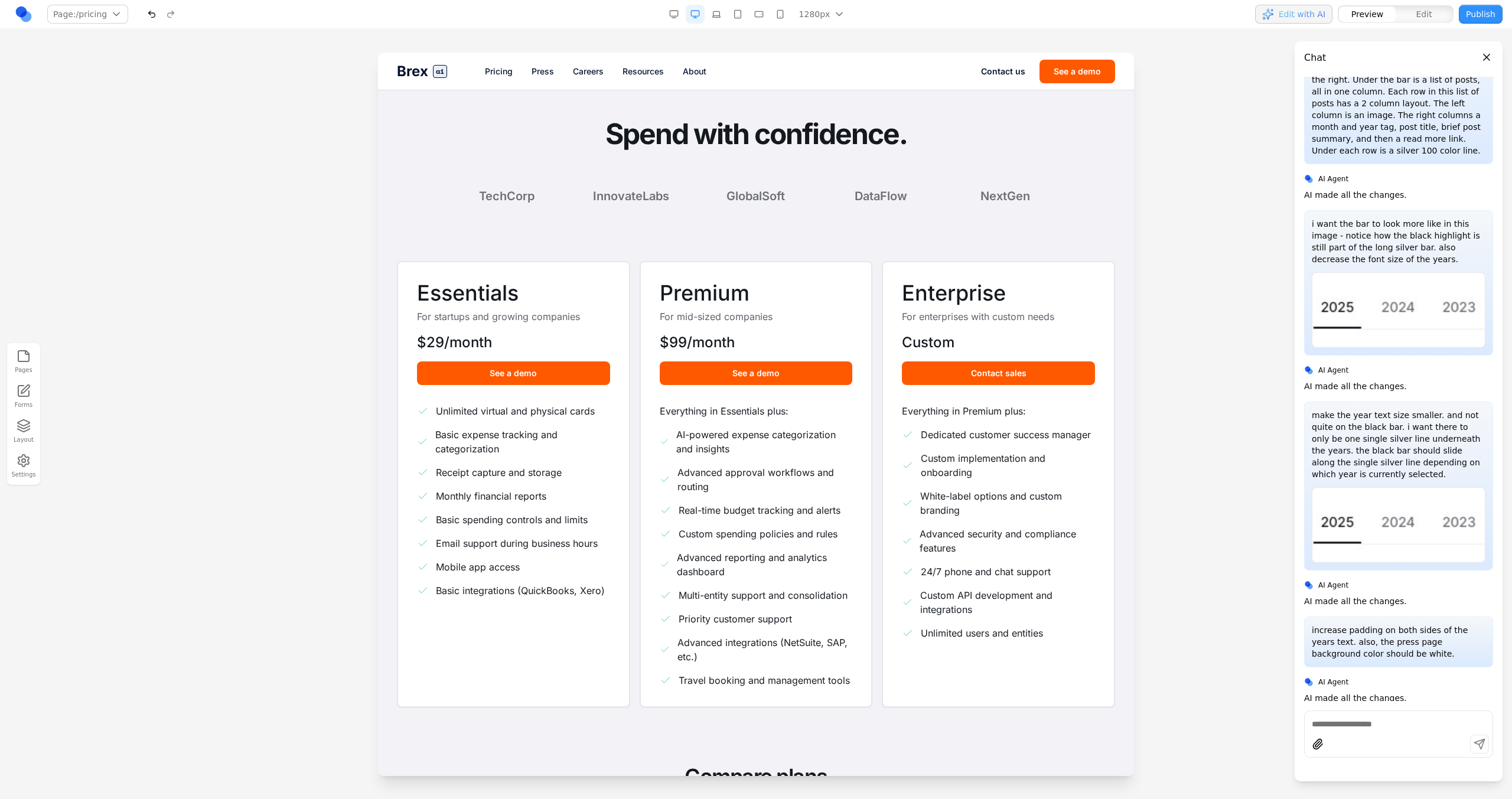
click at [541, 74] on link "Press" at bounding box center [543, 71] width 23 height 12
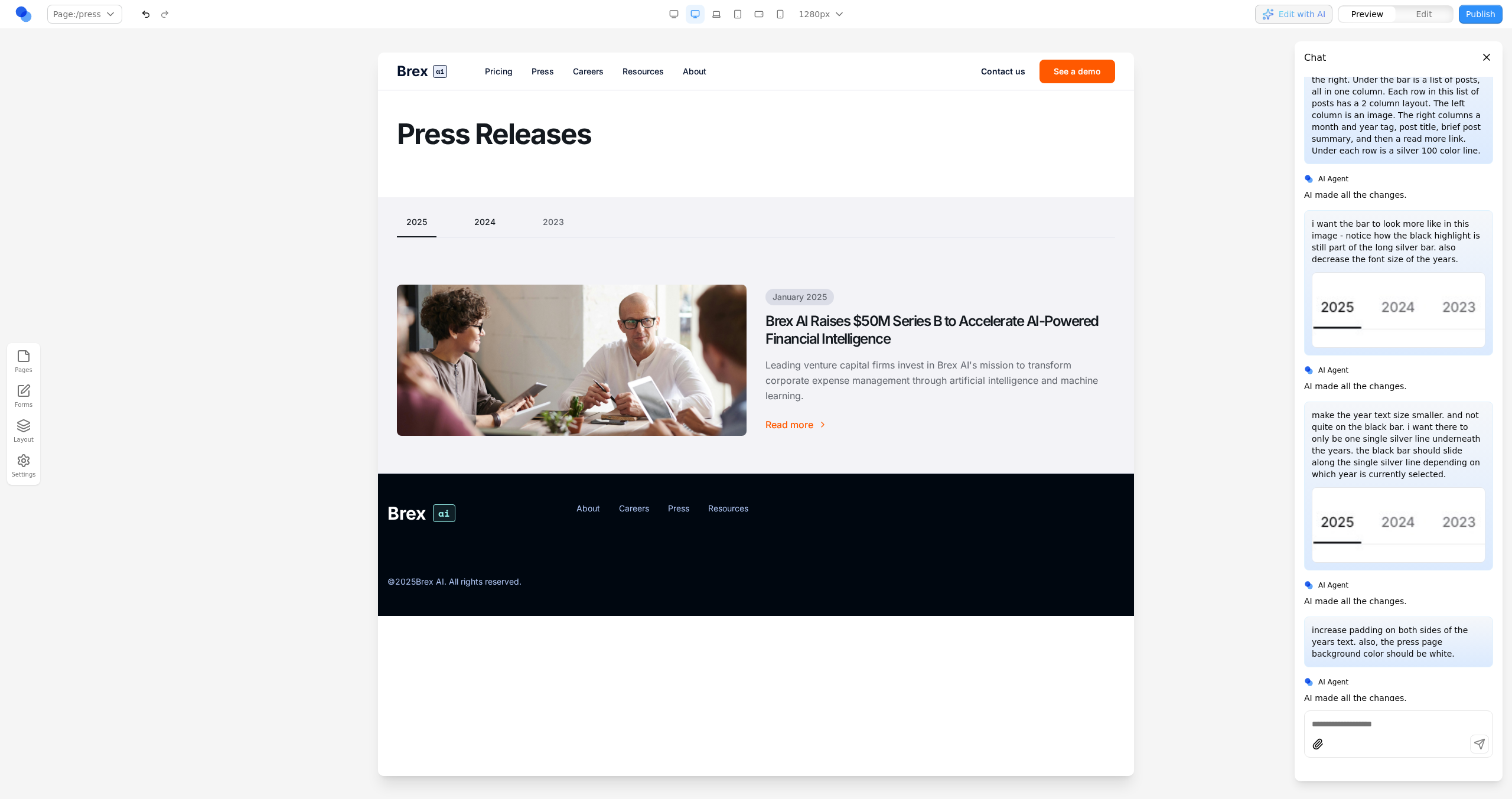
click at [486, 223] on button "2024" at bounding box center [485, 222] width 40 height 12
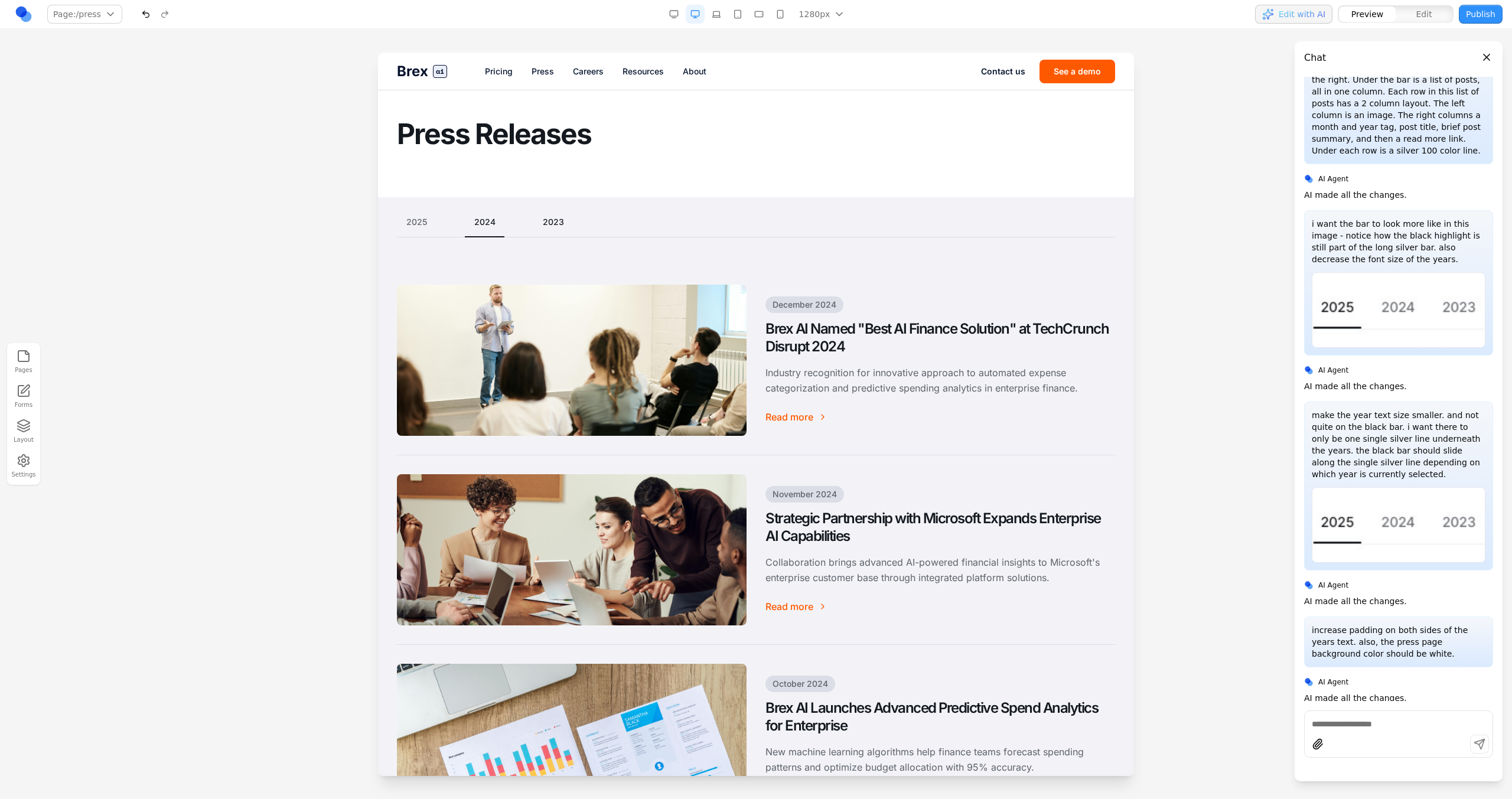
click at [550, 224] on button "2023" at bounding box center [553, 222] width 40 height 12
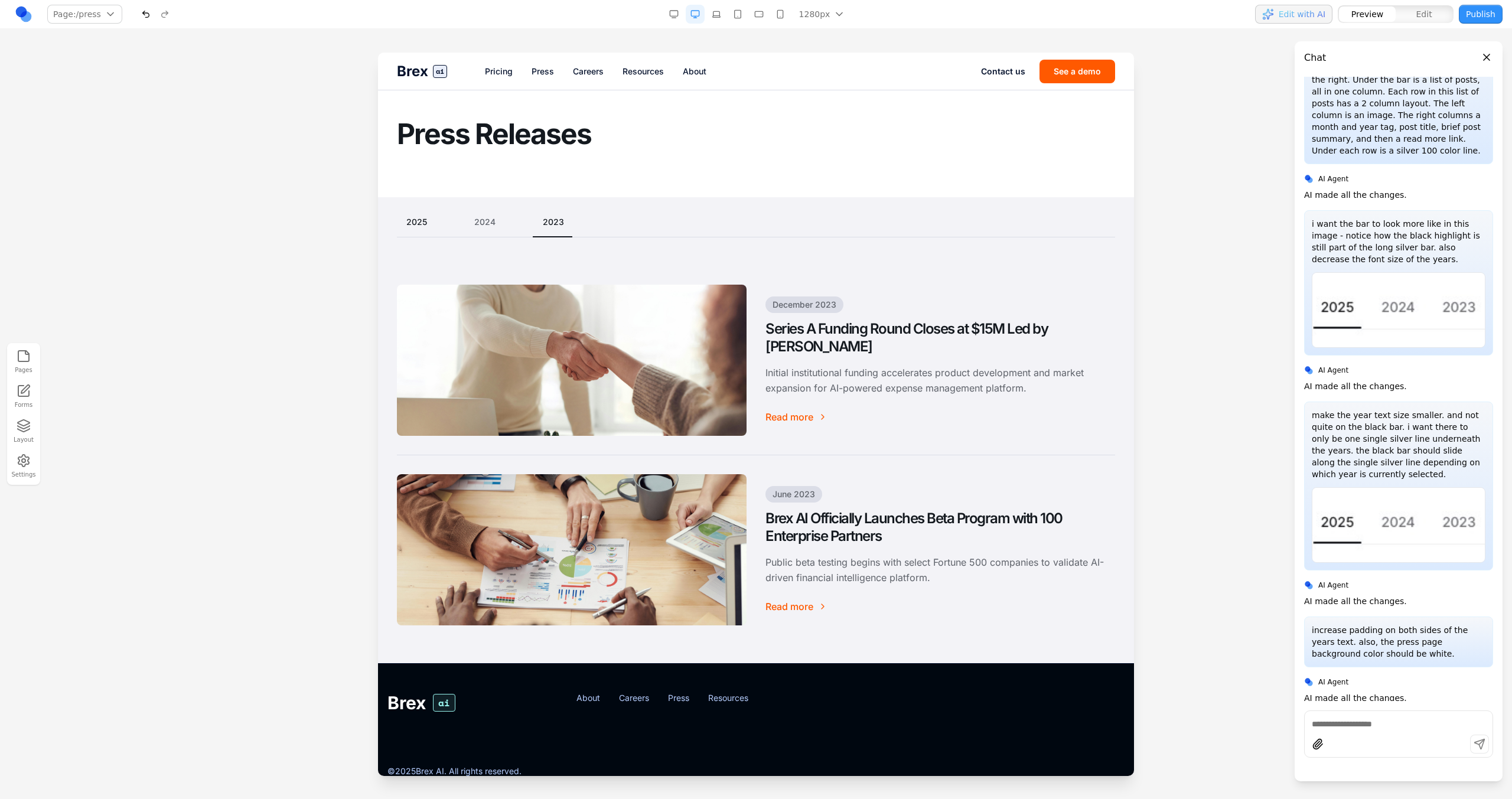
click at [420, 217] on button "2025" at bounding box center [417, 222] width 40 height 12
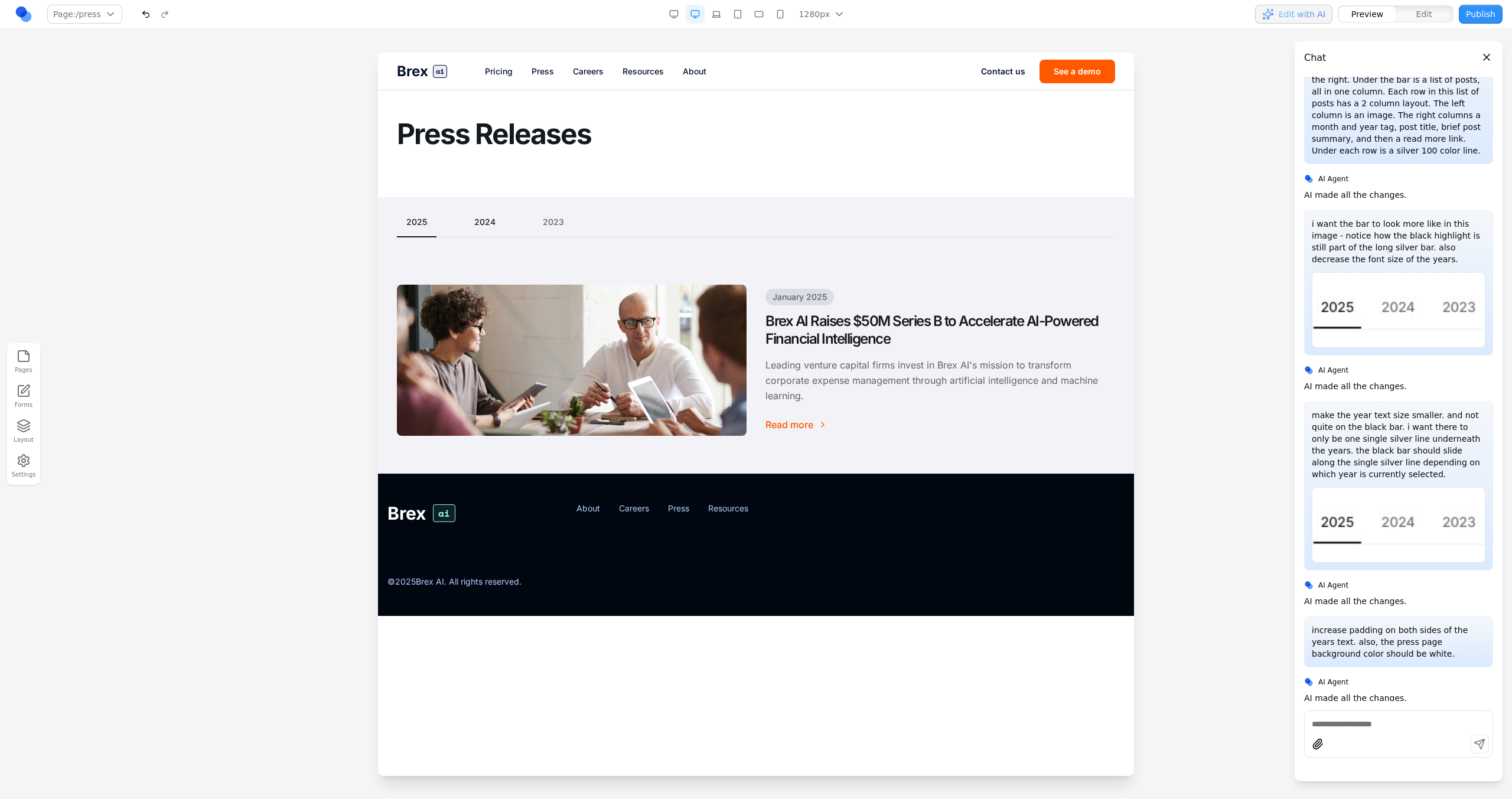
click at [470, 219] on button "2024" at bounding box center [485, 222] width 40 height 12
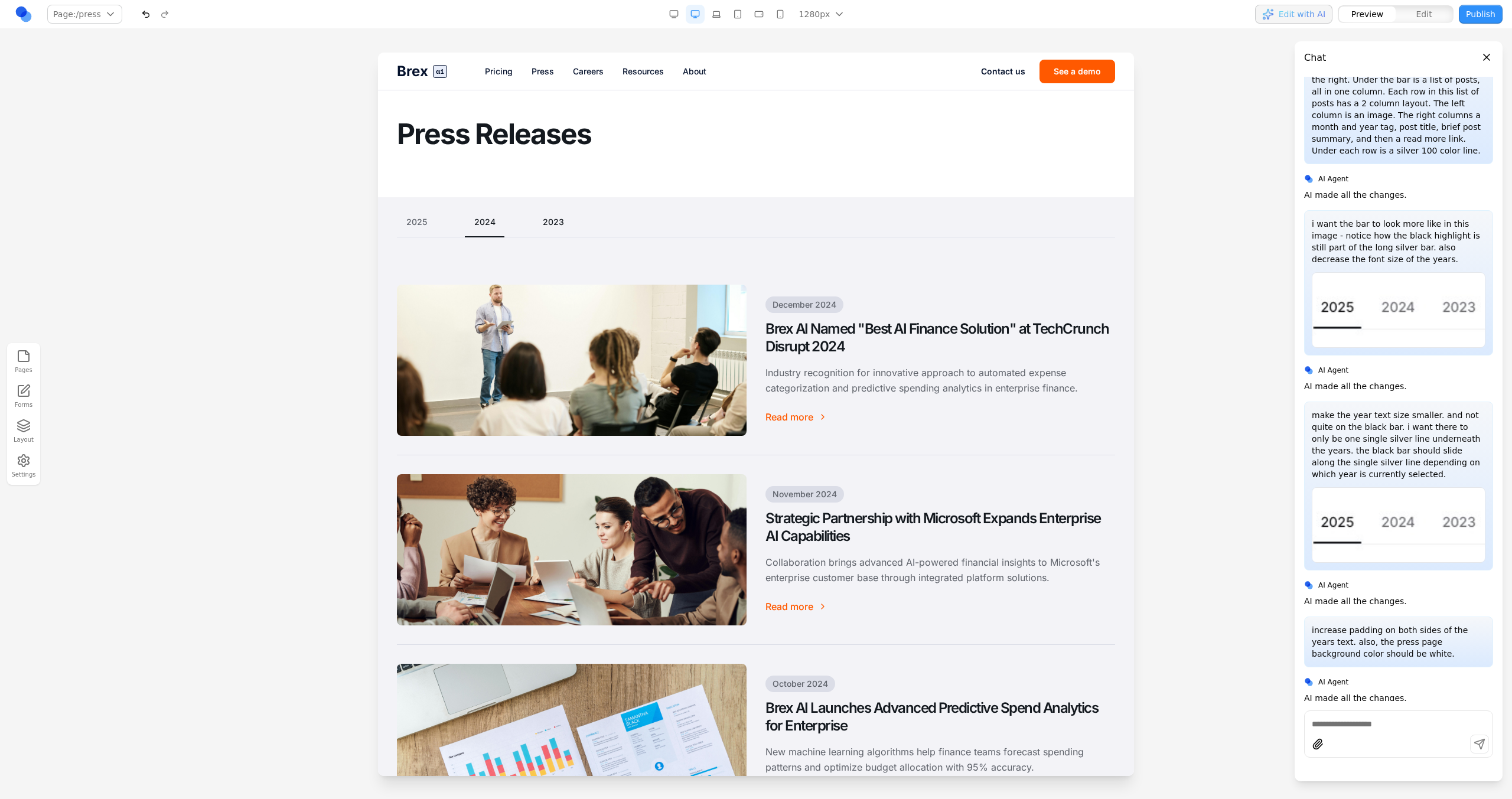
click at [548, 223] on button "2023" at bounding box center [553, 222] width 40 height 12
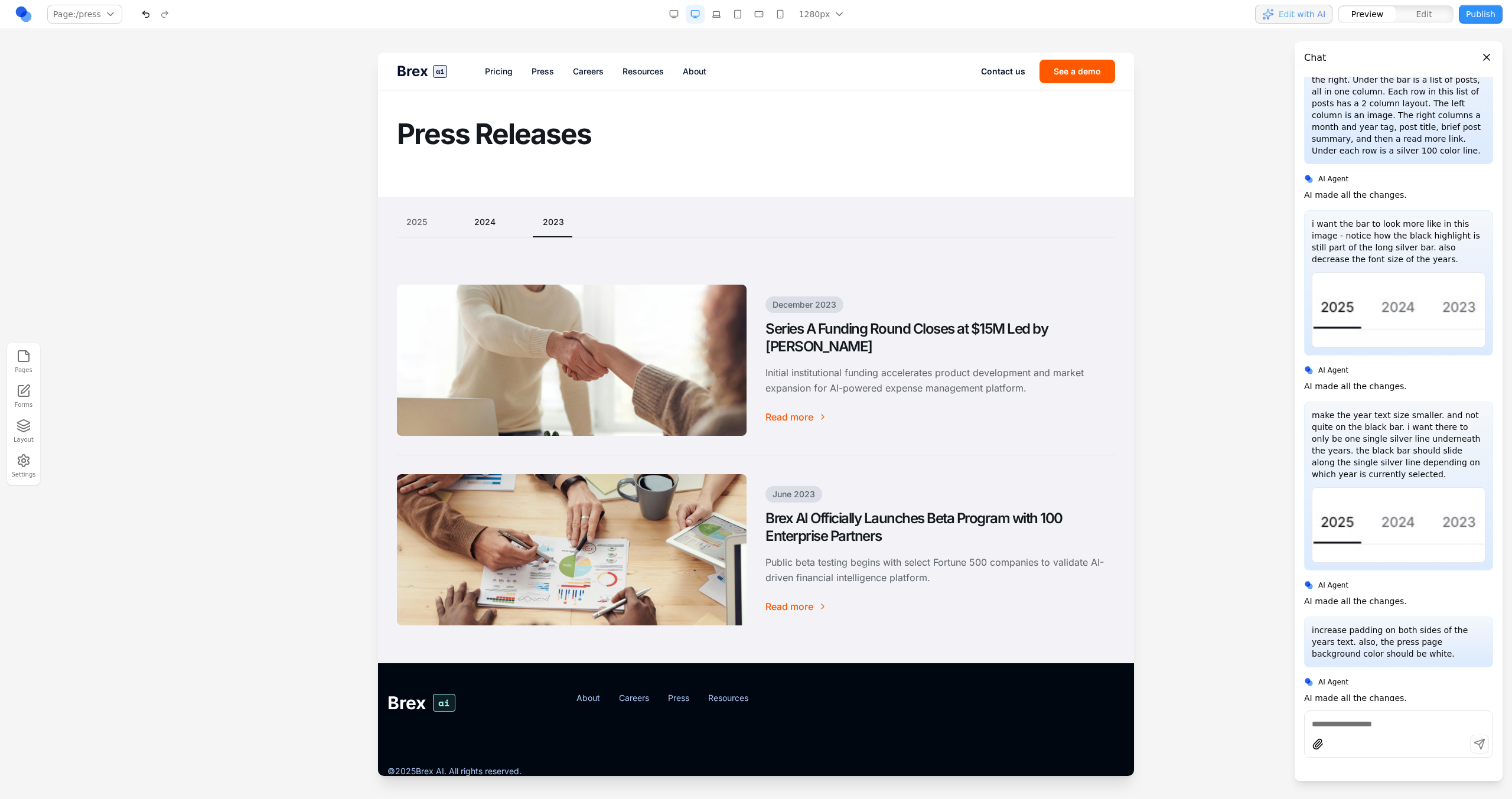
click at [476, 225] on button "2024" at bounding box center [485, 222] width 40 height 12
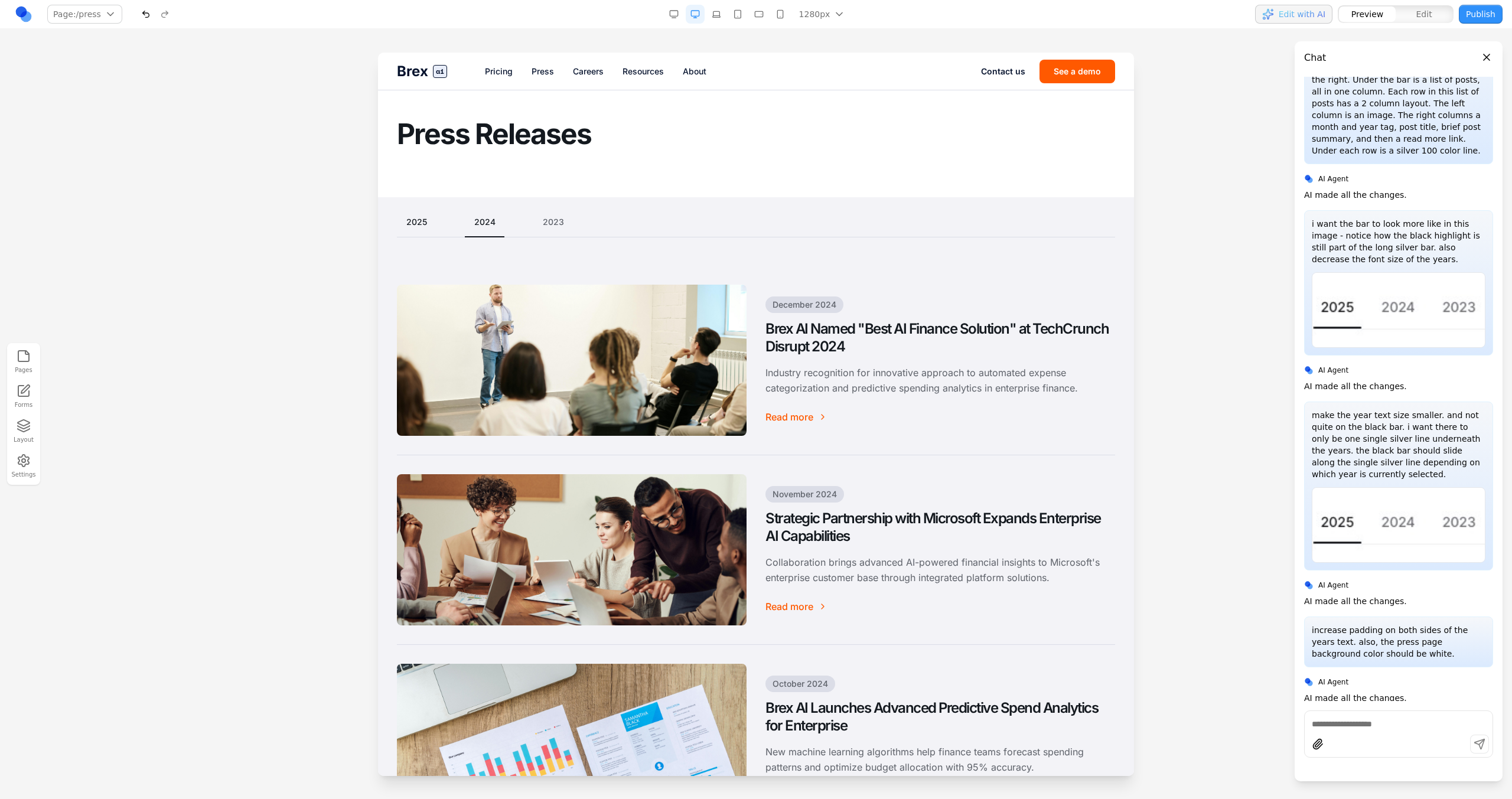
click at [424, 224] on button "2025" at bounding box center [417, 222] width 40 height 12
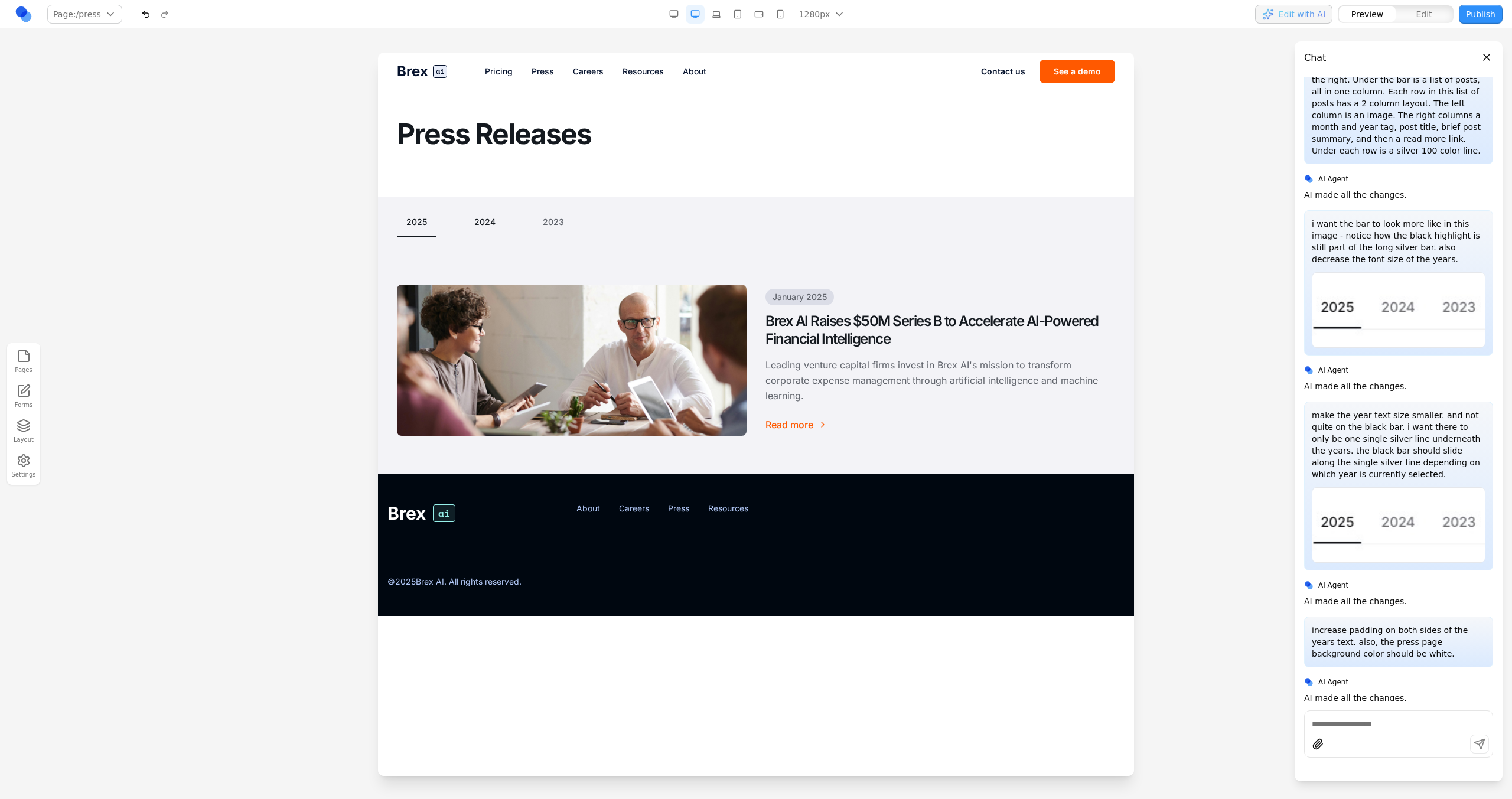
click at [477, 225] on button "2024" at bounding box center [485, 222] width 40 height 12
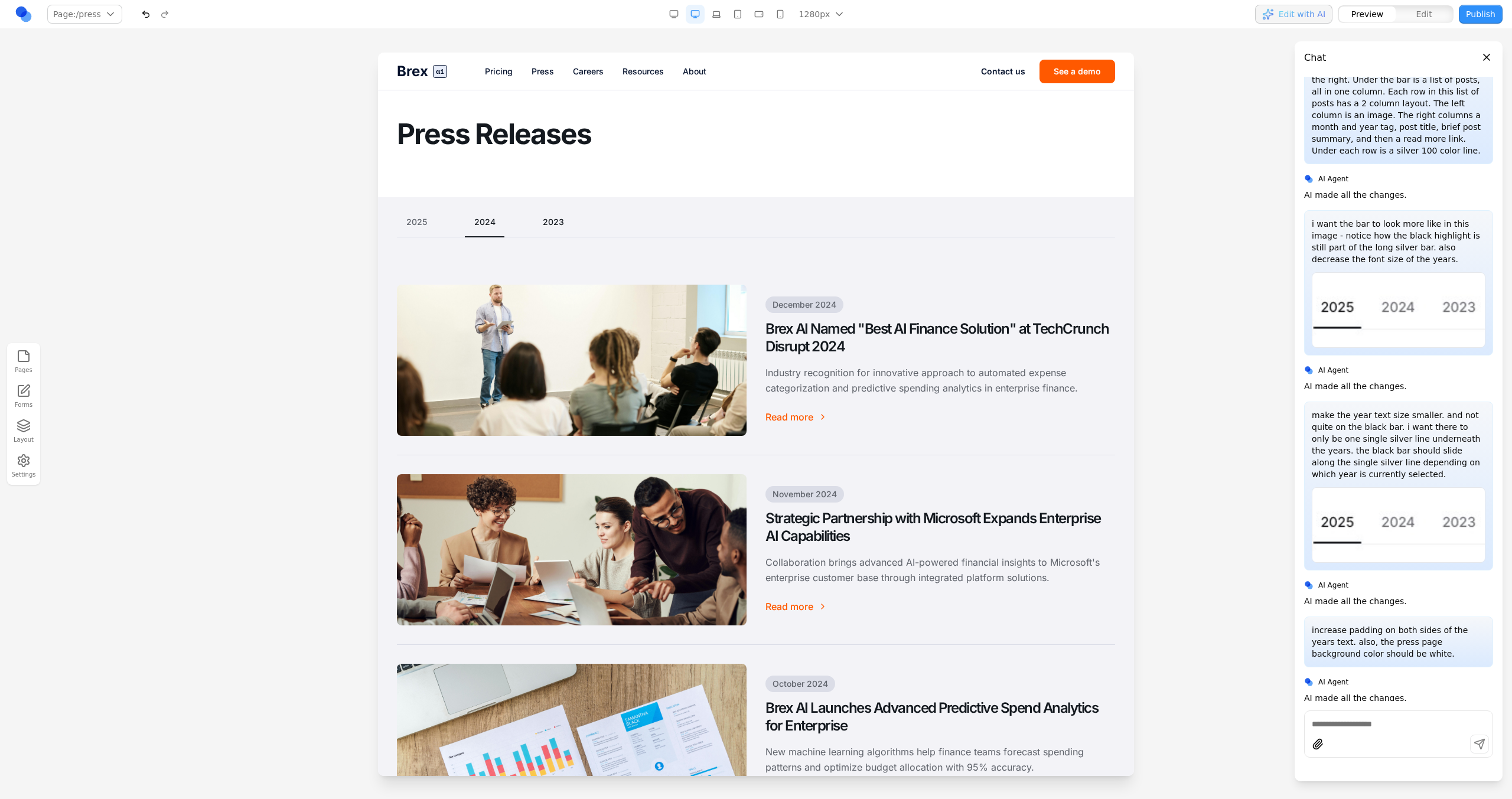
click at [546, 227] on button "2023" at bounding box center [553, 222] width 40 height 12
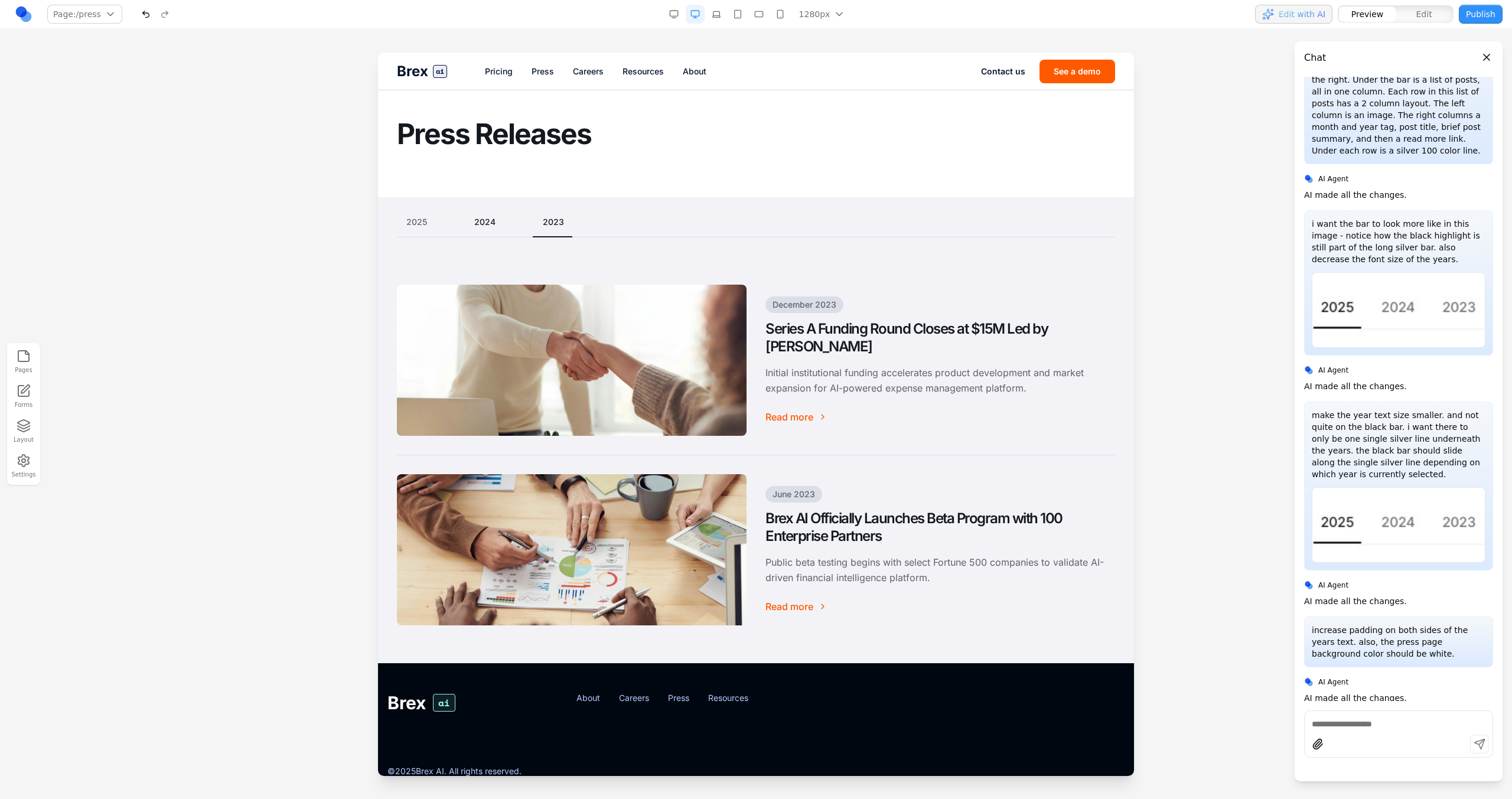
click at [486, 225] on button "2024" at bounding box center [485, 222] width 40 height 12
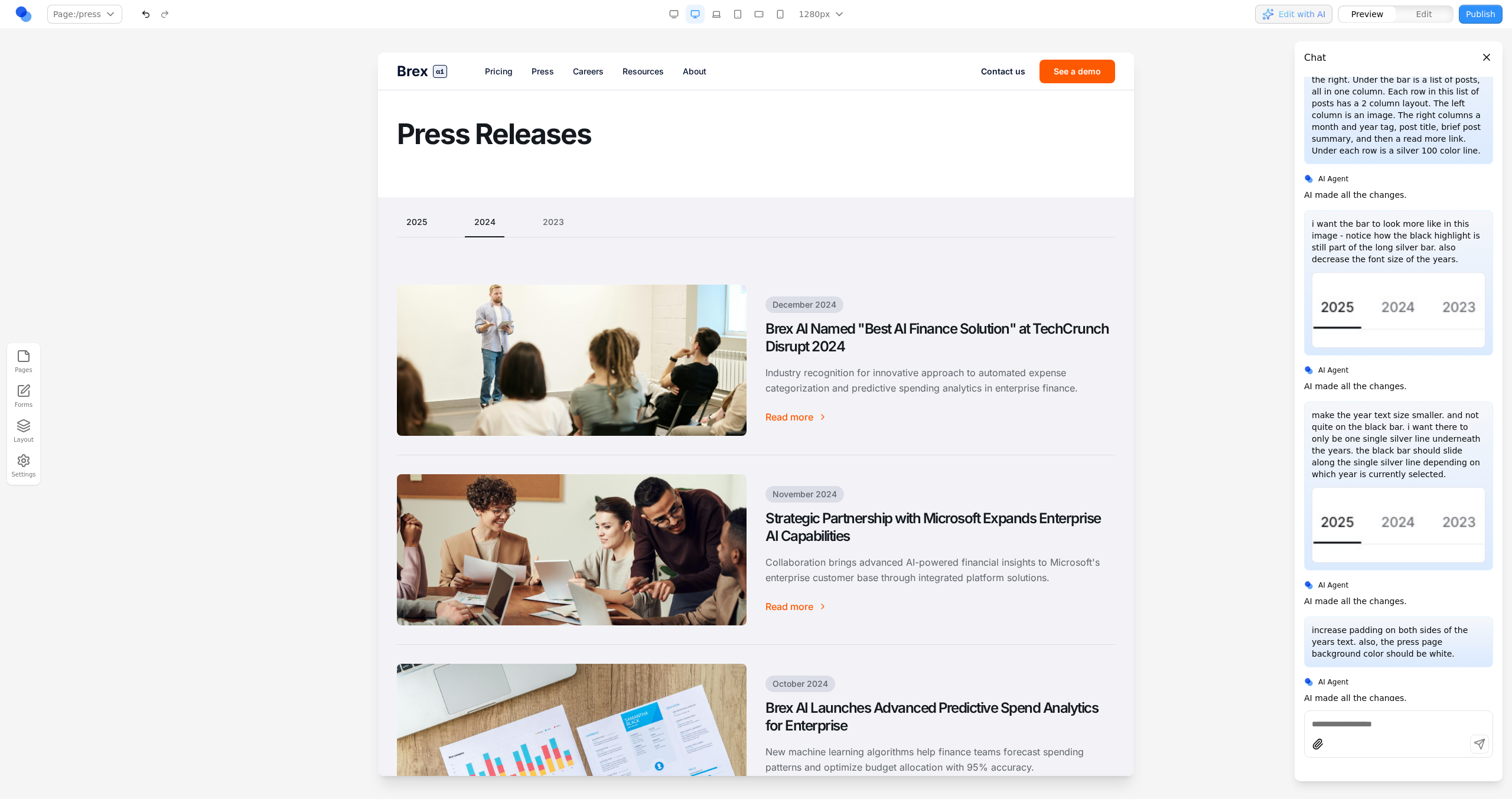
click at [421, 225] on button "2025" at bounding box center [417, 222] width 40 height 12
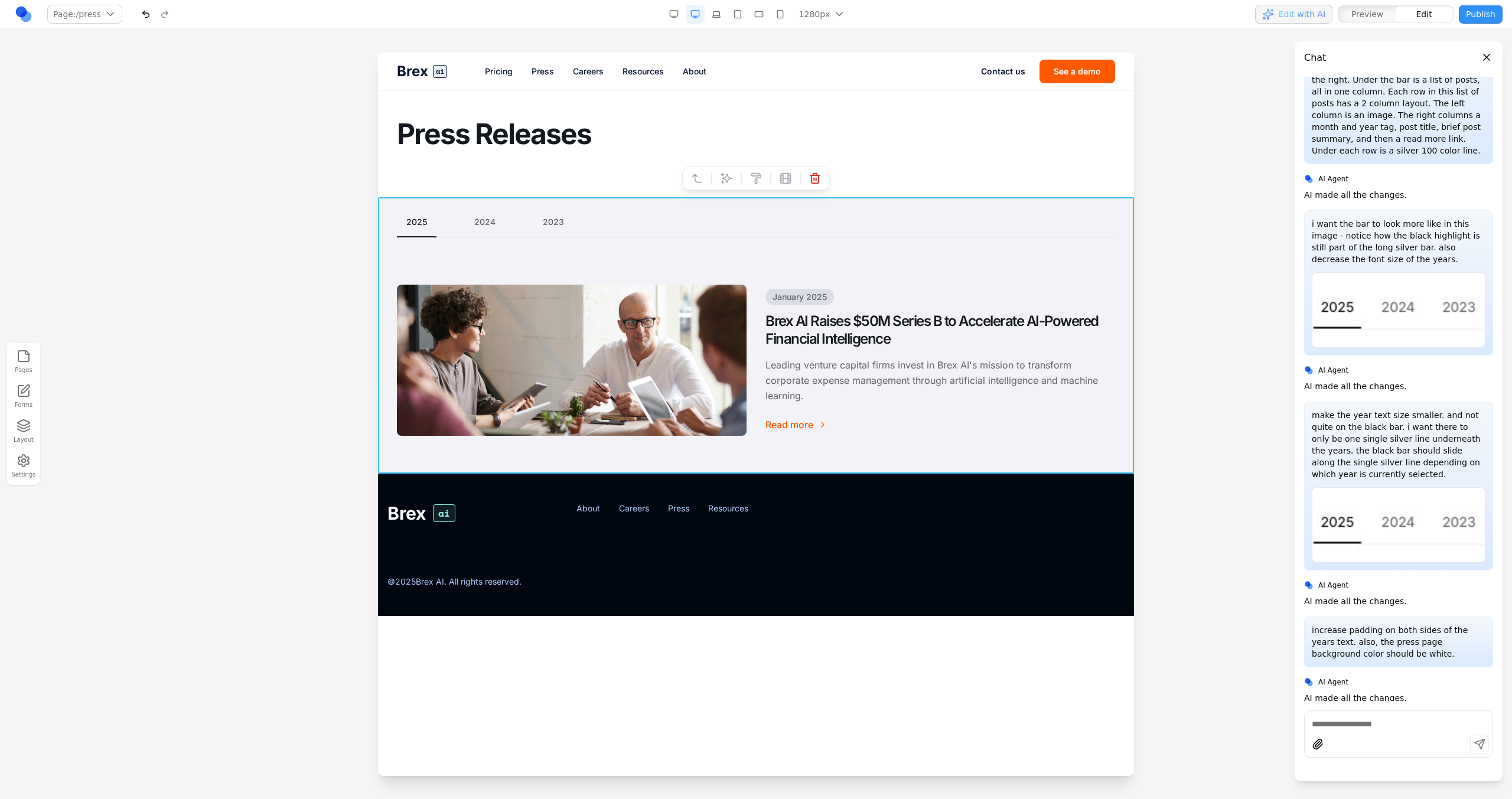
click at [625, 202] on section "2025 2024 2023 January 2025 Brex AI Raises $50M Series B to Accelerate AI-Power…" at bounding box center [756, 335] width 756 height 277
click at [730, 178] on icon at bounding box center [727, 178] width 10 height 10
click at [971, 720] on textarea at bounding box center [1000, 701] width 189 height 59
type textarea "**********"
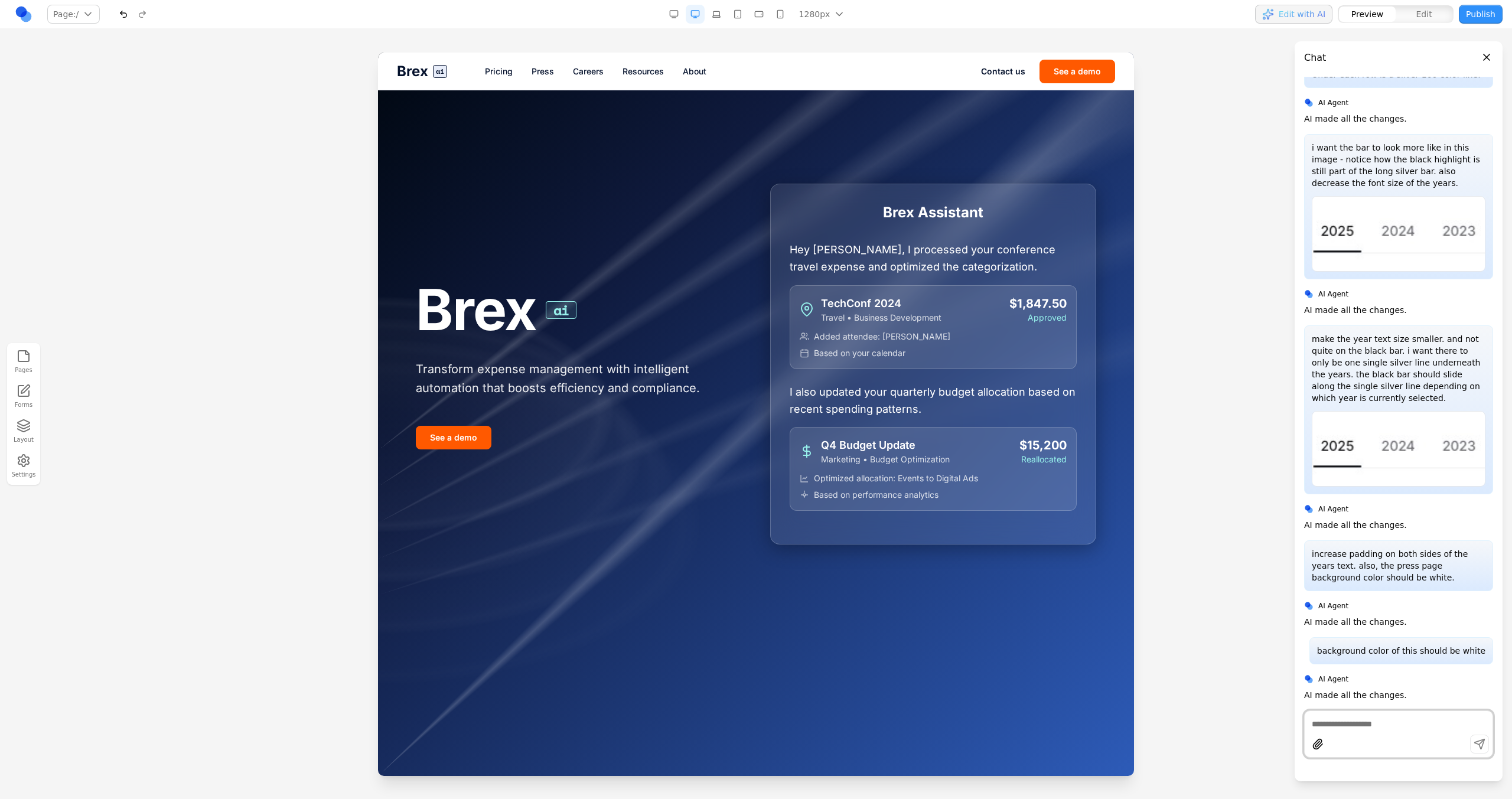
scroll to position [602, 0]
click at [549, 66] on link "Press" at bounding box center [543, 71] width 23 height 12
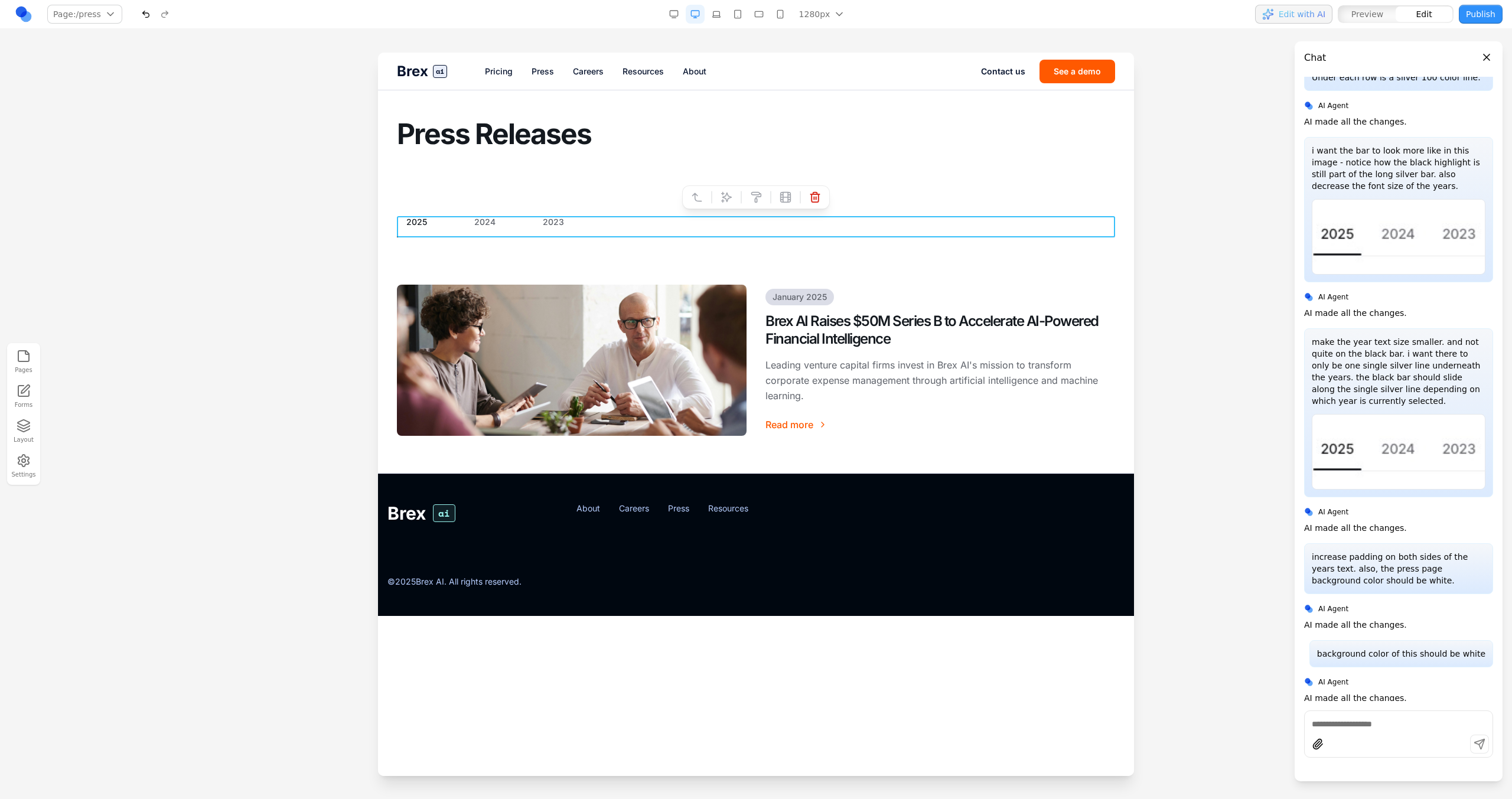
click at [564, 233] on div "2025 2024 2023" at bounding box center [756, 226] width 718 height 21
click at [734, 198] on button at bounding box center [726, 197] width 19 height 19
click at [923, 689] on textarea at bounding box center [1000, 701] width 189 height 59
click at [952, 677] on textarea "**********" at bounding box center [1000, 701] width 189 height 59
click at [996, 680] on textarea "**********" at bounding box center [1000, 701] width 189 height 59
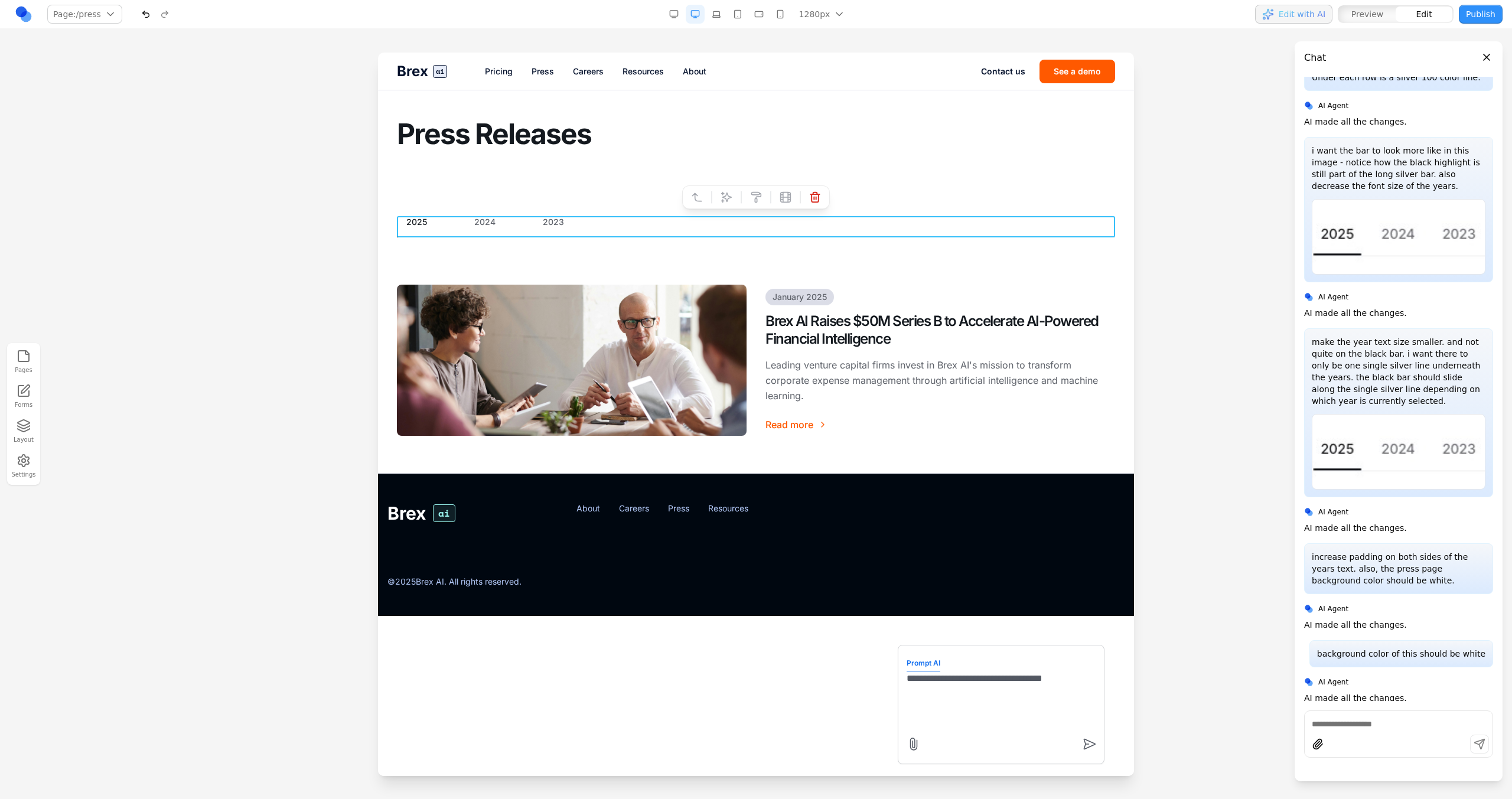
click at [1092, 680] on textarea "**********" at bounding box center [1000, 701] width 189 height 59
type textarea "**********"
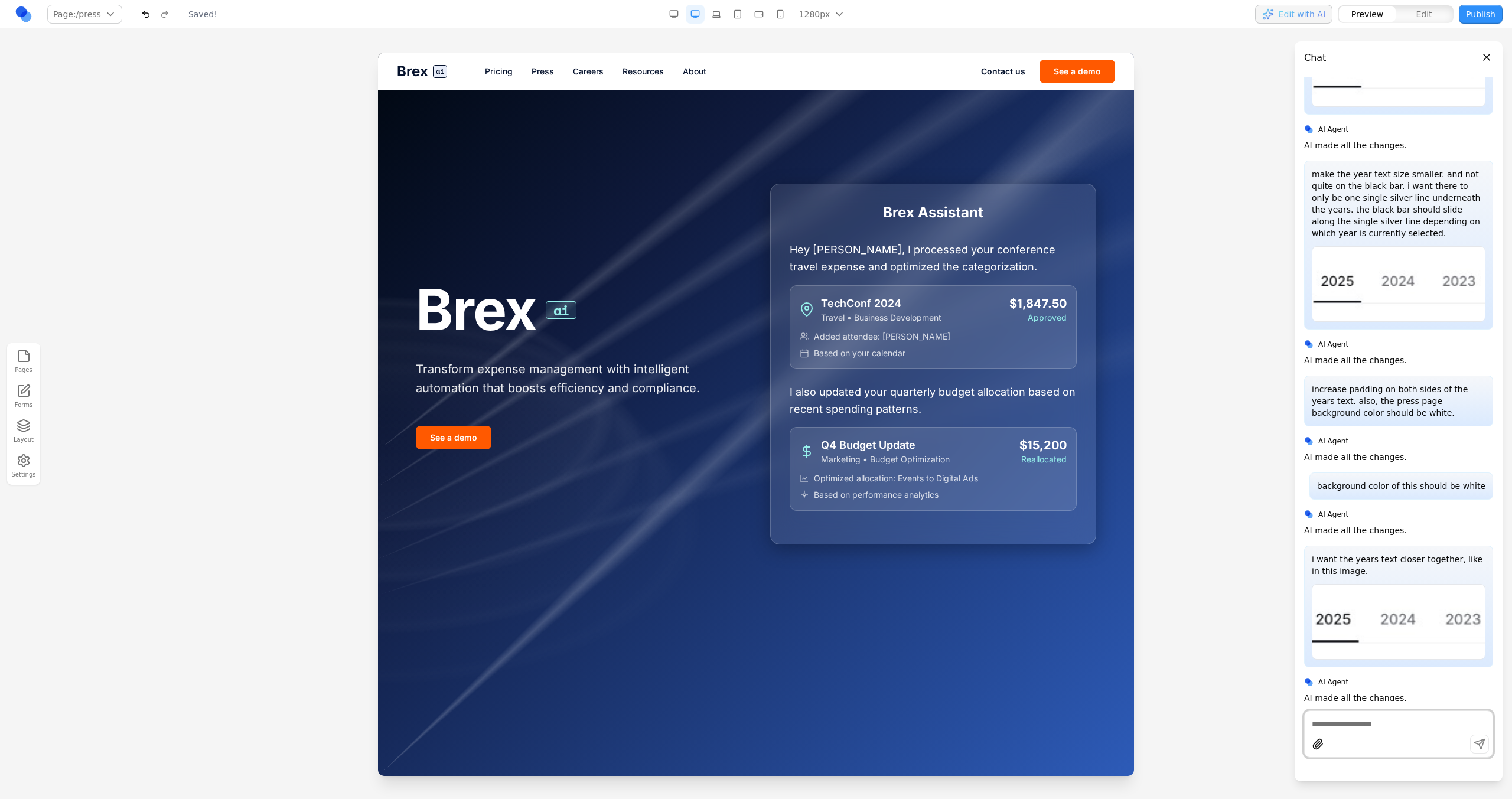
scroll to position [0, 0]
click at [549, 74] on link "Press" at bounding box center [543, 71] width 23 height 12
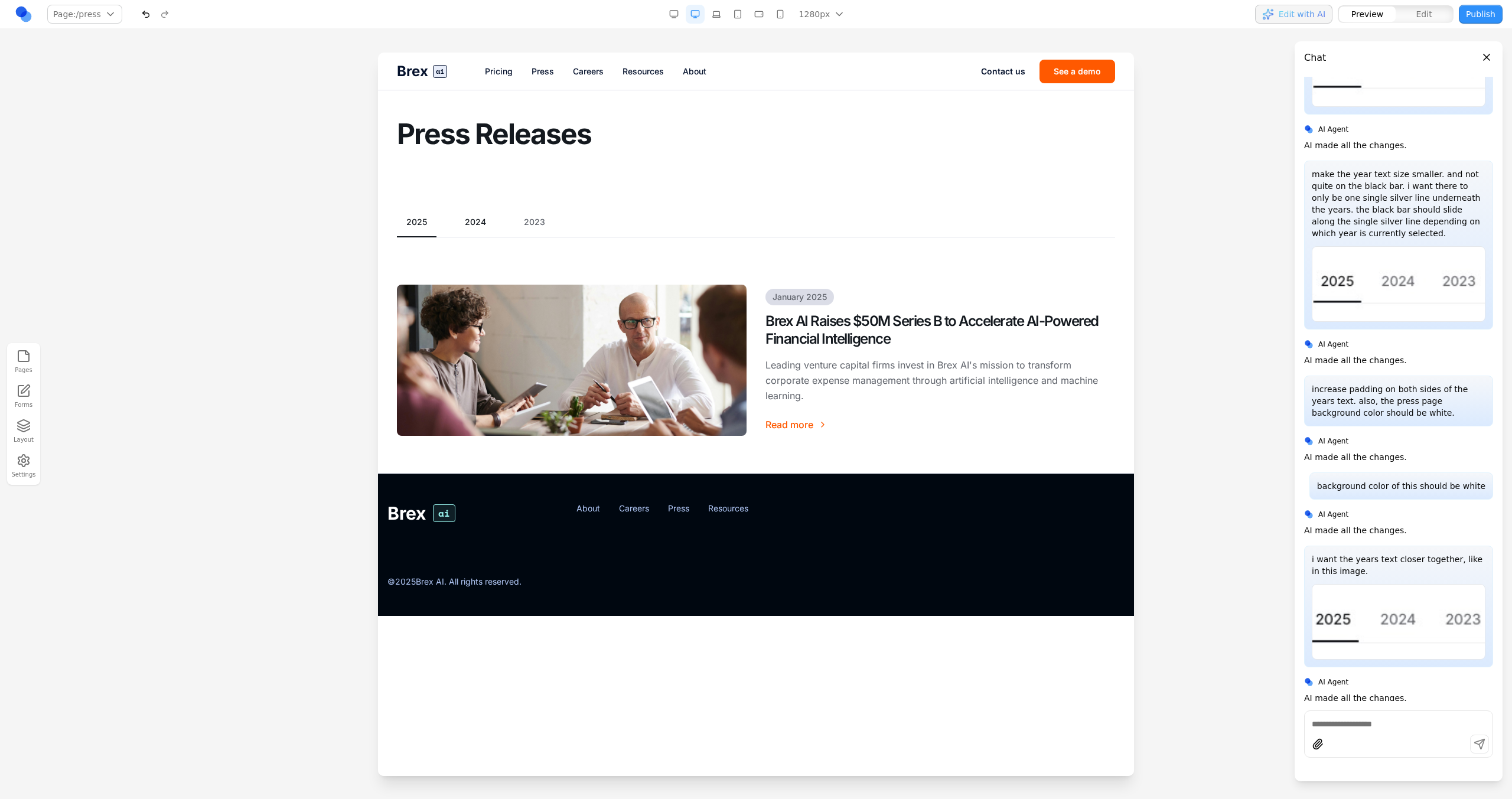
click at [477, 216] on button "2024" at bounding box center [475, 222] width 40 height 12
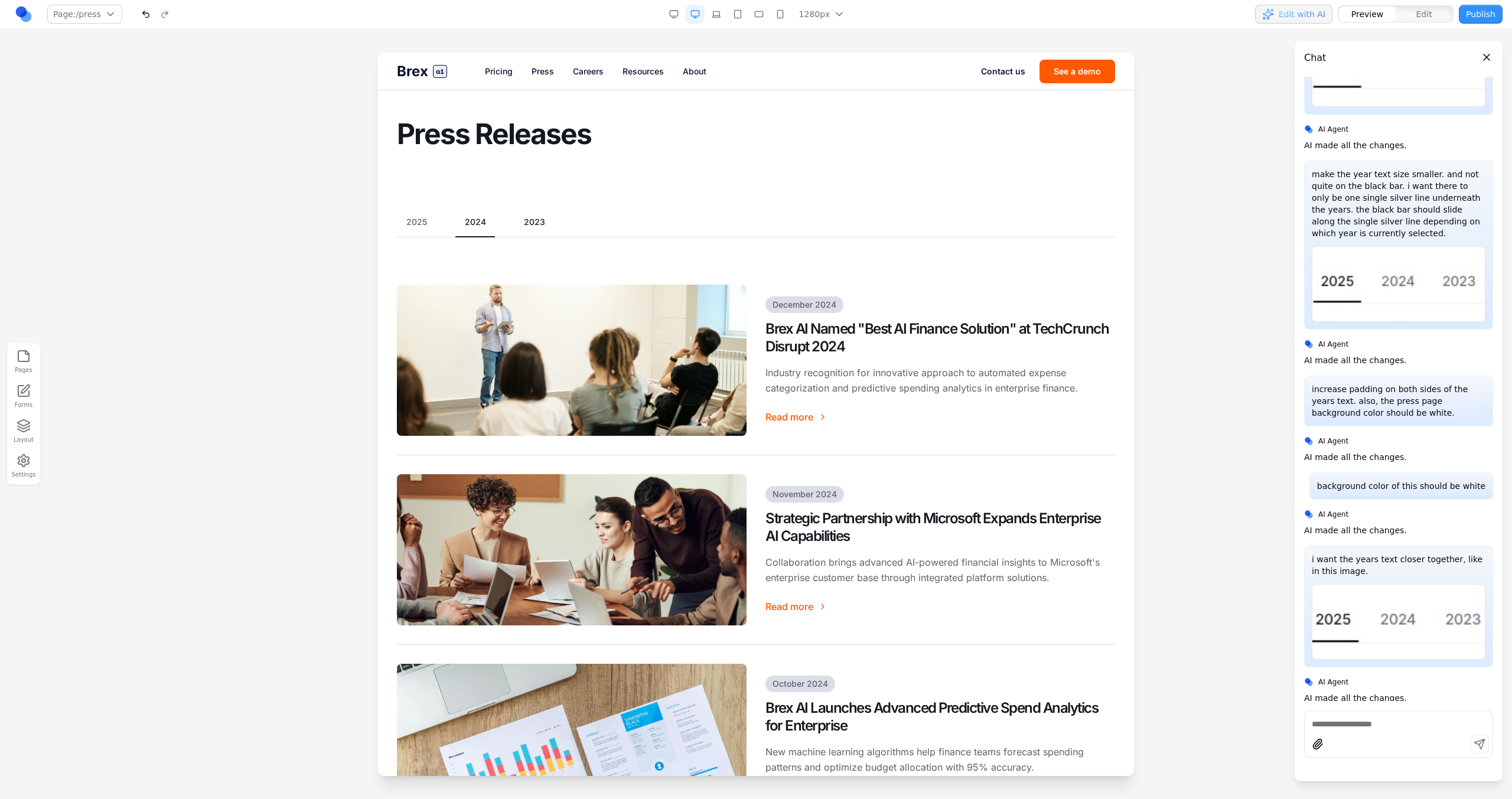
click at [520, 222] on button "2023" at bounding box center [534, 222] width 40 height 12
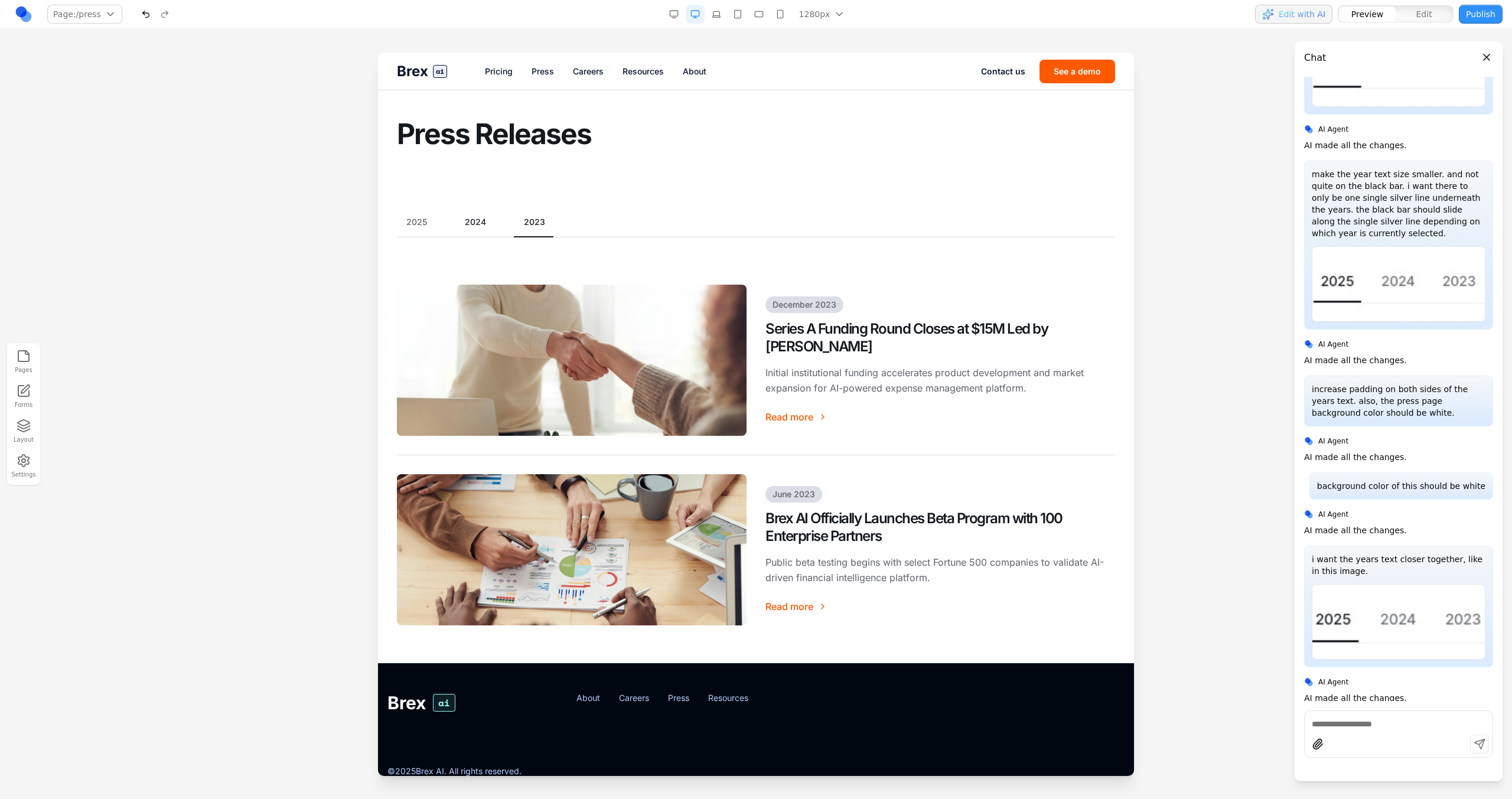
click at [487, 224] on button "2024" at bounding box center [475, 222] width 40 height 12
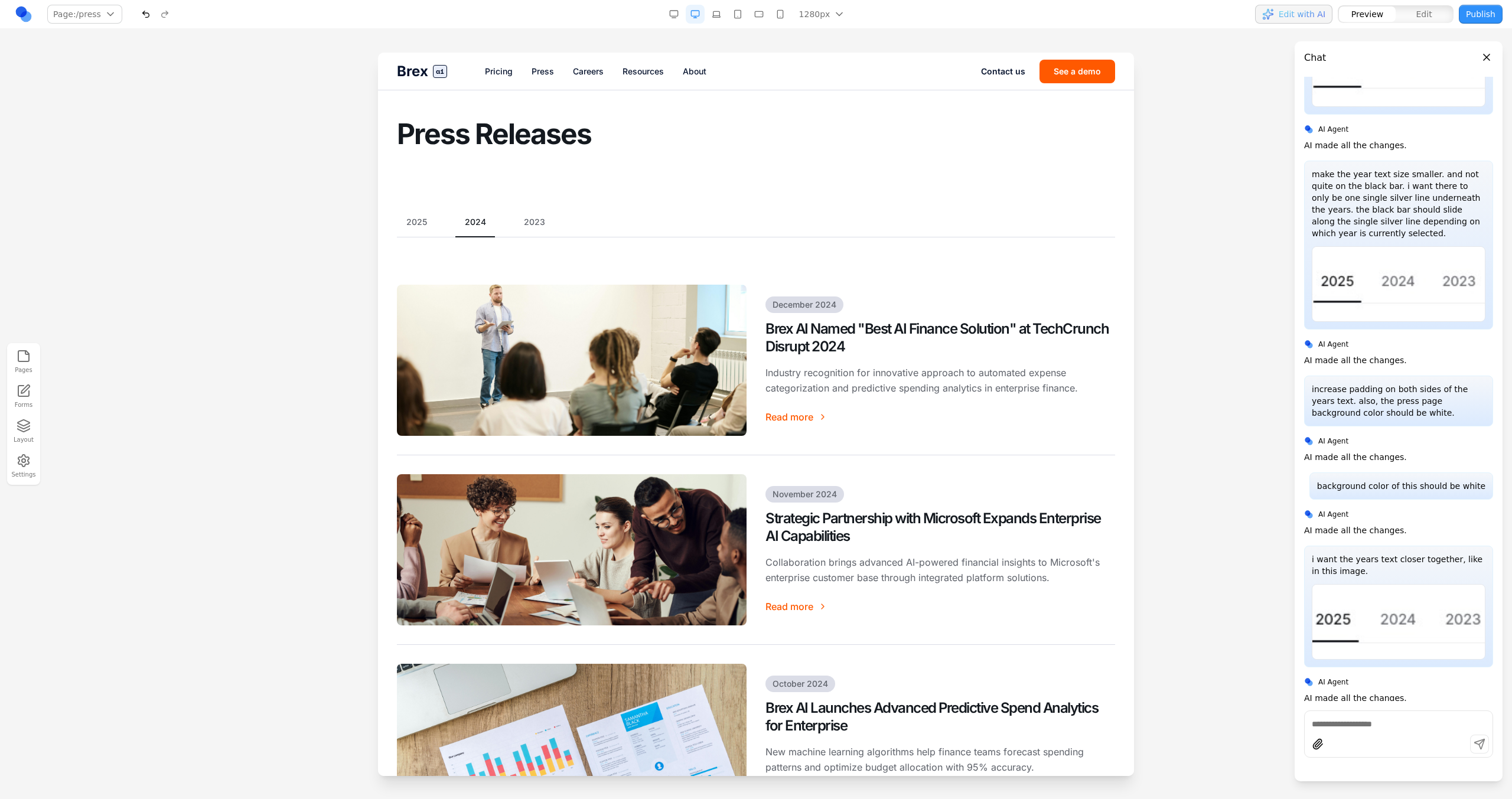
click at [442, 224] on div "2025 2024 2023" at bounding box center [756, 226] width 718 height 21
click at [458, 223] on button "2024" at bounding box center [475, 222] width 40 height 12
click at [437, 223] on div "2025 **** 2023" at bounding box center [756, 226] width 718 height 21
click at [437, 223] on div "2025 **** 2023" at bounding box center [756, 226] width 718 height 21
click at [722, 199] on icon at bounding box center [722, 197] width 12 height 12
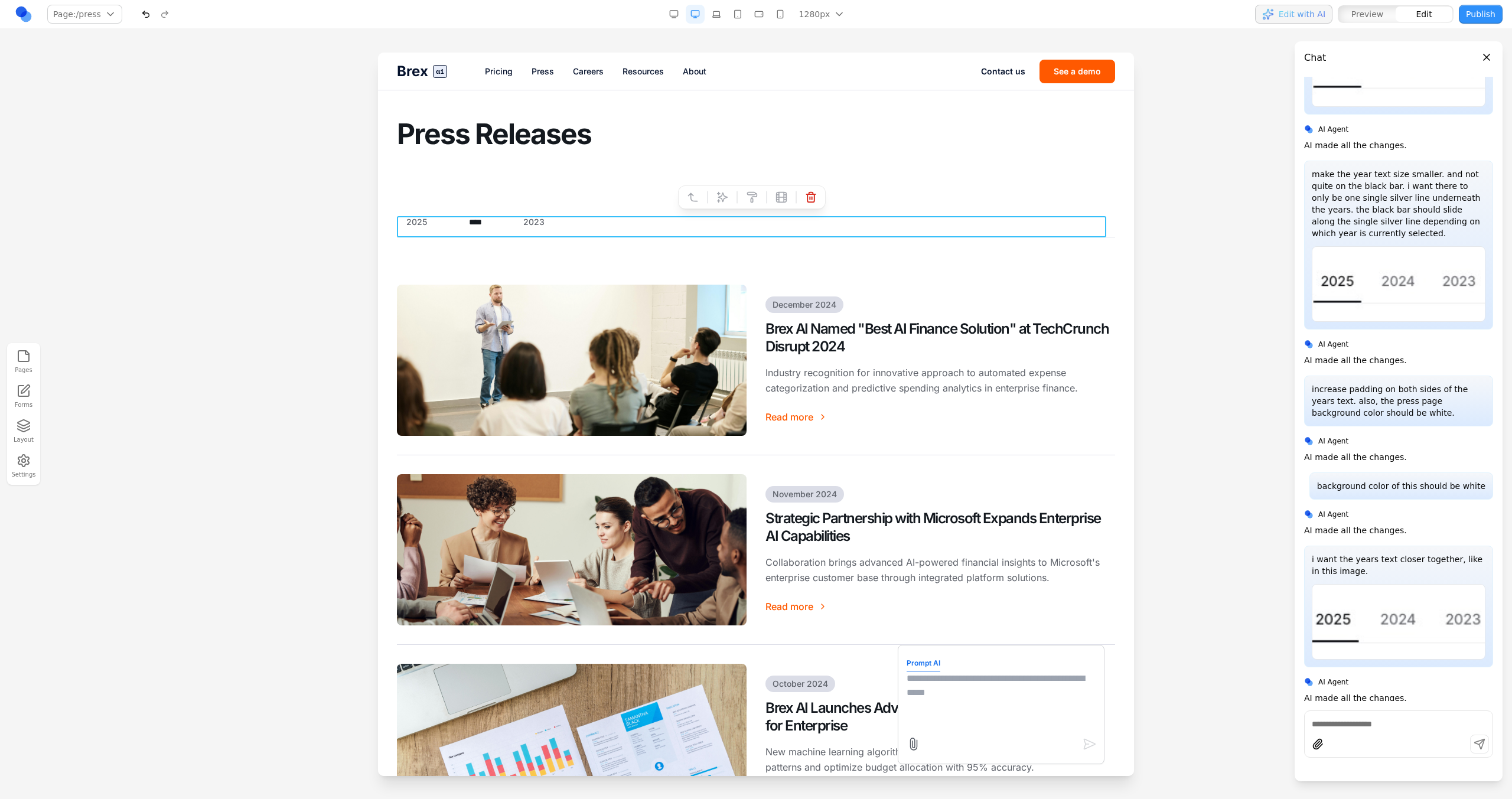
click at [961, 699] on textarea at bounding box center [1000, 701] width 189 height 59
type textarea "**********"
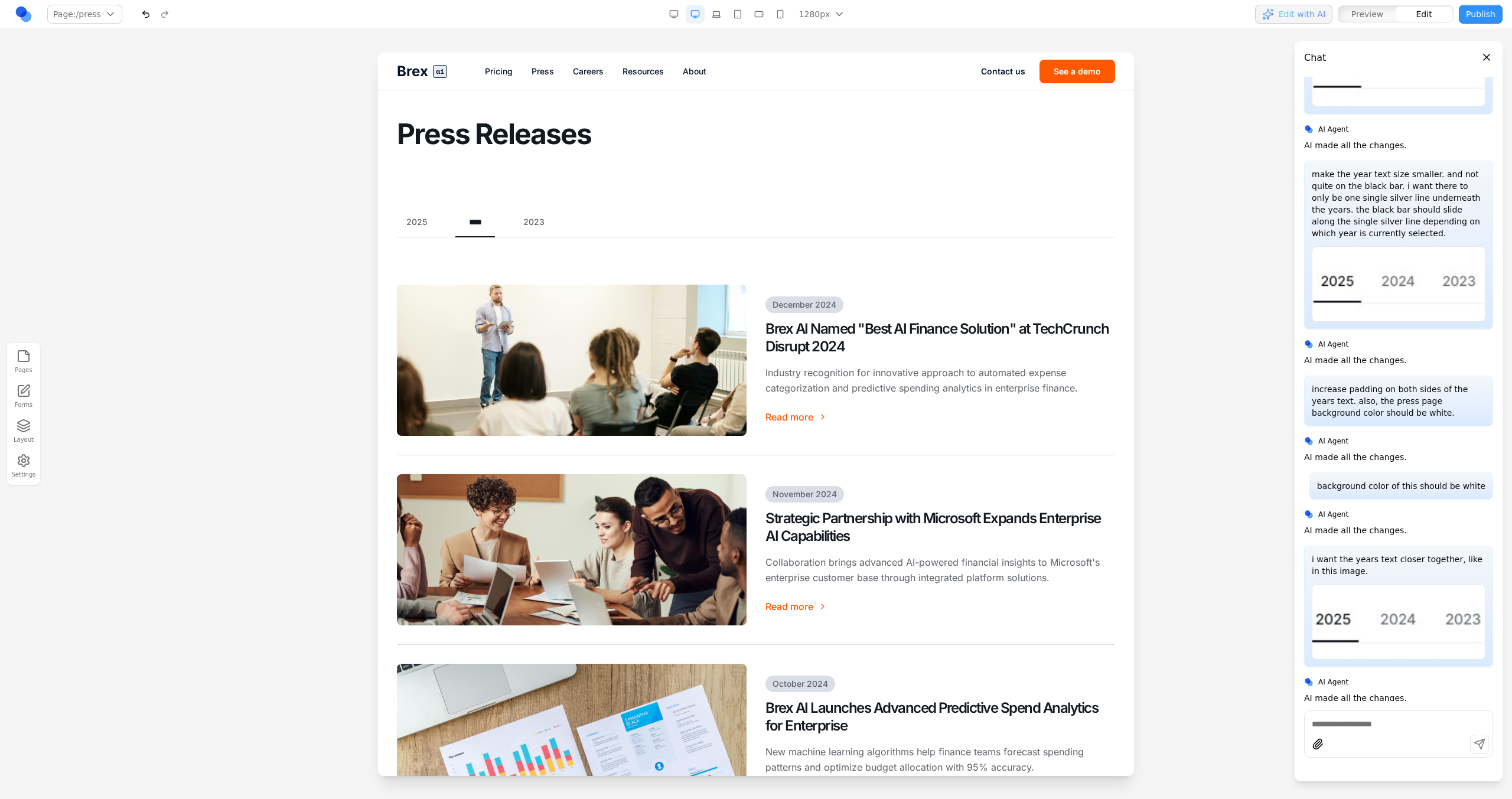
click at [602, 245] on div "2025 **** 2023 December 2024 Brex AI Named "Best AI Finance Solution" at TechCr…" at bounding box center [756, 714] width 718 height 997
click at [504, 222] on div "2025 **** 2023" at bounding box center [756, 226] width 718 height 21
click at [728, 195] on button at bounding box center [722, 197] width 19 height 19
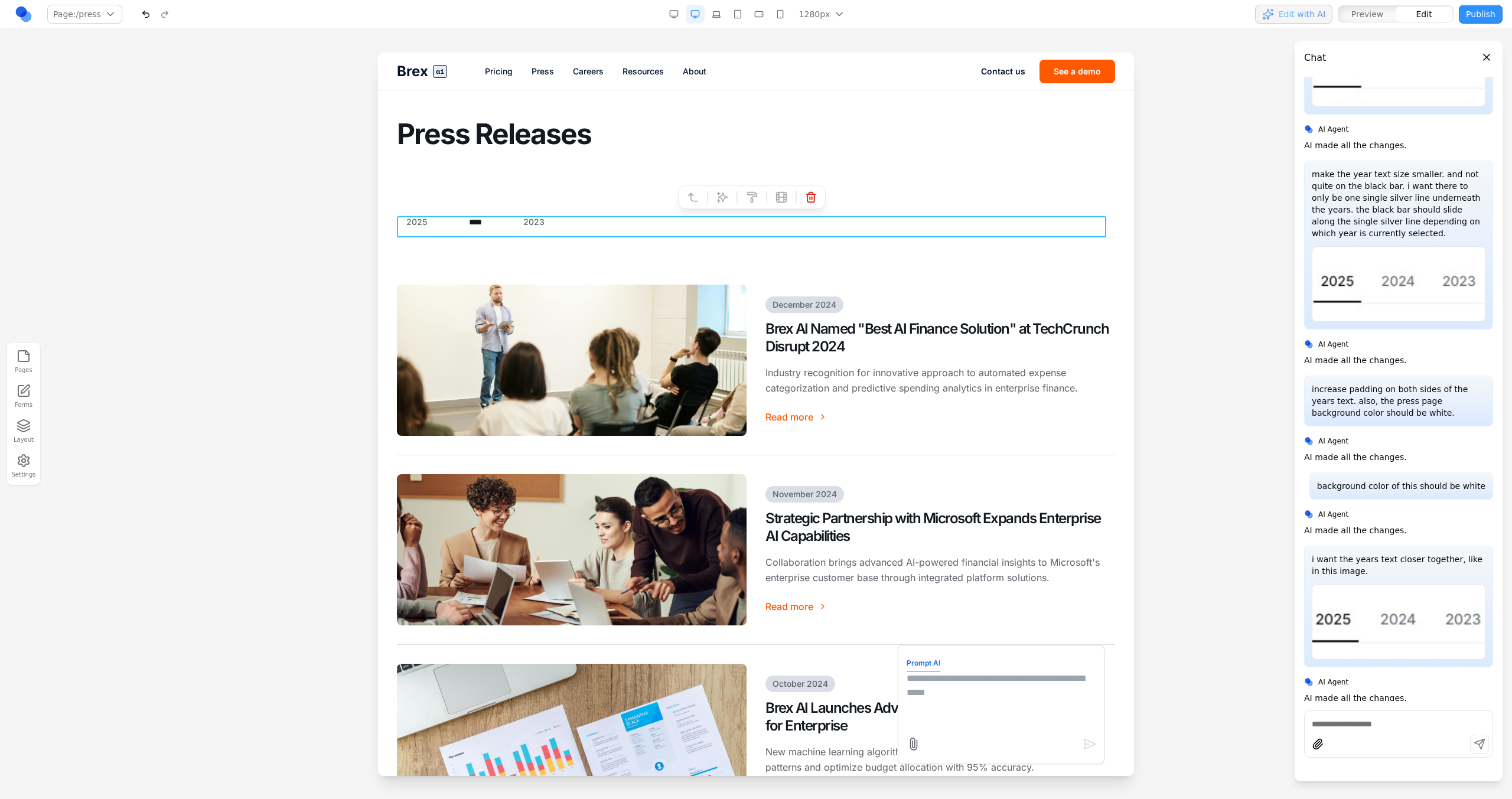
click at [918, 705] on textarea at bounding box center [1000, 701] width 189 height 59
type textarea "**********"
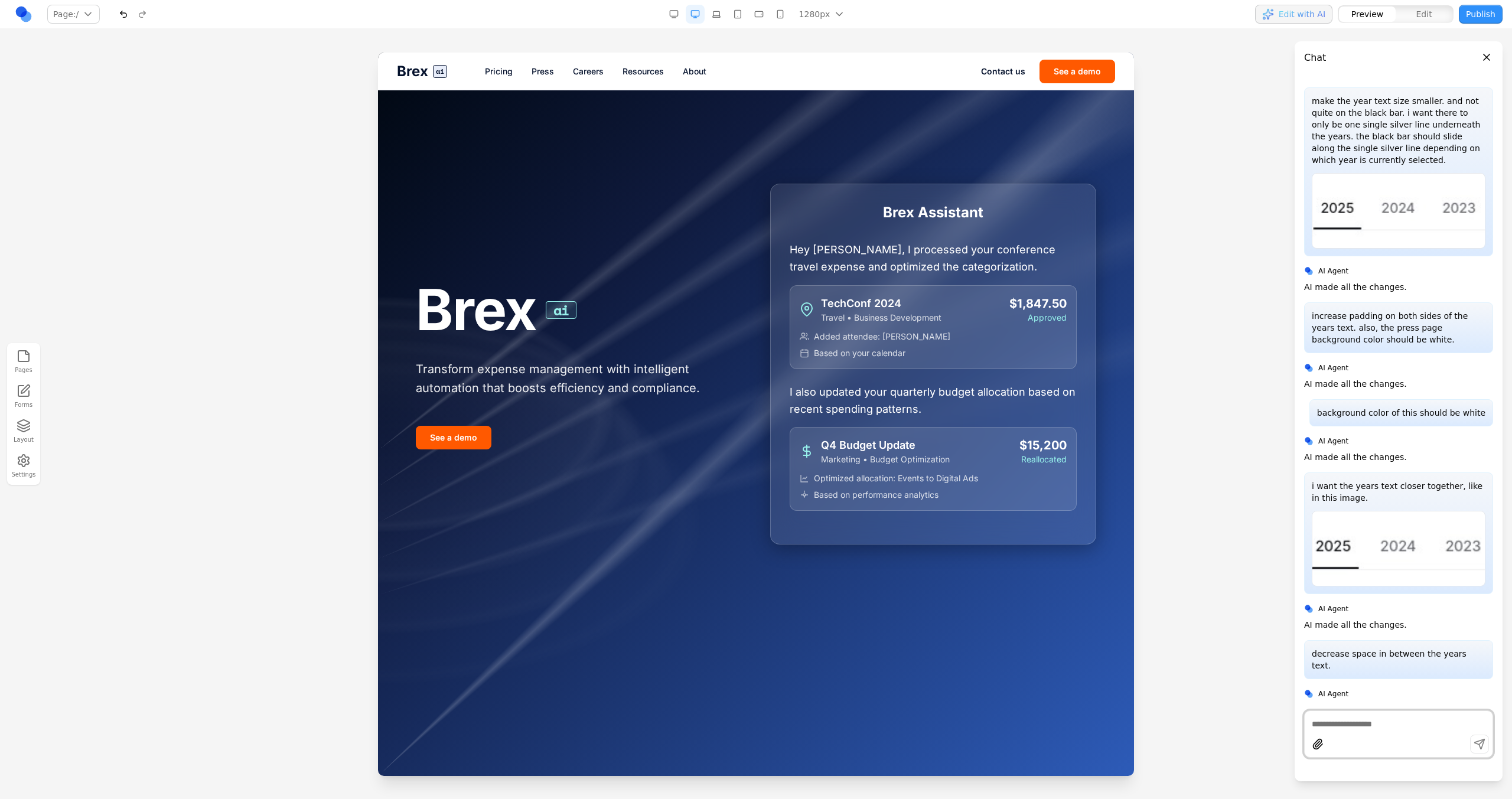
click at [538, 72] on link "Press" at bounding box center [543, 71] width 23 height 12
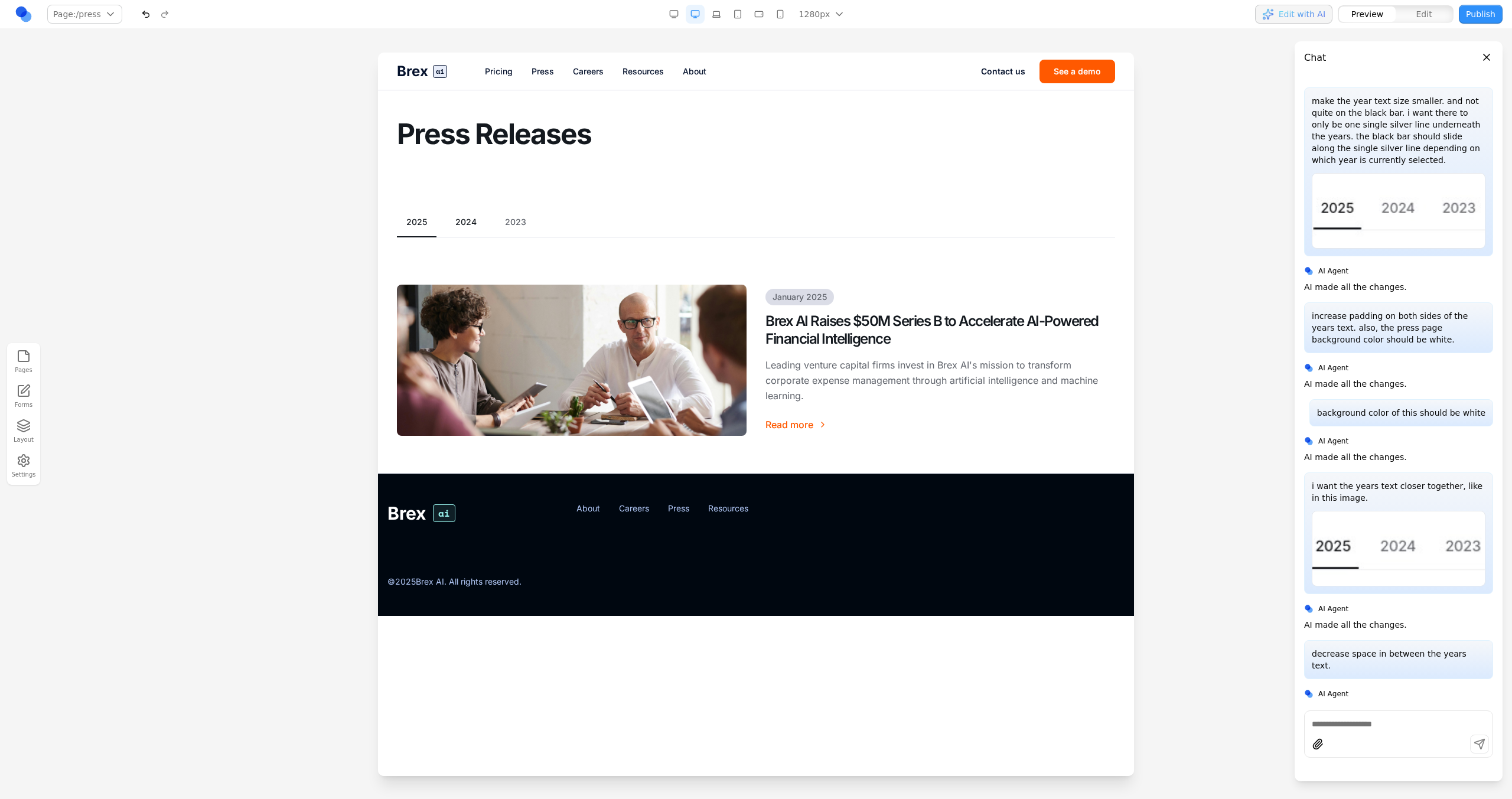
click at [461, 224] on button "2024" at bounding box center [466, 222] width 40 height 12
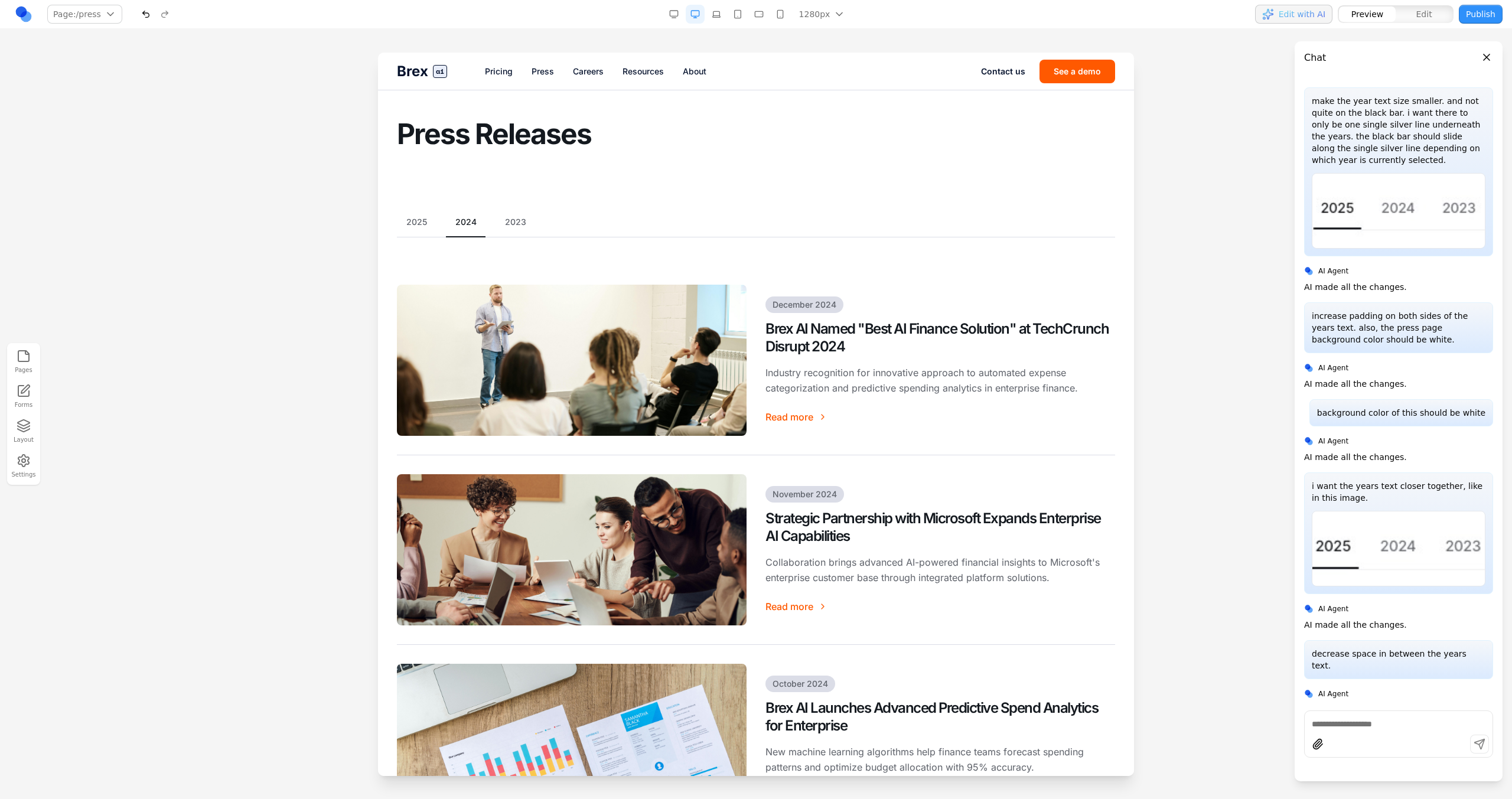
click at [519, 232] on div "2025 2024 2023" at bounding box center [756, 226] width 718 height 21
click at [515, 228] on div "2025 2024 2023" at bounding box center [756, 226] width 718 height 21
click at [516, 224] on button "2023" at bounding box center [515, 222] width 40 height 12
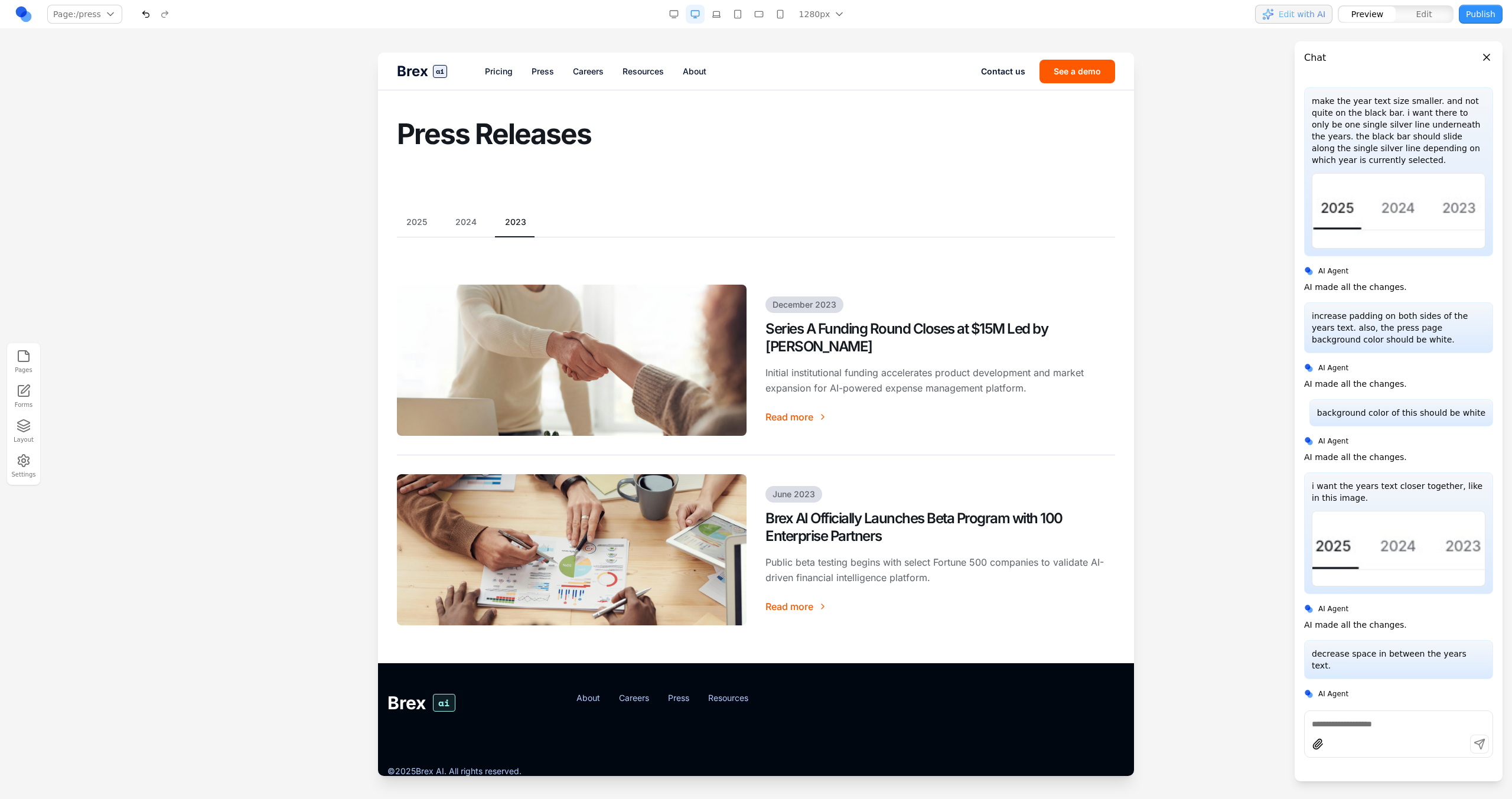
click at [442, 219] on div "2025 2024 2023" at bounding box center [756, 226] width 718 height 21
click at [474, 220] on button "2024" at bounding box center [466, 222] width 40 height 12
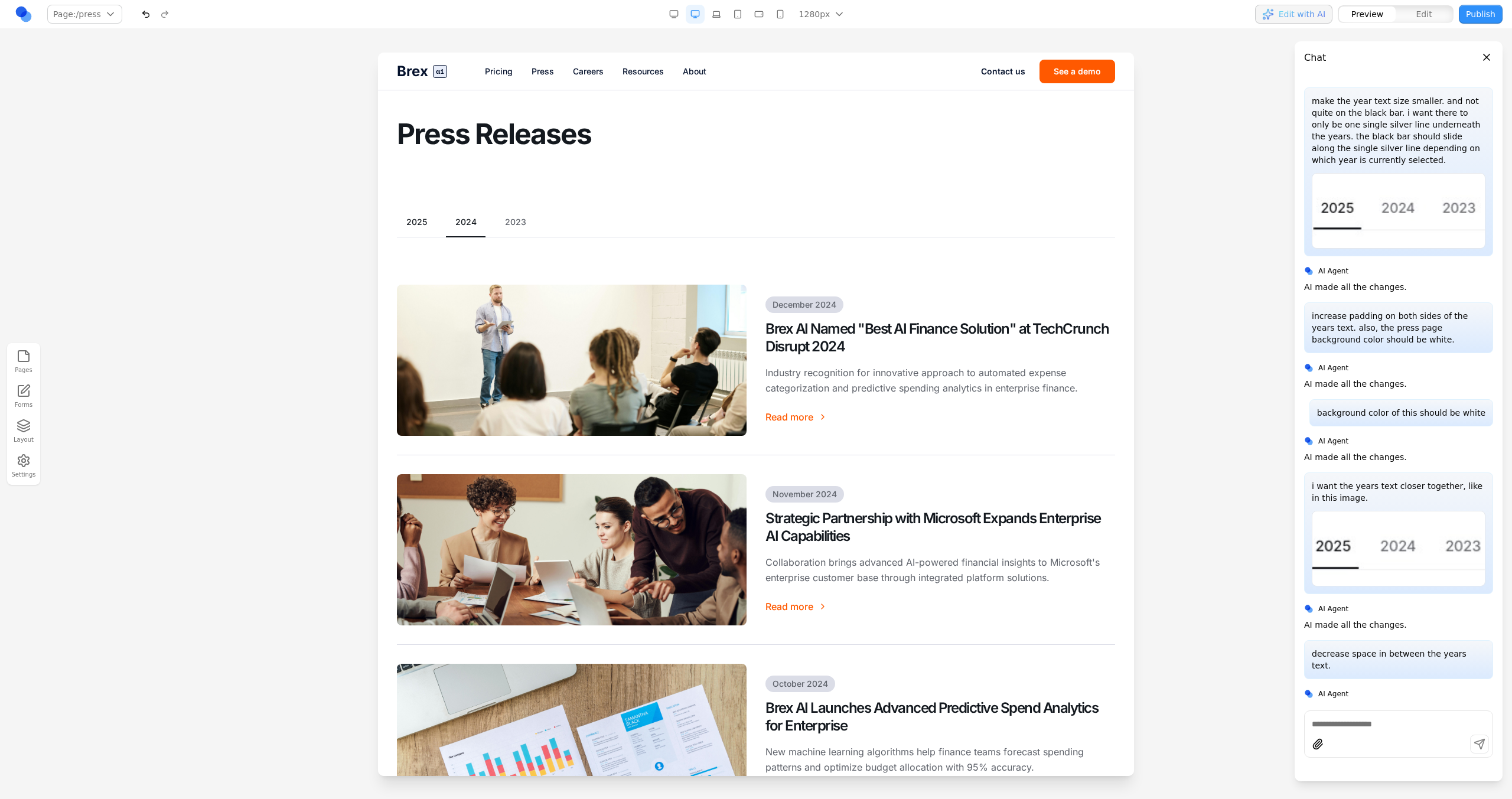
click at [430, 220] on button "2025" at bounding box center [417, 222] width 40 height 12
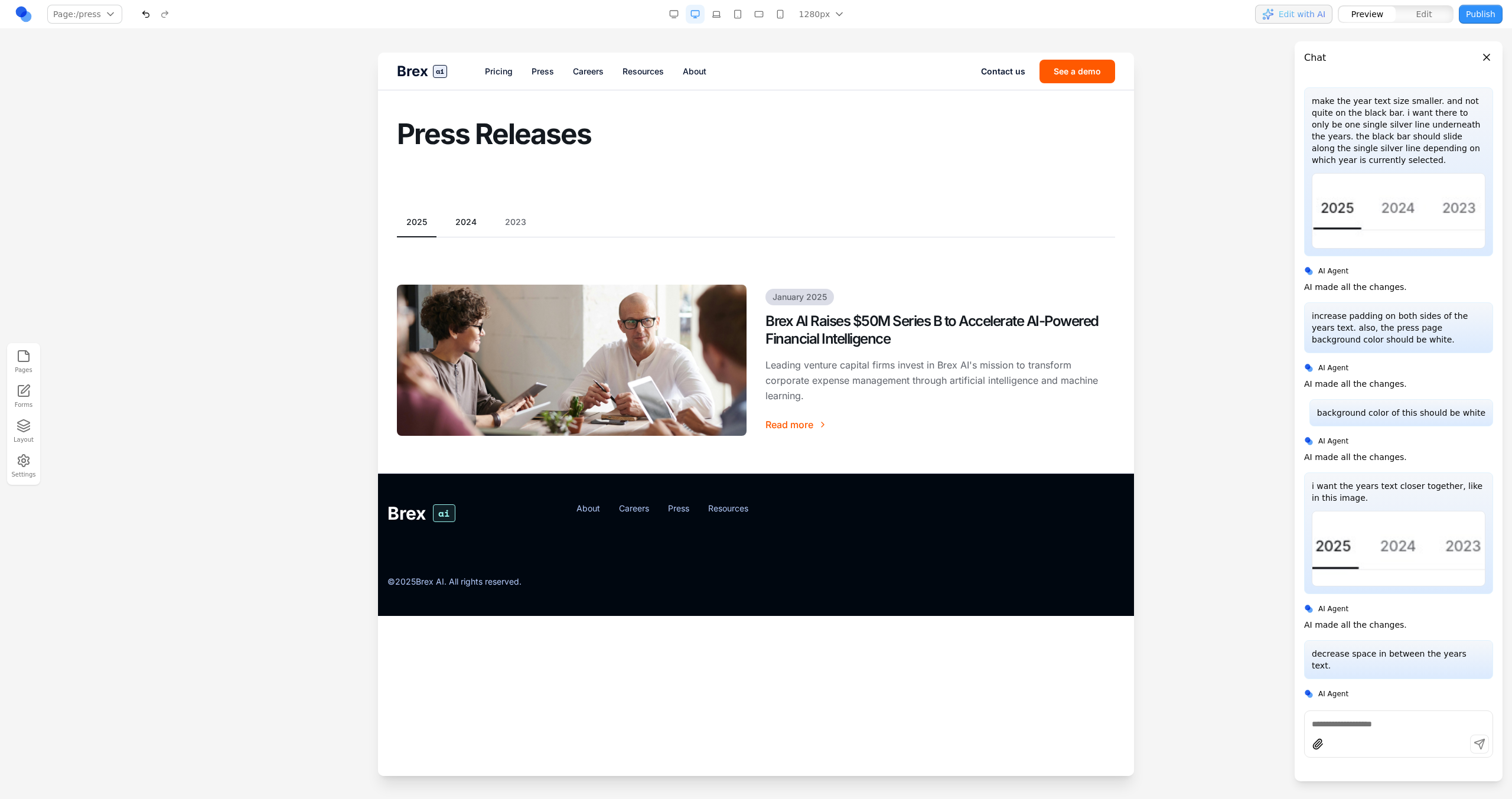
click at [462, 220] on button "2024" at bounding box center [466, 222] width 40 height 12
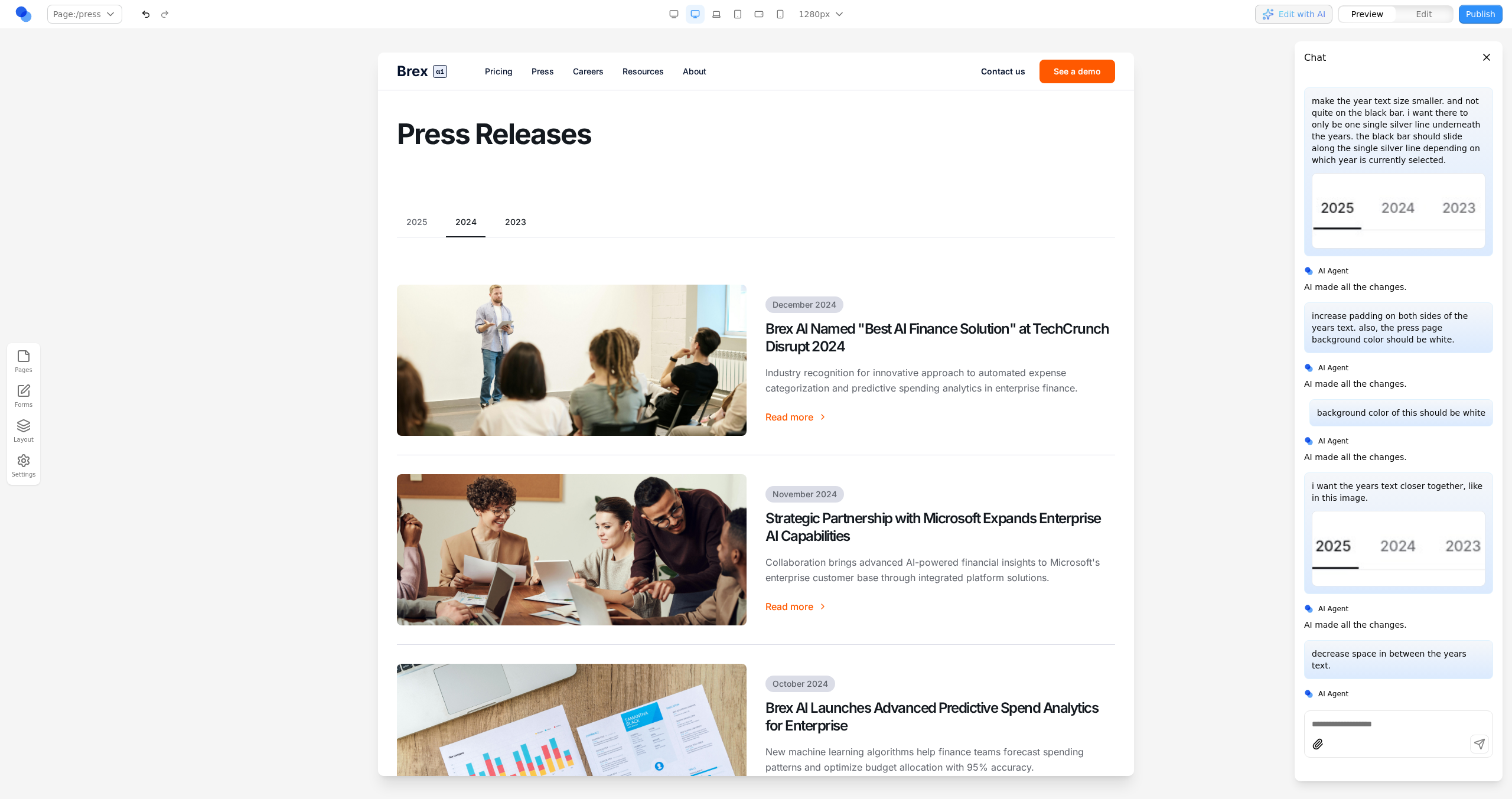
click at [504, 219] on button "2023" at bounding box center [515, 222] width 40 height 12
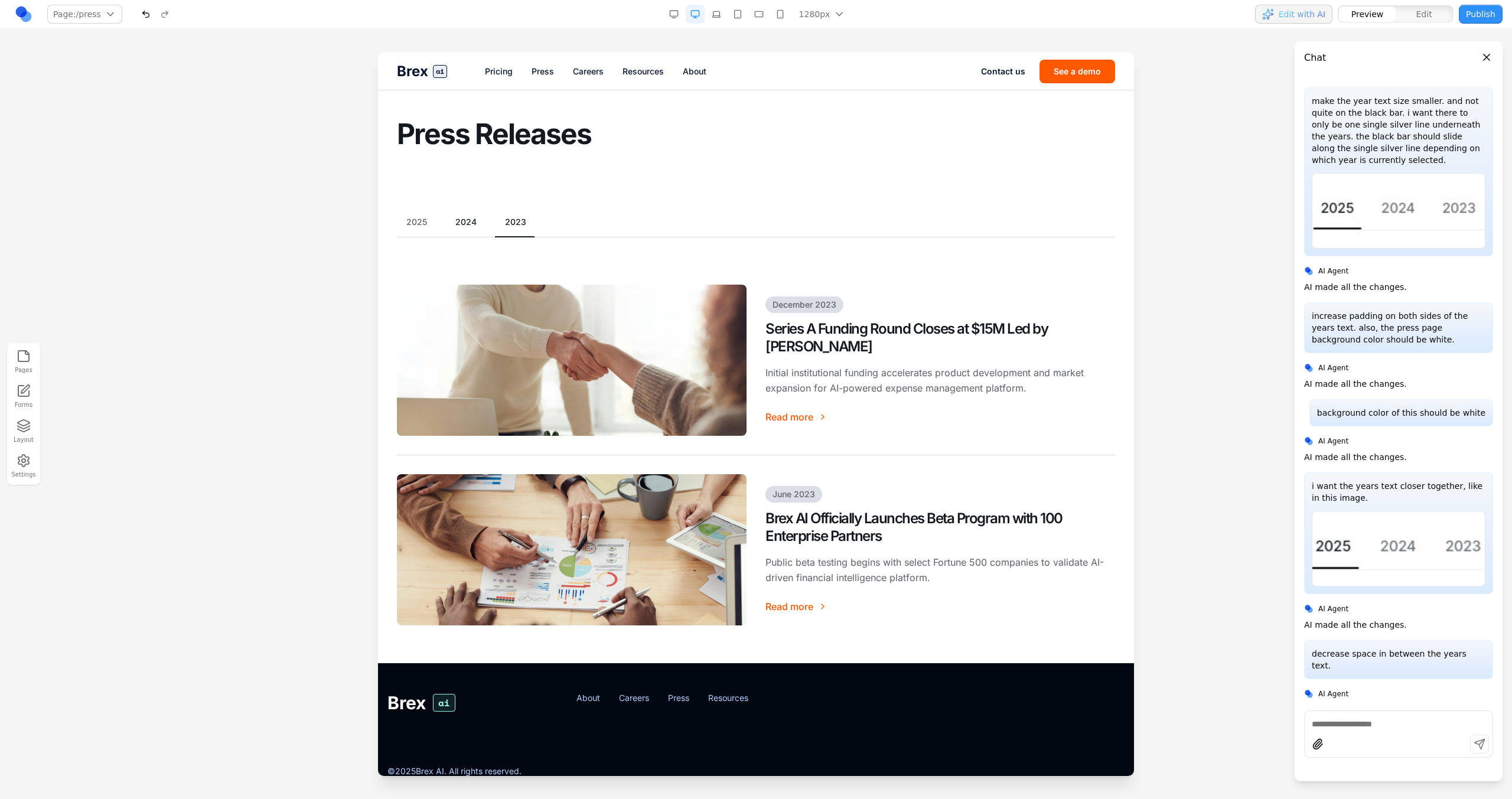
click at [473, 219] on button "2024" at bounding box center [466, 222] width 40 height 12
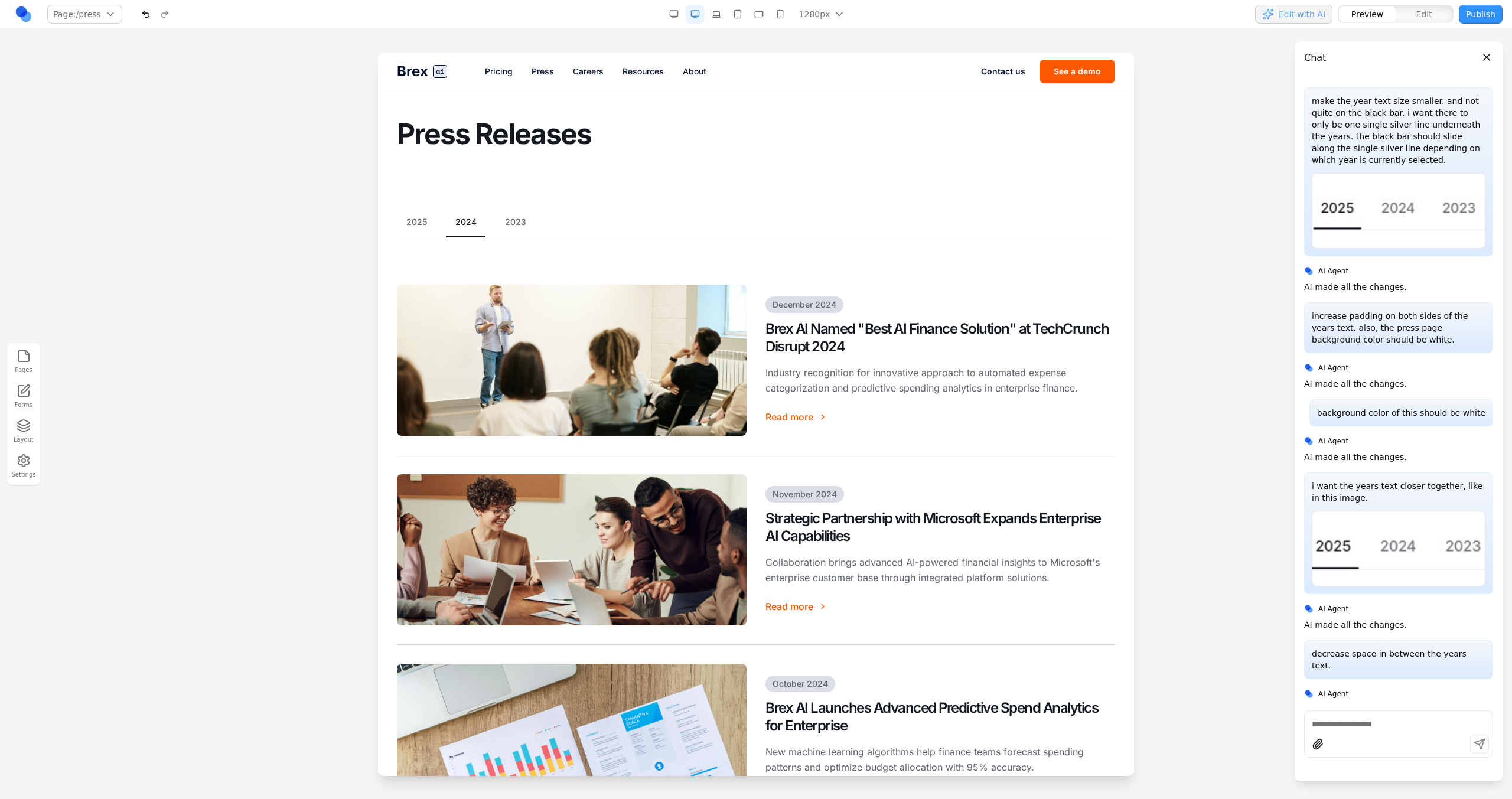
click at [398, 229] on div "2025 2024 2023" at bounding box center [756, 226] width 718 height 21
click at [410, 227] on button "2025" at bounding box center [417, 222] width 40 height 12
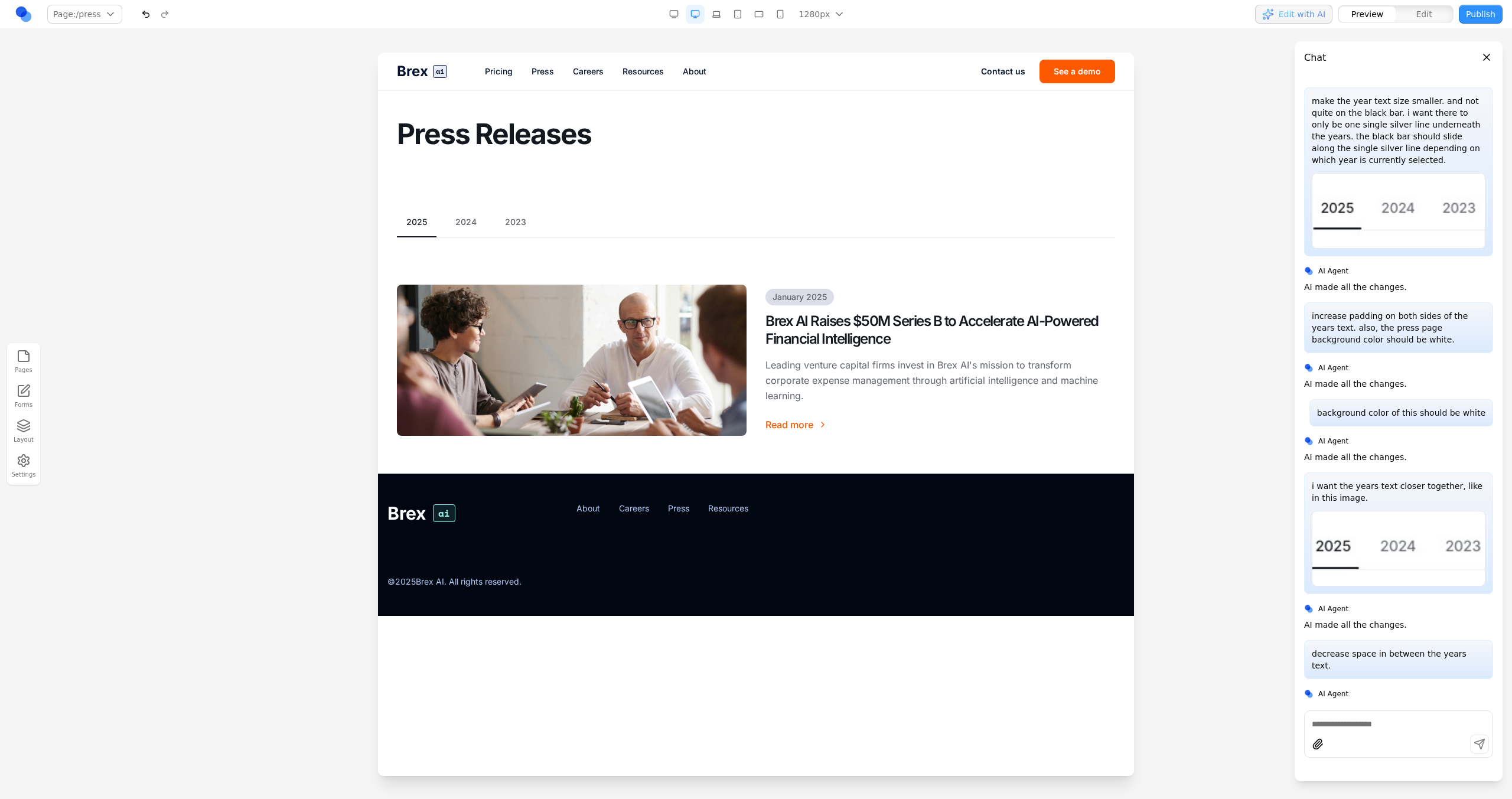
click at [511, 217] on button "2023" at bounding box center [515, 222] width 40 height 12
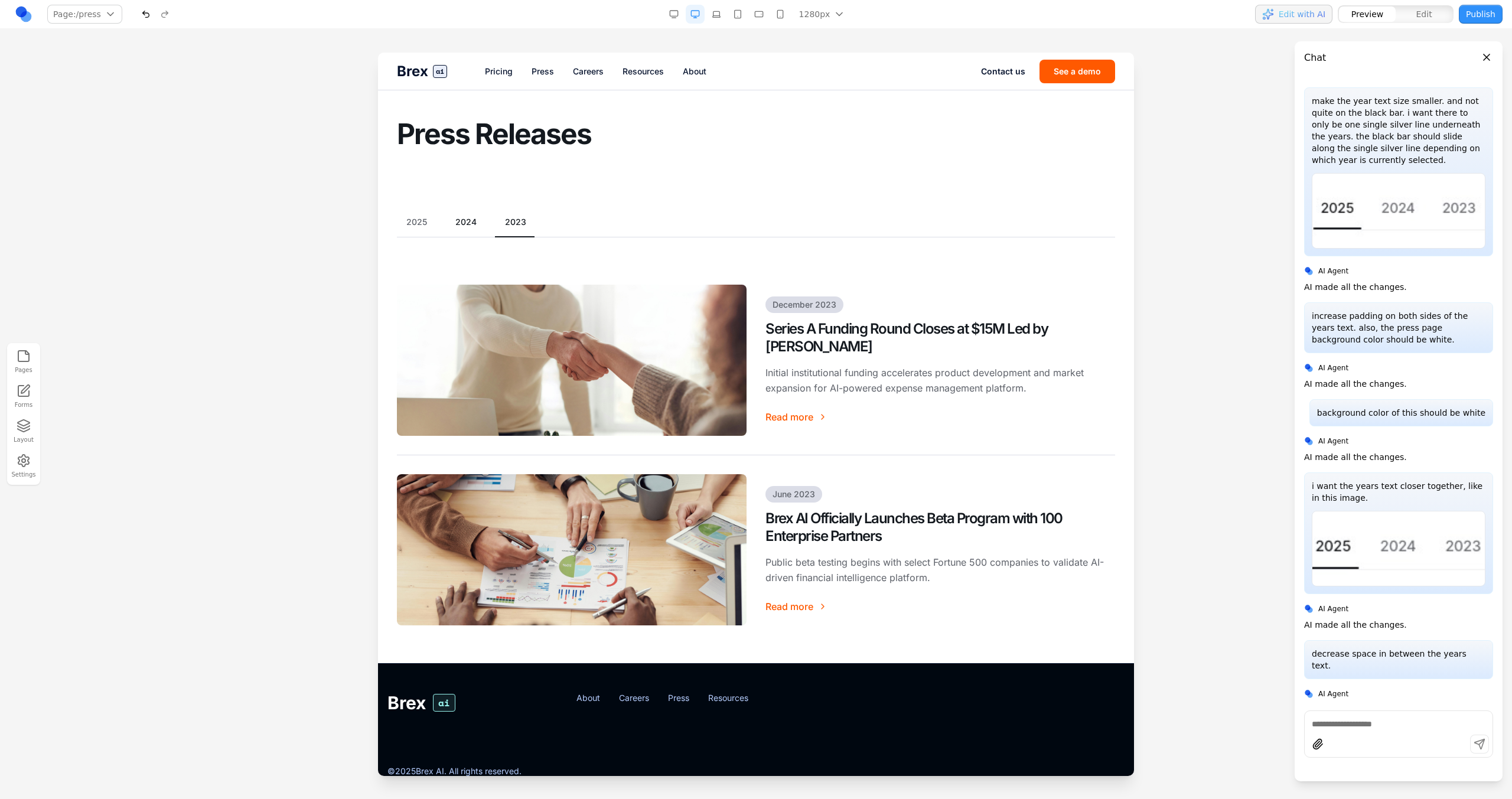
click at [471, 224] on button "2024" at bounding box center [466, 222] width 40 height 12
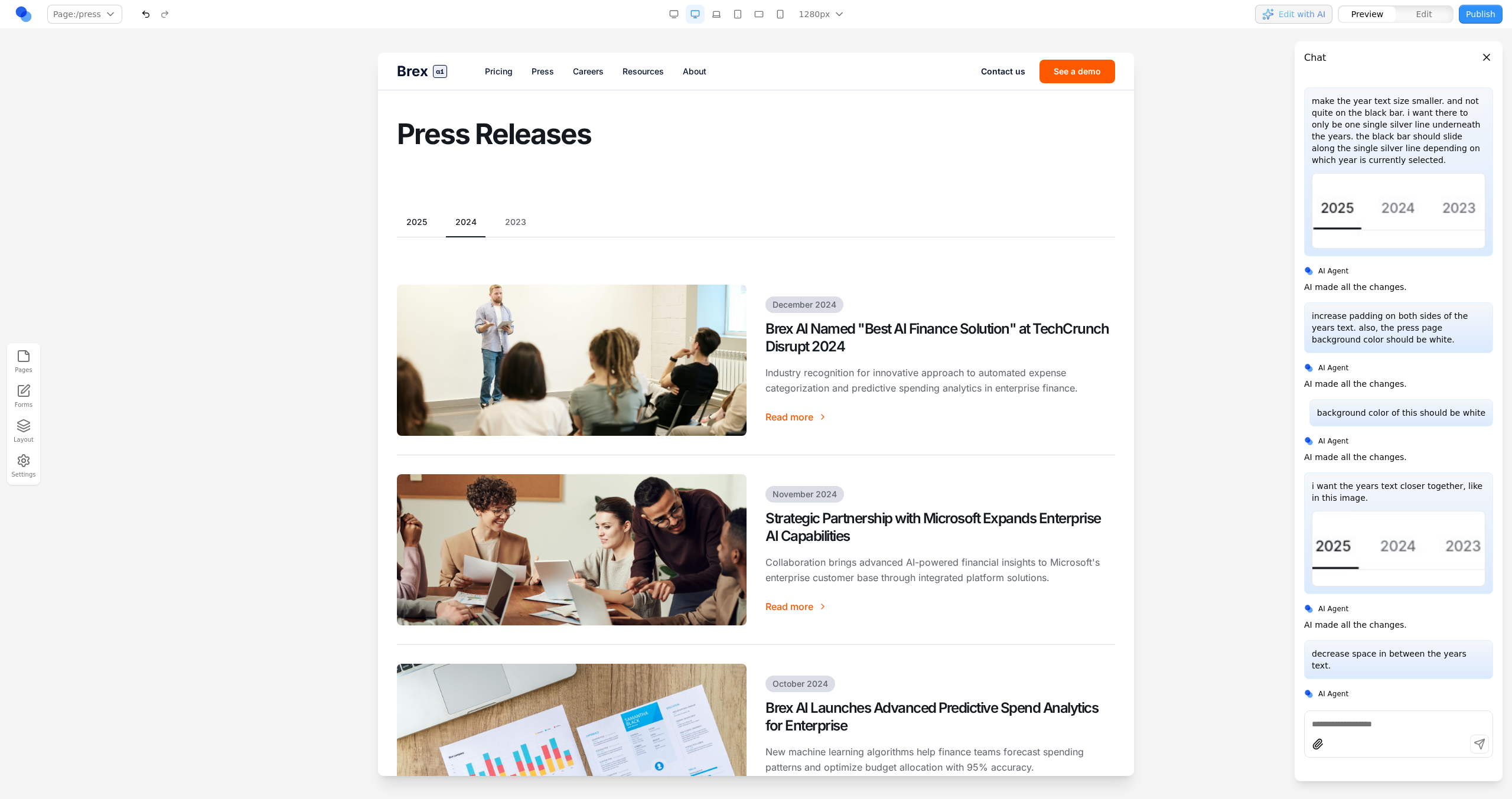
click at [410, 223] on button "2025" at bounding box center [417, 222] width 40 height 12
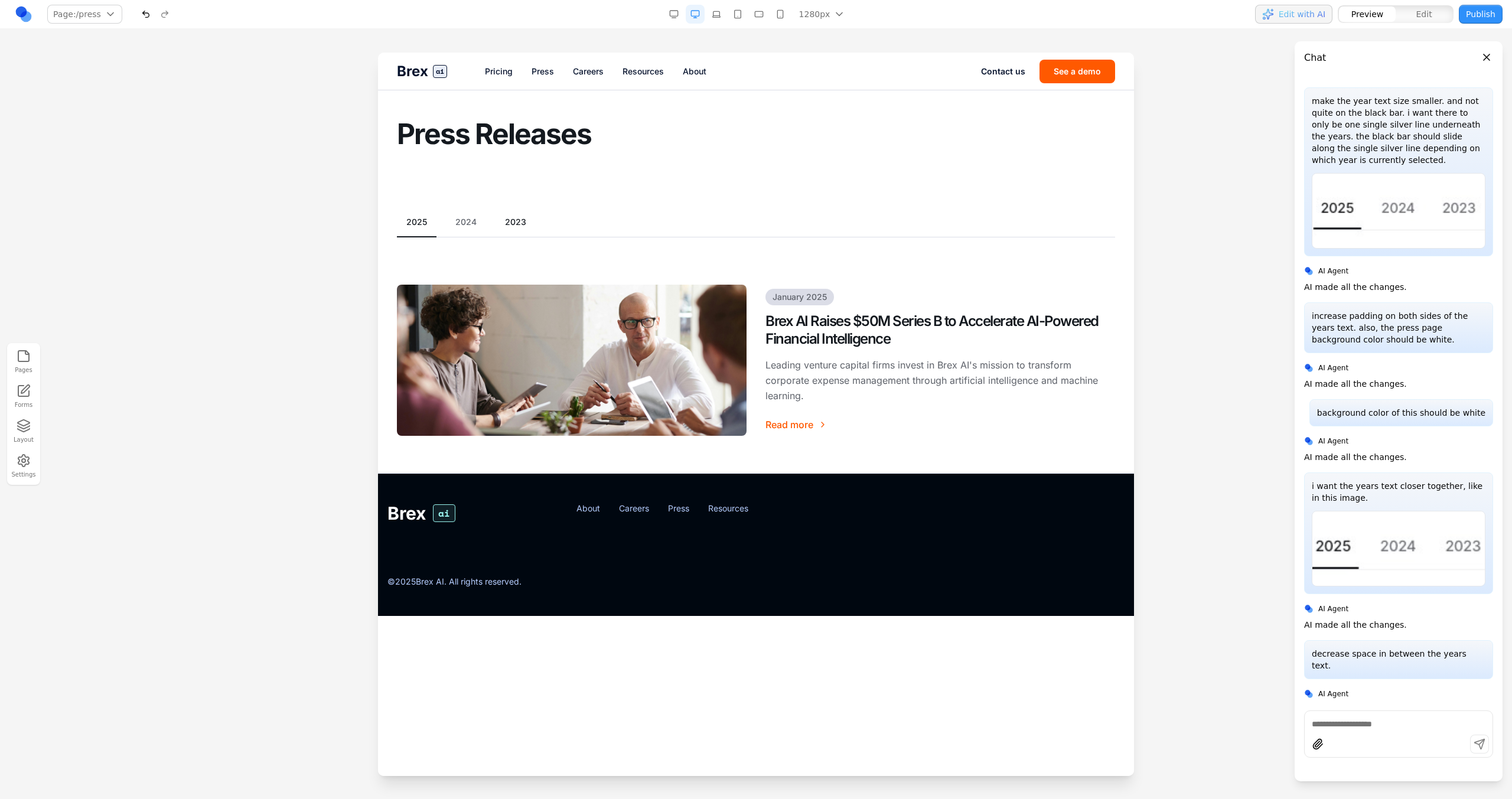
click at [521, 225] on button "2023" at bounding box center [515, 222] width 40 height 12
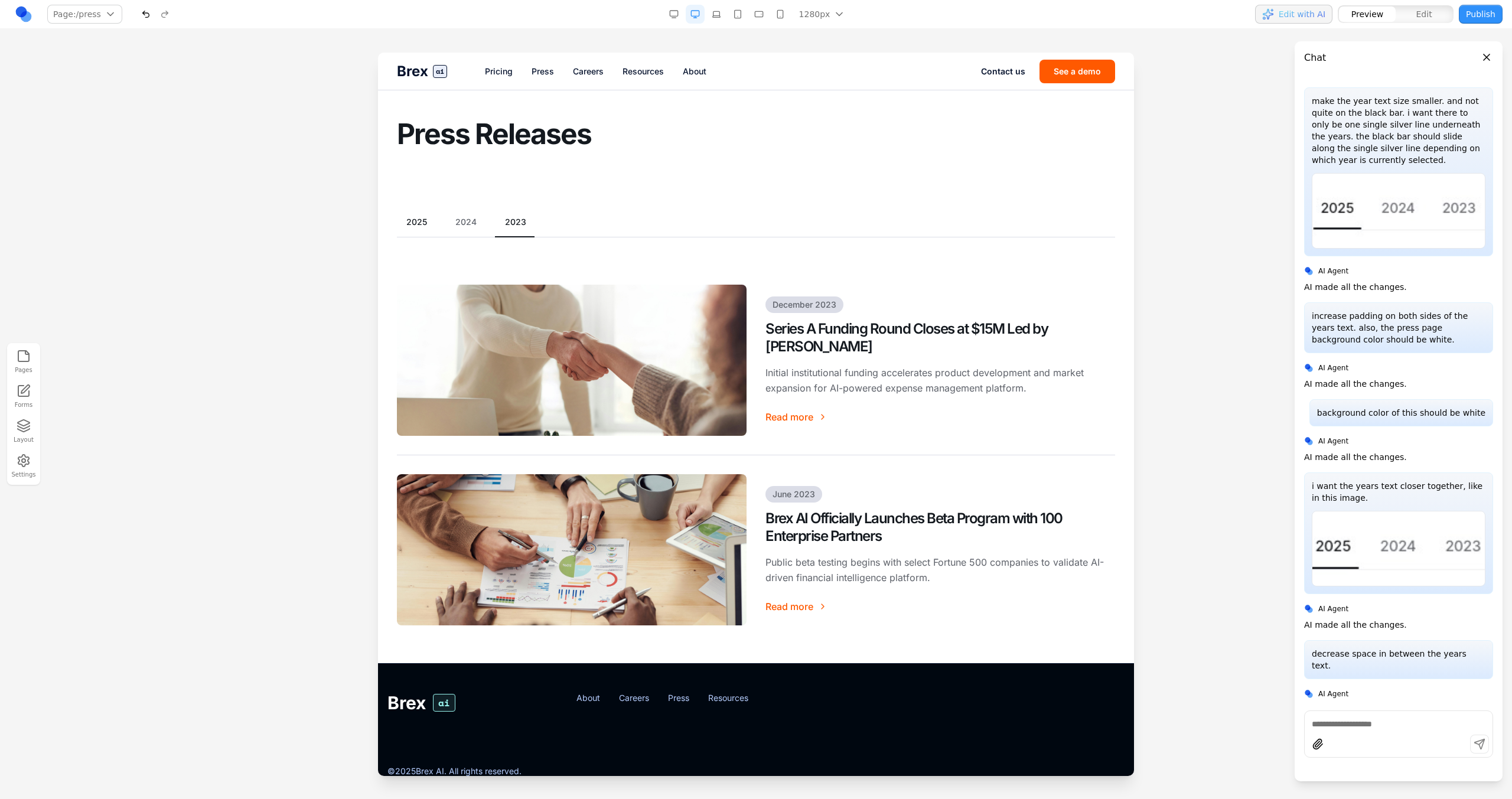
click at [422, 222] on button "2025" at bounding box center [417, 222] width 40 height 12
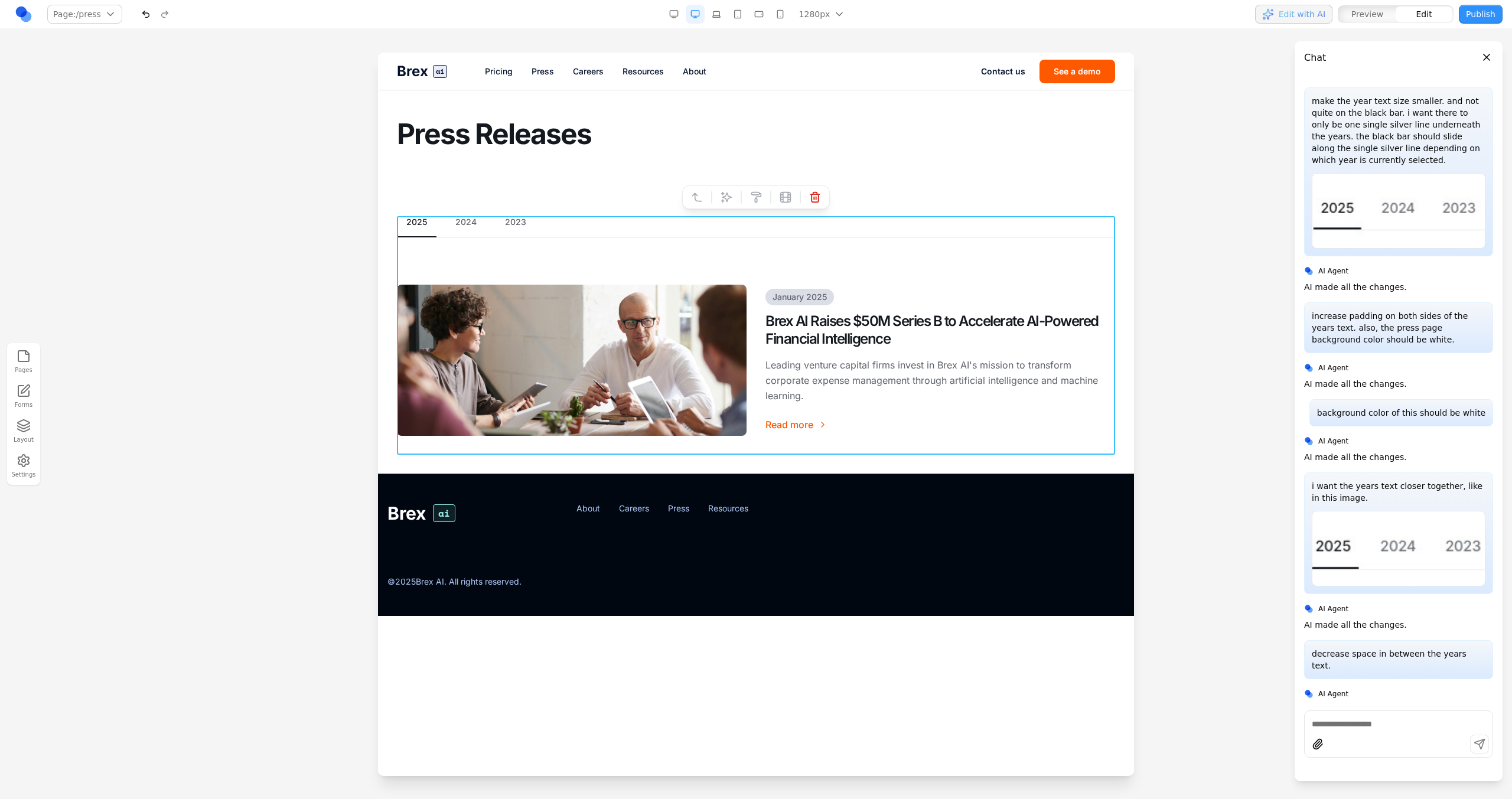
click at [547, 260] on div "2025 2024 2023 January 2025 Brex AI Raises $50M Series B to Accelerate AI-Power…" at bounding box center [756, 335] width 718 height 238
click at [715, 200] on div at bounding box center [712, 197] width 8 height 20
click at [725, 202] on icon at bounding box center [726, 197] width 12 height 12
click at [991, 697] on textarea at bounding box center [1000, 701] width 189 height 59
type textarea "**********"
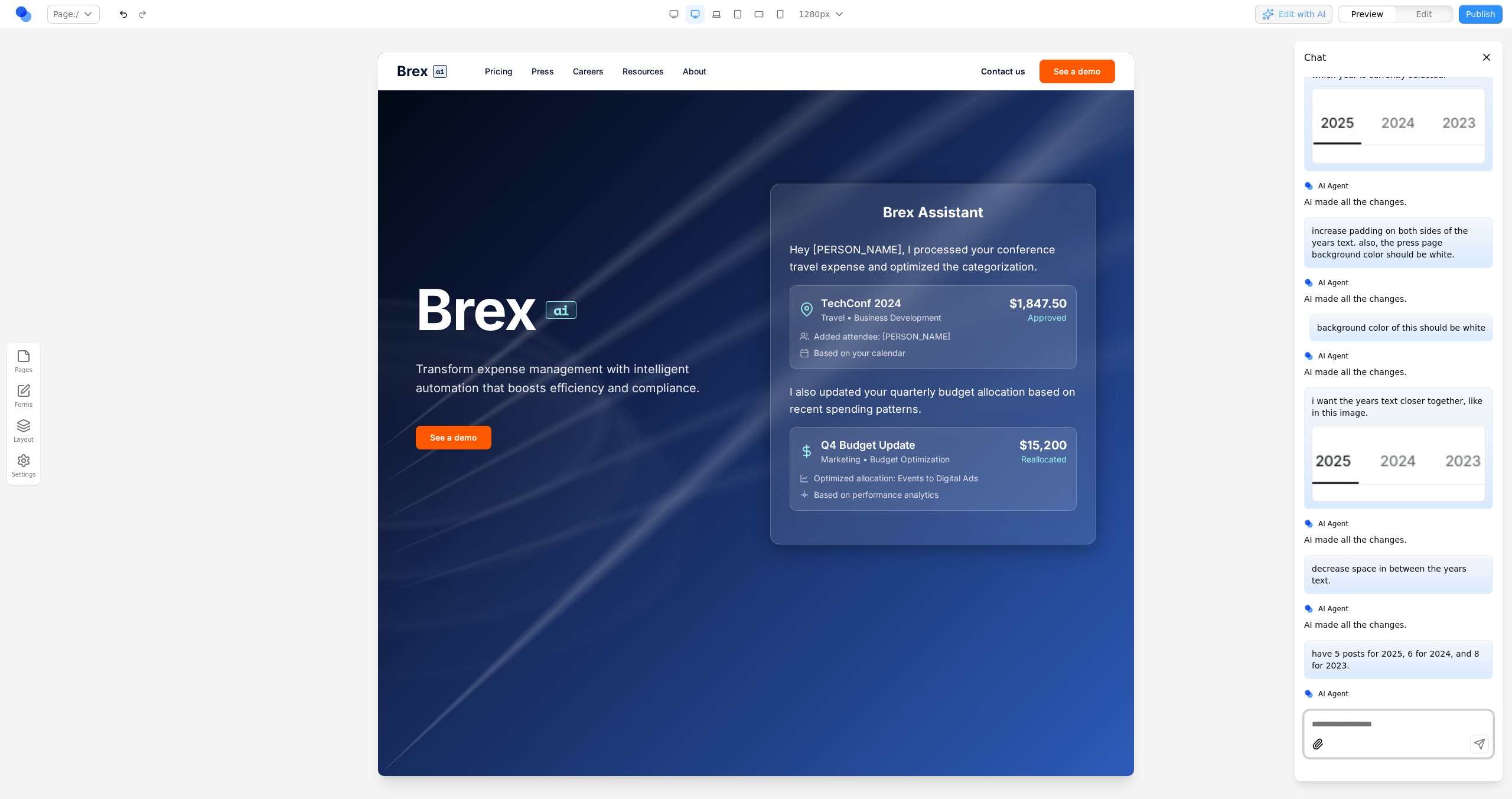
click at [552, 73] on link "Press" at bounding box center [543, 71] width 23 height 12
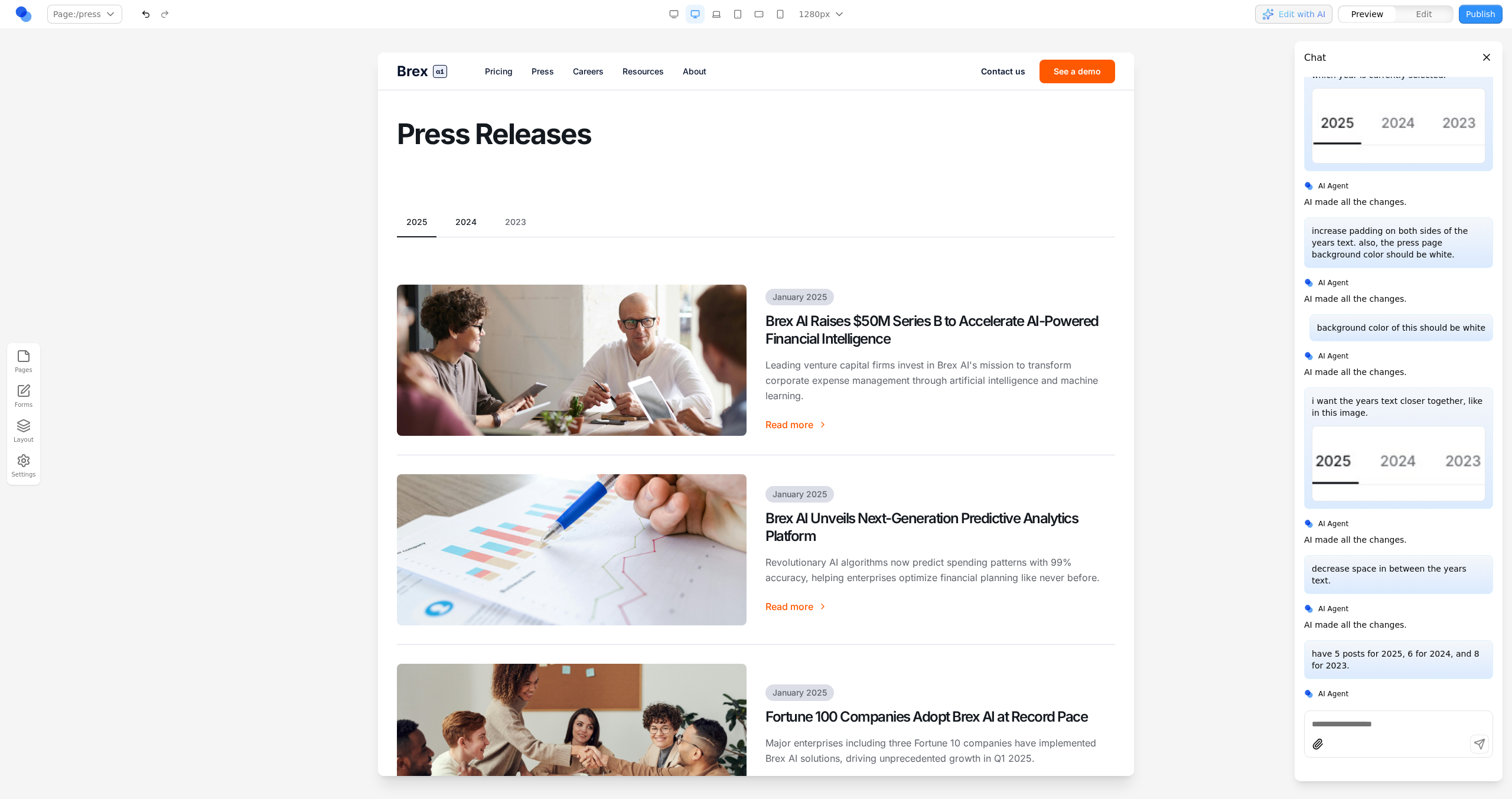
click at [461, 219] on button "2024" at bounding box center [466, 222] width 40 height 12
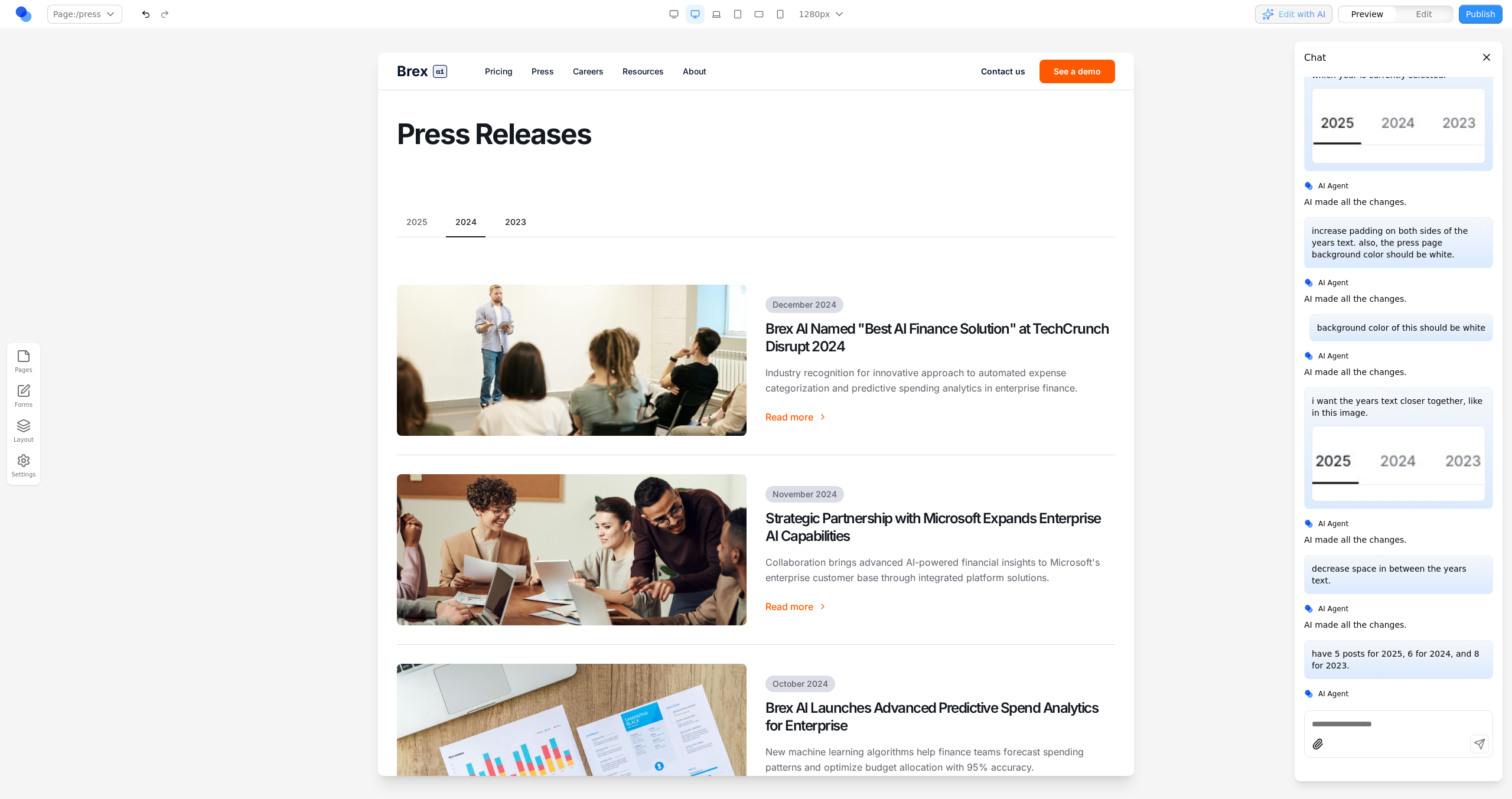
click at [518, 219] on button "2023" at bounding box center [515, 222] width 40 height 12
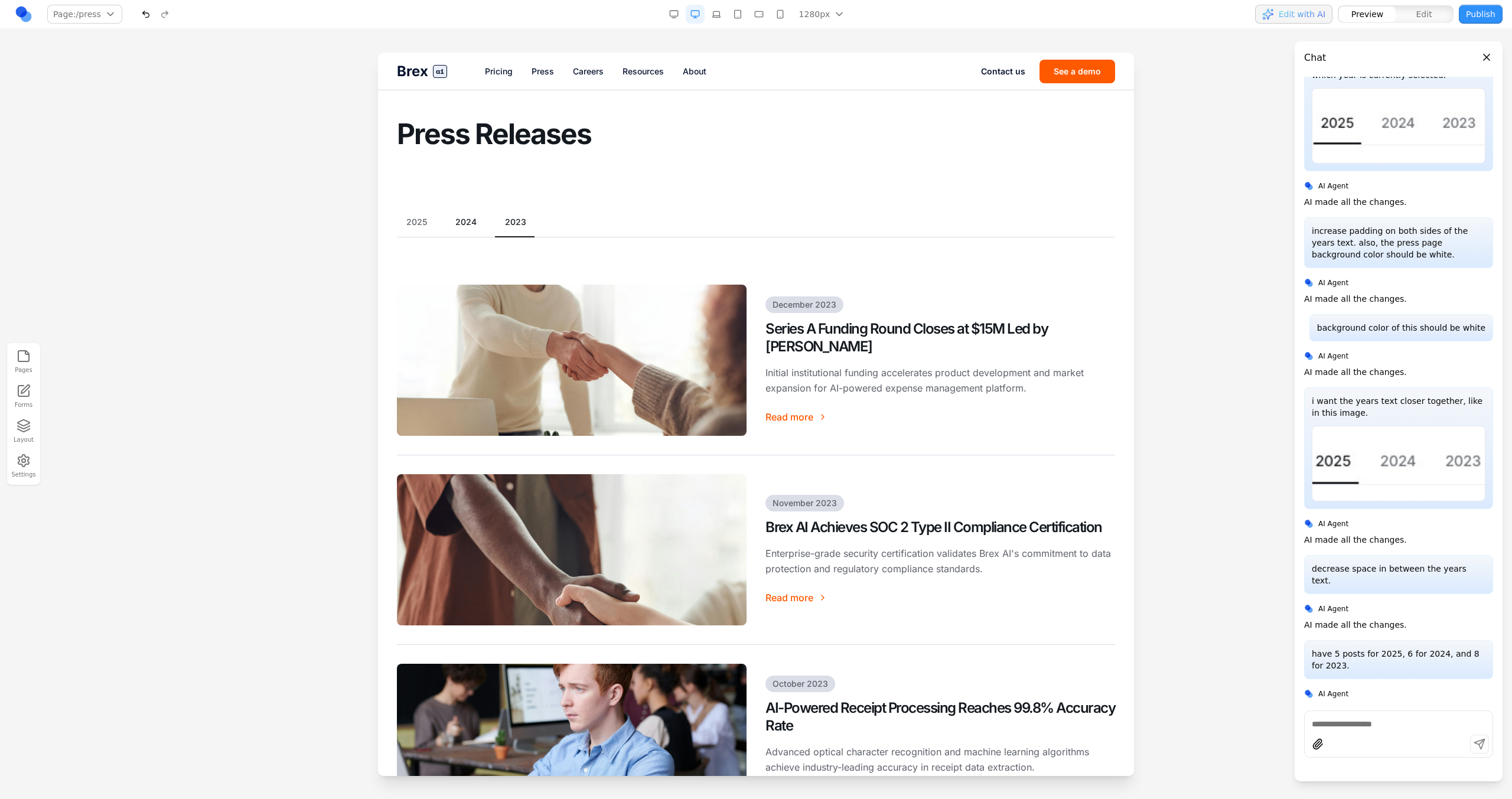
click at [456, 224] on button "2024" at bounding box center [466, 222] width 40 height 12
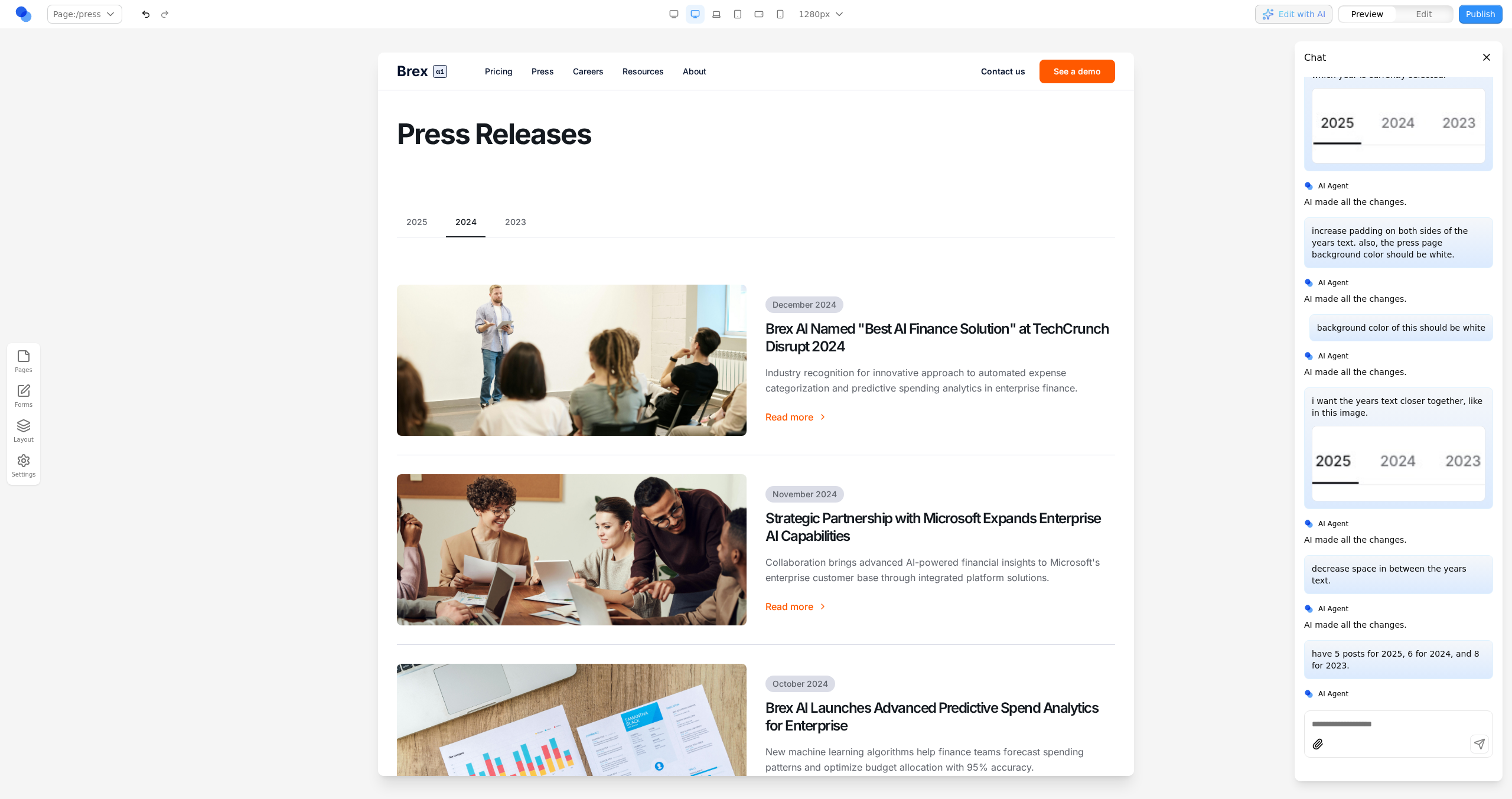
click at [423, 224] on button "2025" at bounding box center [417, 222] width 40 height 12
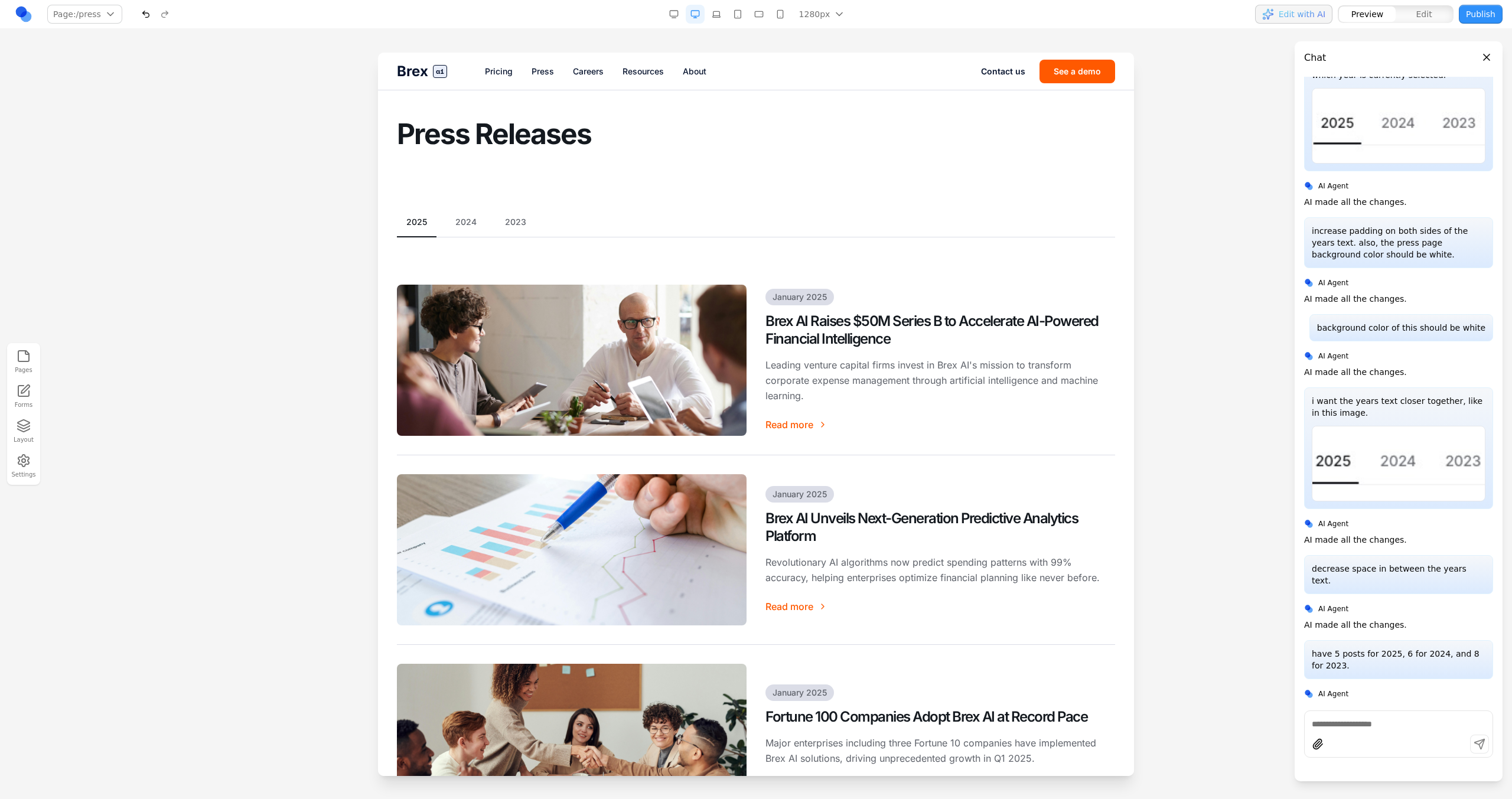
click at [507, 232] on div "2025 2024 2023" at bounding box center [756, 226] width 718 height 21
click at [509, 214] on section "2025 2024 2023 January 2025 Brex AI Raises $50M Series B to Accelerate AI-Power…" at bounding box center [756, 715] width 756 height 1035
click at [513, 219] on button "2023" at bounding box center [515, 222] width 40 height 12
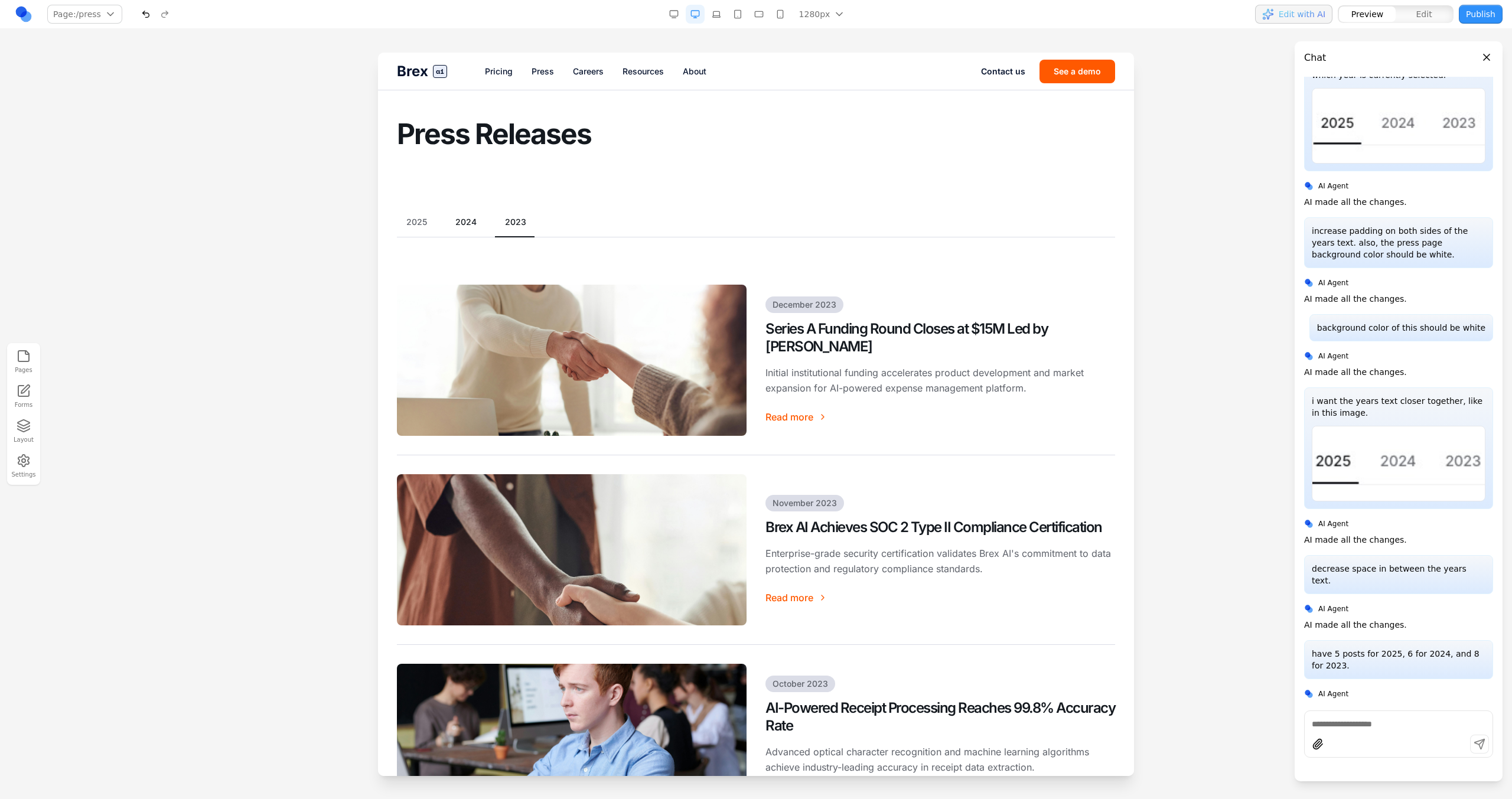
click at [467, 220] on button "2024" at bounding box center [466, 222] width 40 height 12
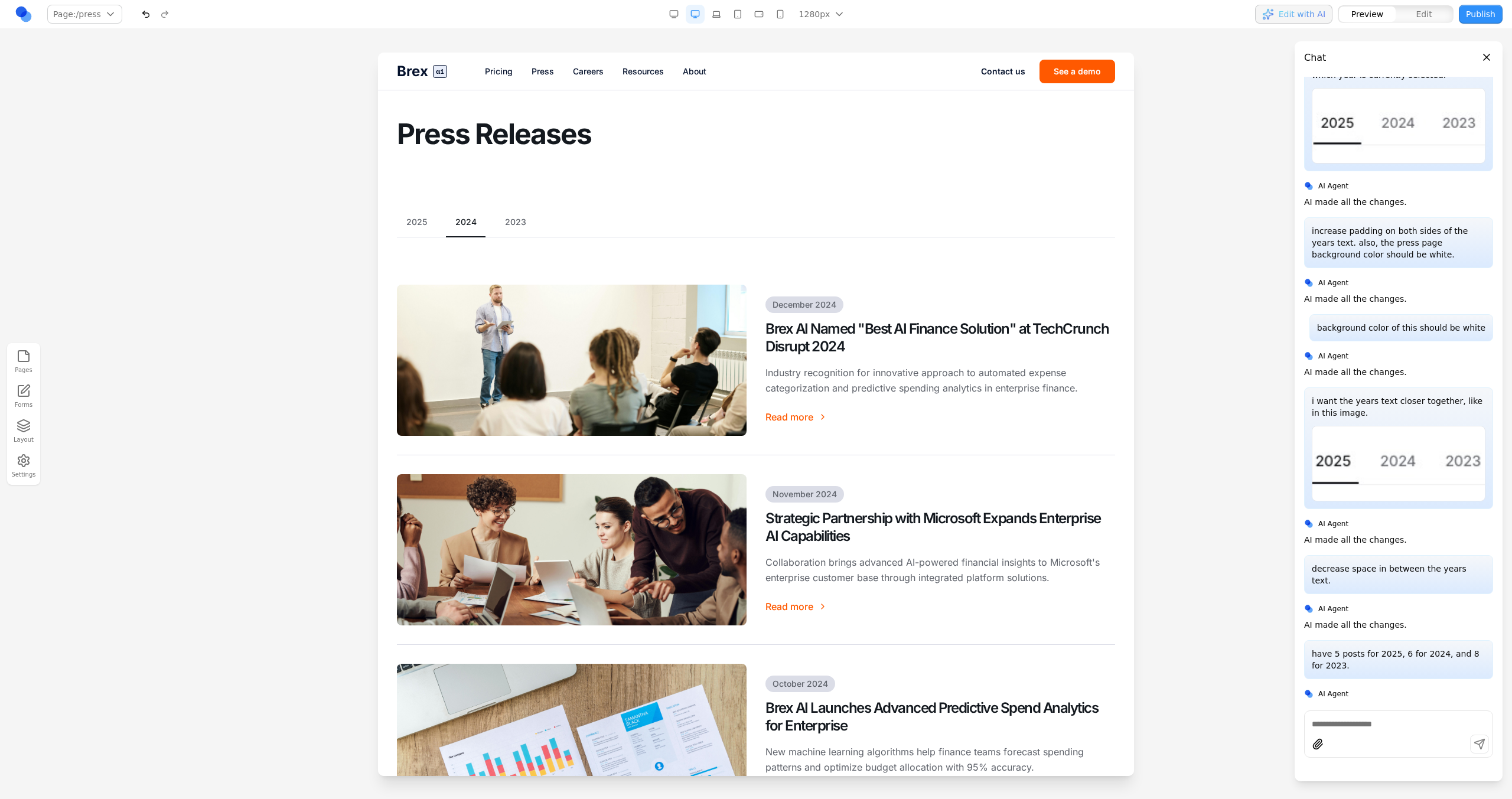
click at [416, 220] on button "2025" at bounding box center [417, 222] width 40 height 12
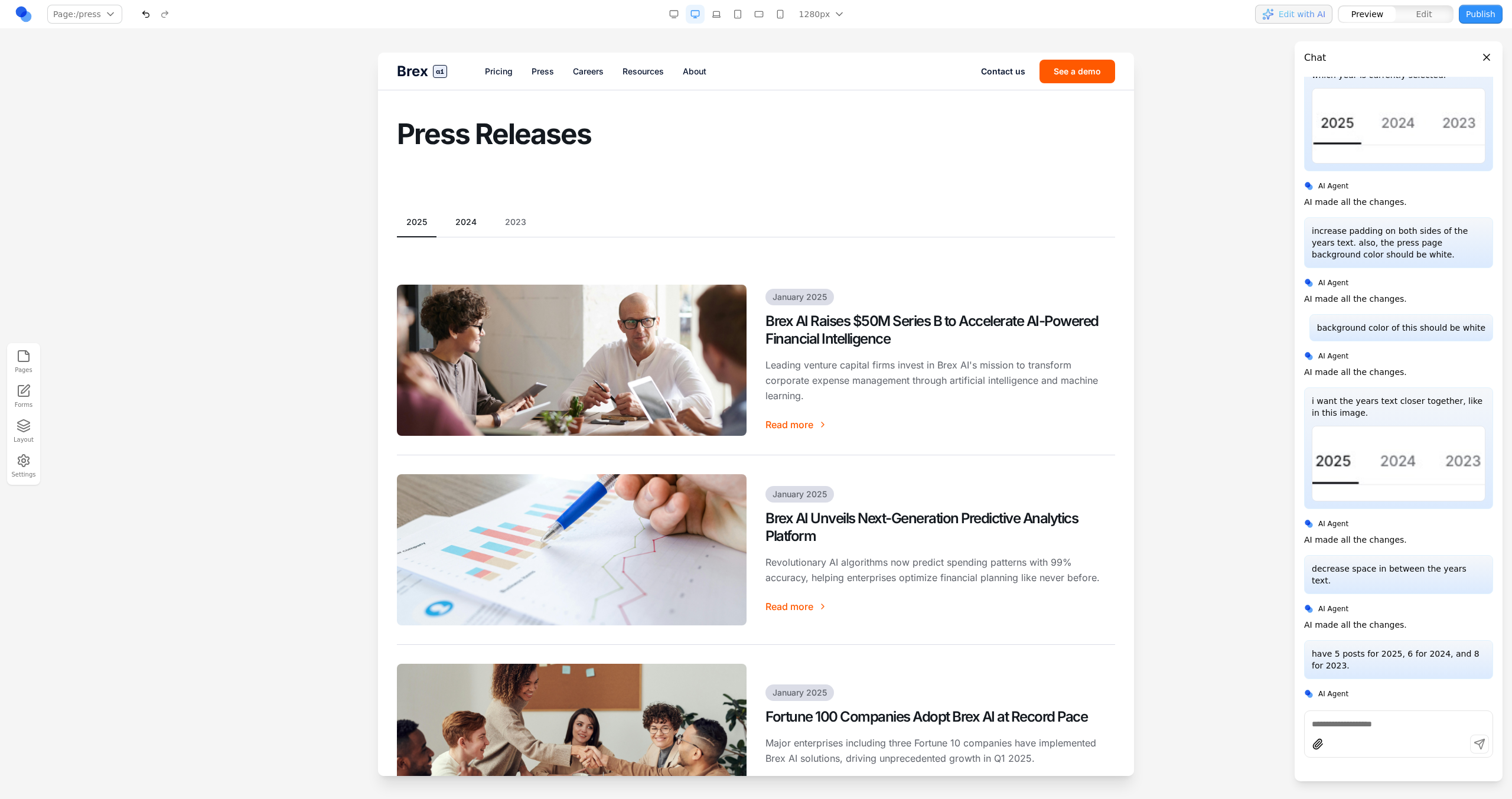
click at [474, 224] on button "2024" at bounding box center [466, 222] width 40 height 12
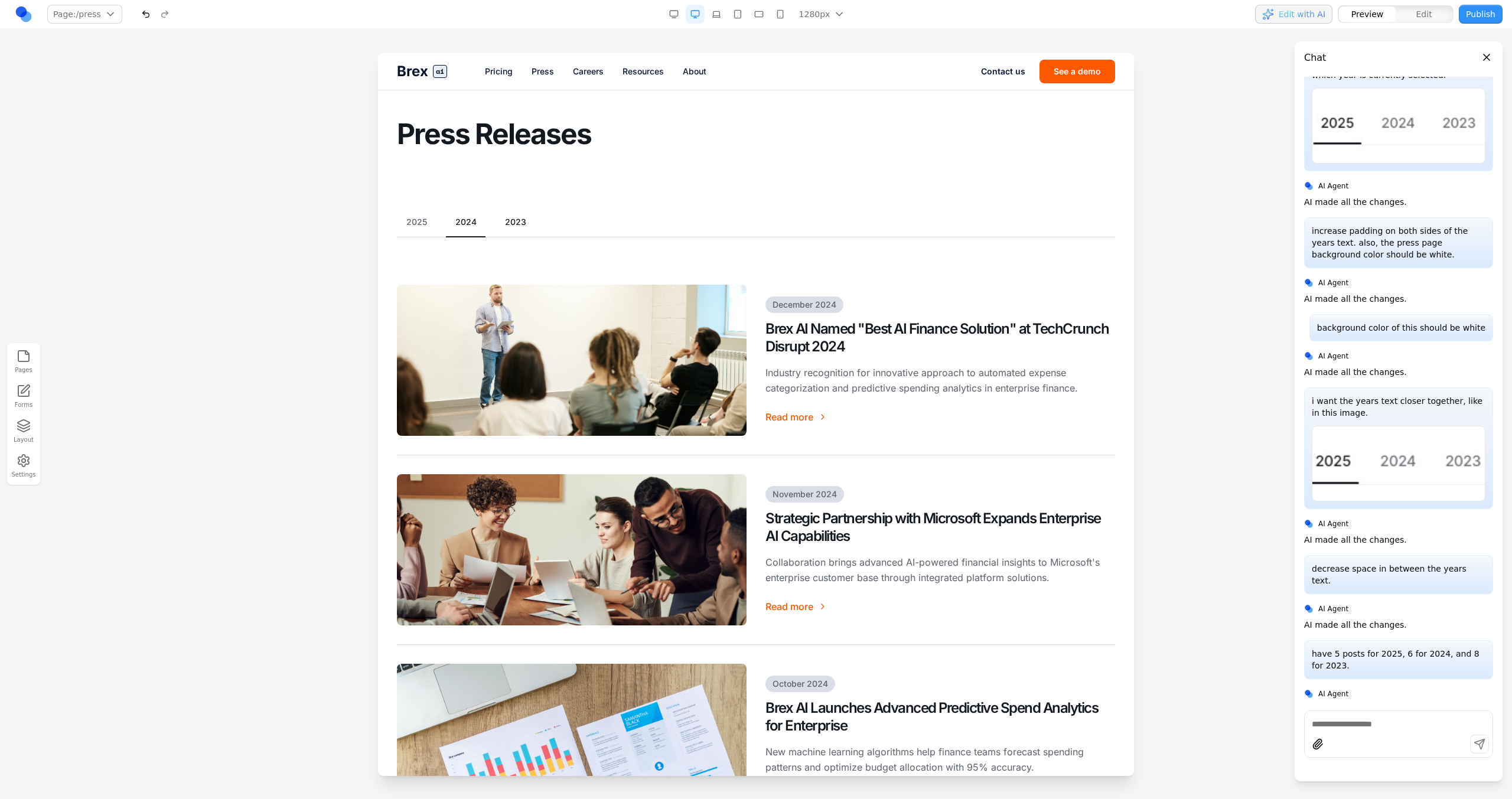
click at [512, 226] on button "2023" at bounding box center [515, 222] width 40 height 12
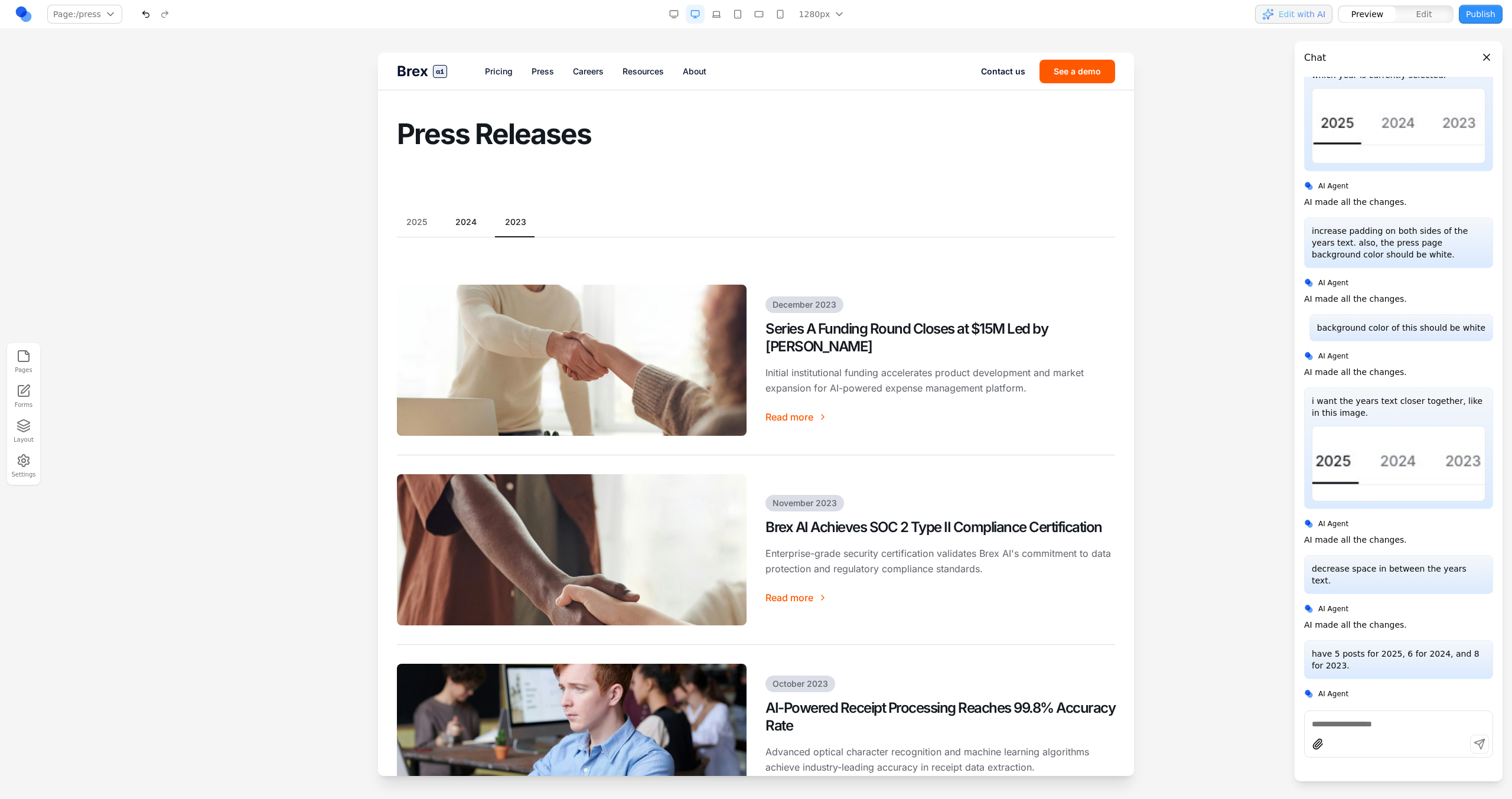
click at [473, 226] on button "2024" at bounding box center [466, 222] width 40 height 12
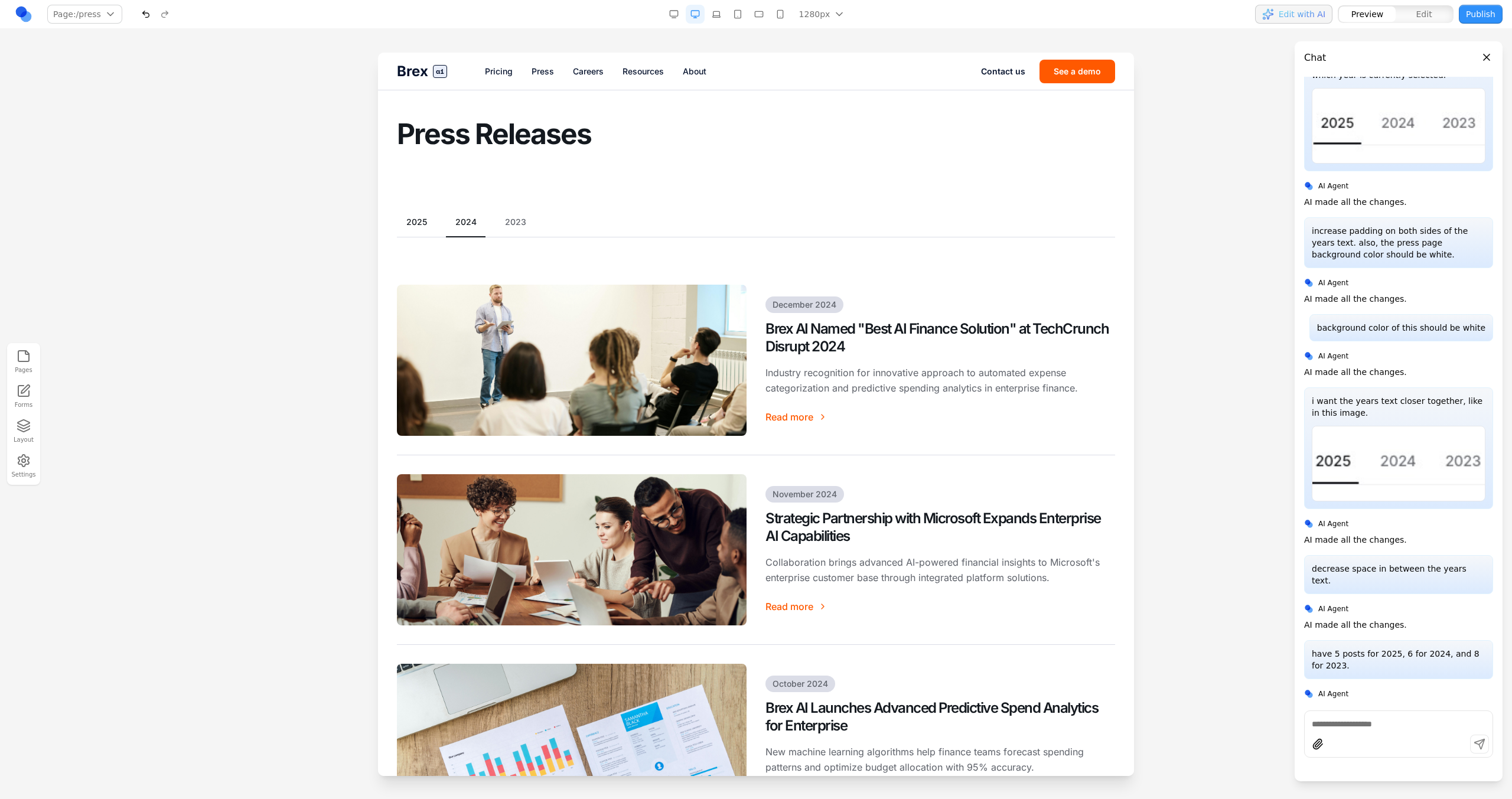
click at [430, 226] on button "2025" at bounding box center [417, 222] width 40 height 12
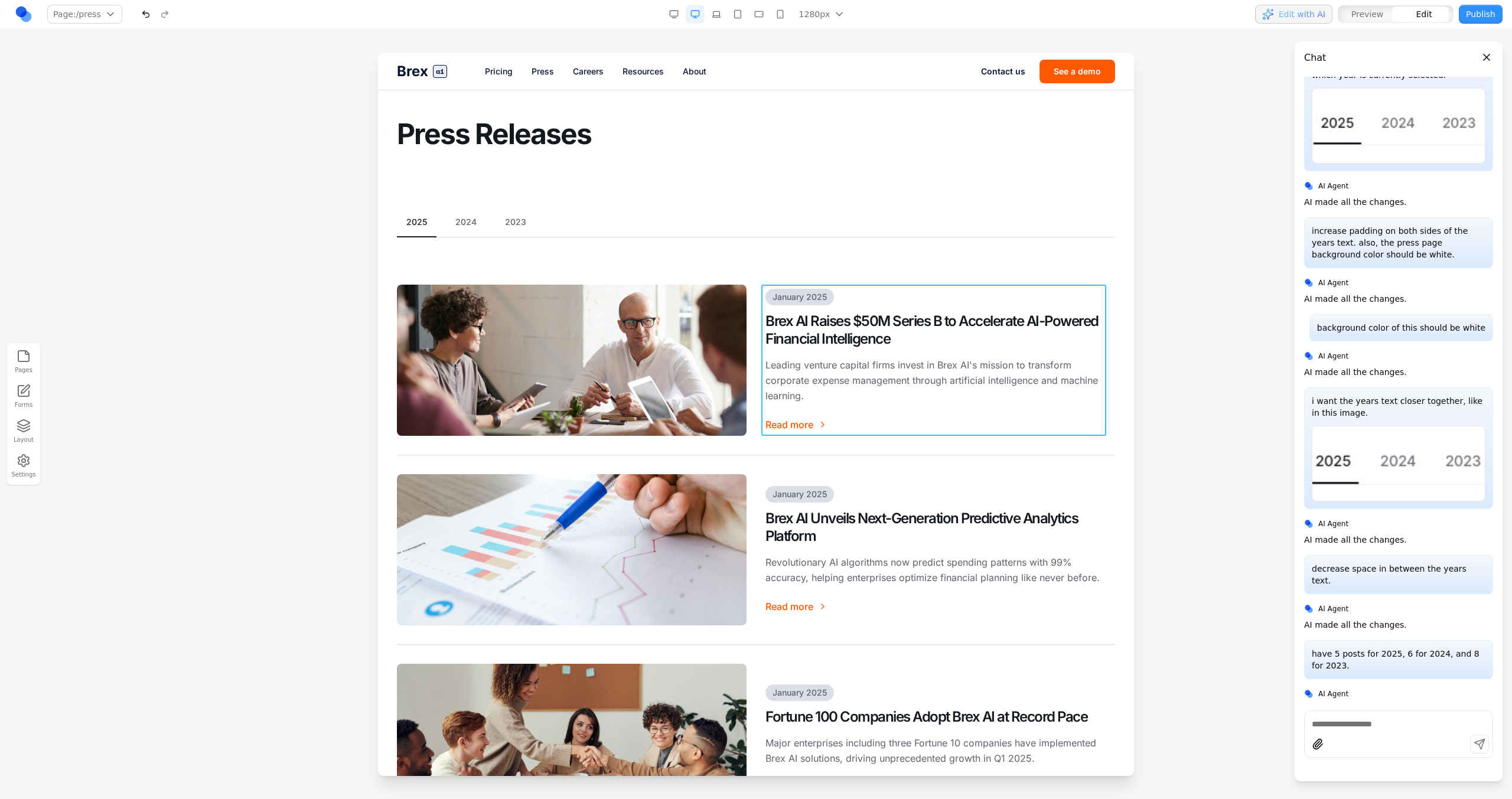
click at [906, 290] on div "January 2025 Brex AI Raises $50M Series B to Accelerate AI-Powered Financial In…" at bounding box center [940, 360] width 350 height 151
click at [692, 280] on div "January 2025 Brex AI Raises $50M Series B to Accelerate AI-Powered Financial In…" at bounding box center [756, 360] width 718 height 189
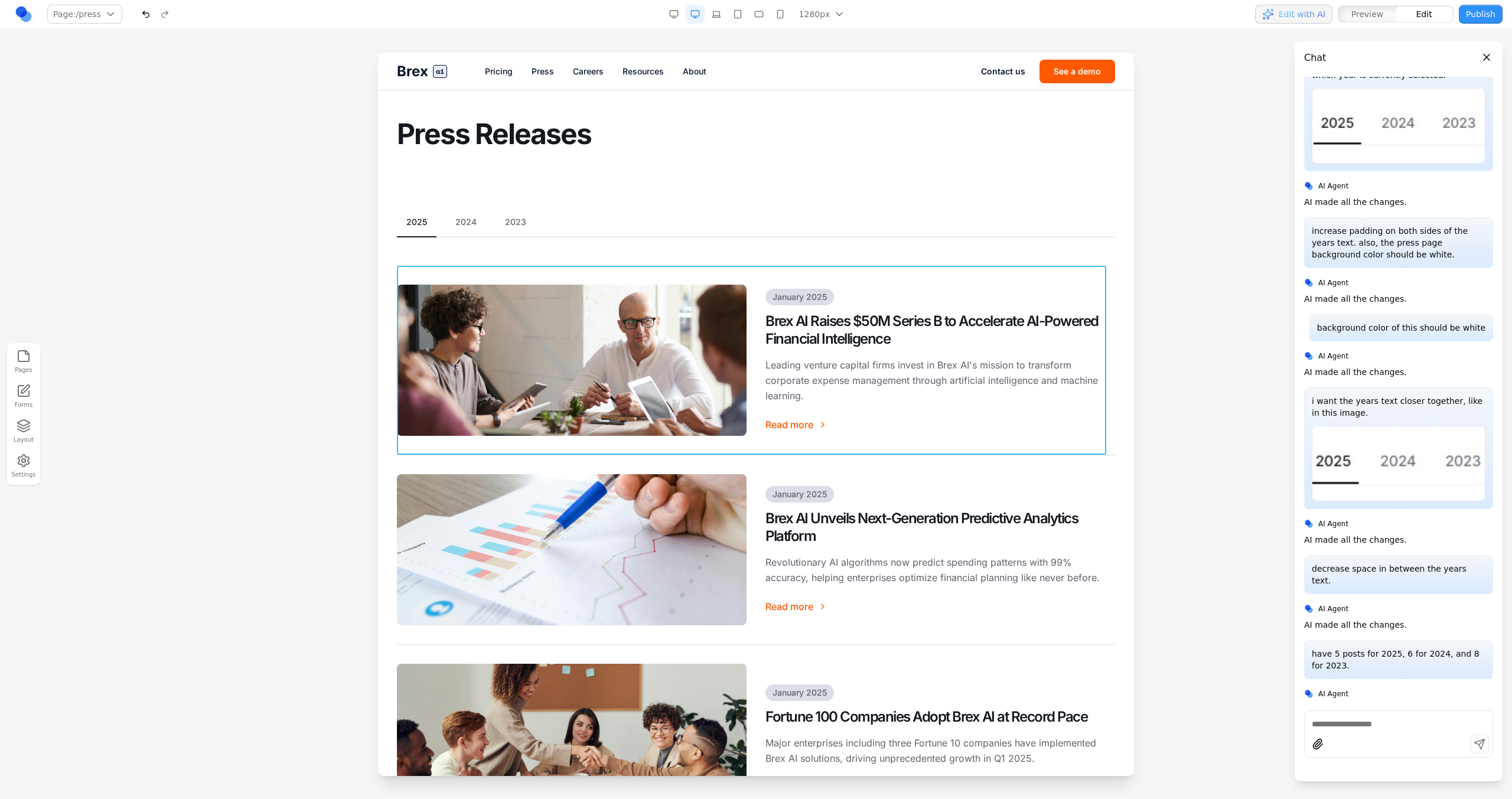
click at [751, 413] on div "January 2025 Brex AI Raises $50M Series B to Accelerate AI-Powered Financial In…" at bounding box center [756, 360] width 718 height 189
click at [658, 256] on div "2025 2024 2023 January 2025 Brex AI Raises $50M Series B to Accelerate AI-Power…" at bounding box center [756, 714] width 718 height 997
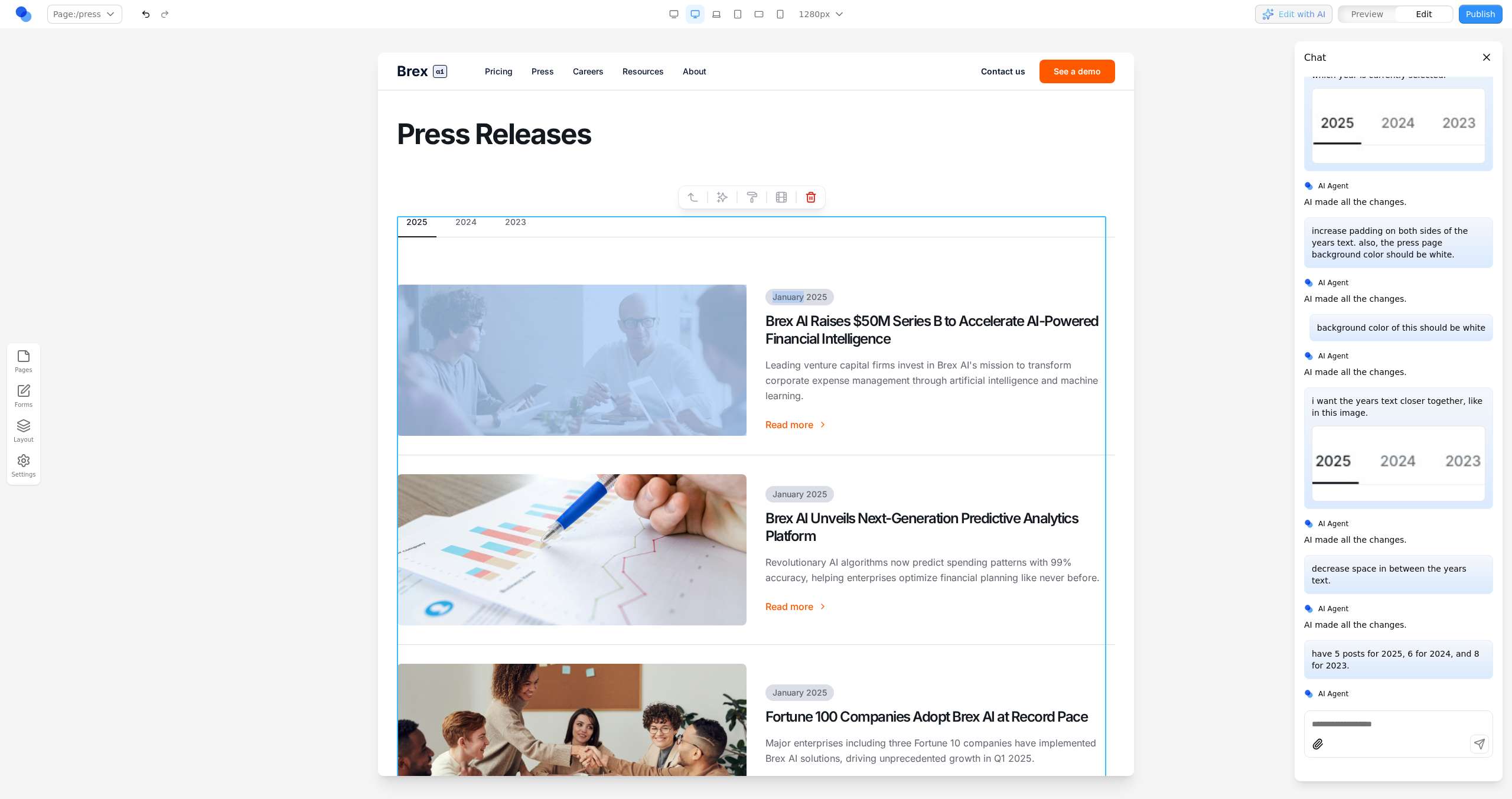
click at [658, 256] on div "2025 2024 2023 January 2025 Brex AI Raises $50M Series B to Accelerate AI-Power…" at bounding box center [756, 714] width 718 height 997
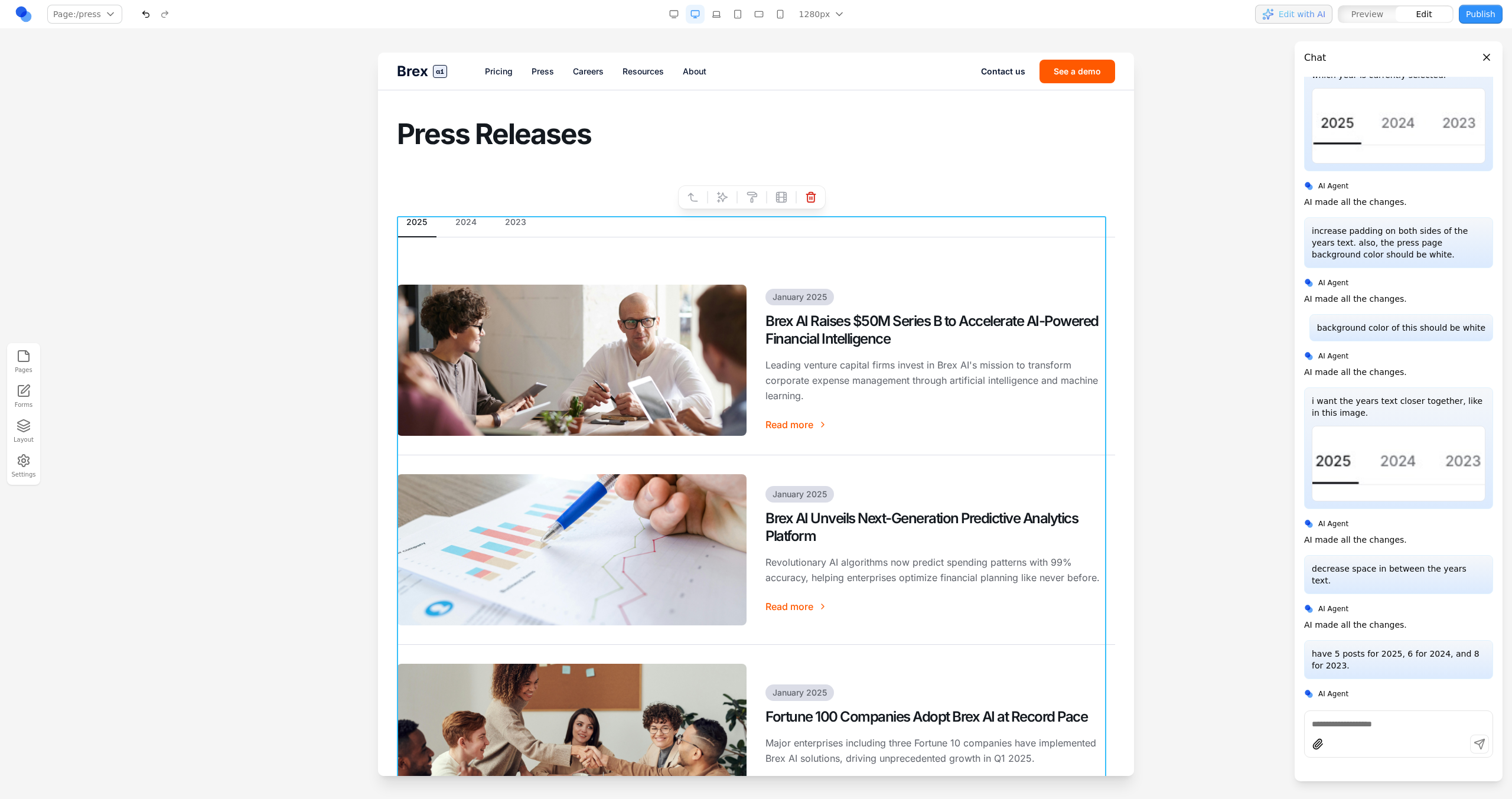
click at [733, 197] on div at bounding box center [737, 197] width 8 height 20
click at [726, 197] on icon at bounding box center [722, 197] width 10 height 10
click at [959, 664] on form "Prompt AI" at bounding box center [1000, 705] width 189 height 102
click at [966, 693] on textarea at bounding box center [1000, 701] width 189 height 59
paste textarea "**"
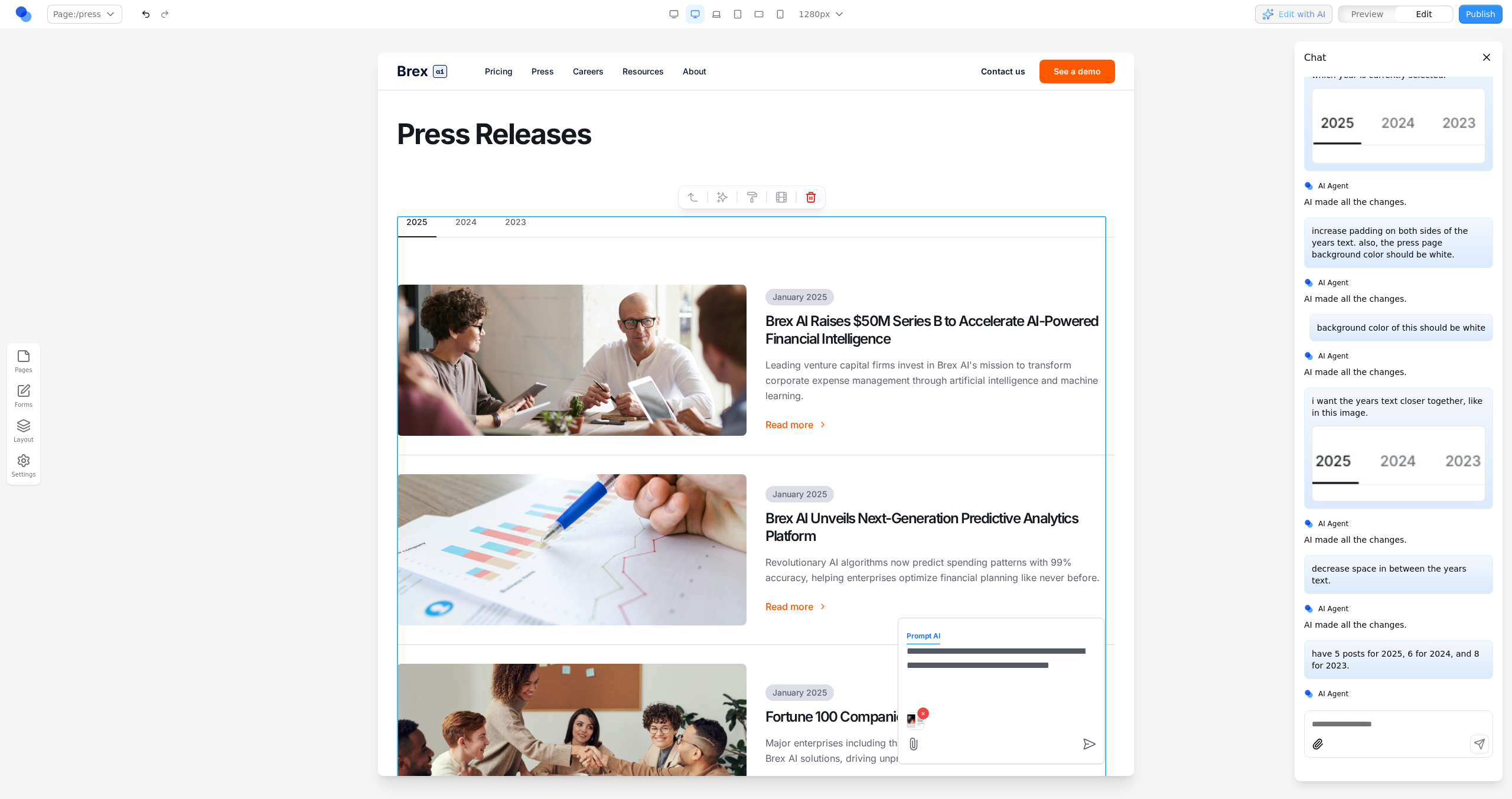
type textarea "**********"
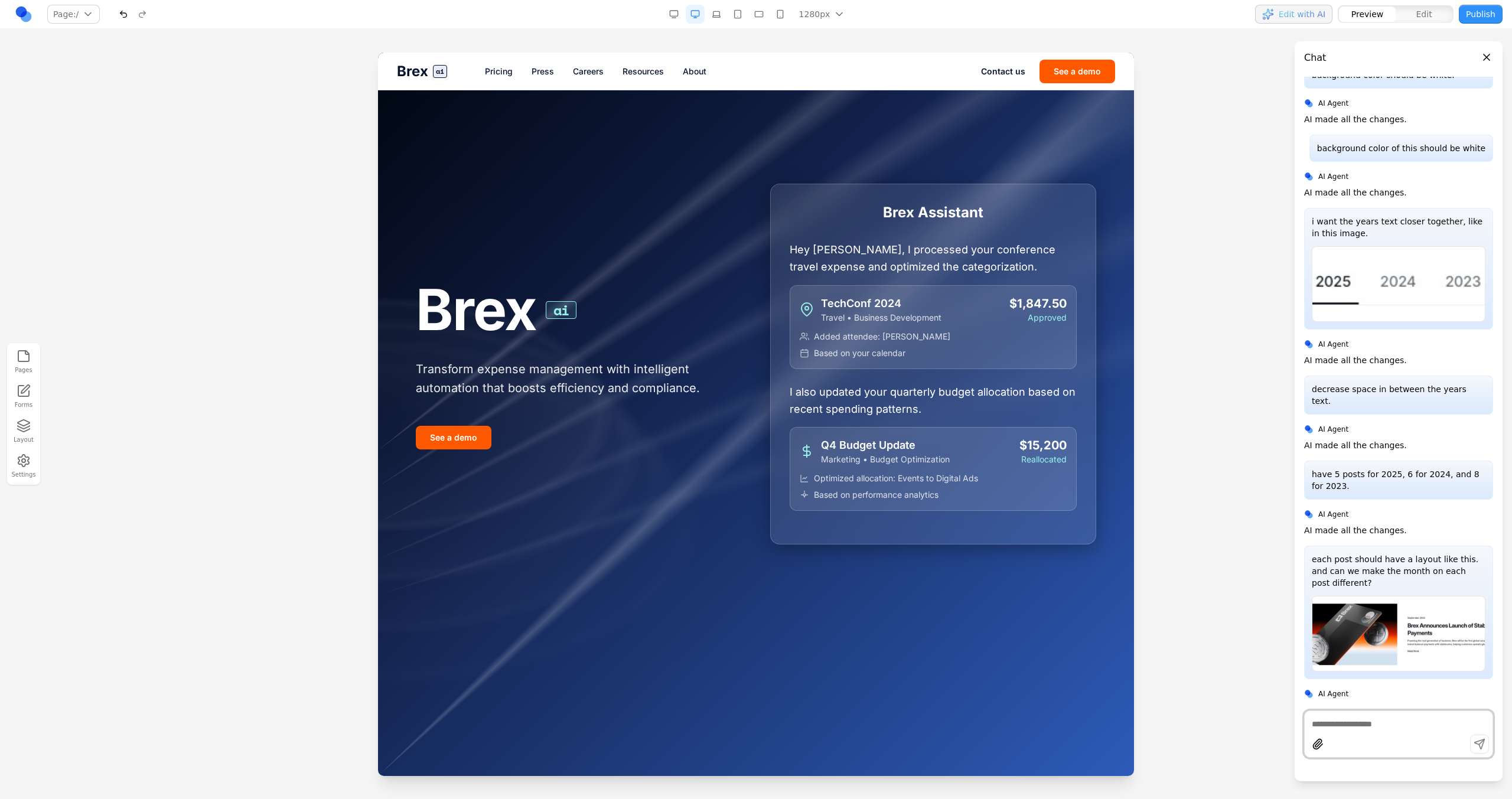
click at [545, 69] on link "Press" at bounding box center [543, 71] width 23 height 12
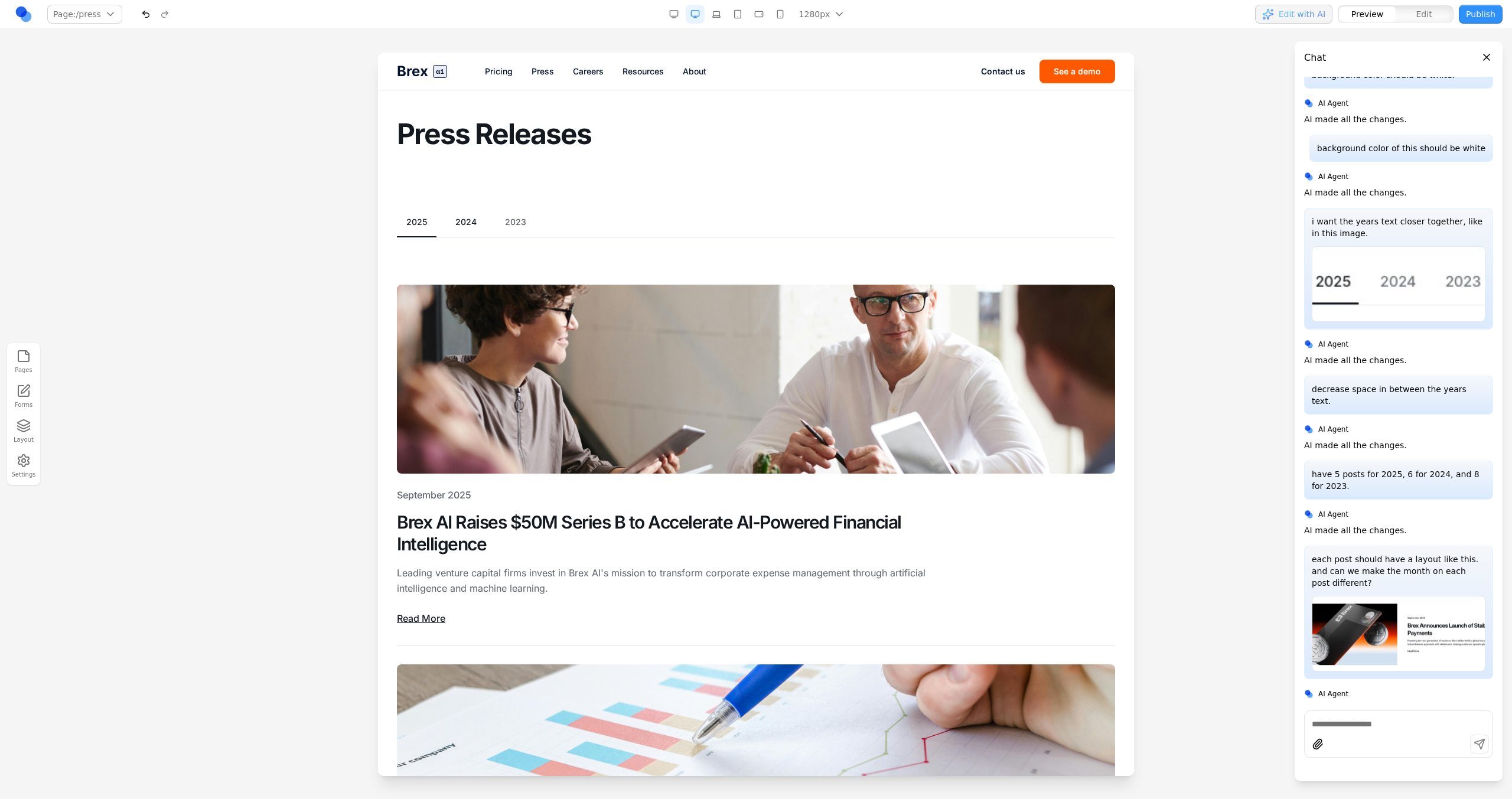
click at [466, 220] on button "2024" at bounding box center [466, 222] width 40 height 12
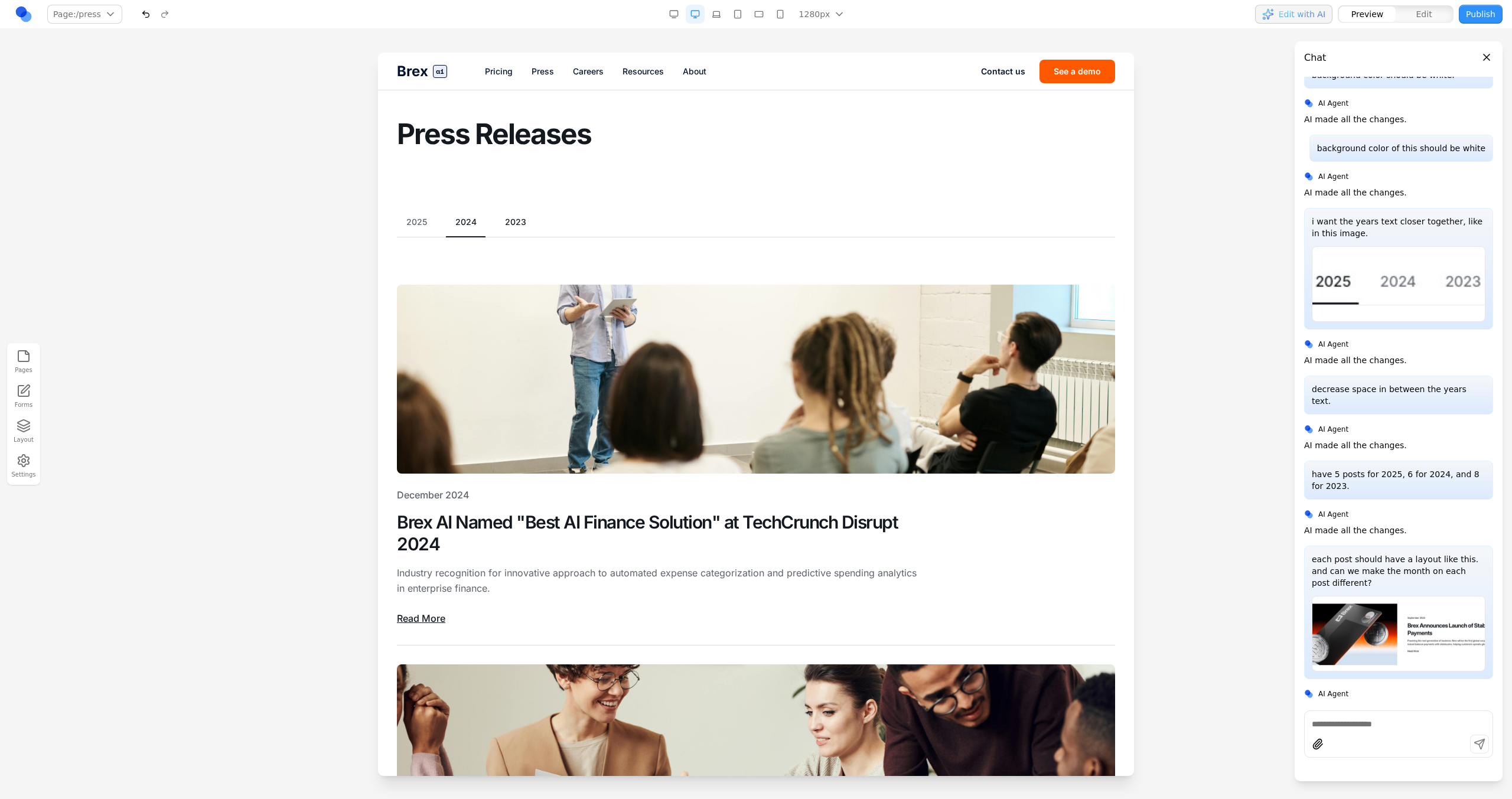
click at [521, 219] on button "2023" at bounding box center [515, 222] width 40 height 12
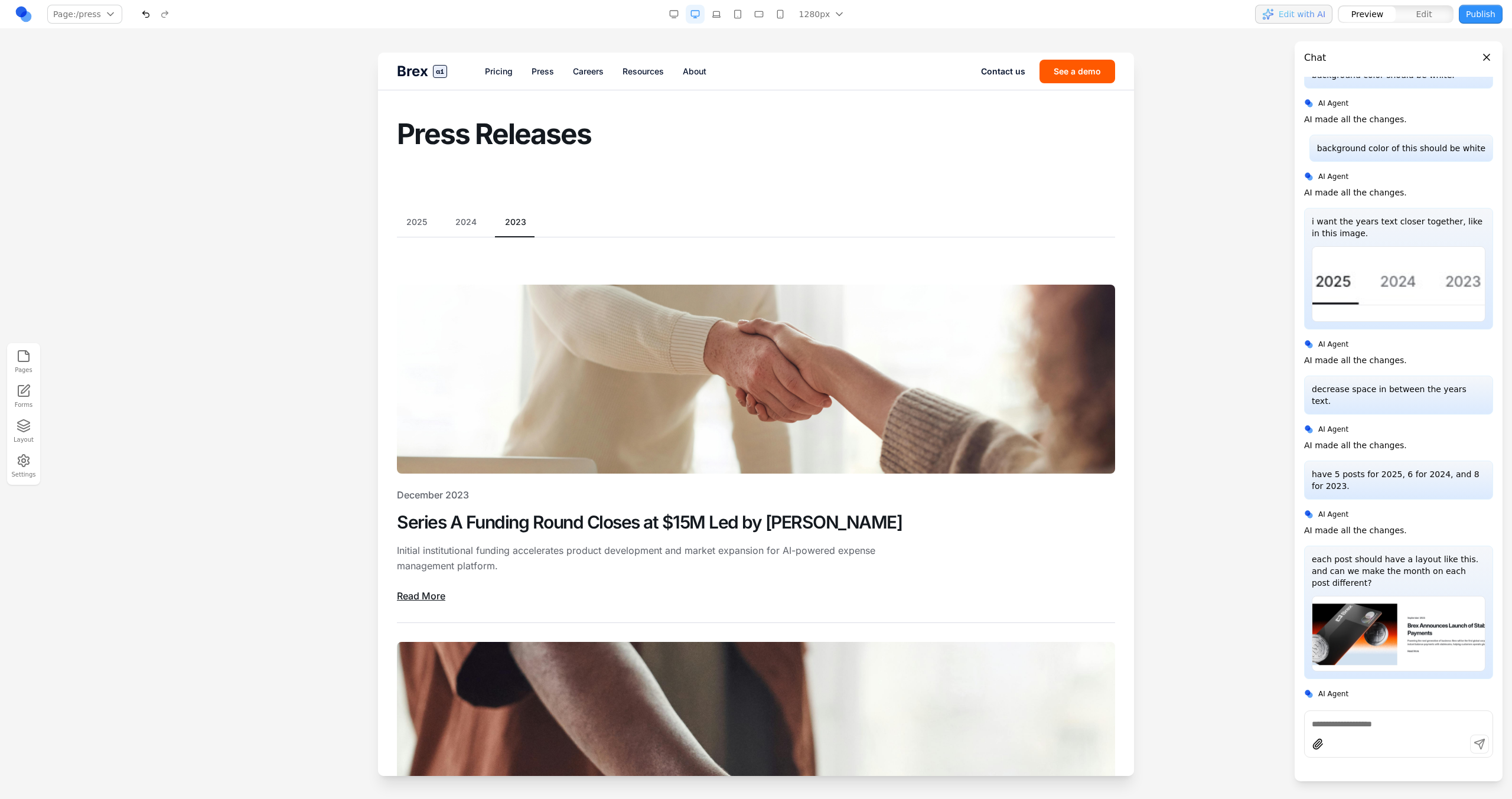
click at [487, 219] on div "2025 2024 2023" at bounding box center [756, 226] width 718 height 21
click at [449, 219] on button "2024" at bounding box center [466, 222] width 40 height 12
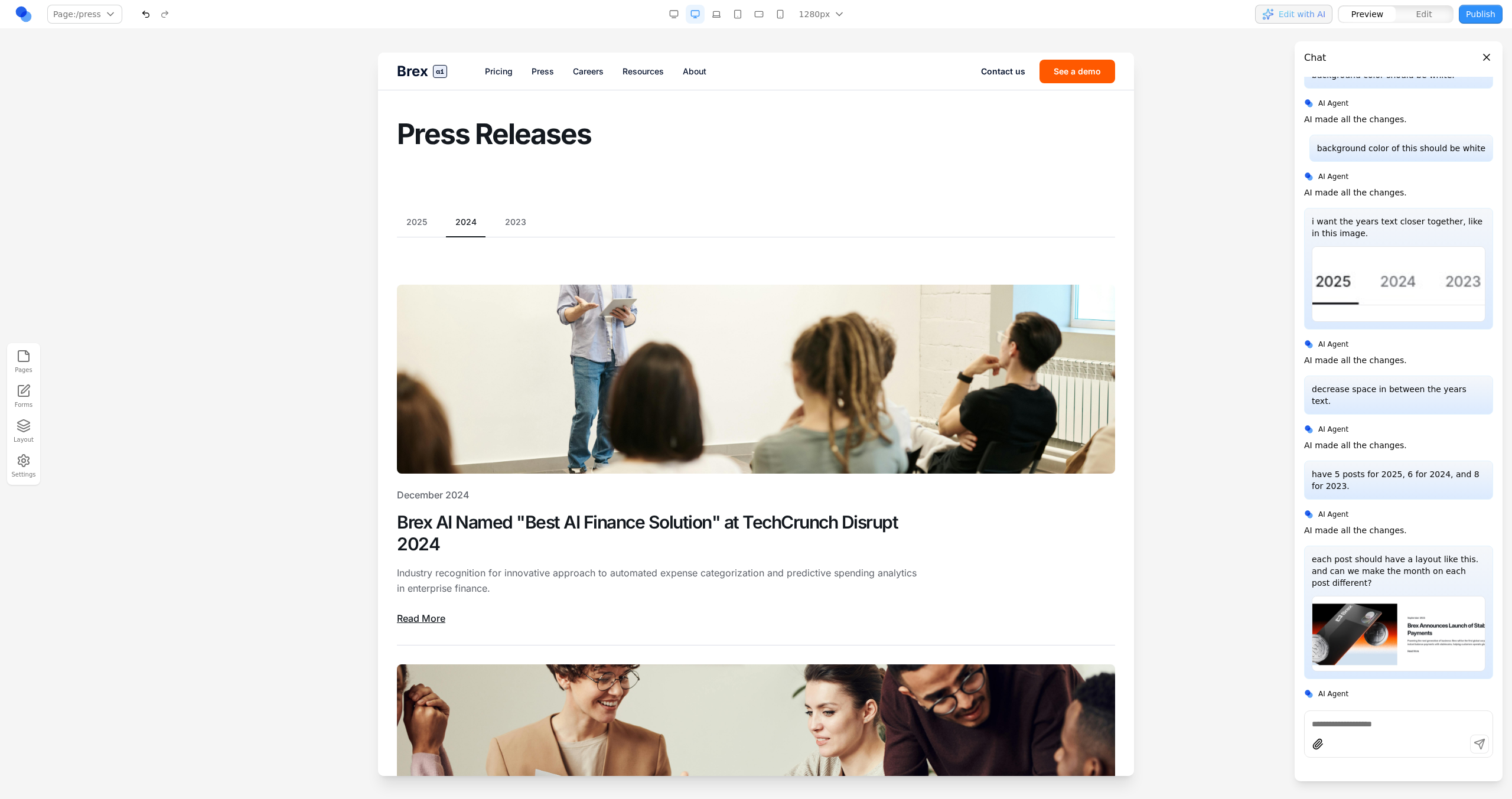
click at [451, 219] on button "2024" at bounding box center [466, 222] width 40 height 12
click at [434, 219] on button "2025" at bounding box center [417, 222] width 40 height 12
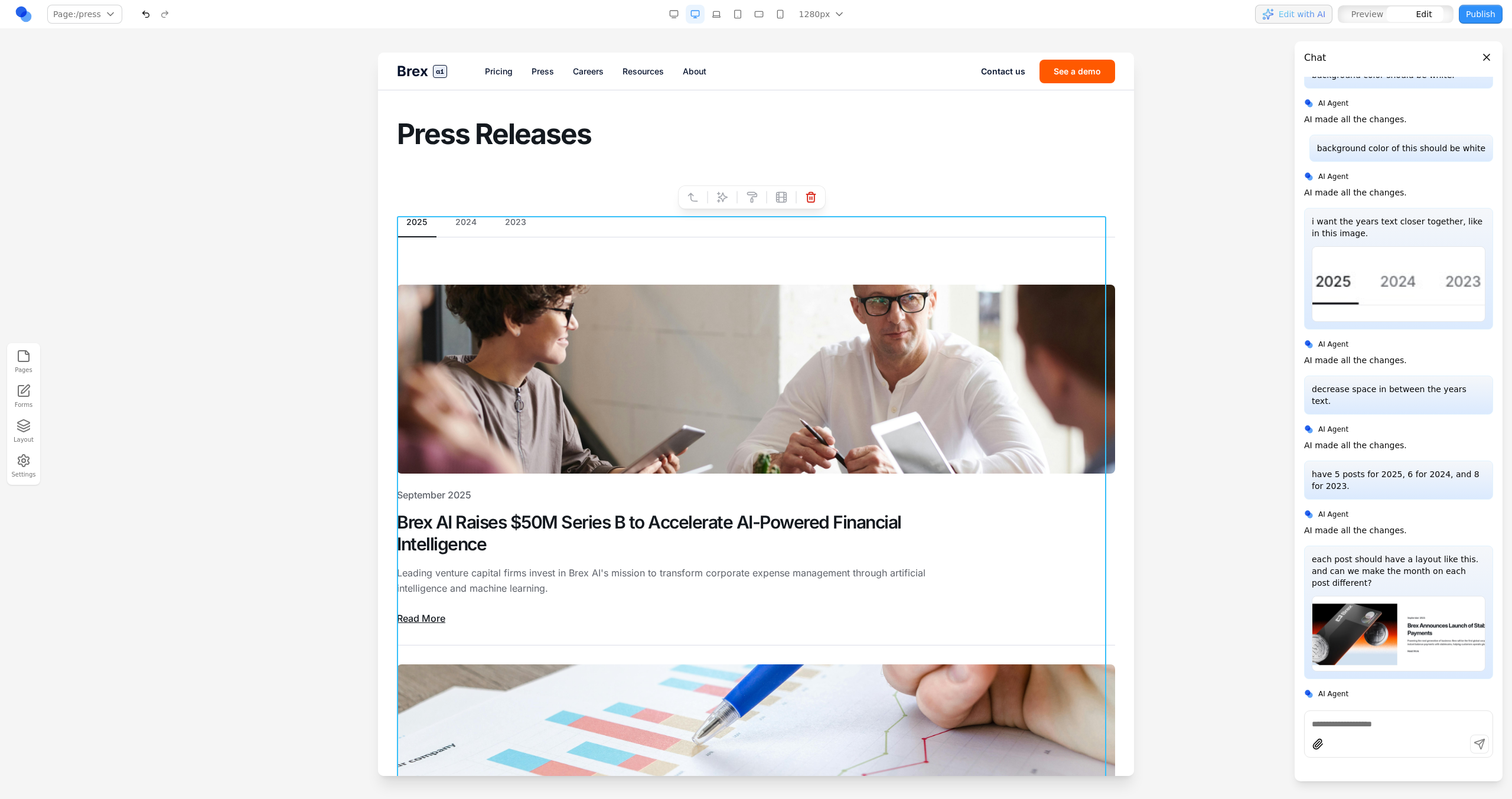
click at [729, 200] on button at bounding box center [722, 197] width 19 height 19
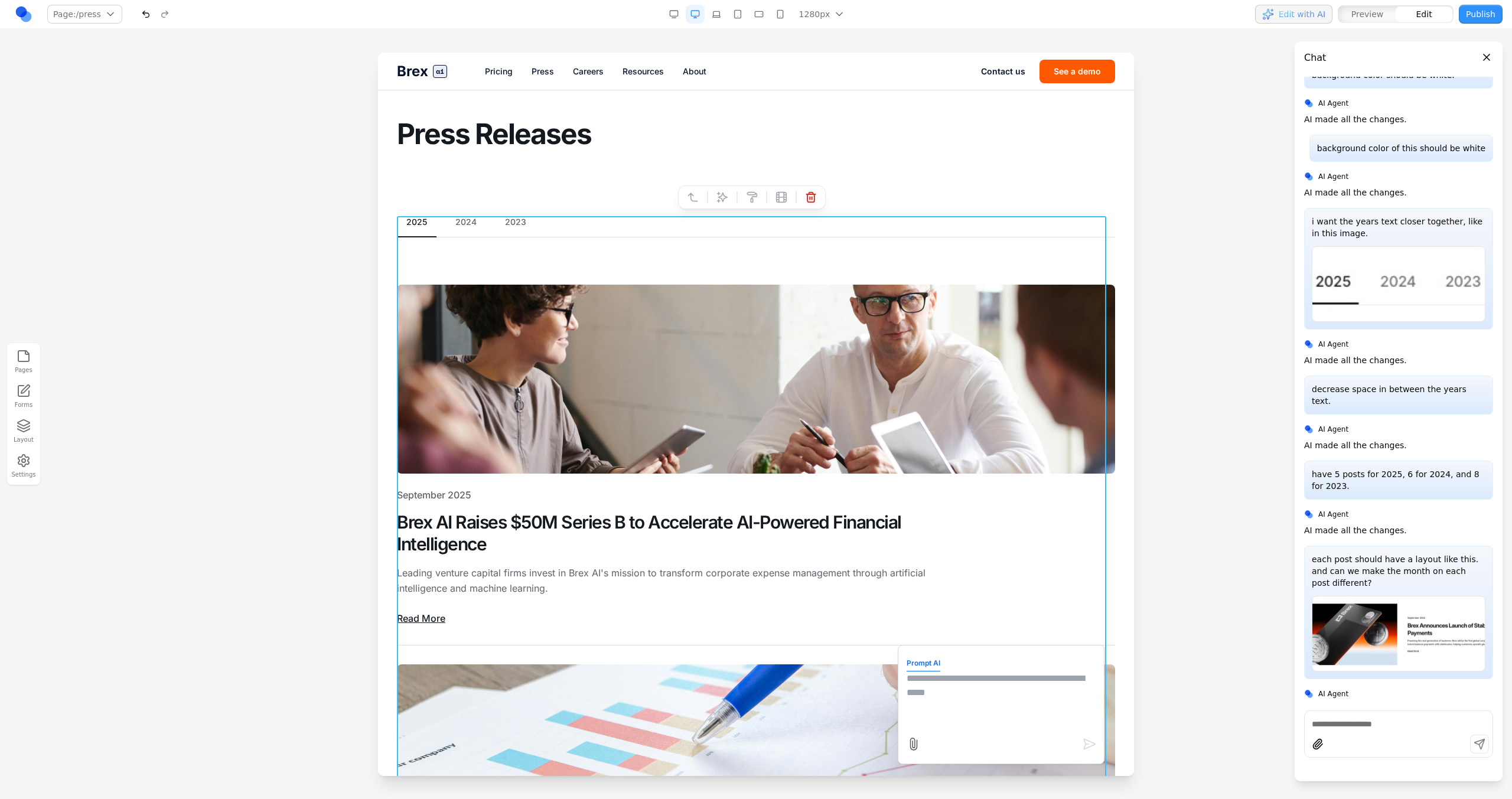
click at [966, 689] on textarea at bounding box center [1000, 701] width 189 height 59
type textarea "*"
type textarea "**********"
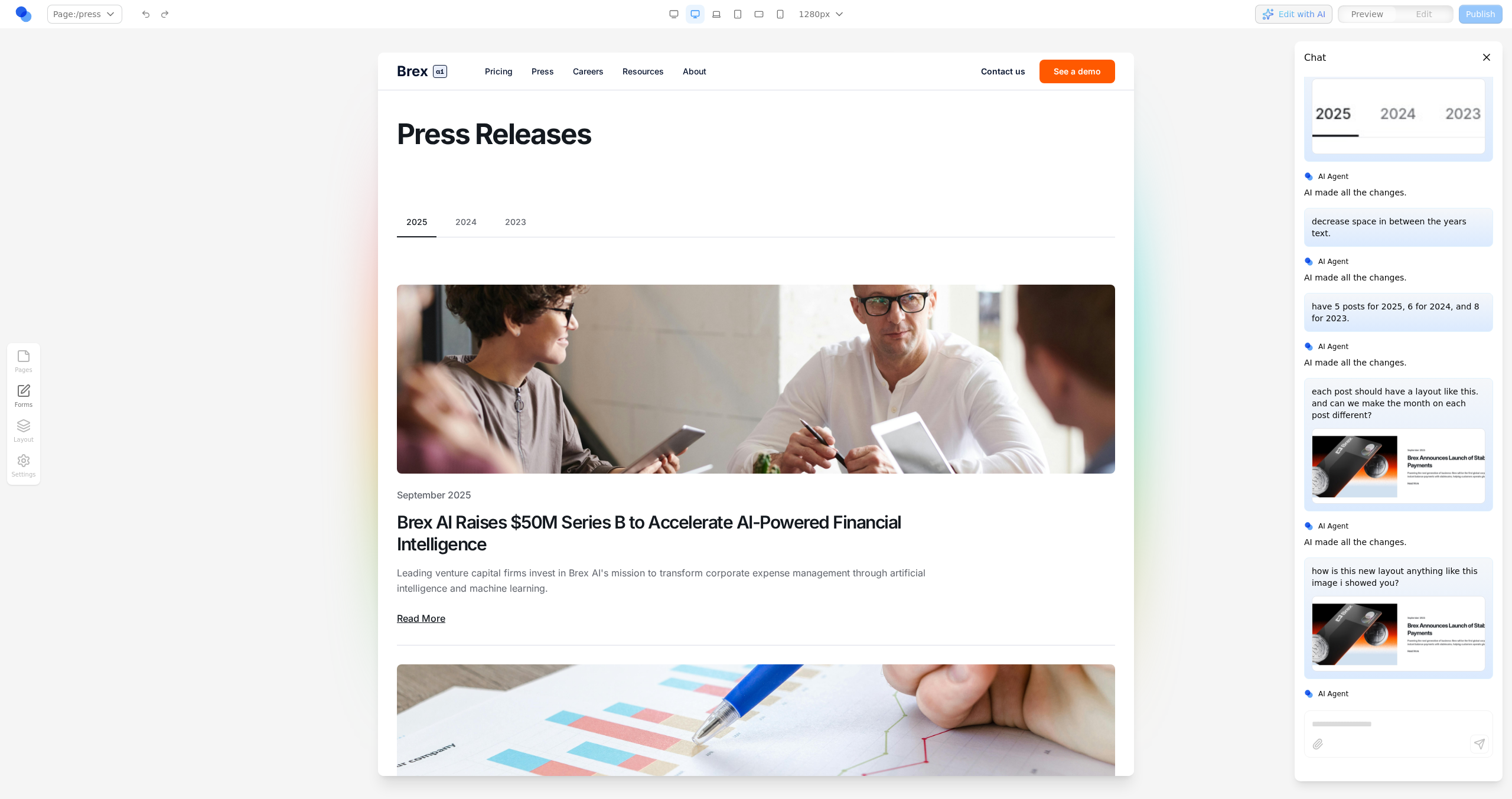
scroll to position [1299, 0]
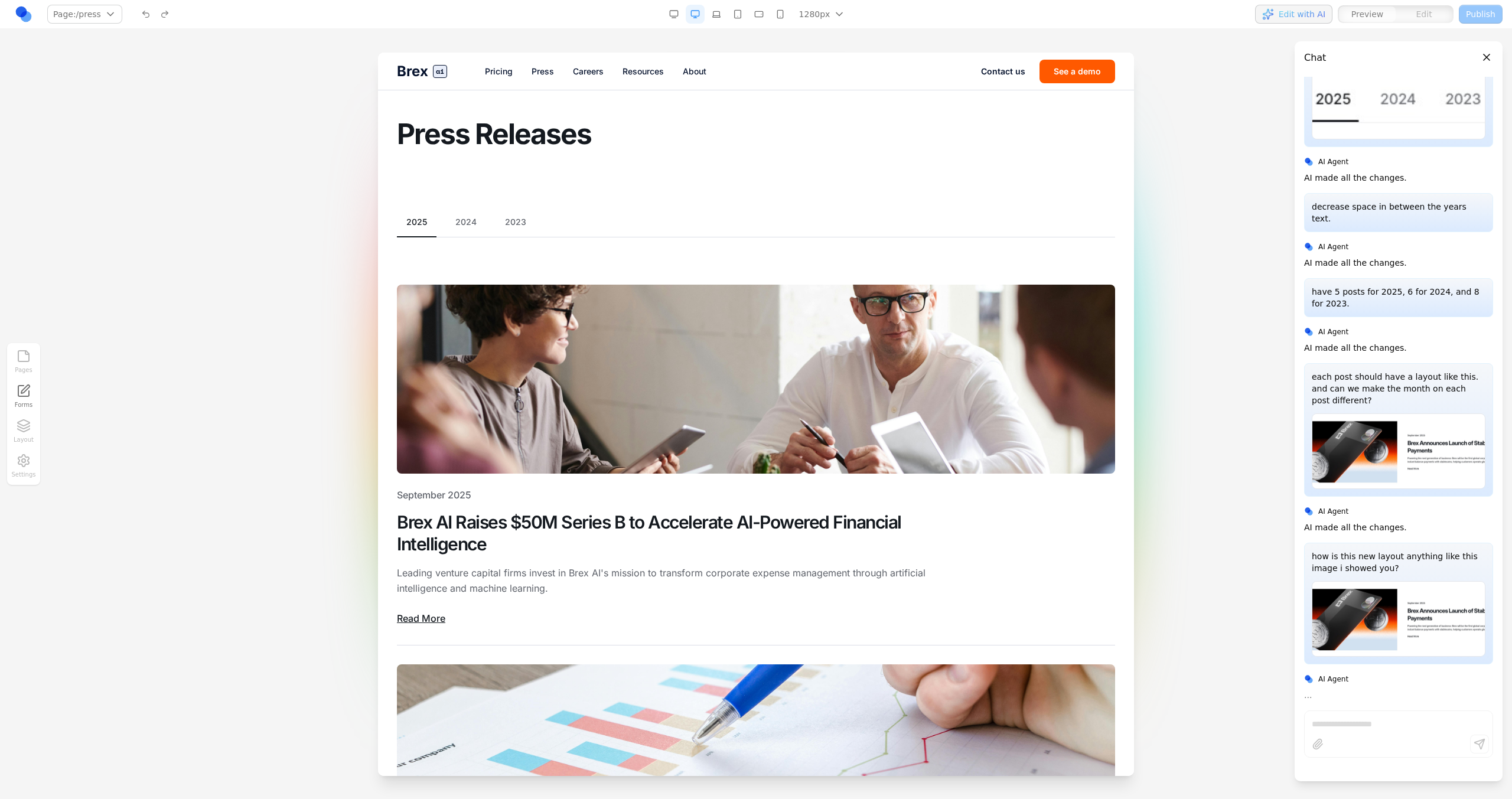
click at [460, 231] on div "2025 2024 2023" at bounding box center [756, 226] width 718 height 21
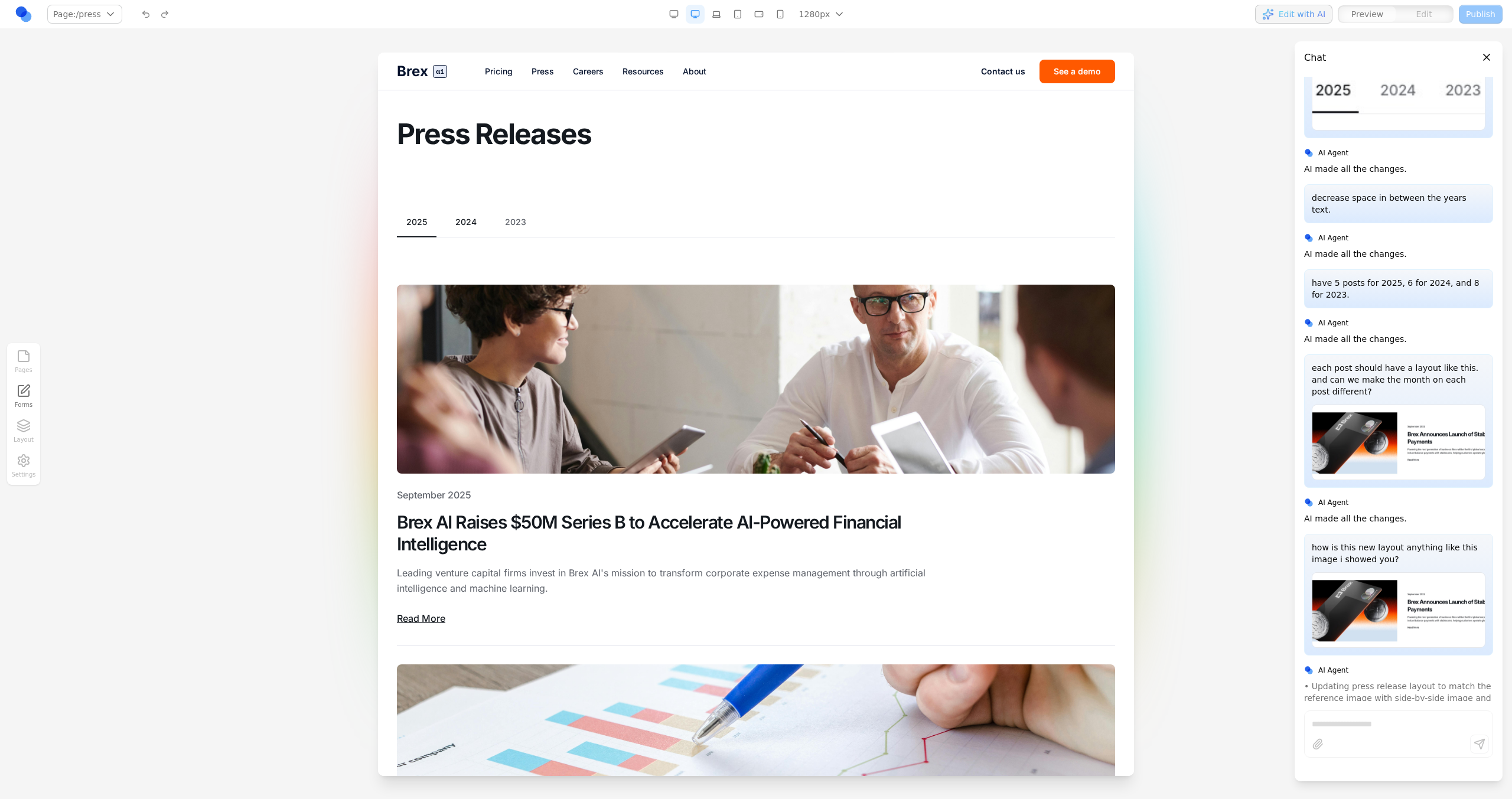
click at [468, 227] on button "2024" at bounding box center [466, 222] width 40 height 12
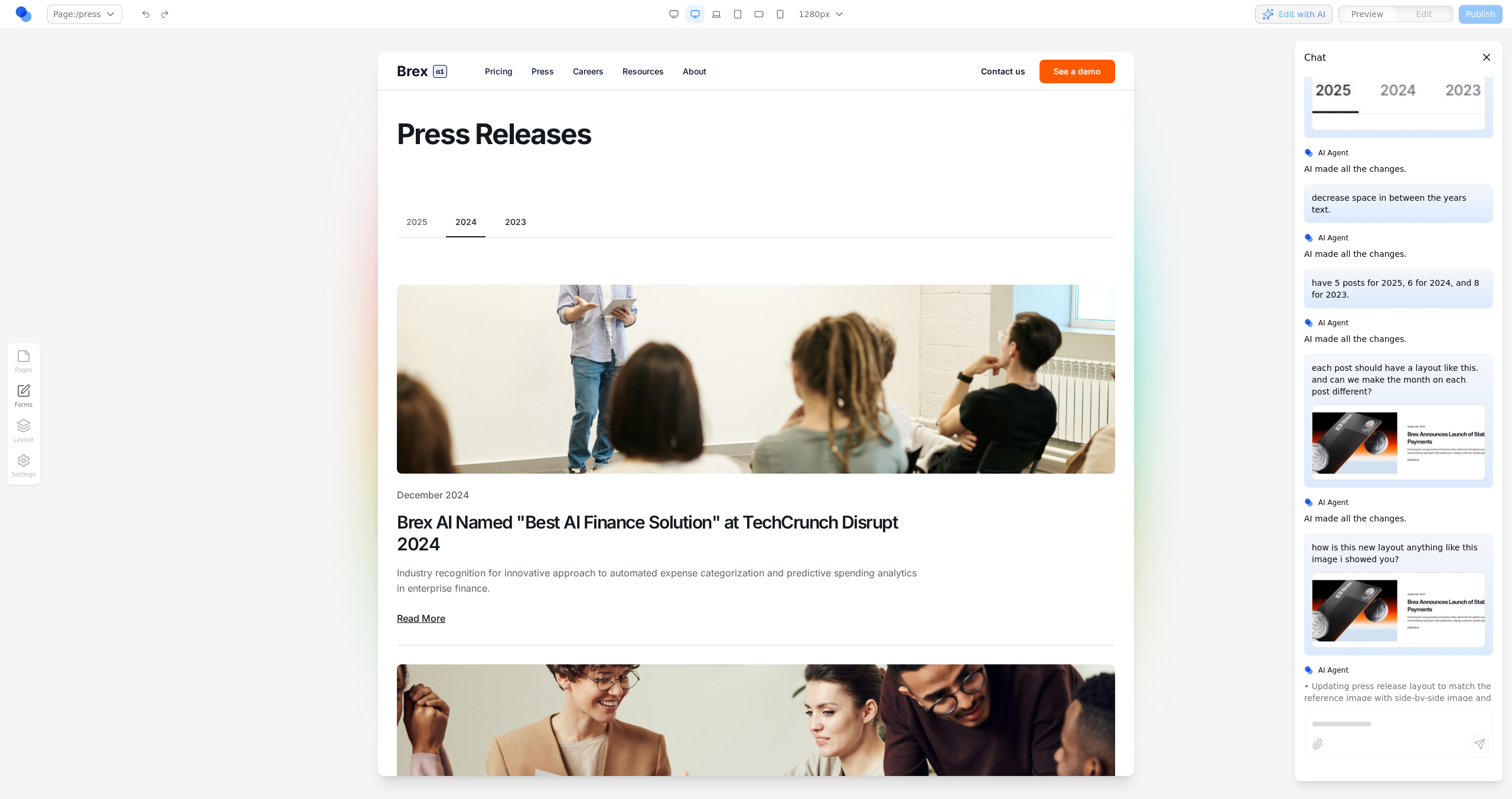
click at [507, 226] on button "2023" at bounding box center [515, 222] width 40 height 12
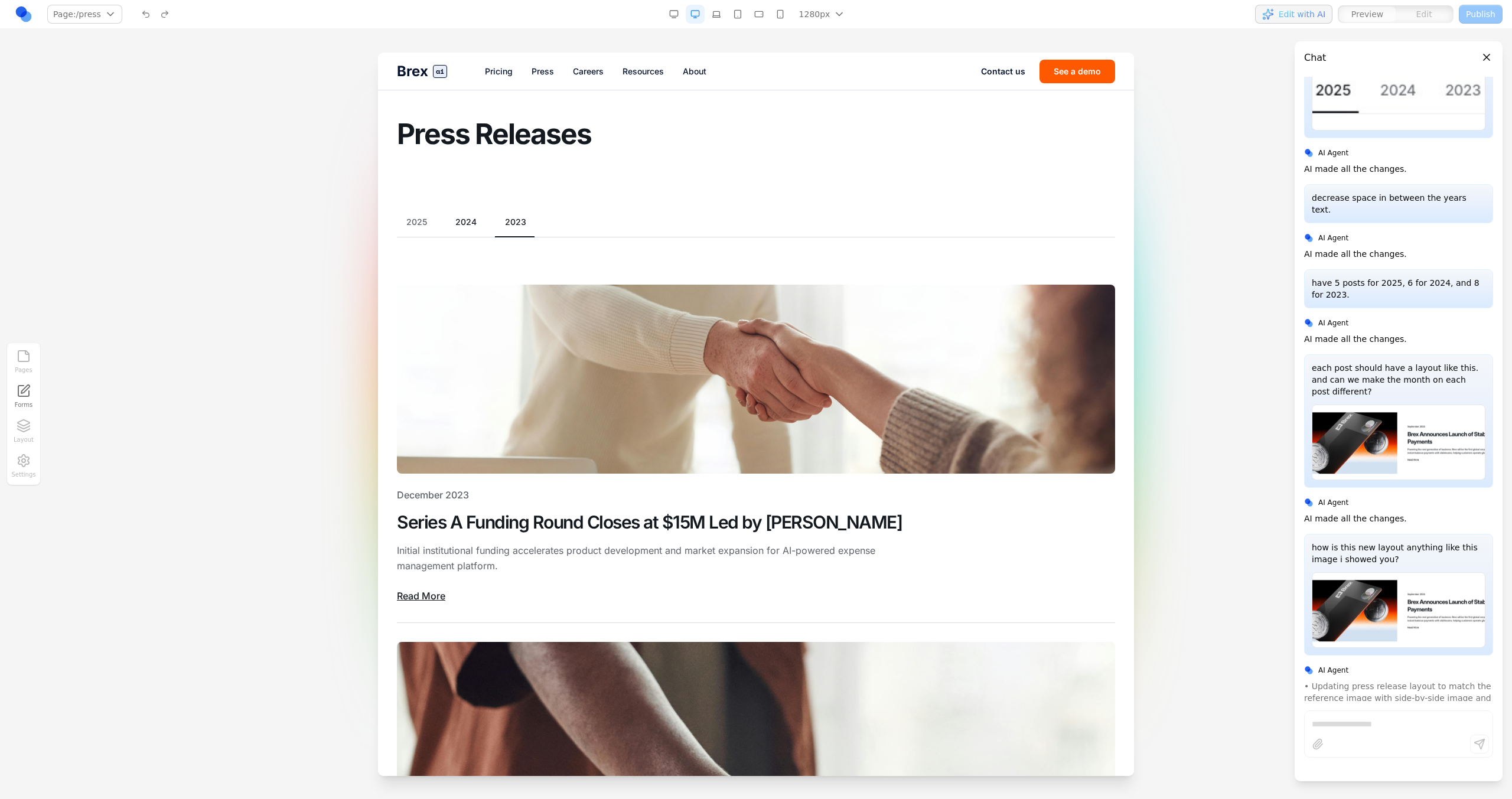
click at [462, 226] on button "2024" at bounding box center [466, 222] width 40 height 12
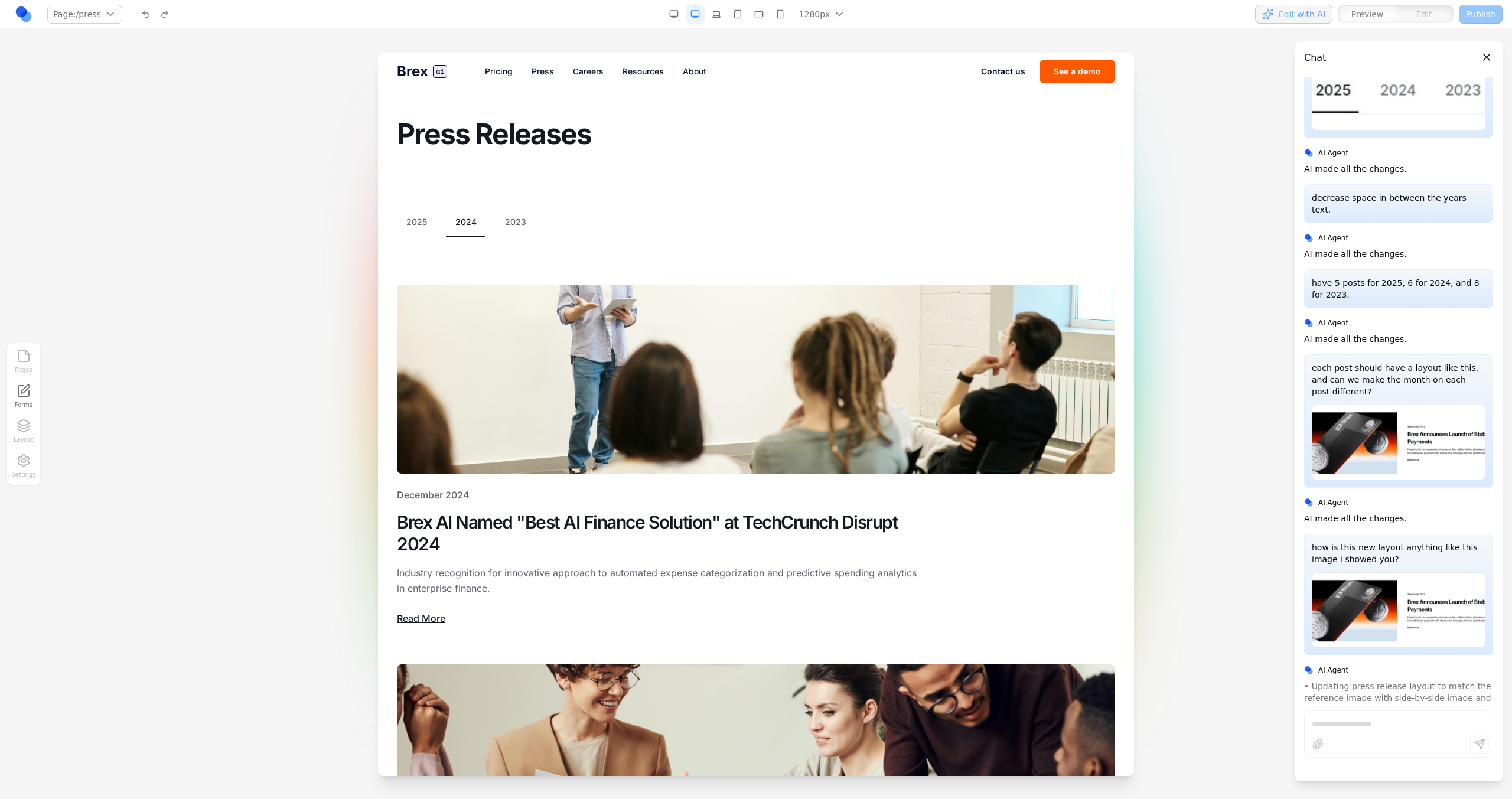
click at [429, 226] on button "2025" at bounding box center [417, 222] width 40 height 12
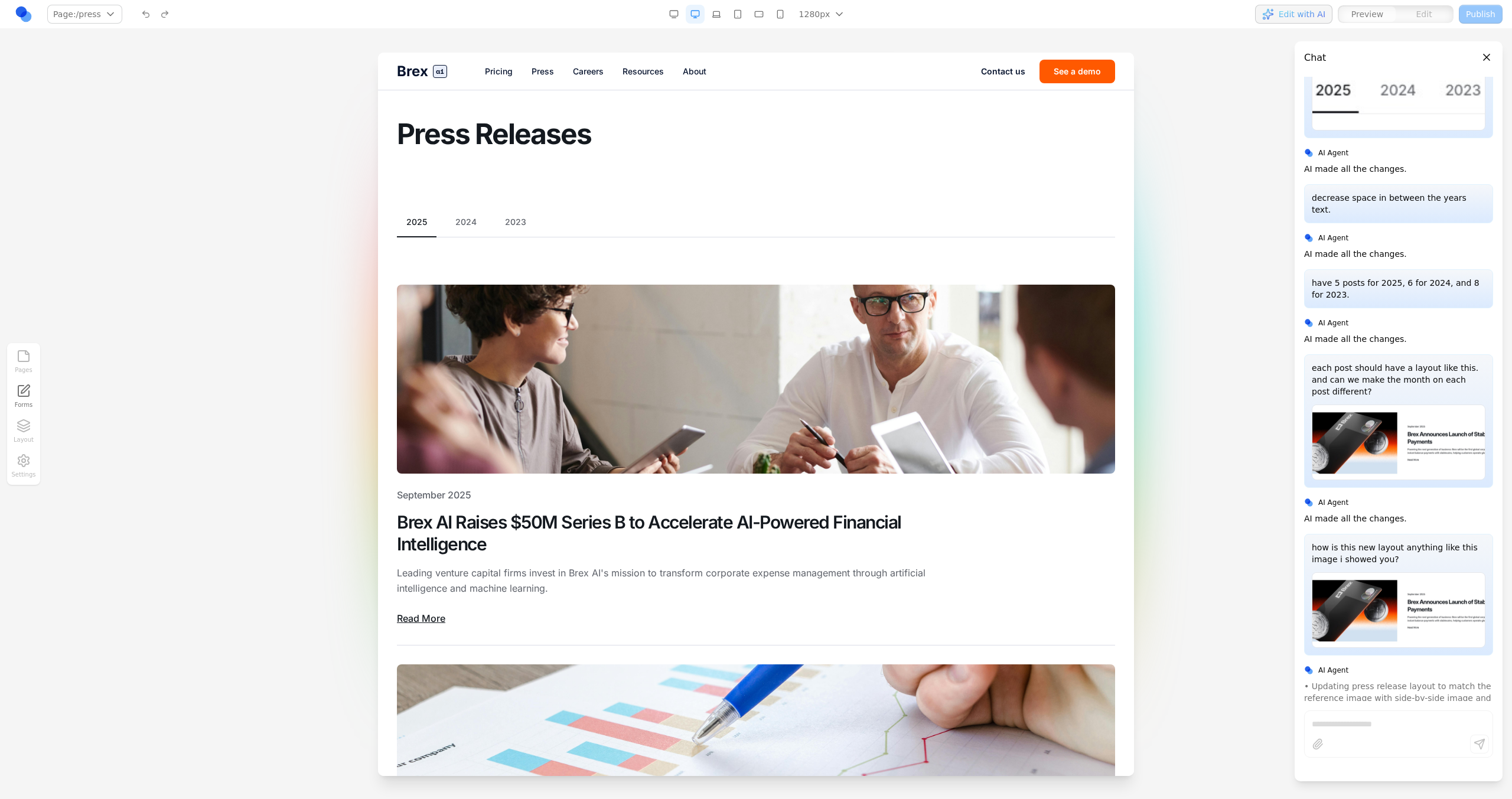
scroll to position [1320, 0]
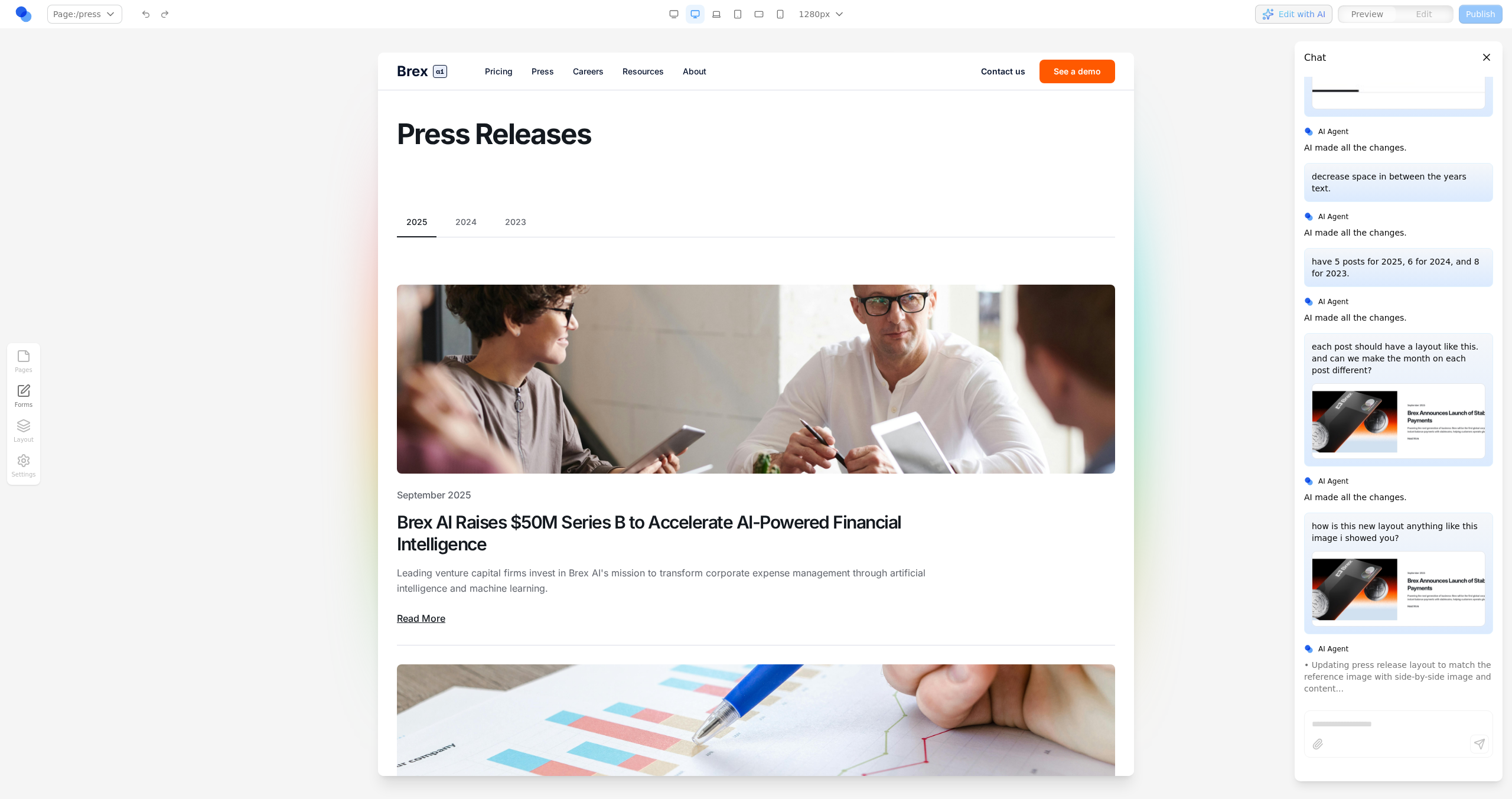
click at [469, 216] on button "2024" at bounding box center [466, 222] width 40 height 12
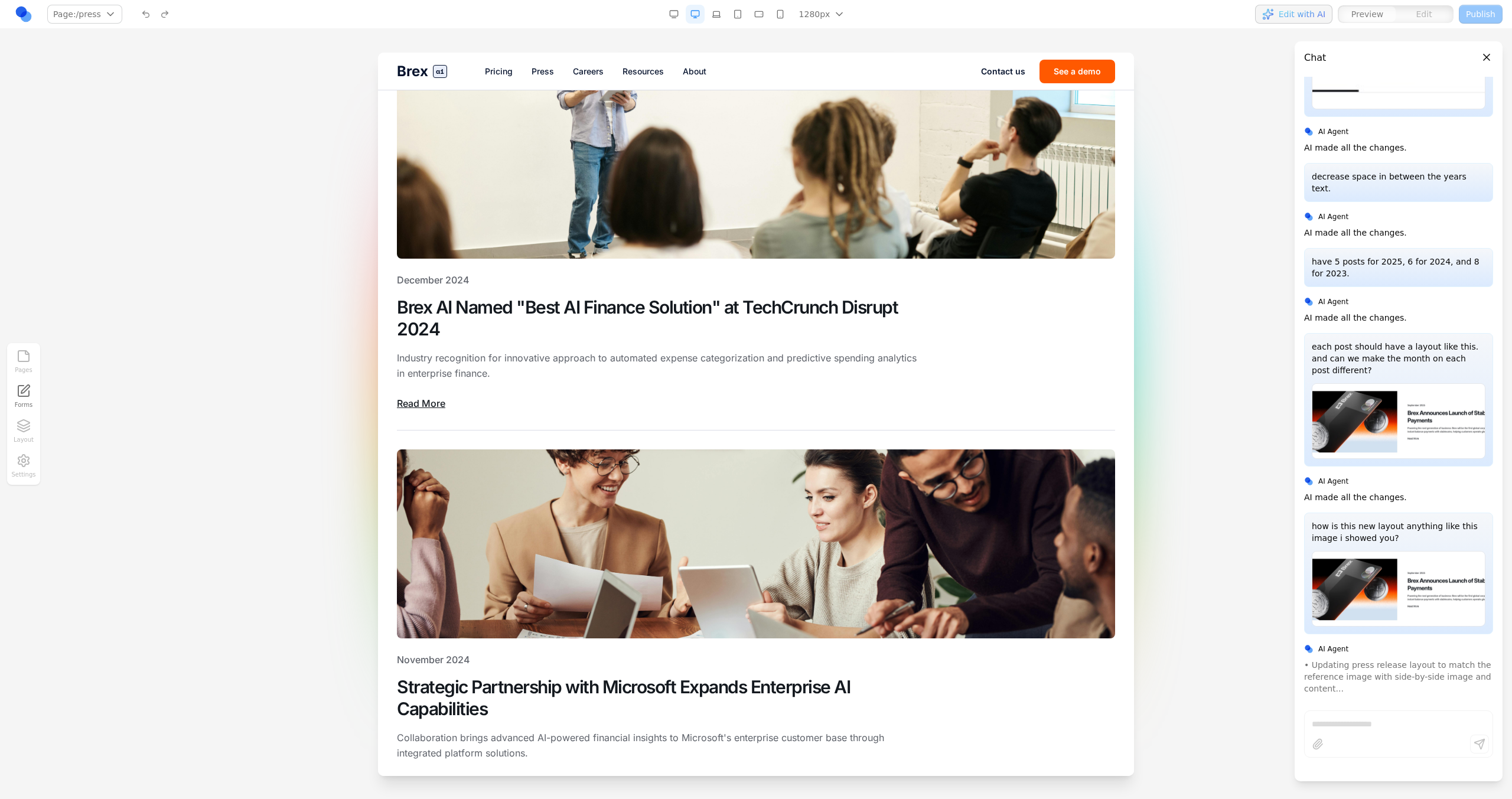
scroll to position [0, 0]
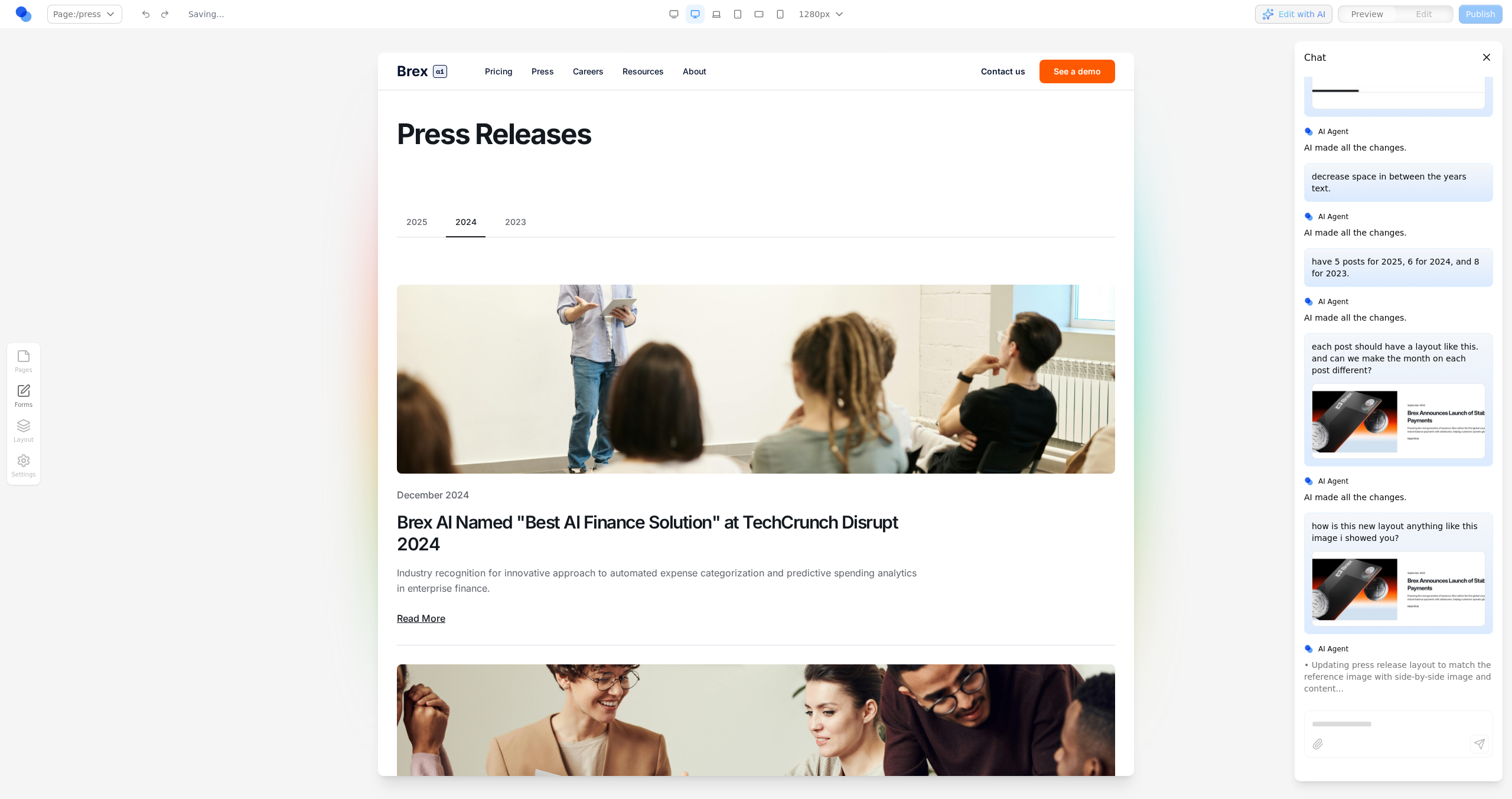
click at [522, 216] on button "2023" at bounding box center [515, 222] width 40 height 12
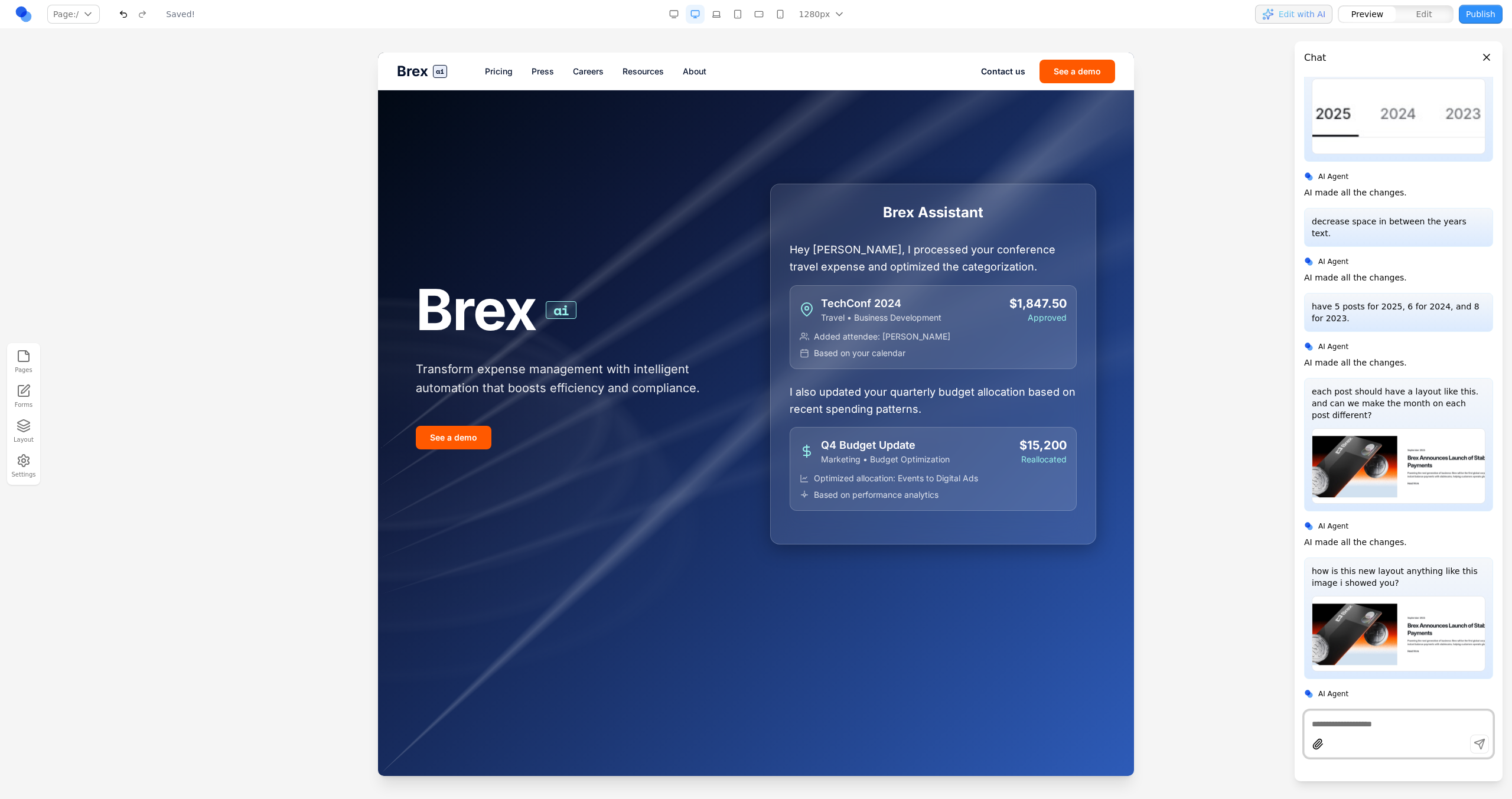
click at [551, 74] on link "Press" at bounding box center [543, 71] width 23 height 12
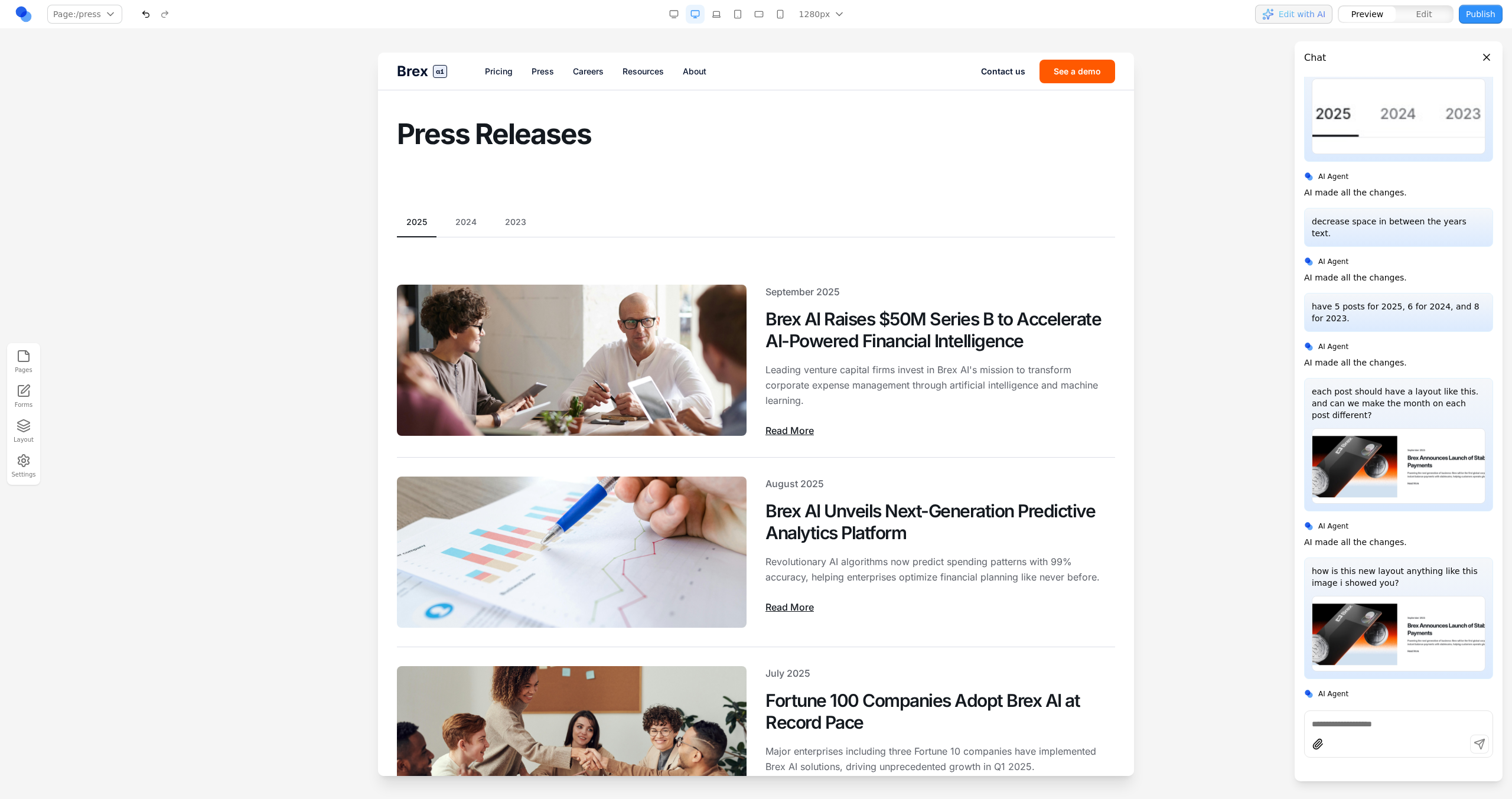
click at [508, 205] on section "2025 2024 2023 September 2025 Brex AI Raises $50M Series B to Accelerate AI-Pow…" at bounding box center [756, 716] width 756 height 1037
click at [509, 209] on section "2025 2024 2023 September 2025 Brex AI Raises $50M Series B to Accelerate AI-Pow…" at bounding box center [756, 716] width 756 height 1037
click at [509, 222] on button "2023" at bounding box center [515, 222] width 40 height 12
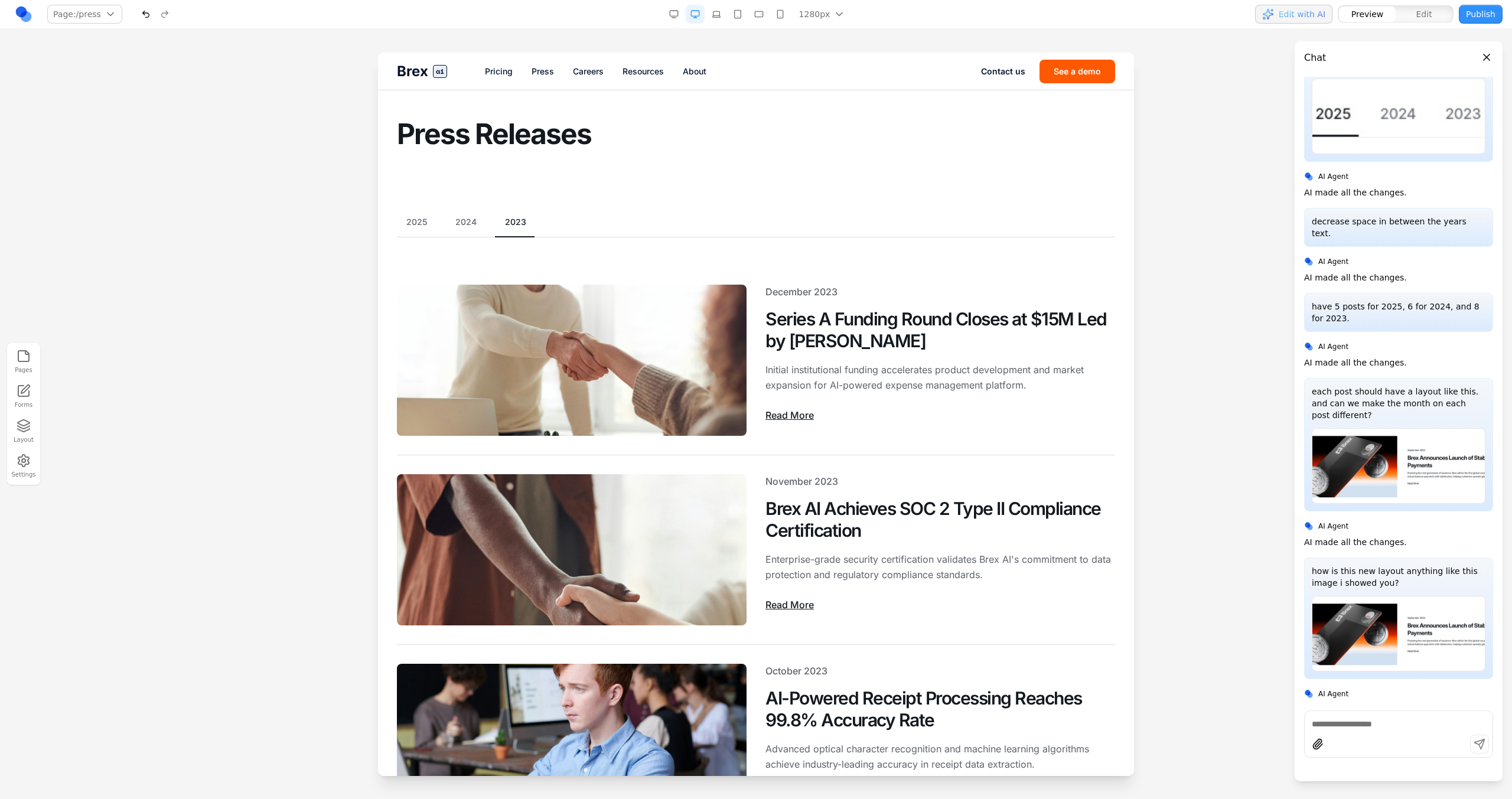
click at [399, 236] on div "2025 2024 2023" at bounding box center [756, 226] width 718 height 21
click at [410, 229] on div "2025 2024 2023" at bounding box center [756, 226] width 718 height 21
click at [427, 219] on button "2025" at bounding box center [417, 222] width 40 height 12
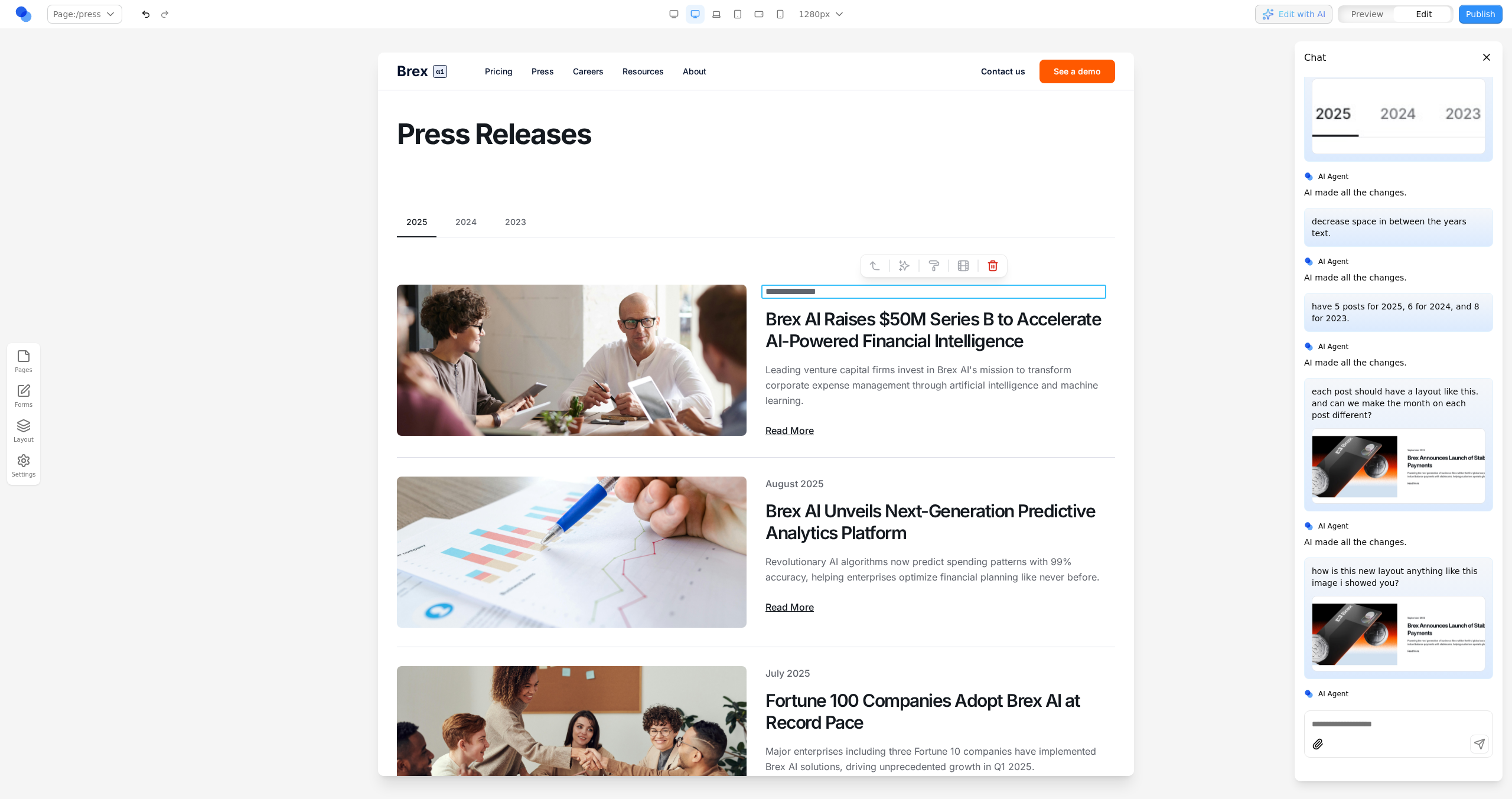
click at [824, 287] on div "********* ****" at bounding box center [938, 292] width 345 height 14
click at [824, 352] on h2 "Brex AI Raises $50M Series B to Accelerate AI-Powered Financial Intelligence" at bounding box center [940, 330] width 350 height 45
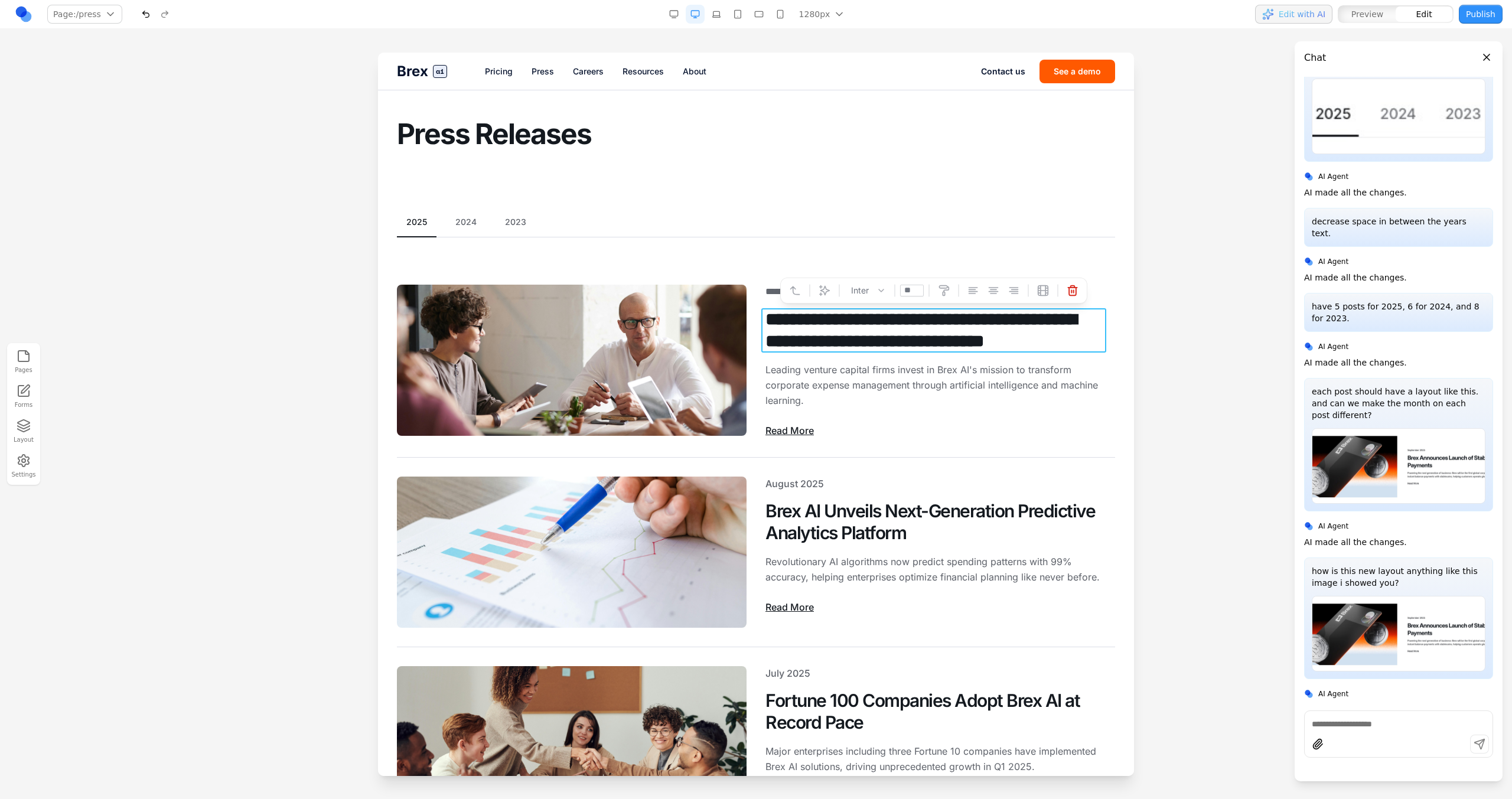
click at [833, 337] on h2 "**********" at bounding box center [938, 330] width 345 height 45
click at [884, 408] on p "Leading venture capital firms invest in Brex AI's mission to transform corporat…" at bounding box center [940, 385] width 350 height 46
click at [593, 254] on div "**********" at bounding box center [756, 715] width 718 height 999
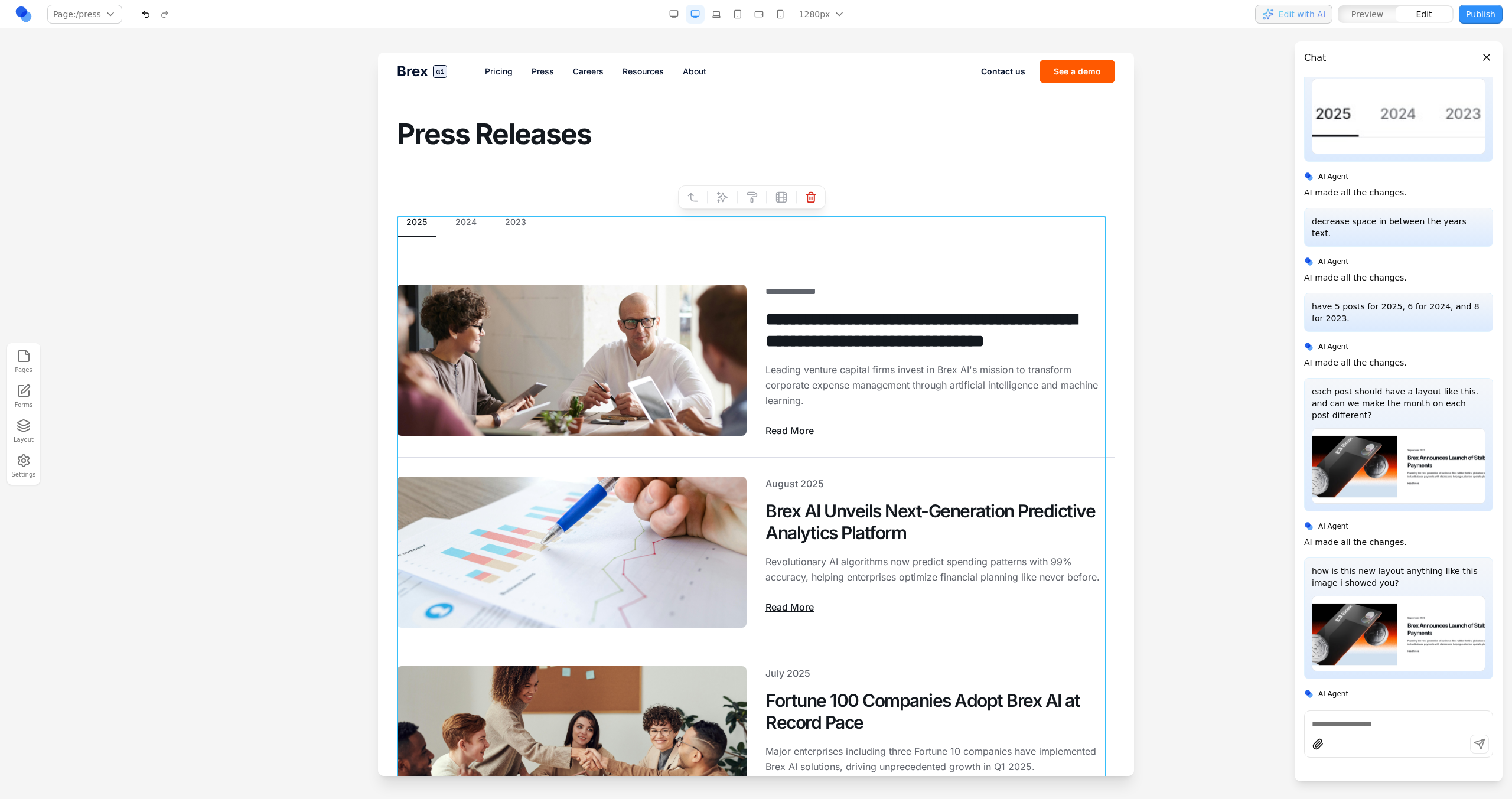
click at [717, 195] on icon at bounding box center [722, 197] width 12 height 12
click at [936, 680] on textarea at bounding box center [1000, 701] width 189 height 59
type textarea "*"
drag, startPoint x: 1029, startPoint y: 720, endPoint x: 1041, endPoint y: 722, distance: 12.2
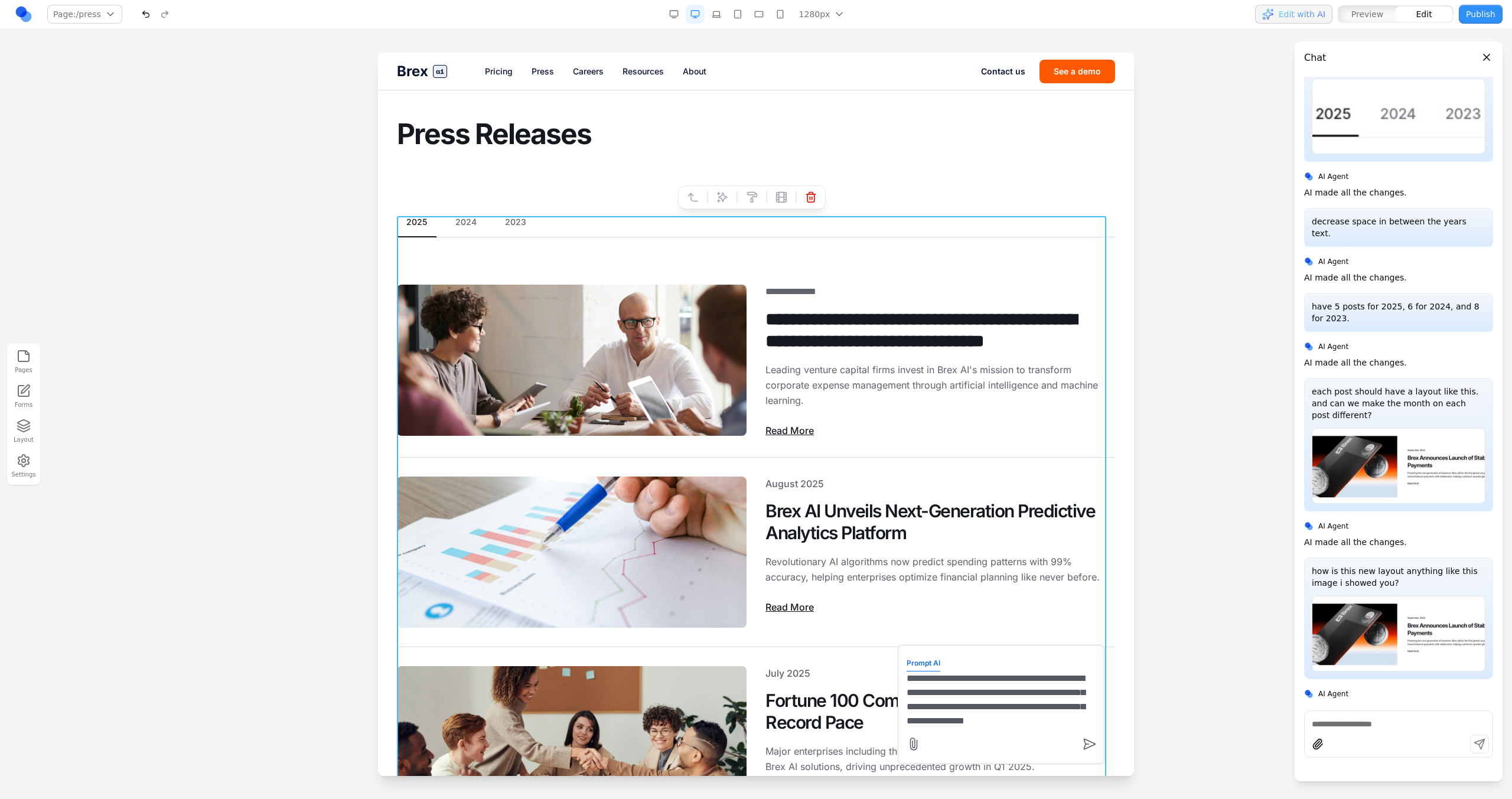
click at [1041, 722] on textarea "**********" at bounding box center [1000, 701] width 189 height 59
type textarea "**********"
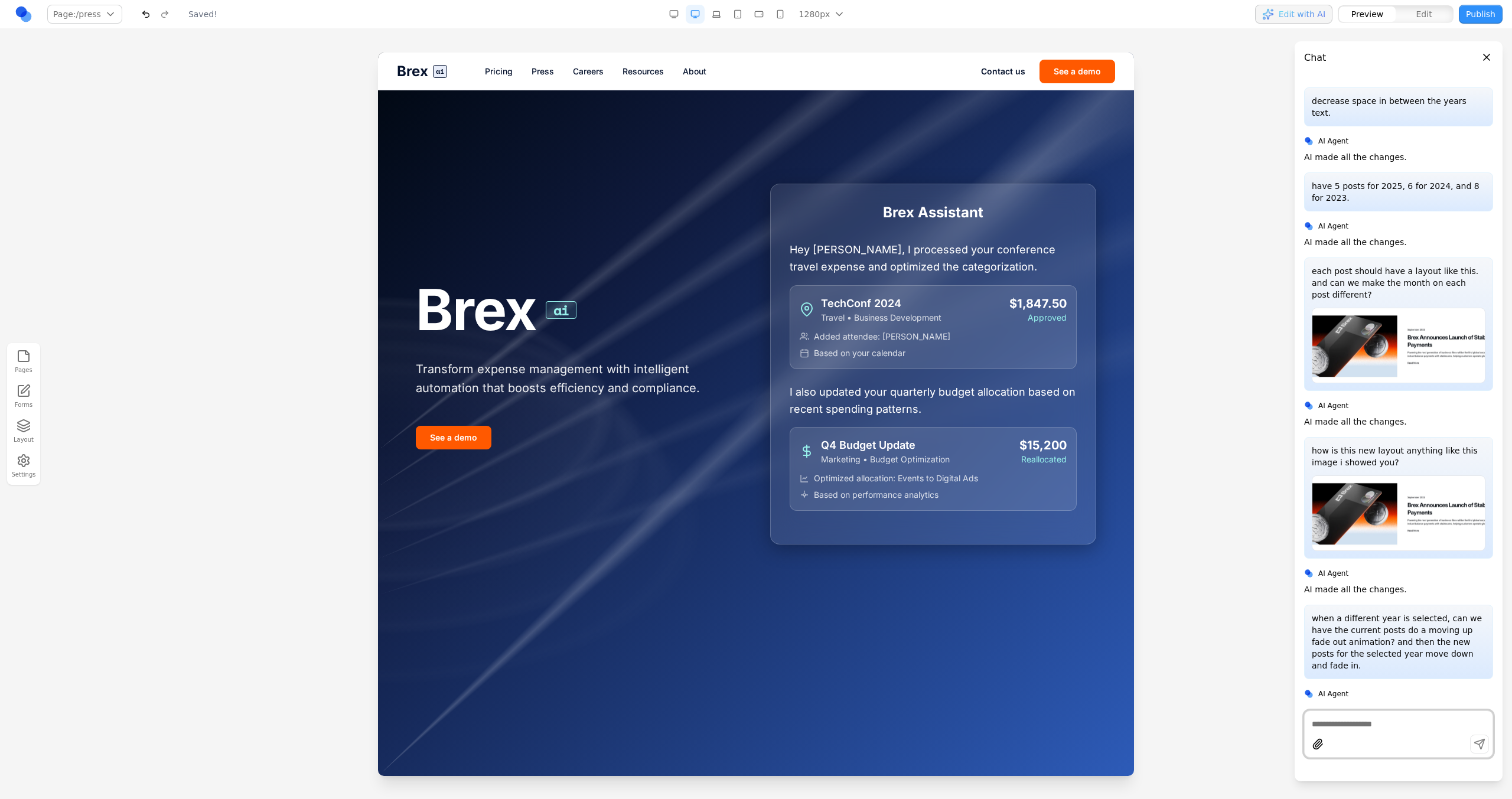
scroll to position [0, 0]
click at [538, 74] on link "Press" at bounding box center [543, 71] width 23 height 12
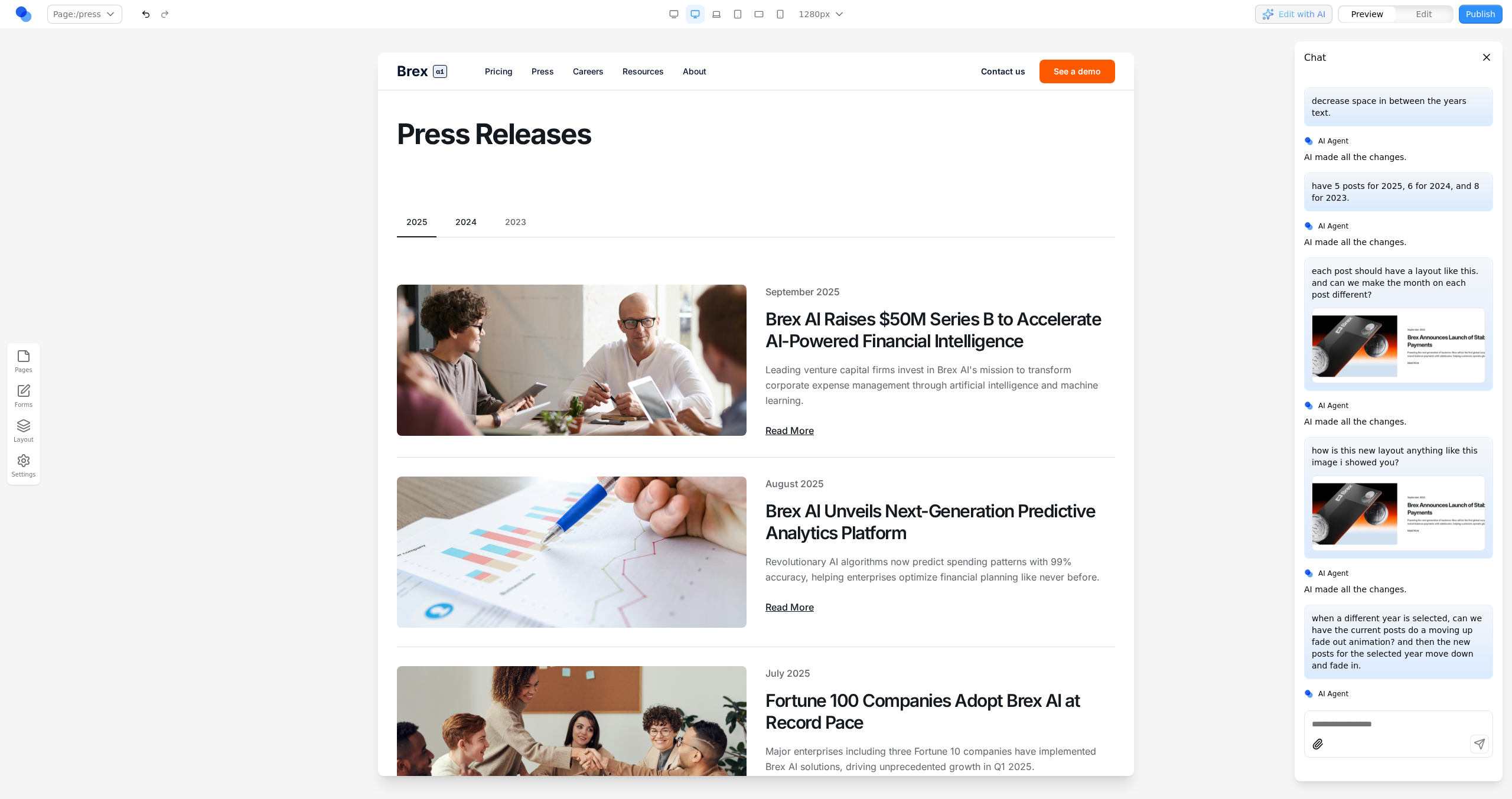
click at [475, 216] on button "2024" at bounding box center [466, 222] width 40 height 12
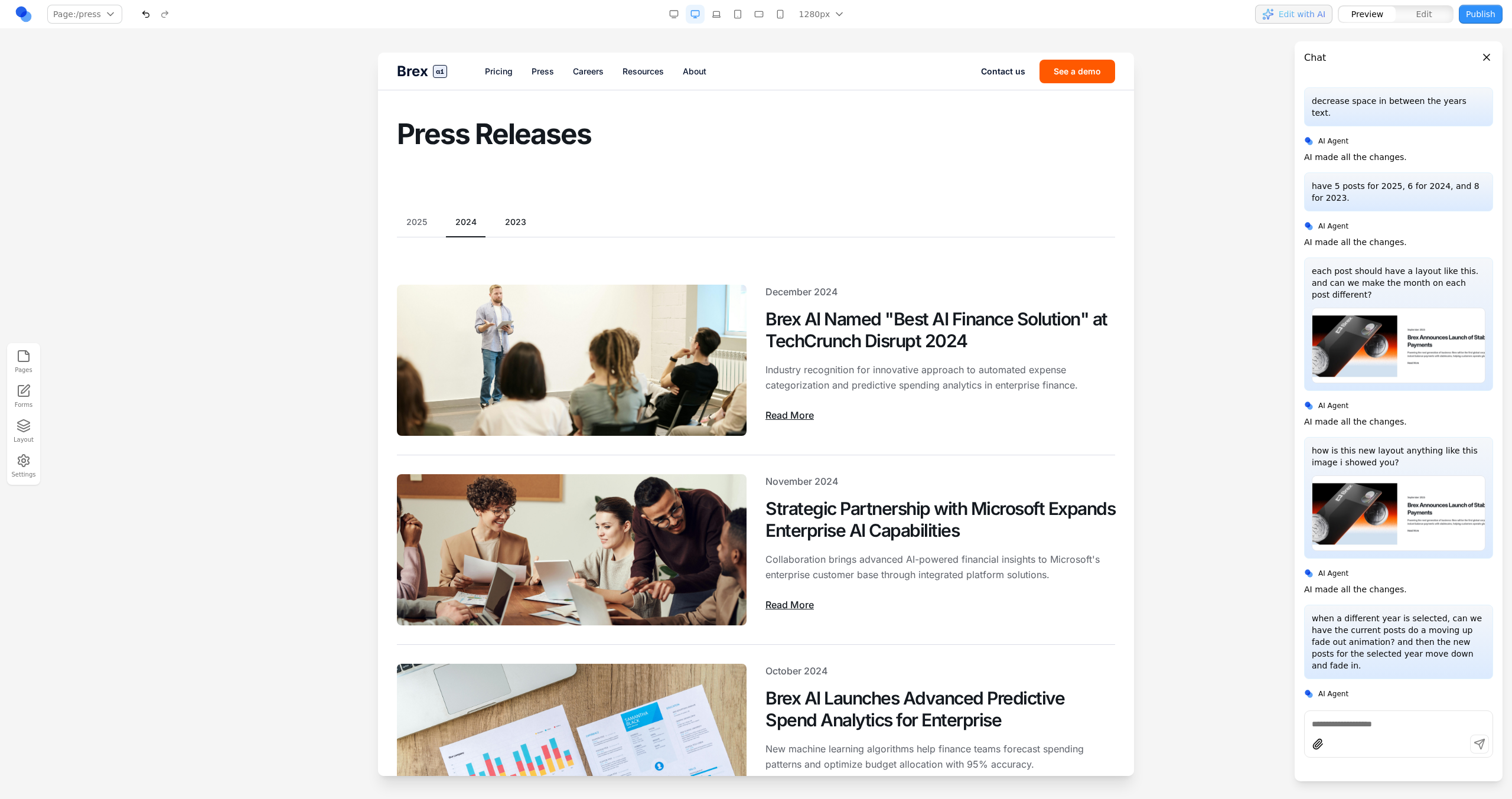
click at [512, 226] on button "2023" at bounding box center [515, 222] width 40 height 12
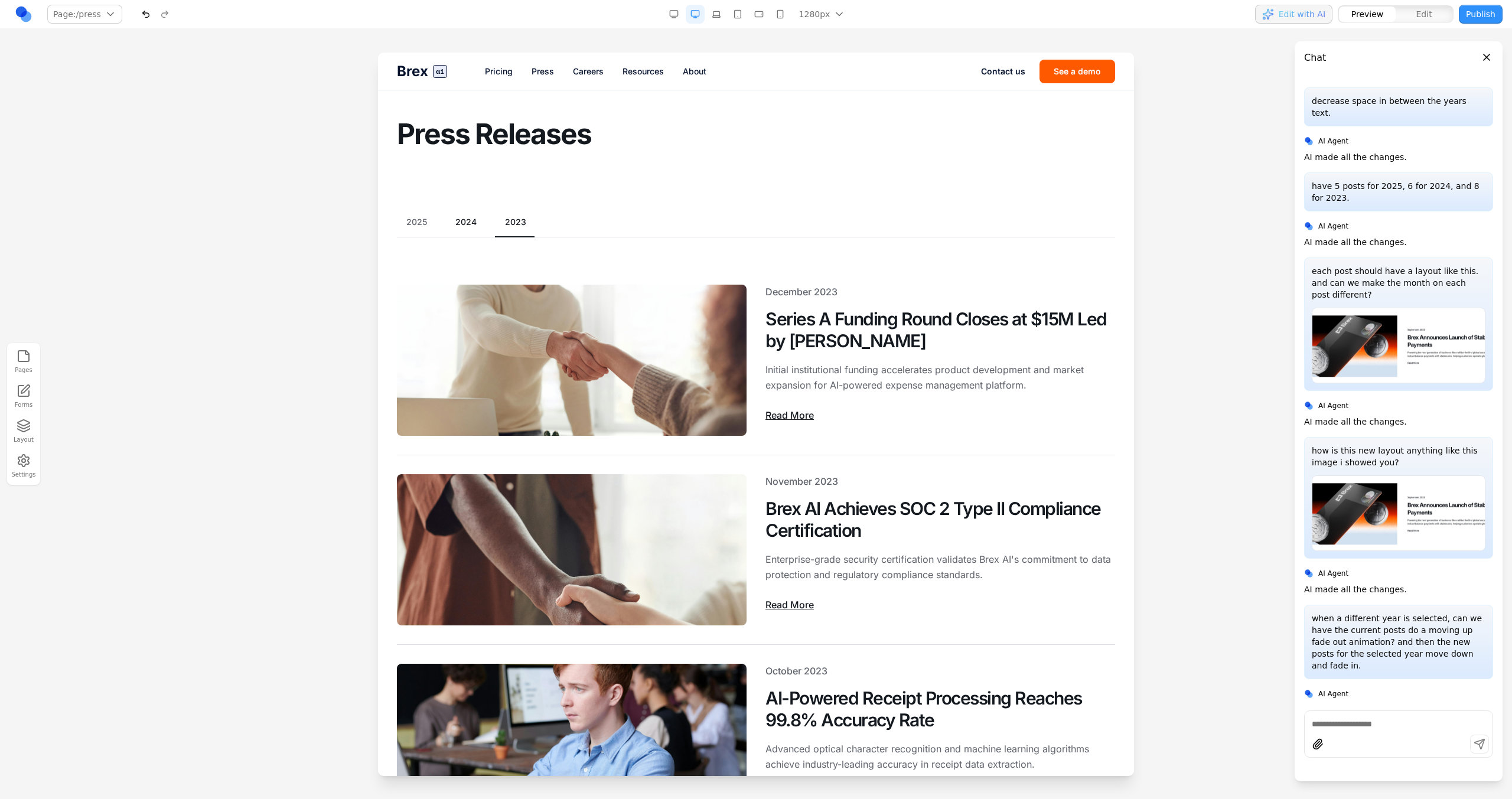
click at [463, 222] on button "2024" at bounding box center [466, 222] width 40 height 12
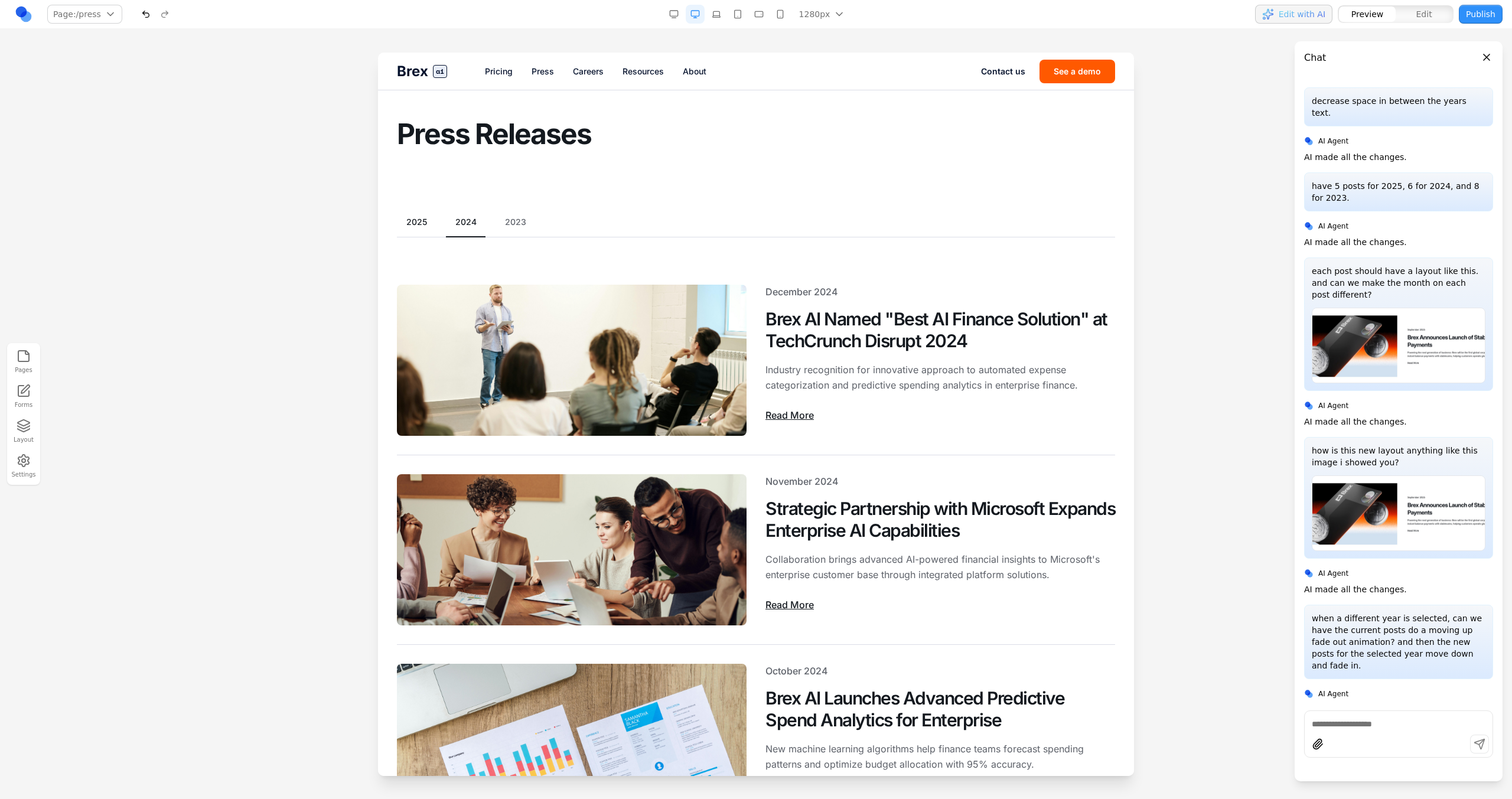
click at [427, 224] on button "2025" at bounding box center [417, 222] width 40 height 12
